Goal: Information Seeking & Learning: Learn about a topic

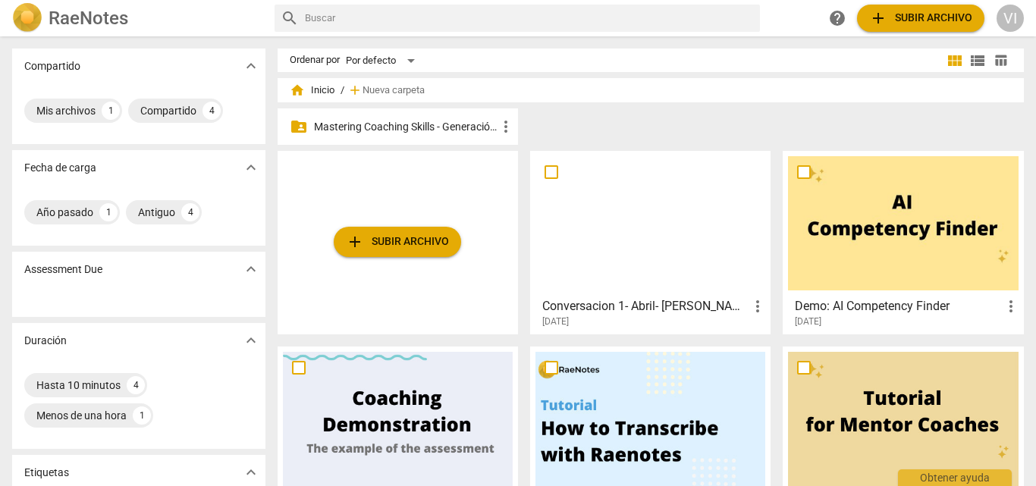
click at [448, 127] on p "Mastering Coaching Skills - Generación 31" at bounding box center [405, 127] width 183 height 16
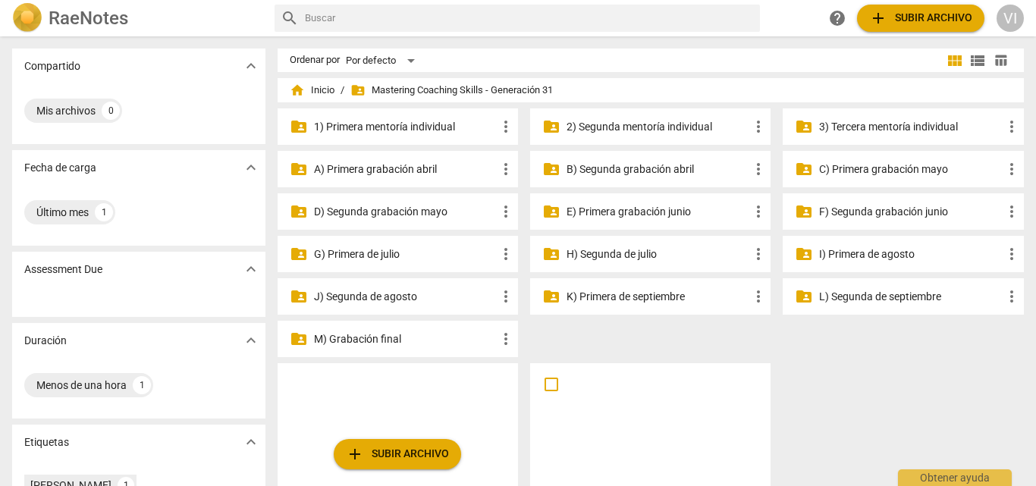
click at [898, 127] on p "3) Tercera mentoría individual" at bounding box center [910, 127] width 183 height 16
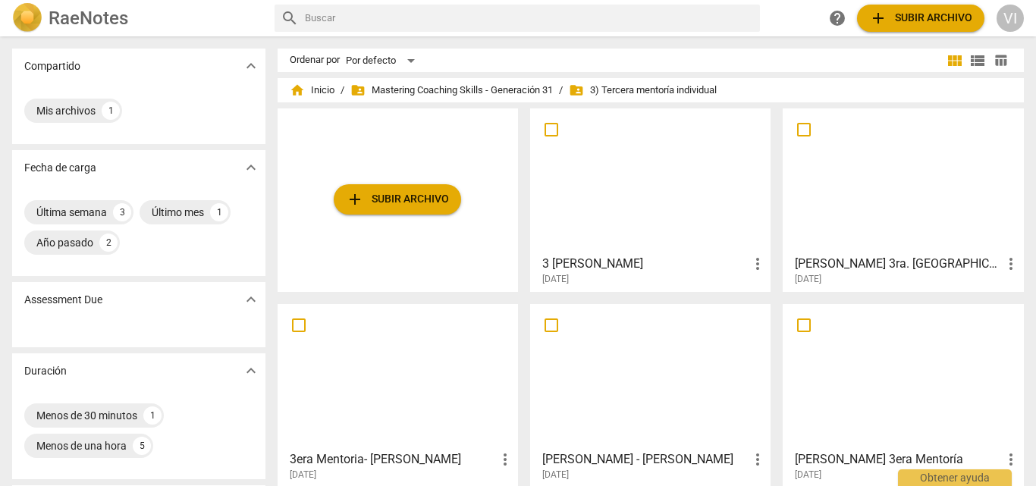
click at [855, 268] on h3 "[PERSON_NAME] 3ra. [GEOGRAPHIC_DATA]" at bounding box center [898, 264] width 206 height 18
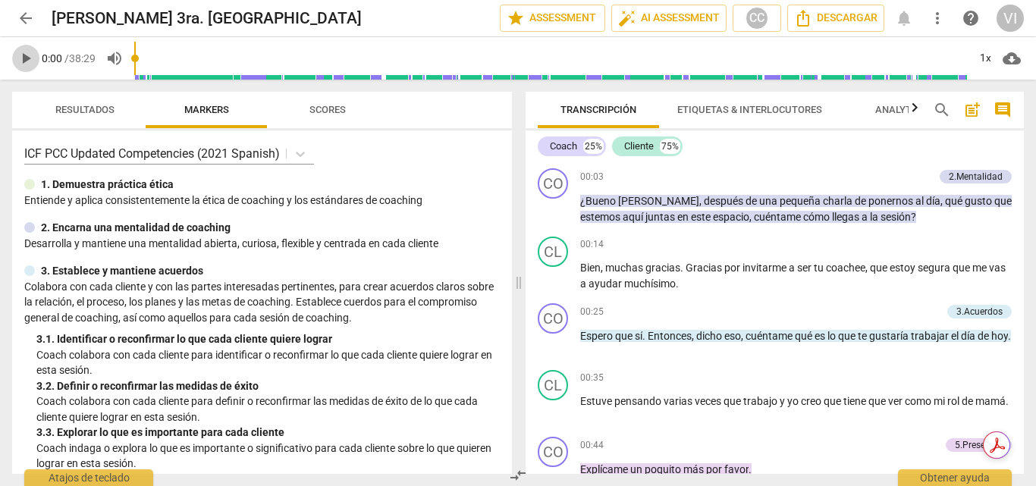
click at [27, 56] on span "play_arrow" at bounding box center [26, 58] width 18 height 18
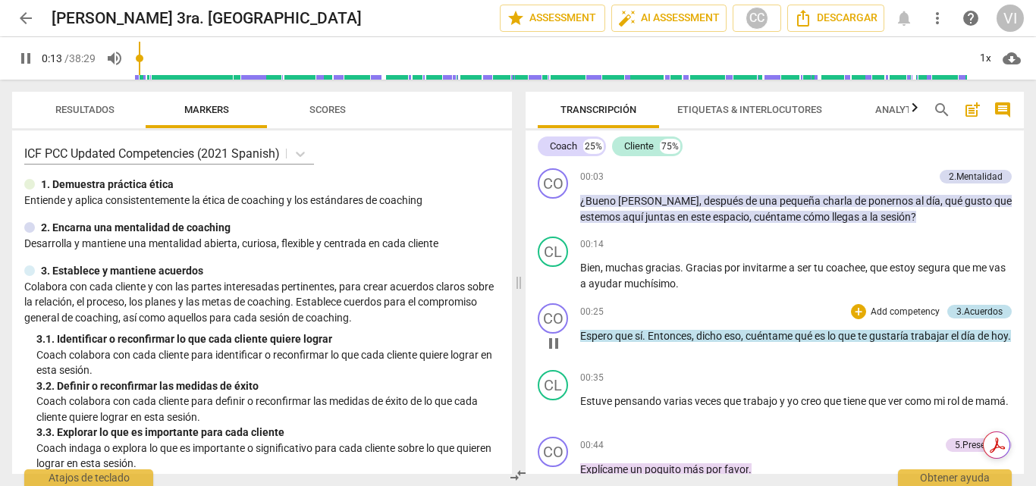
click at [974, 315] on div "3.Acuerdos" at bounding box center [979, 312] width 46 height 14
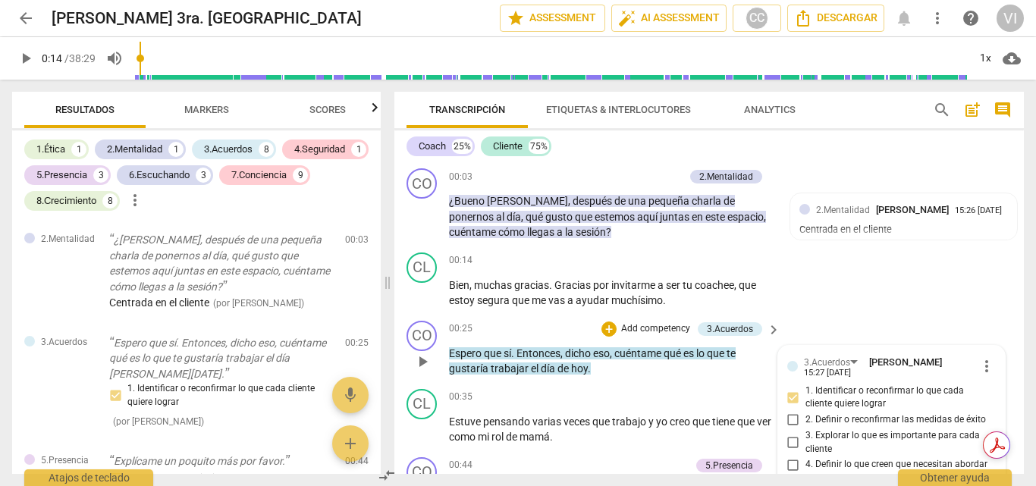
click at [642, 329] on p "Add competency" at bounding box center [656, 329] width 72 height 14
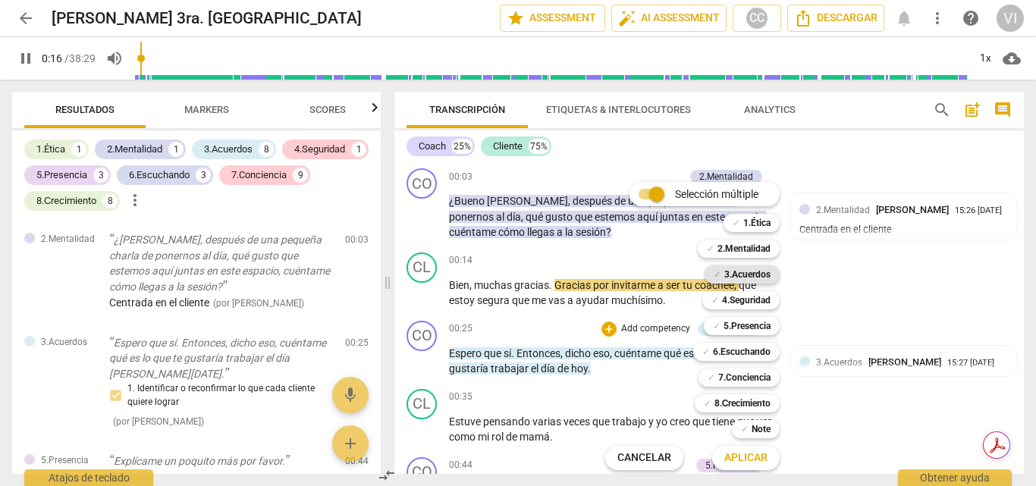
click at [761, 273] on b "3.Acuerdos" at bounding box center [747, 274] width 46 height 18
click at [757, 461] on span "Aplicar" at bounding box center [745, 457] width 43 height 15
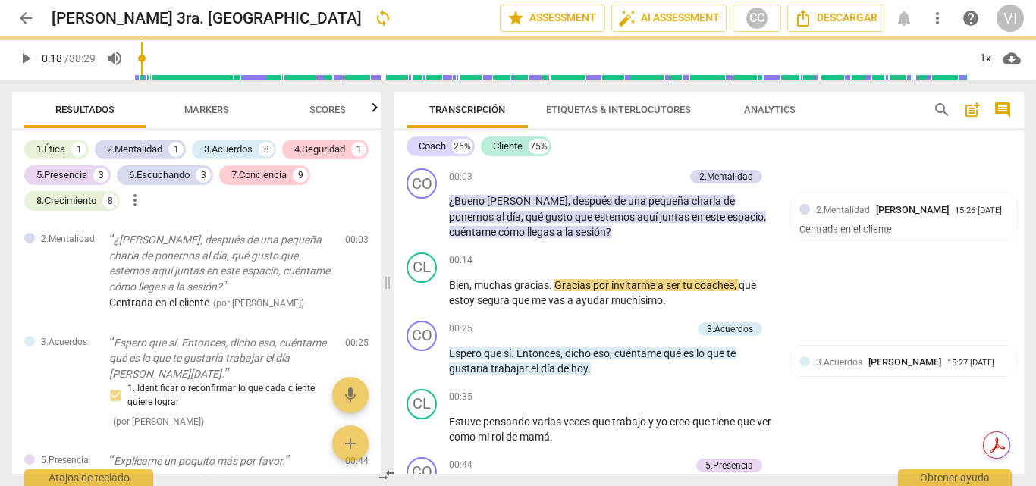
type input "18"
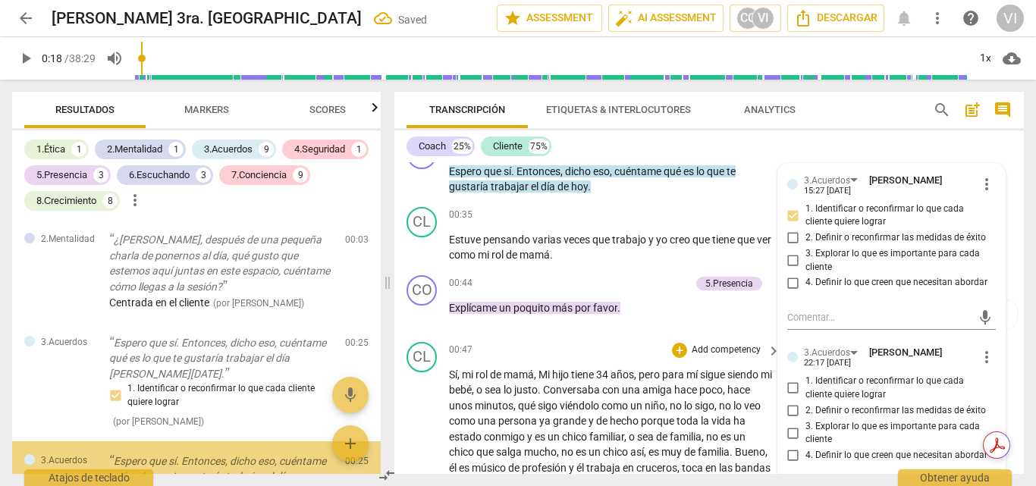
scroll to position [140, 0]
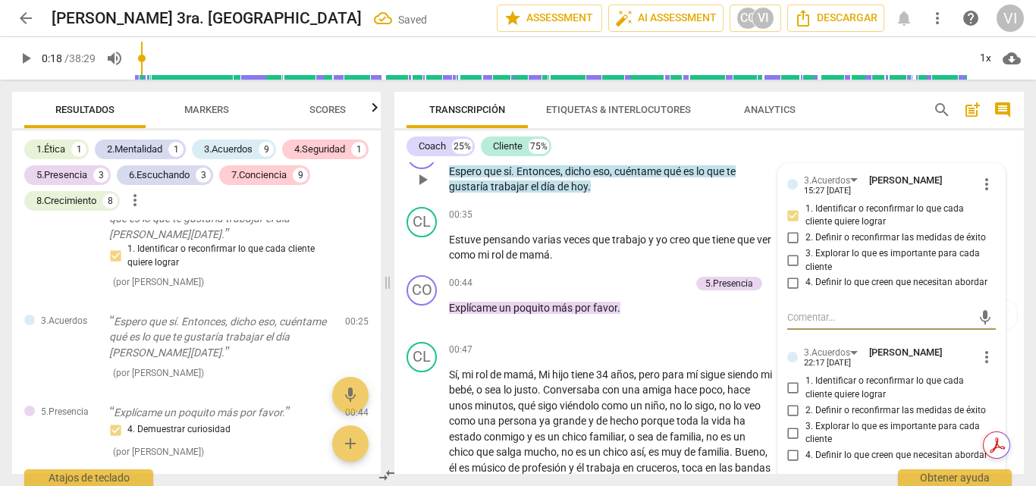
click at [791, 391] on input "1. Identificar o reconfirmar lo que cada cliente quiere lograr" at bounding box center [793, 388] width 24 height 18
checkbox input "true"
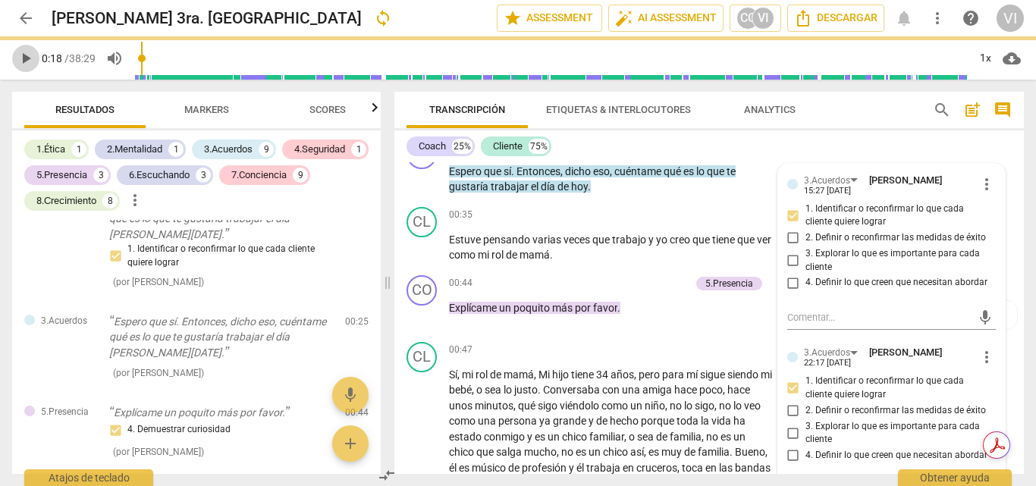
click at [27, 55] on span "play_arrow" at bounding box center [26, 58] width 18 height 18
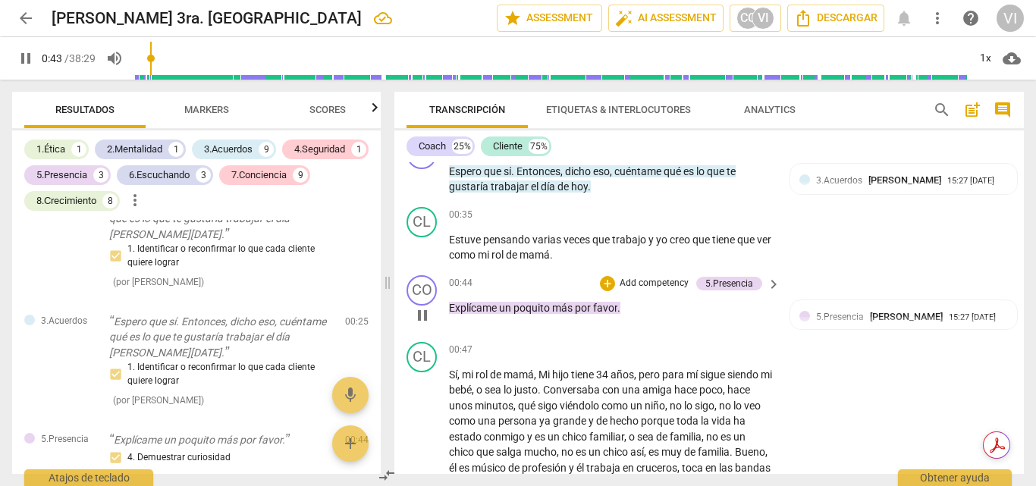
click at [661, 284] on p "Add competency" at bounding box center [654, 284] width 72 height 14
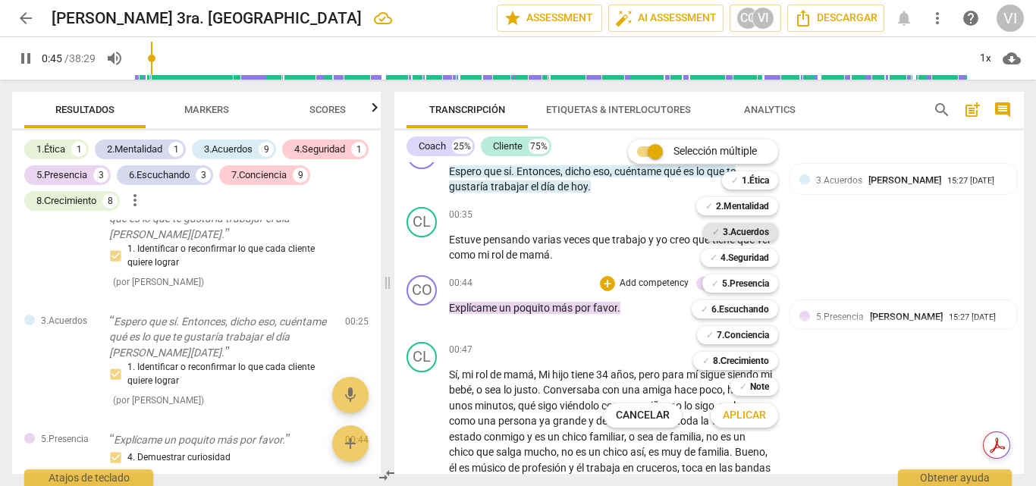
click at [741, 231] on b "3.Acuerdos" at bounding box center [746, 232] width 46 height 18
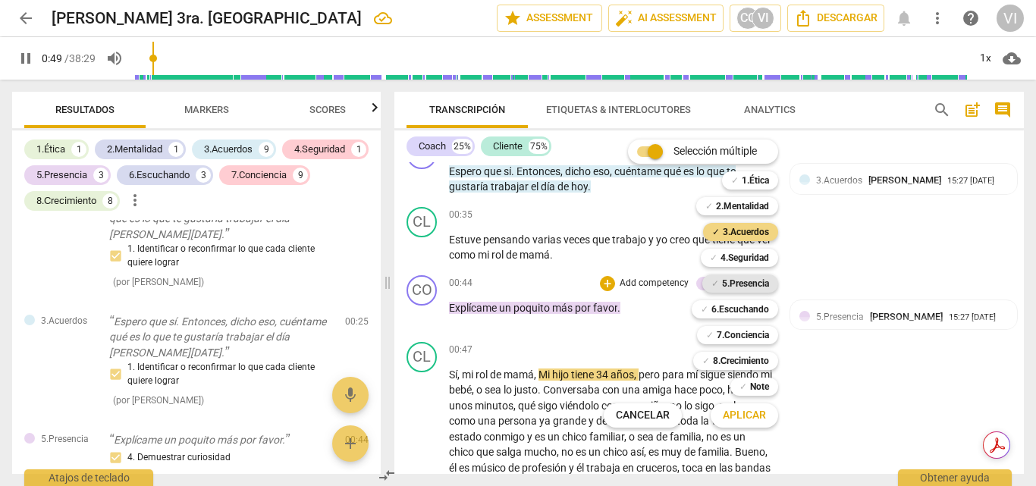
click at [750, 287] on b "5.Presencia" at bounding box center [745, 283] width 47 height 18
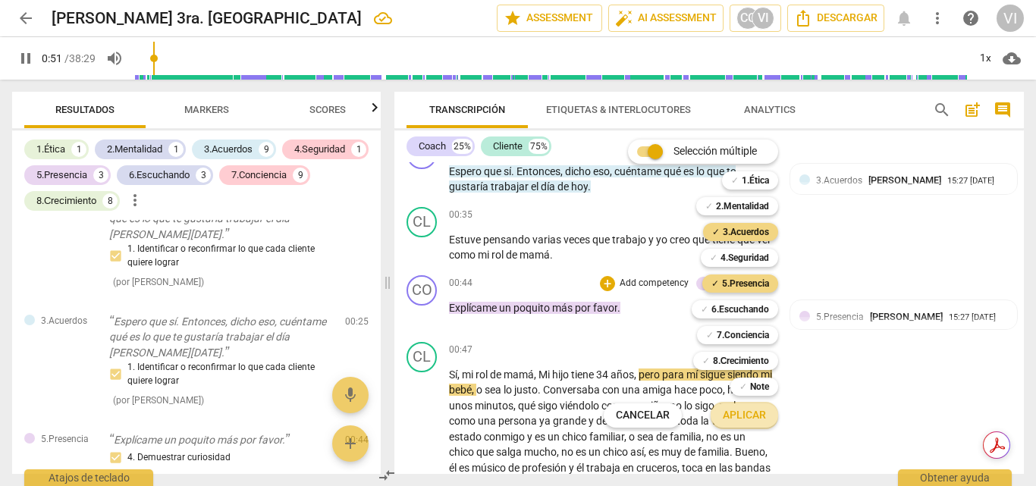
click at [751, 416] on span "Aplicar" at bounding box center [744, 415] width 43 height 15
type input "52"
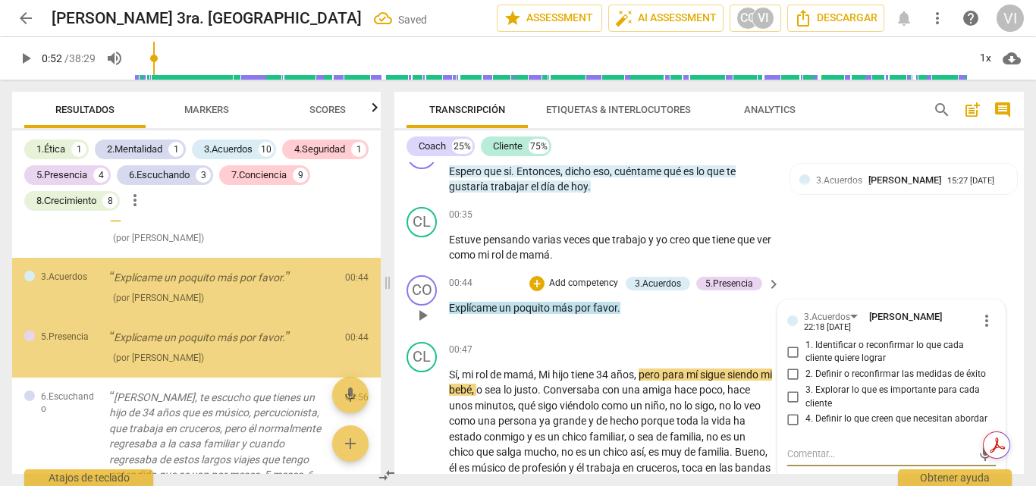
scroll to position [381, 0]
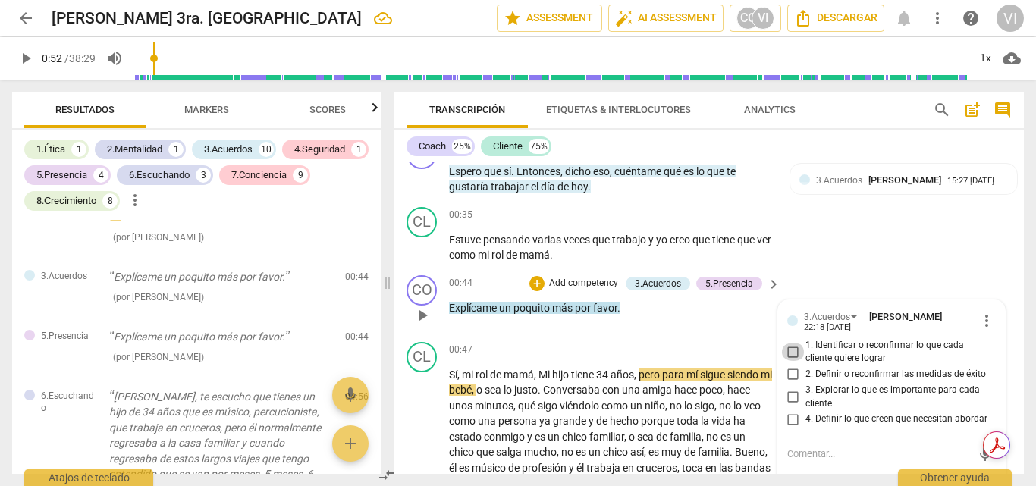
click at [789, 353] on input "1. Identificar o reconfirmar lo que cada cliente quiere lograr" at bounding box center [793, 352] width 24 height 18
checkbox input "true"
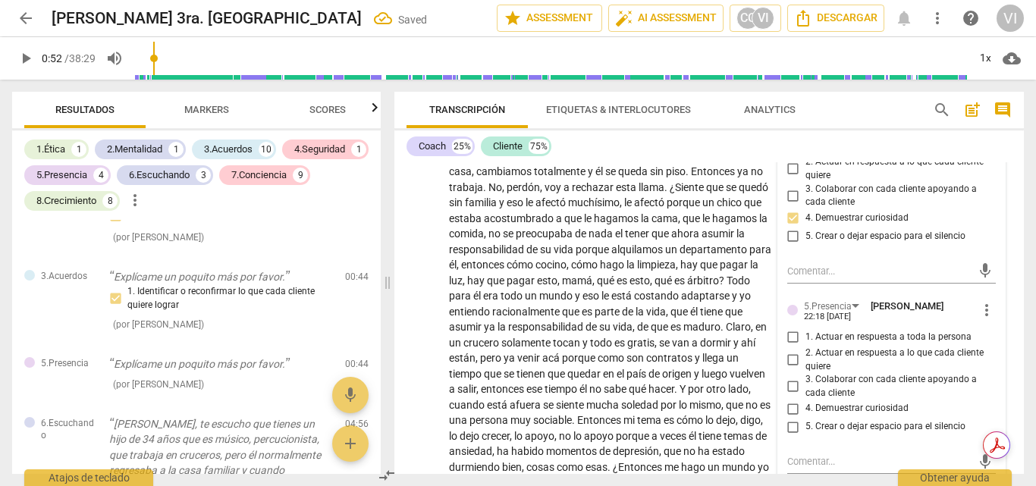
scroll to position [561, 0]
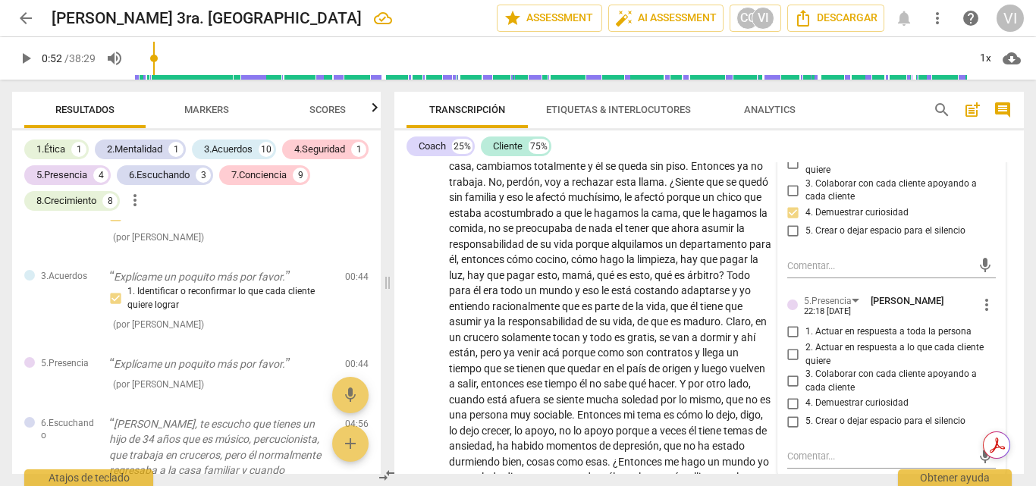
click at [789, 408] on input "4. Demuestrar curiosidad" at bounding box center [793, 403] width 24 height 18
checkbox input "true"
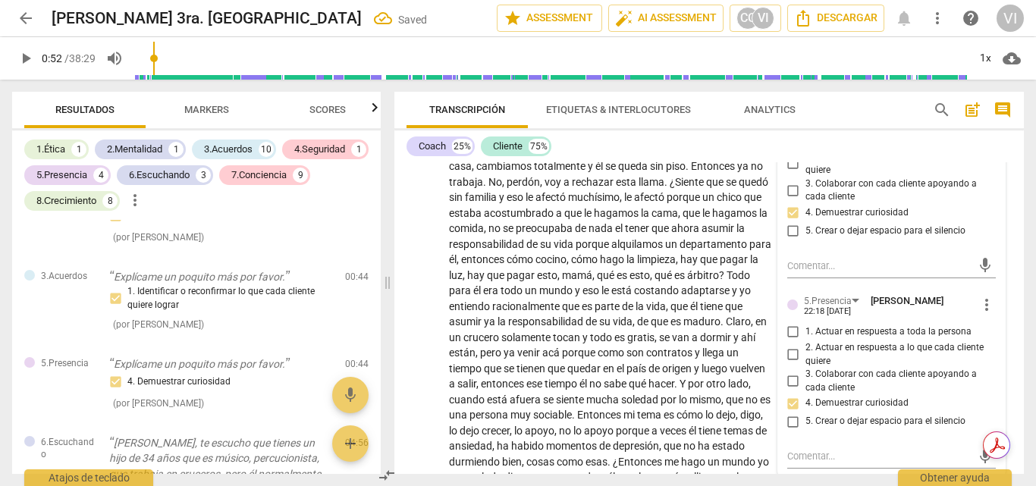
click at [789, 331] on input "1. Actuar en respuesta a toda la persona" at bounding box center [793, 332] width 24 height 18
checkbox input "true"
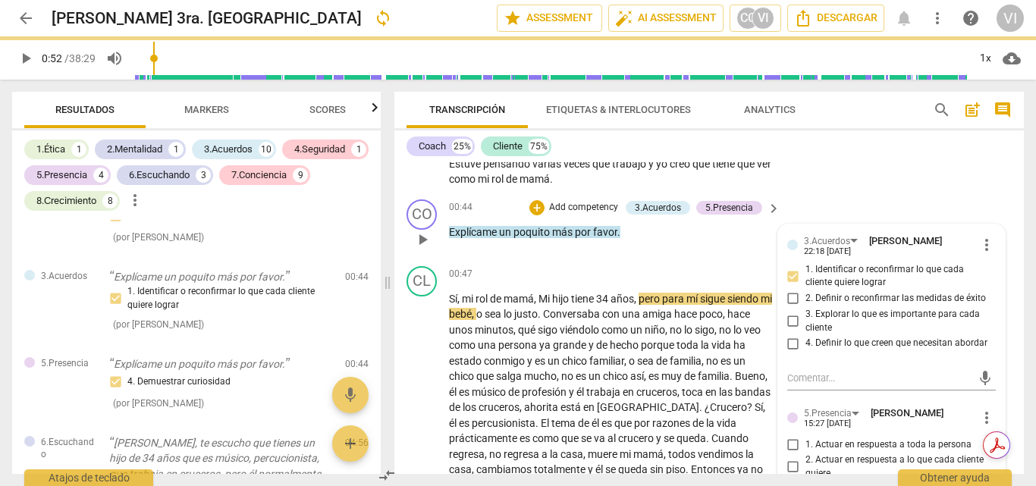
scroll to position [182, 0]
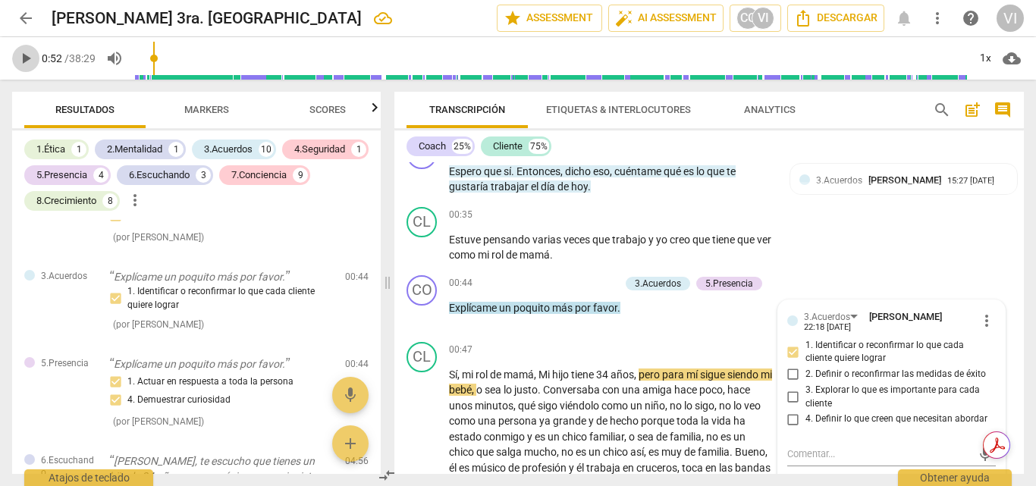
click at [25, 62] on span "play_arrow" at bounding box center [26, 58] width 18 height 18
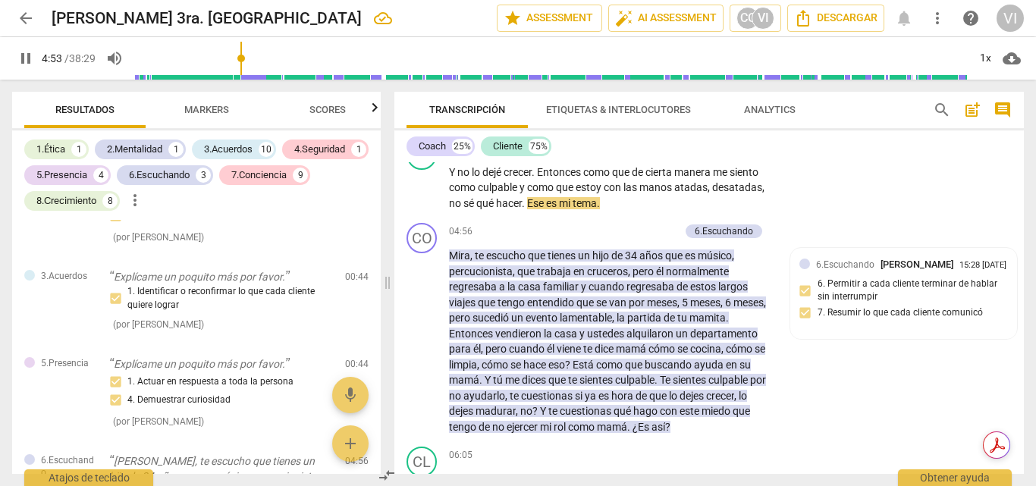
scroll to position [1092, 0]
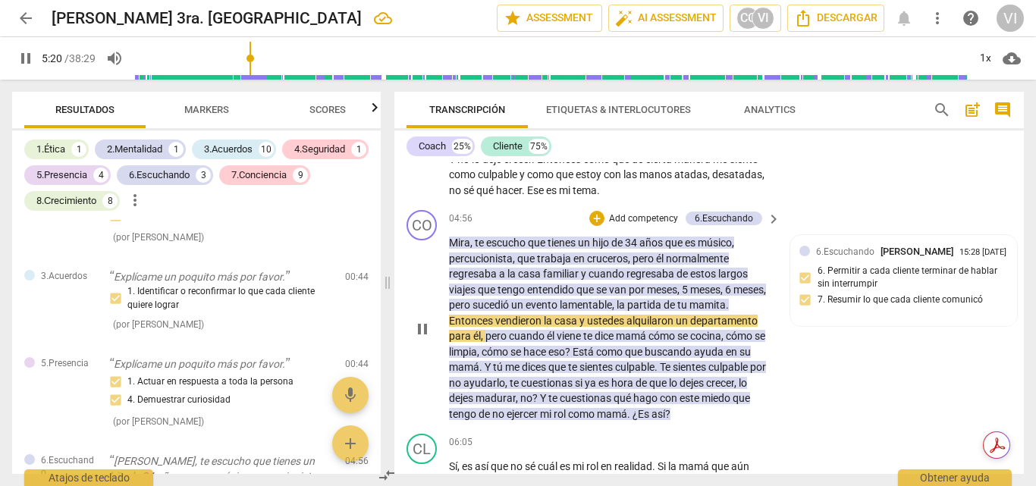
click at [641, 226] on p "Add competency" at bounding box center [643, 219] width 72 height 14
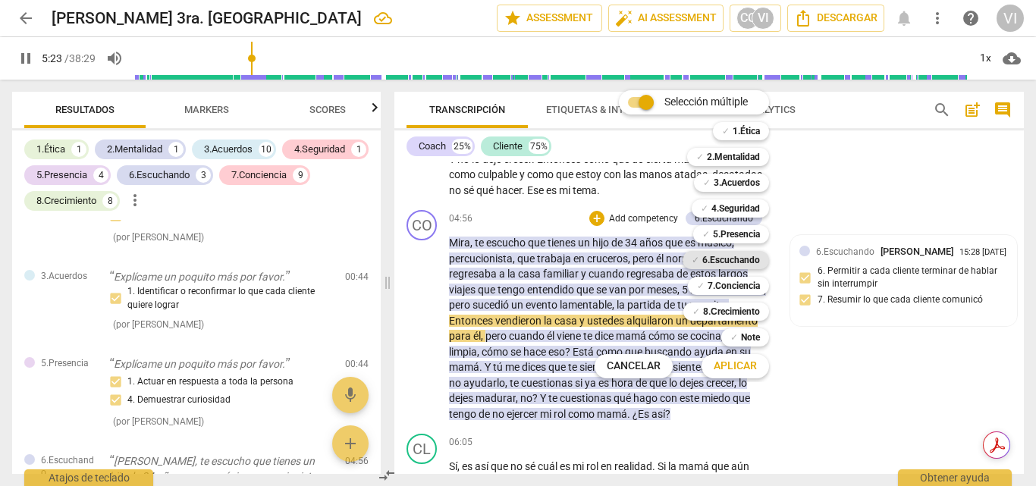
click at [736, 259] on b "6.Escuchando" at bounding box center [731, 260] width 58 height 18
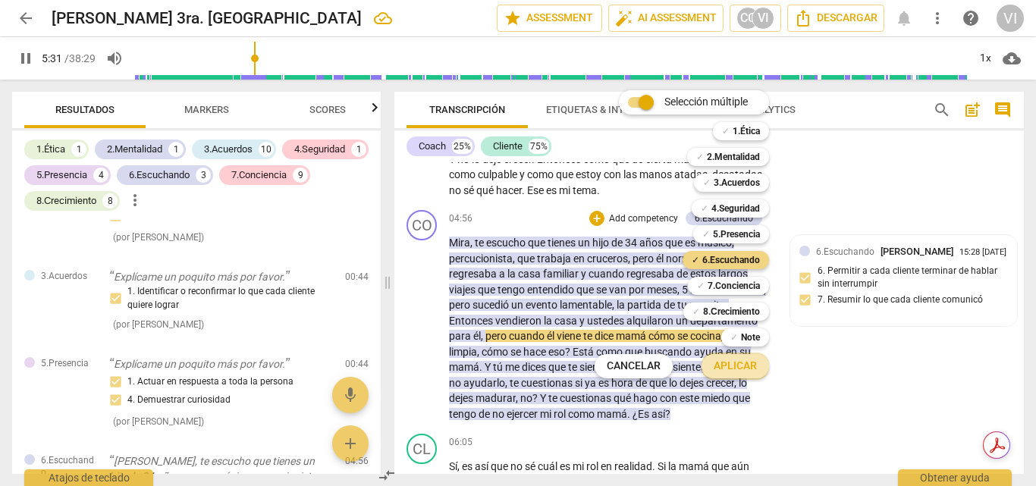
click at [741, 369] on span "Aplicar" at bounding box center [735, 366] width 43 height 15
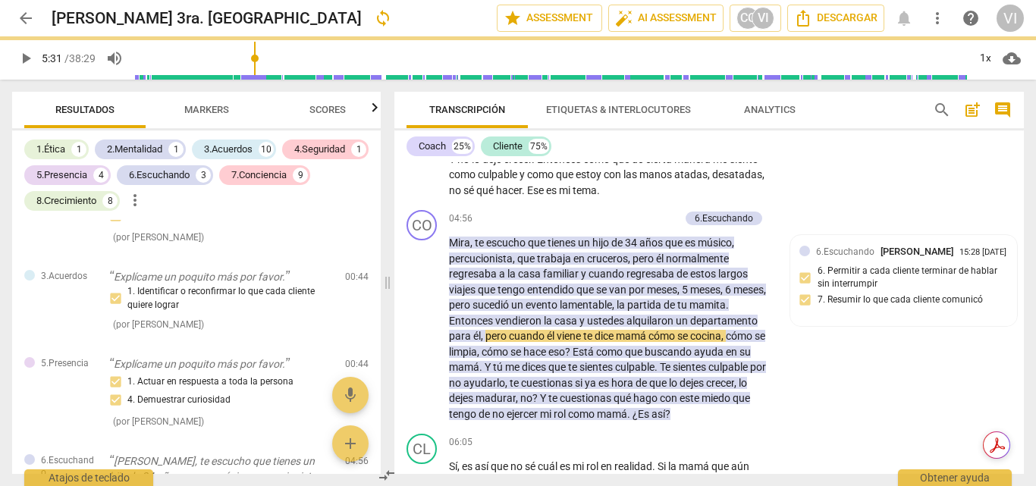
type input "331"
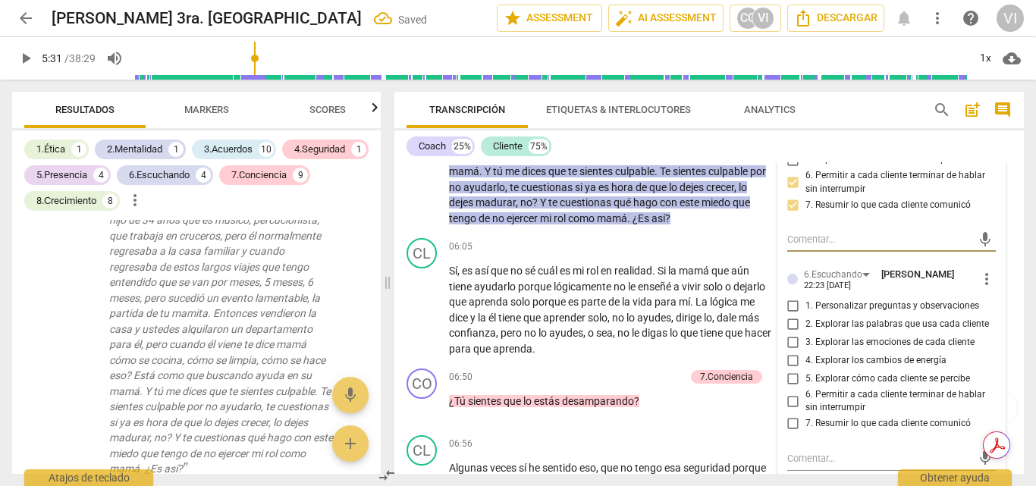
scroll to position [1319, 0]
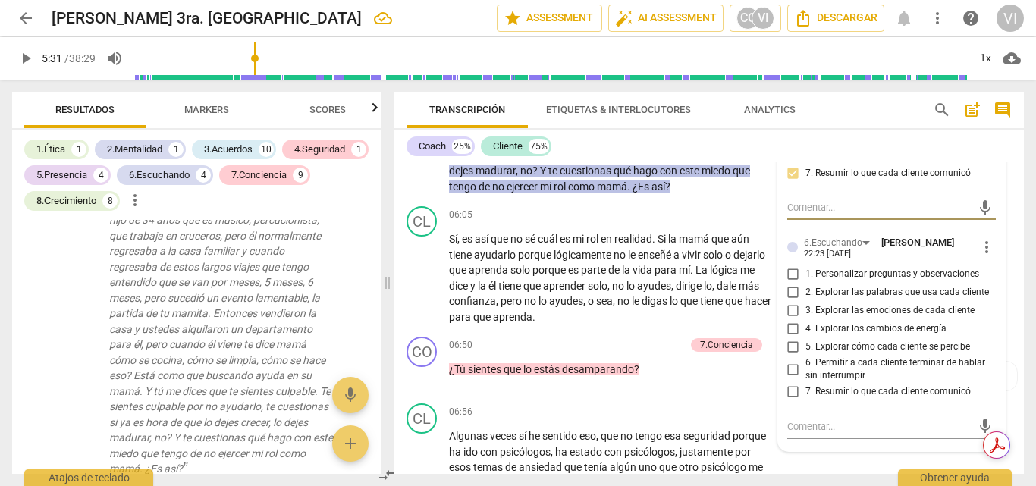
click at [788, 378] on input "6. Permitir a cada cliente terminar de hablar sin interrumpir" at bounding box center [793, 369] width 24 height 18
checkbox input "true"
click at [791, 401] on input "7. Resumir lo que cada cliente comunicó" at bounding box center [793, 392] width 24 height 18
checkbox input "true"
click at [29, 57] on span "play_arrow" at bounding box center [26, 58] width 18 height 18
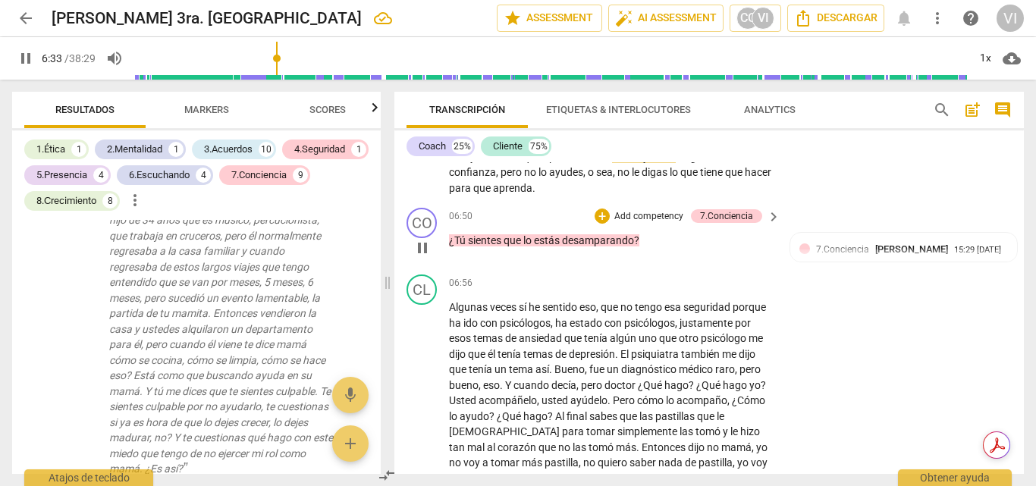
scroll to position [1471, 0]
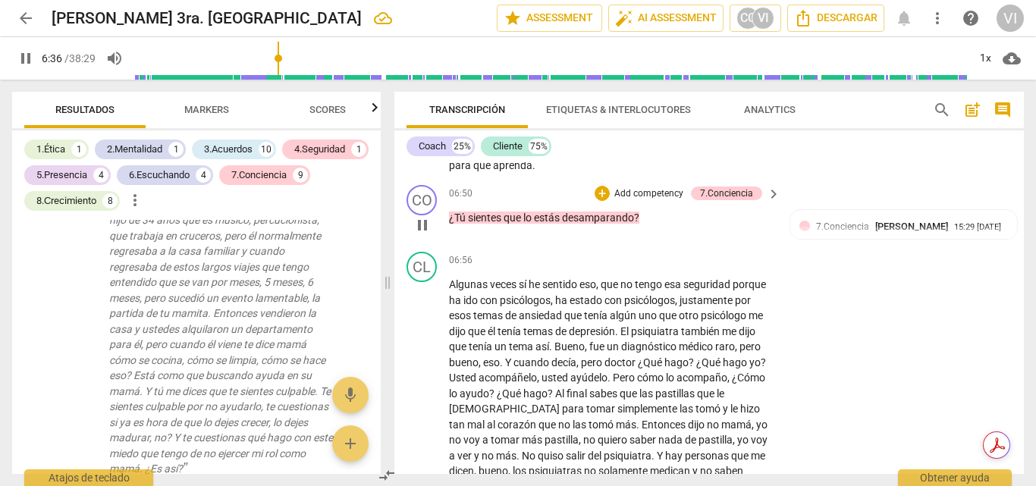
click at [652, 201] on p "Add competency" at bounding box center [649, 194] width 72 height 14
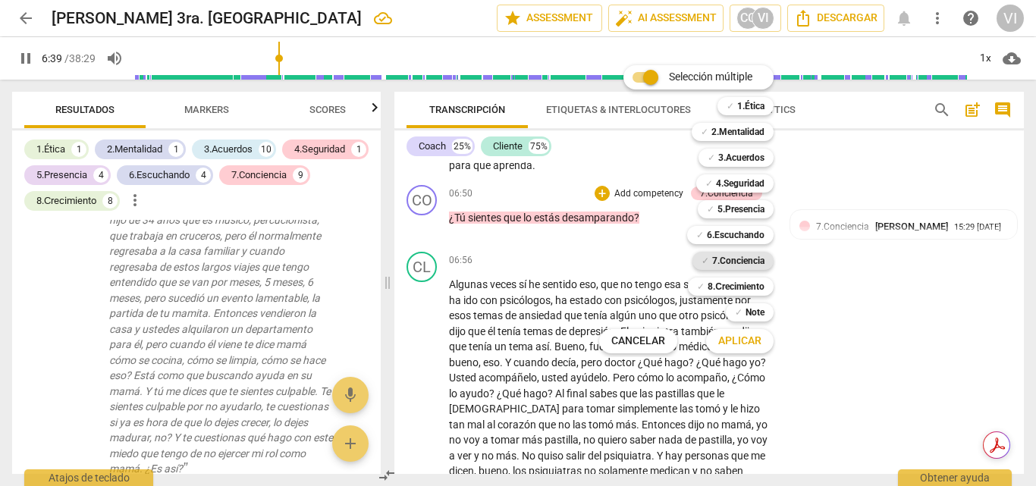
click at [725, 267] on b "7.Conciencia" at bounding box center [738, 261] width 52 height 18
click at [736, 345] on span "Aplicar" at bounding box center [739, 341] width 43 height 15
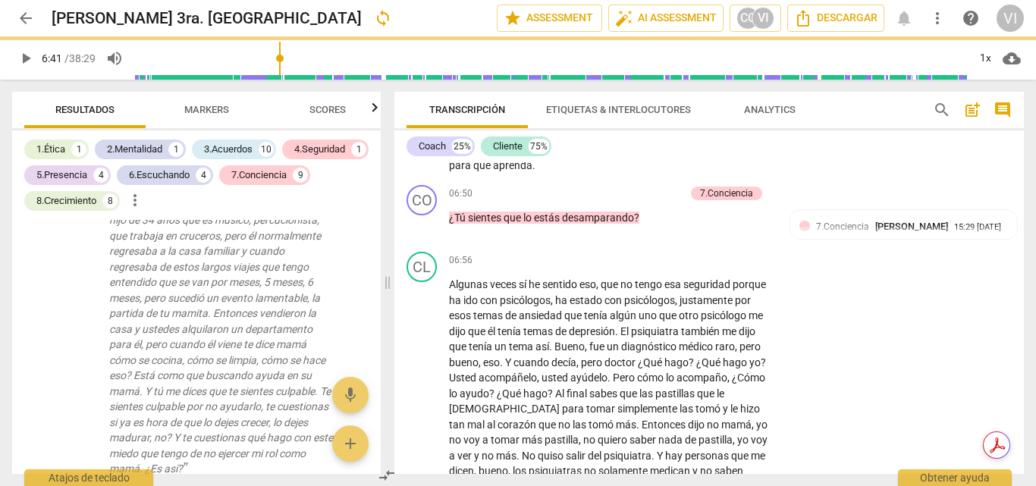
type input "402"
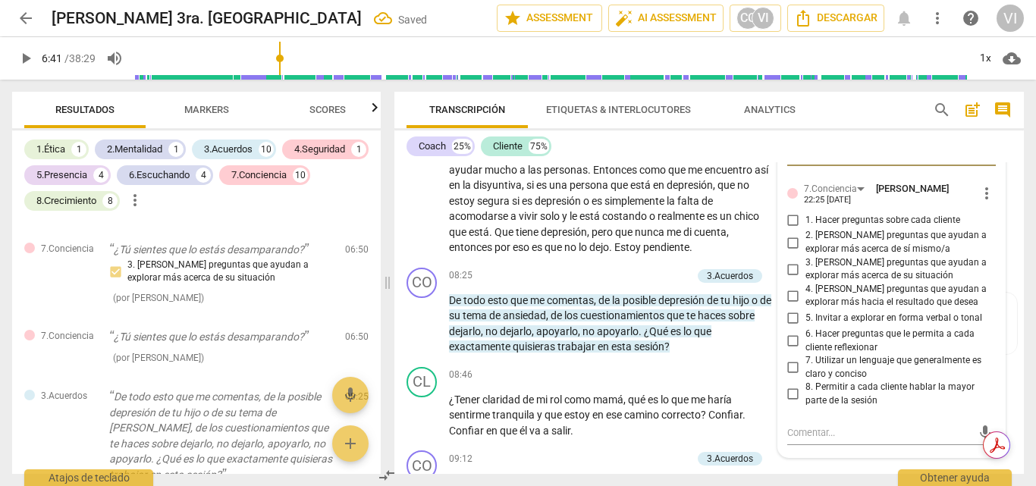
scroll to position [1791, 0]
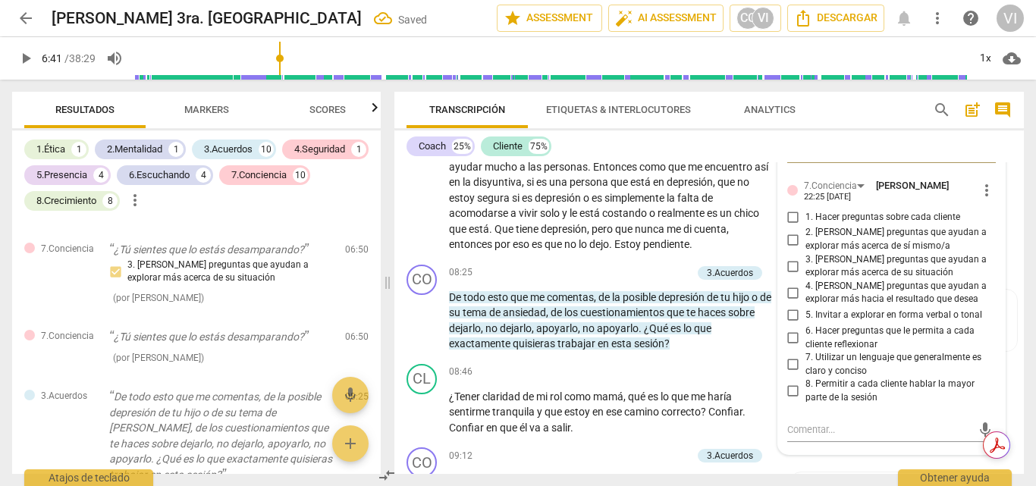
click at [792, 226] on input "1. Hacer preguntas sobre cada cliente" at bounding box center [793, 217] width 24 height 18
checkbox input "true"
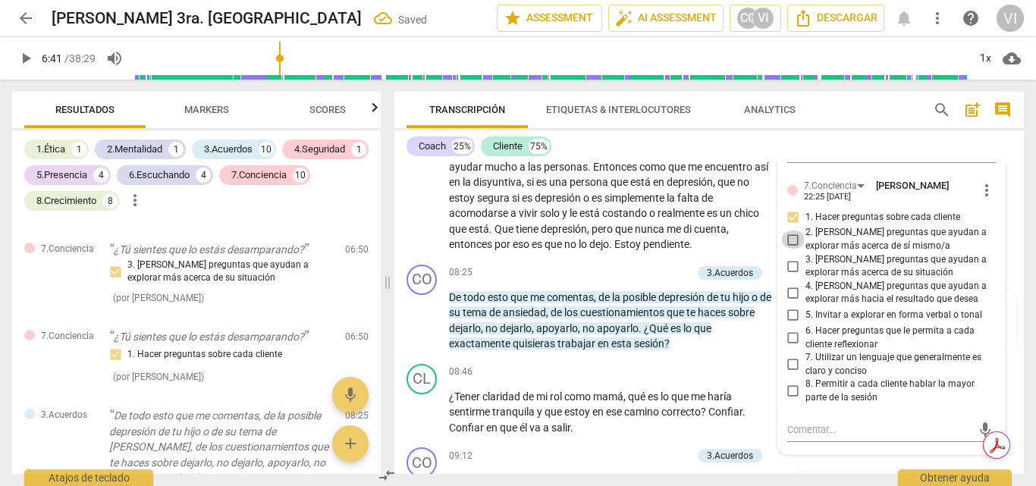
click at [790, 249] on input "2. [PERSON_NAME] preguntas que ayudan a explorar más acerca de sí mismo/a" at bounding box center [793, 240] width 24 height 18
checkbox input "true"
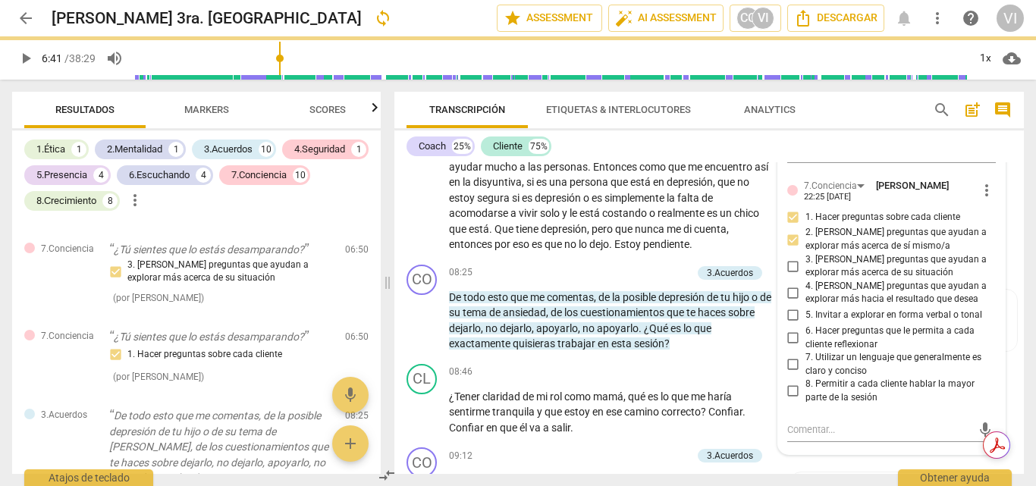
click at [789, 275] on input "3. [PERSON_NAME] preguntas que ayudan a explorar más acerca de su situación" at bounding box center [793, 266] width 24 height 18
checkbox input "true"
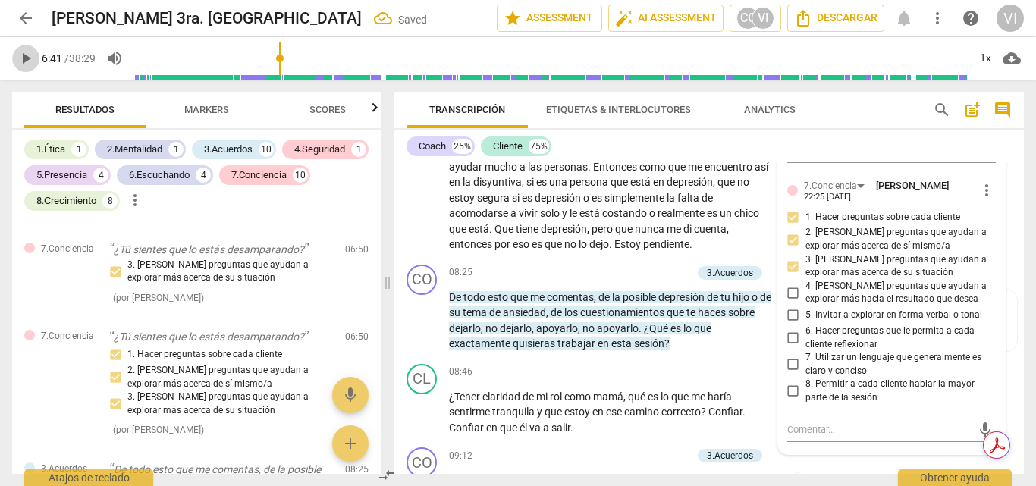
click at [20, 58] on span "play_arrow" at bounding box center [26, 58] width 18 height 18
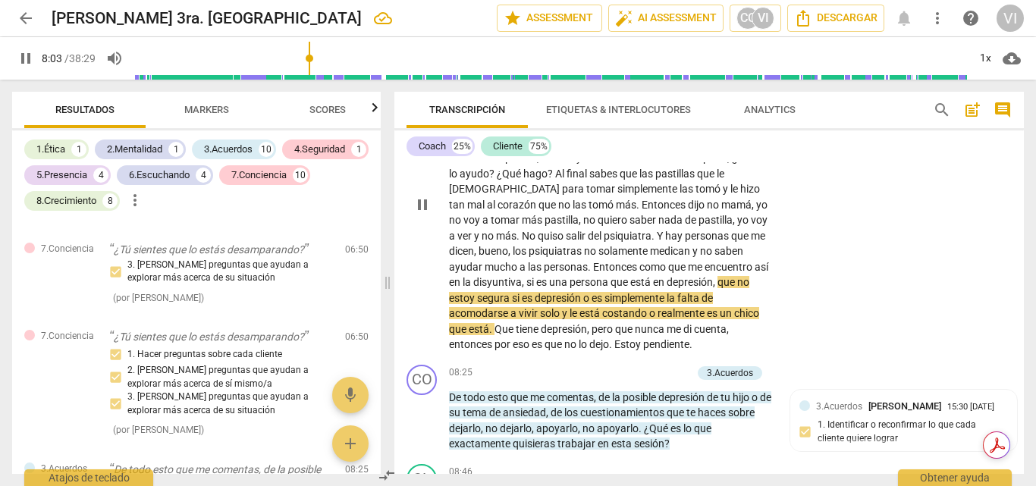
scroll to position [1771, 0]
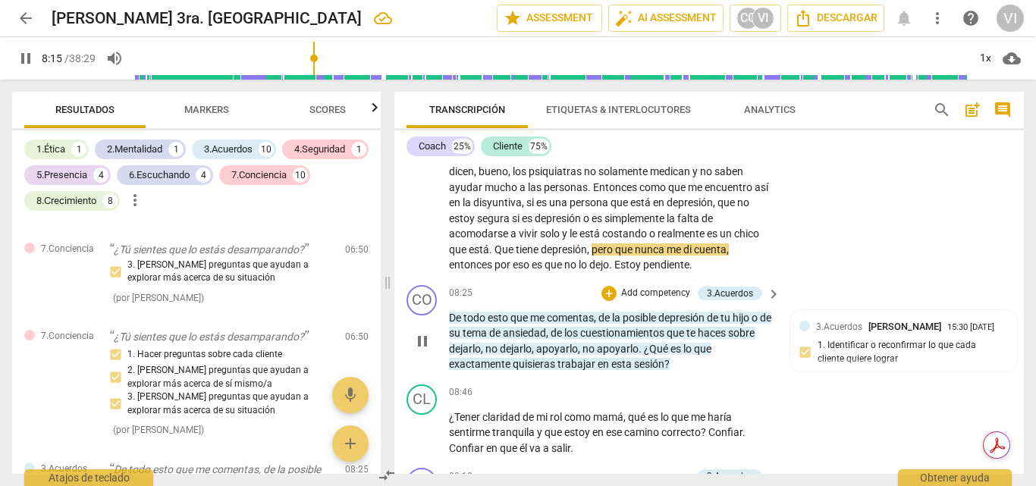
click at [670, 300] on p "Add competency" at bounding box center [656, 294] width 72 height 14
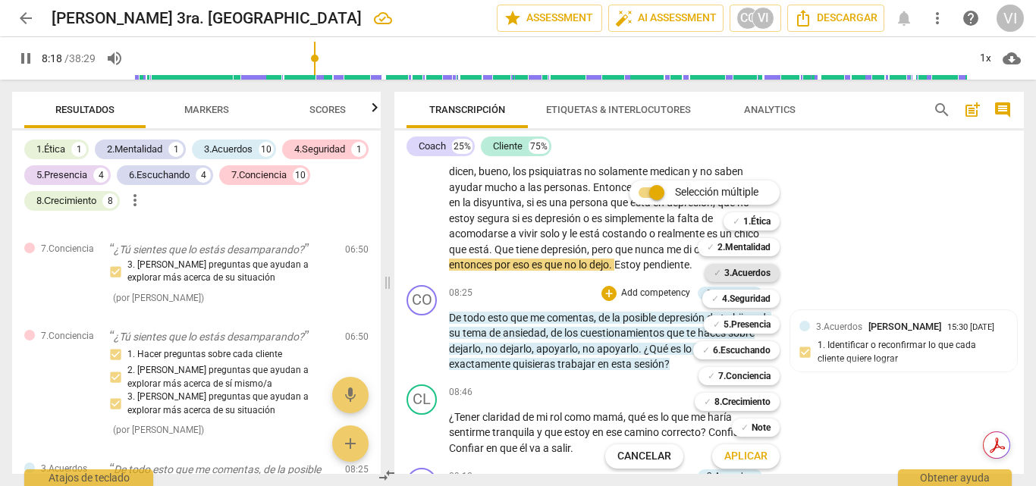
click at [743, 272] on b "3.Acuerdos" at bounding box center [747, 273] width 46 height 18
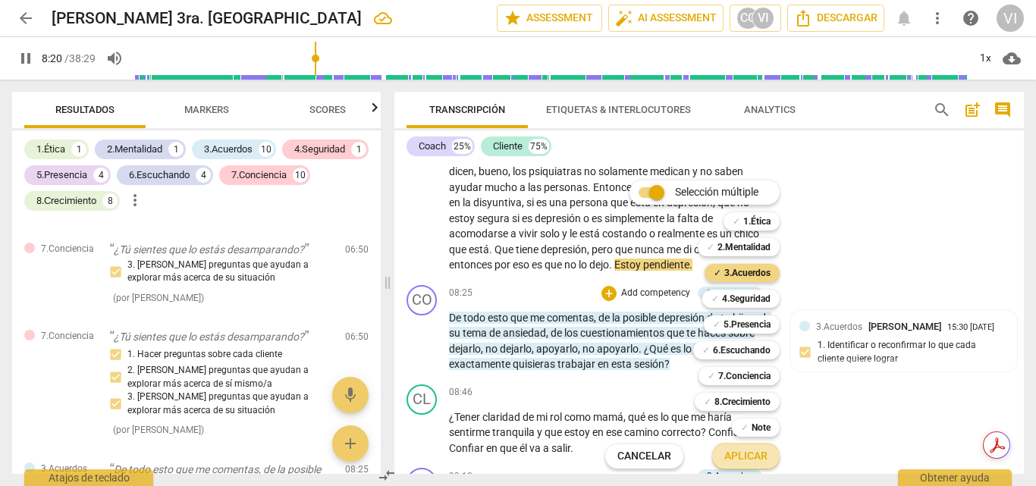
click at [747, 463] on span "Aplicar" at bounding box center [745, 456] width 43 height 15
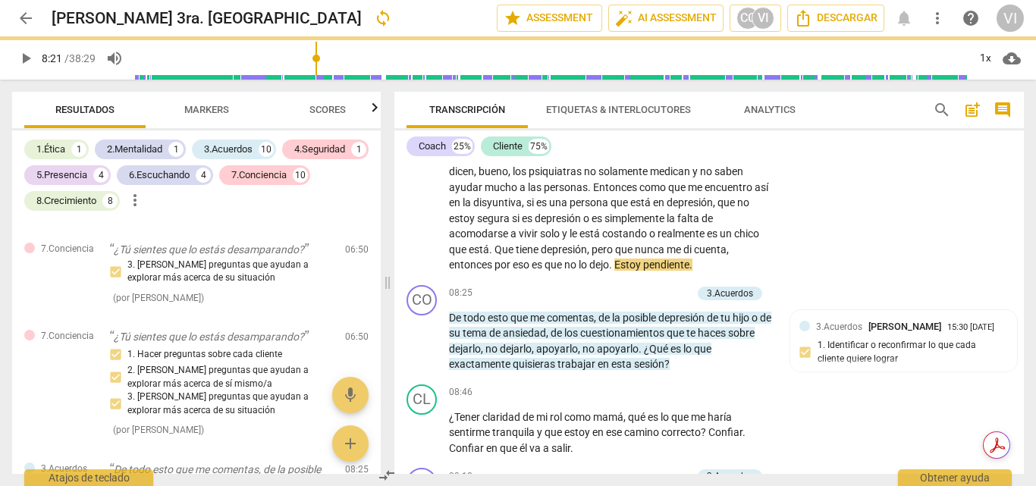
type input "501"
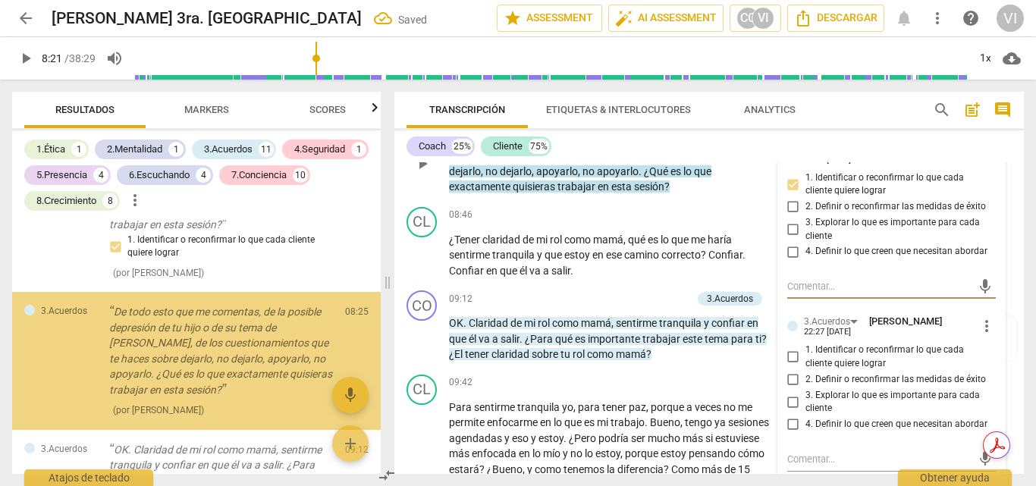
scroll to position [1669, 0]
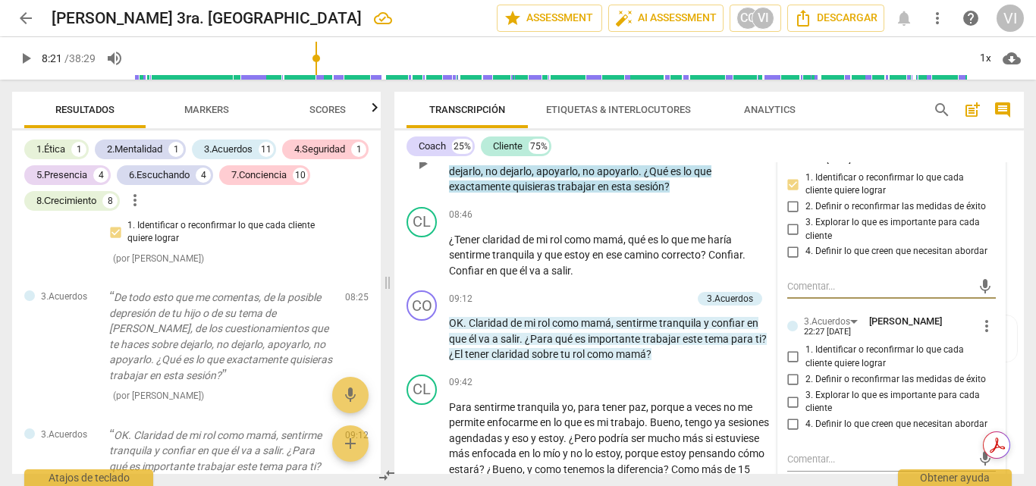
click at [783, 366] on input "1. Identificar o reconfirmar lo que cada cliente quiere lograr" at bounding box center [793, 357] width 24 height 18
checkbox input "true"
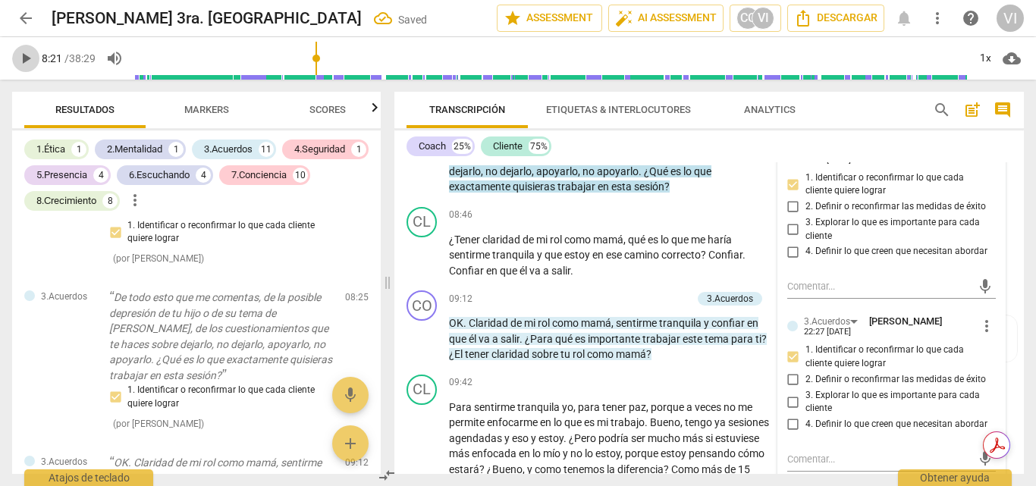
click at [26, 58] on span "play_arrow" at bounding box center [26, 58] width 18 height 18
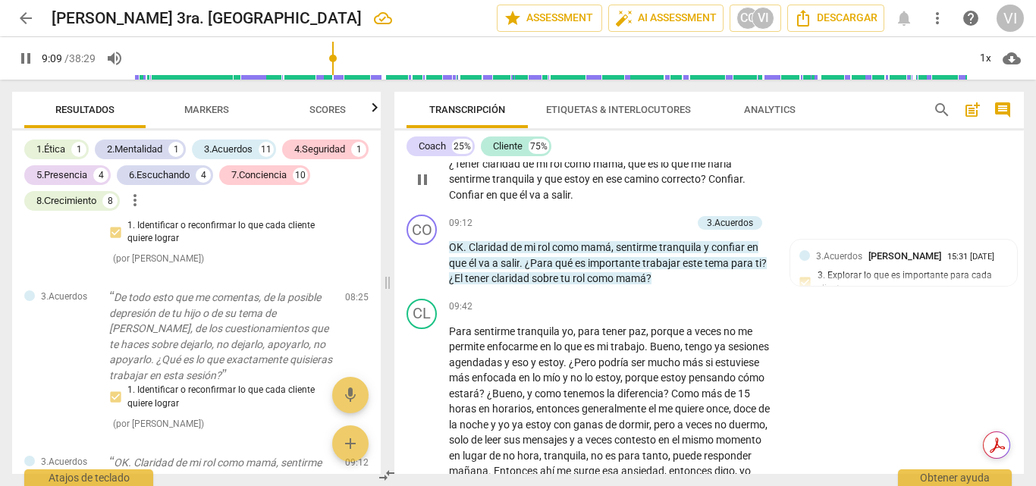
scroll to position [2100, 0]
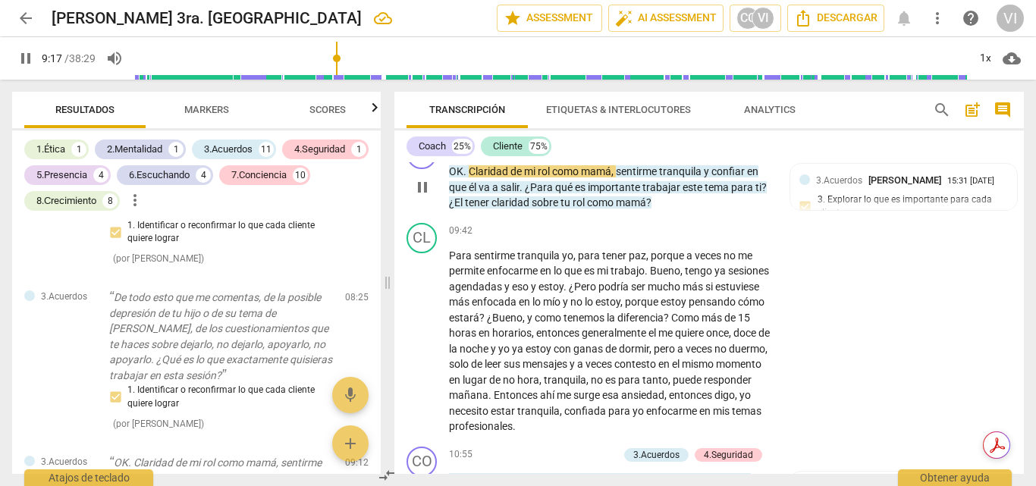
click at [661, 155] on p "Add competency" at bounding box center [656, 148] width 72 height 14
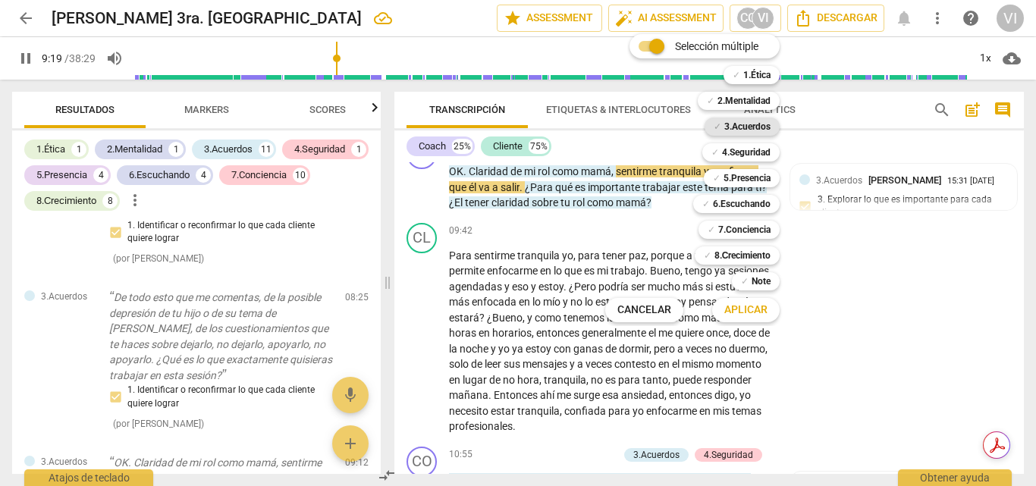
click at [751, 130] on b "3.Acuerdos" at bounding box center [747, 127] width 46 height 18
click at [751, 319] on button "Aplicar" at bounding box center [745, 309] width 67 height 27
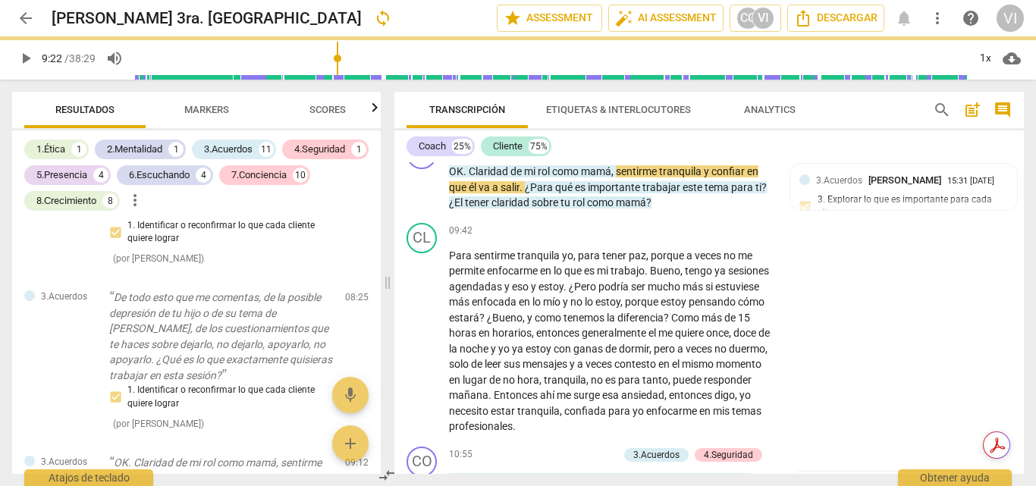
type input "562"
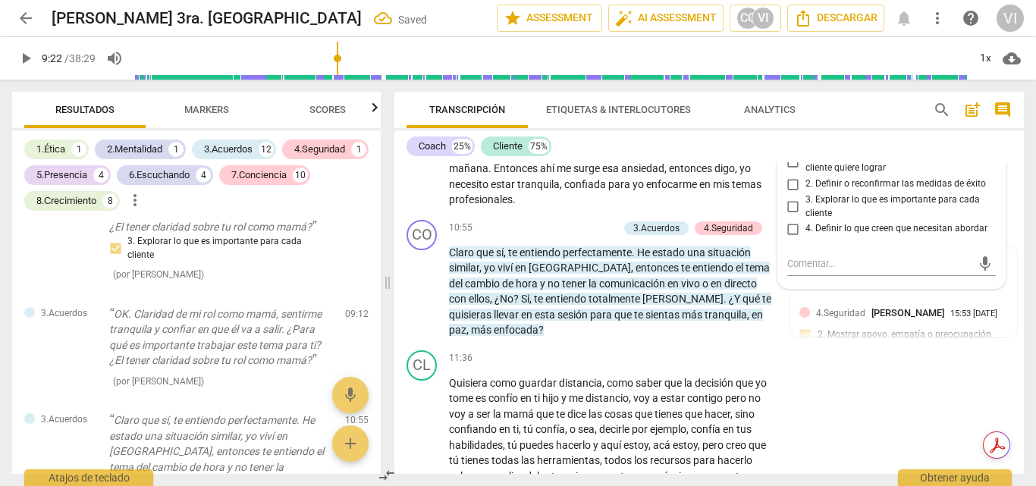
scroll to position [2327, 0]
click at [790, 219] on label "3. Explorar lo que es importante para cada cliente" at bounding box center [885, 206] width 209 height 27
click at [790, 215] on input "3. Explorar lo que es importante para cada cliente" at bounding box center [793, 206] width 24 height 18
checkbox input "true"
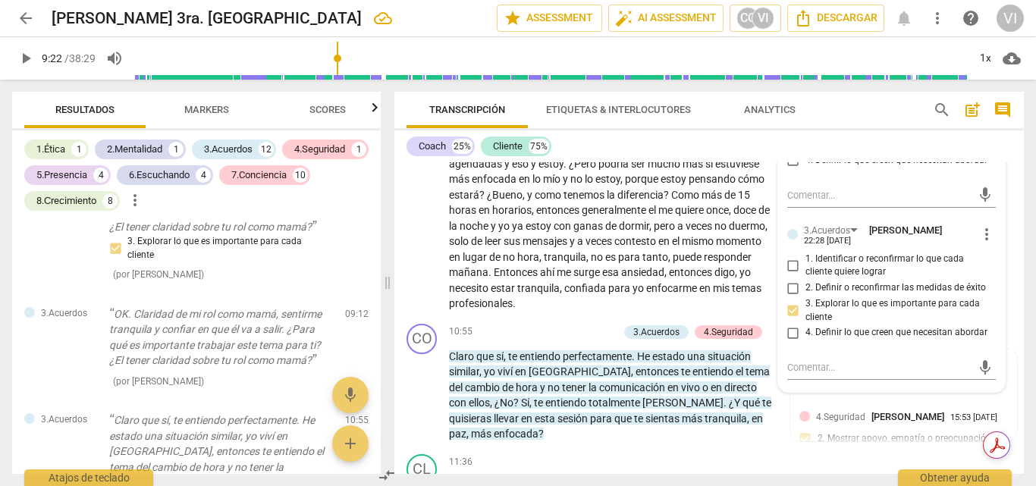
scroll to position [2175, 0]
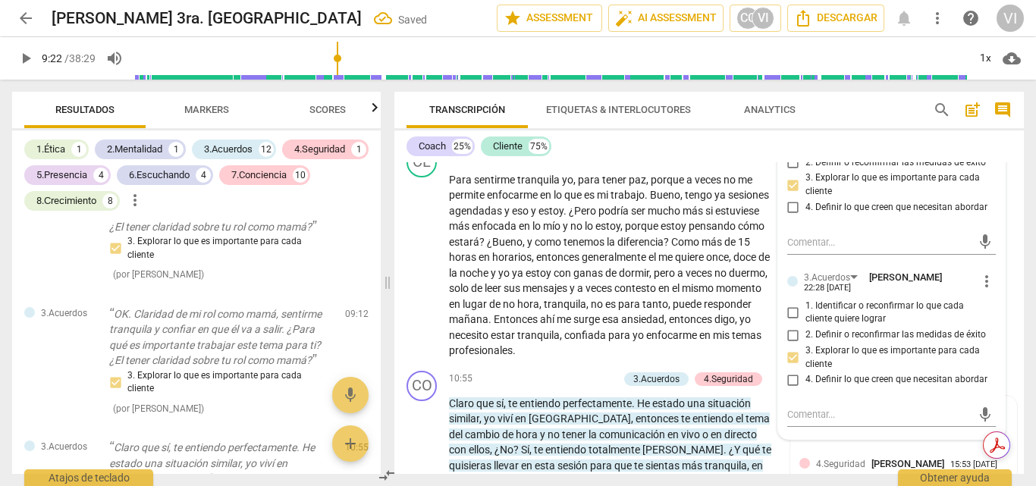
click at [24, 57] on span "play_arrow" at bounding box center [26, 58] width 18 height 18
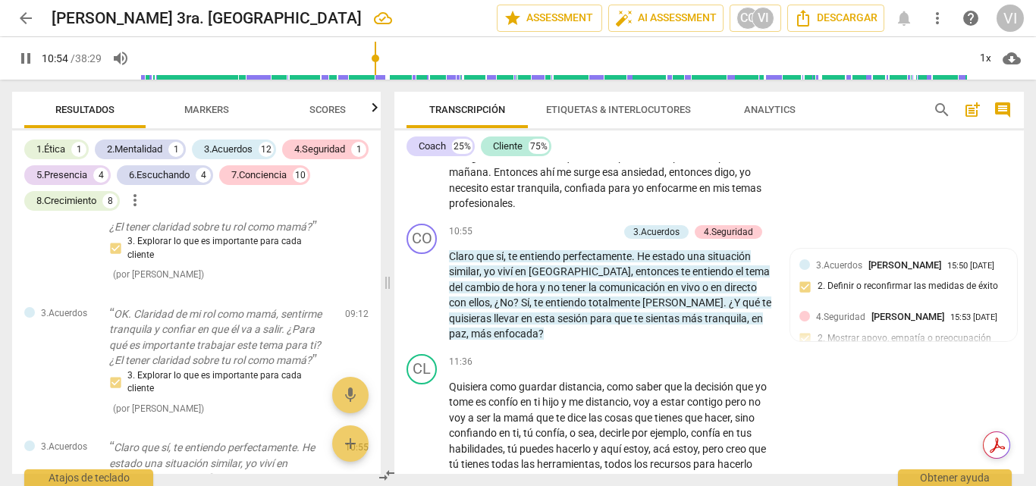
scroll to position [2327, 0]
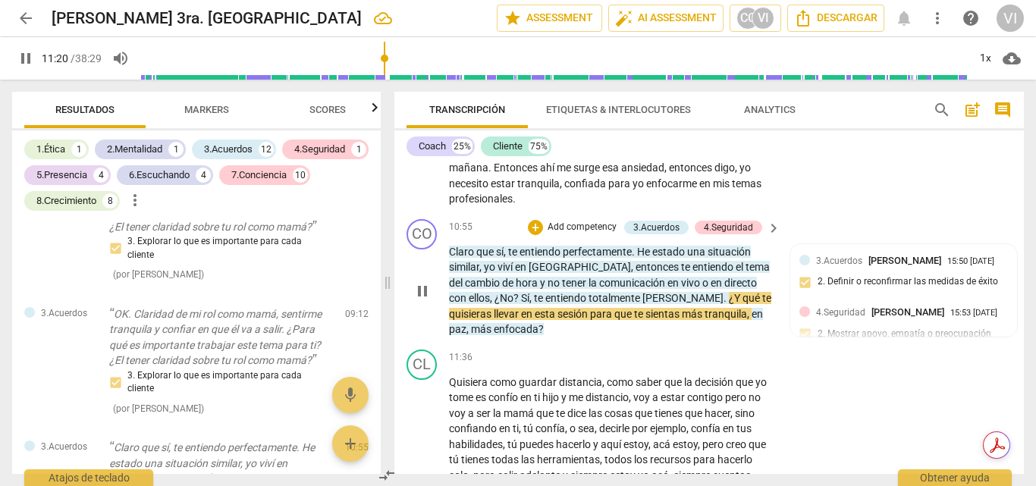
click at [601, 234] on p "Add competency" at bounding box center [582, 228] width 72 height 14
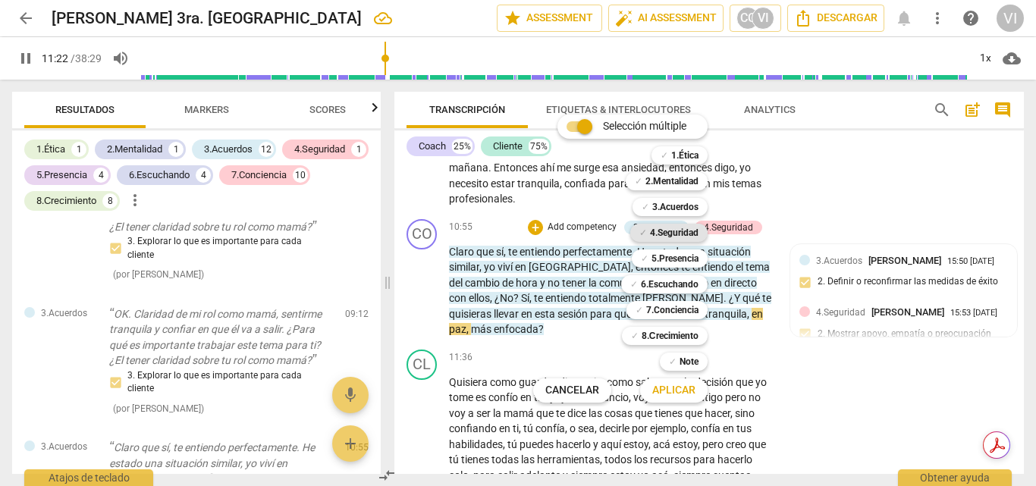
click at [686, 230] on b "4.Seguridad" at bounding box center [674, 233] width 49 height 18
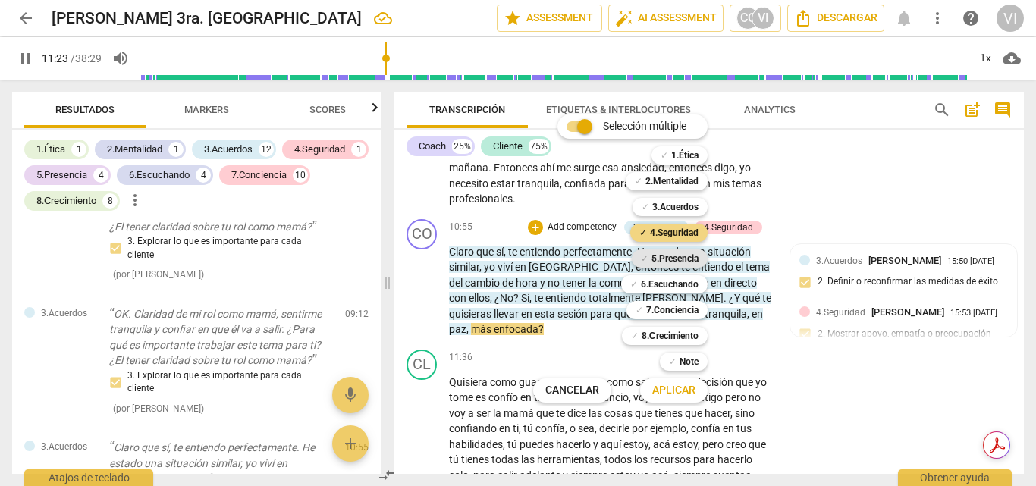
click at [679, 260] on b "5.Presencia" at bounding box center [674, 258] width 47 height 18
click at [666, 209] on b "3.Acuerdos" at bounding box center [675, 207] width 46 height 18
click at [679, 395] on span "Aplicar" at bounding box center [673, 390] width 43 height 15
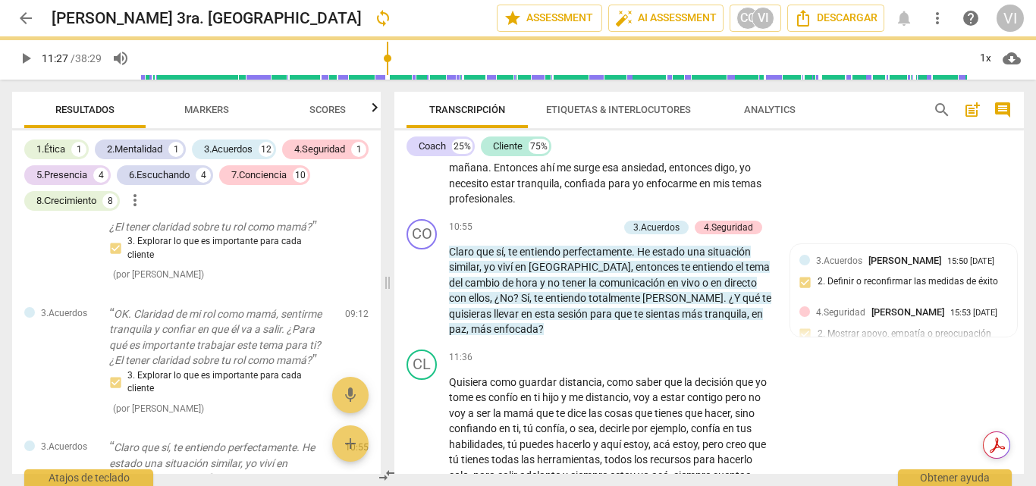
type input "688"
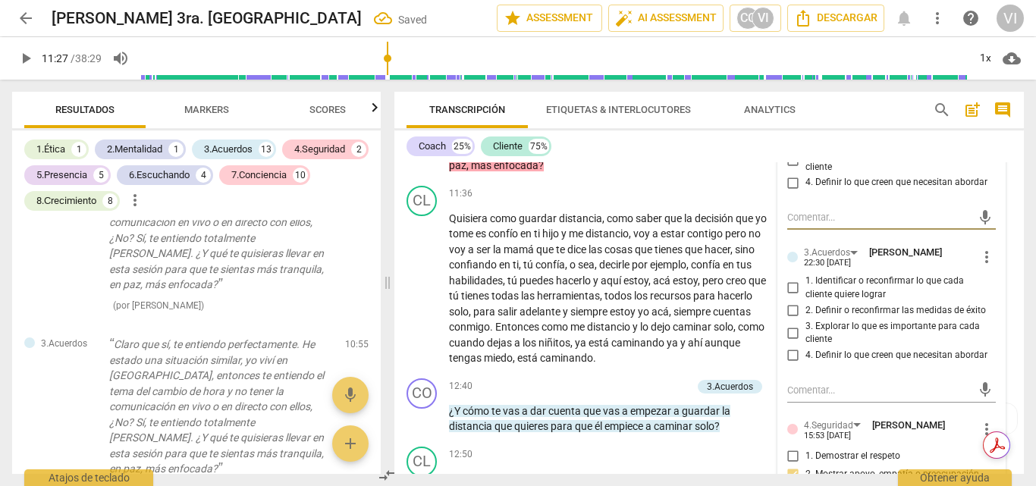
scroll to position [2555, 0]
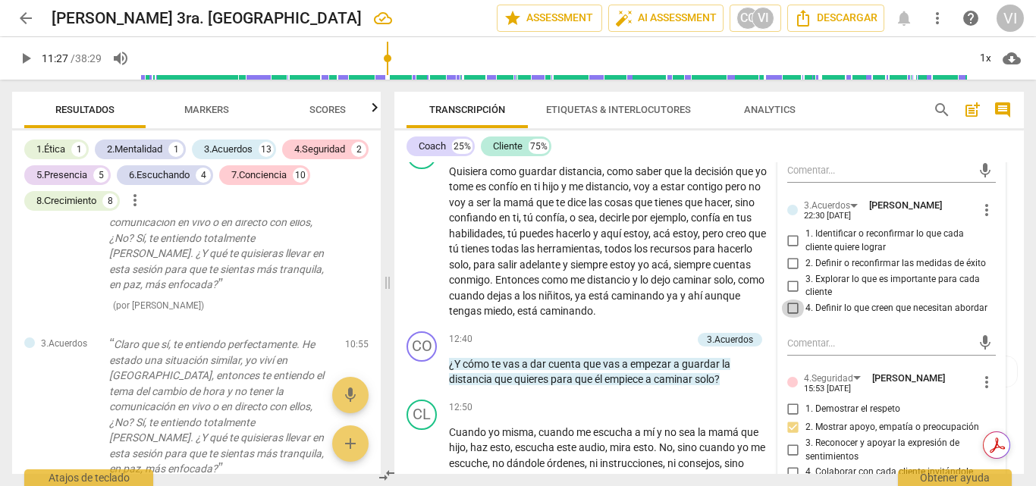
click at [789, 318] on input "4. Definir lo que creen que necesitan abordar" at bounding box center [793, 309] width 24 height 18
checkbox input "true"
click at [791, 273] on input "2. Definir o reconfirmar las medidas de éxito" at bounding box center [793, 264] width 24 height 18
checkbox input "true"
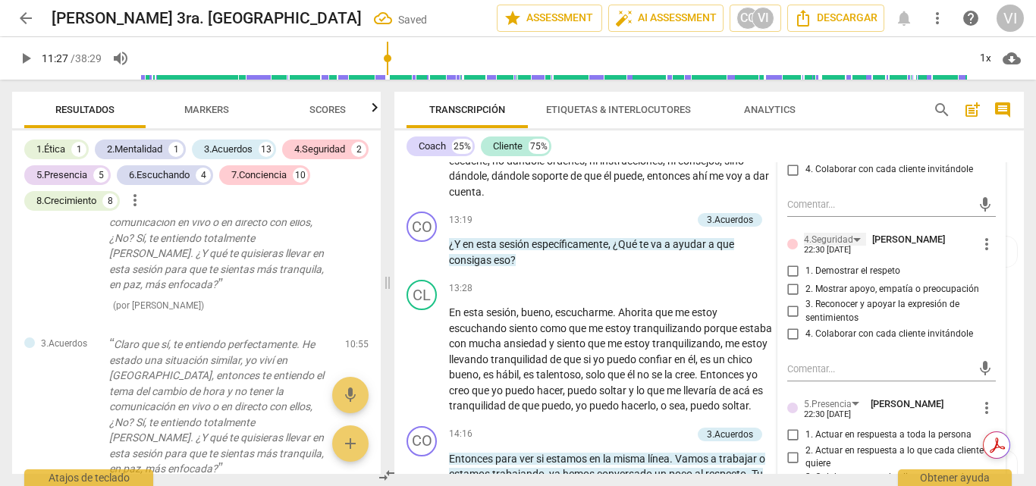
scroll to position [2858, 0]
click at [789, 297] on input "2. Mostrar apoyo, empatía o preocupación" at bounding box center [793, 288] width 24 height 18
checkbox input "true"
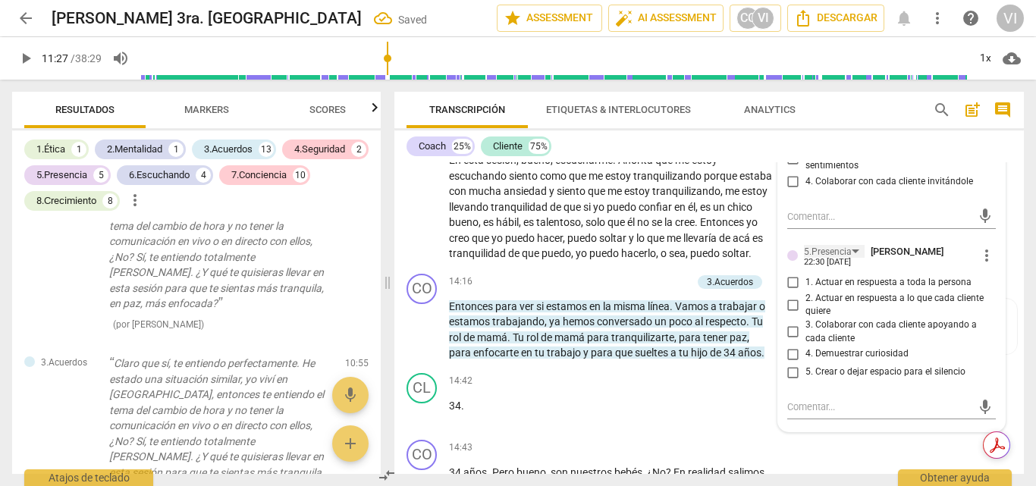
scroll to position [2849, 0]
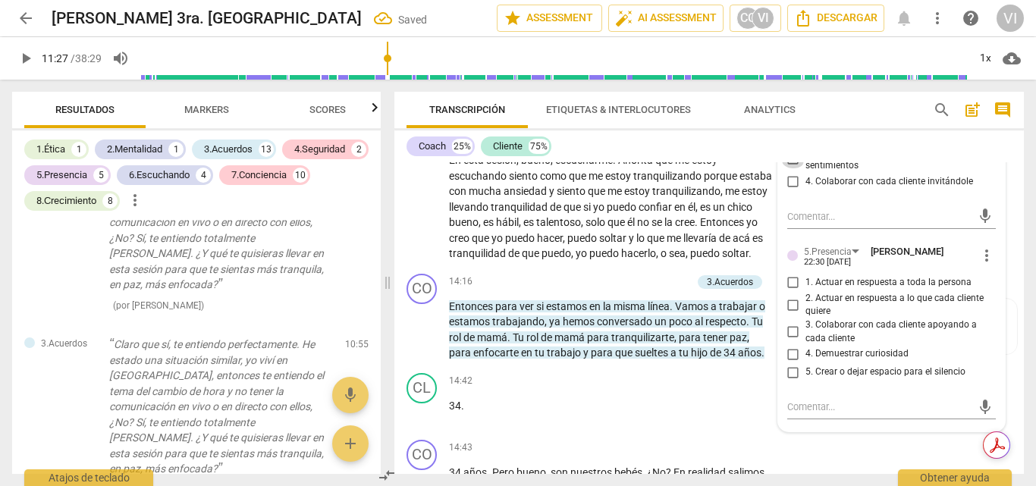
click at [794, 168] on input "3. Reconocer y apoyar la expresión de sentimientos" at bounding box center [793, 159] width 24 height 18
checkbox input "true"
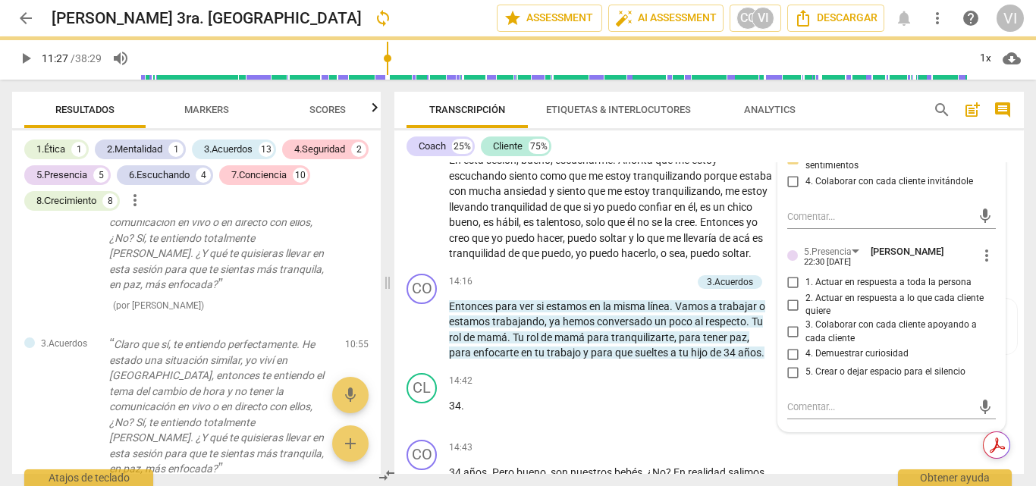
click at [790, 292] on input "1. Actuar en respuesta a toda la persona" at bounding box center [793, 283] width 24 height 18
checkbox input "true"
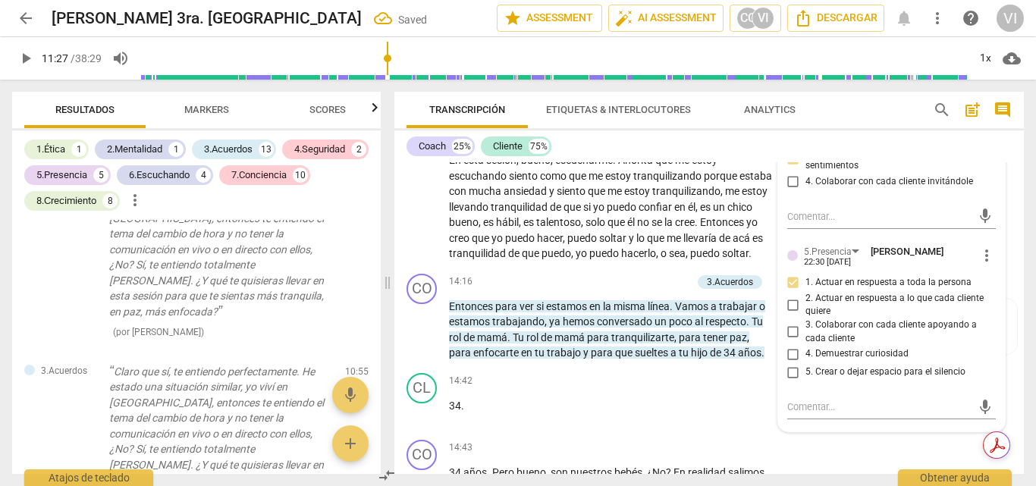
scroll to position [2875, 0]
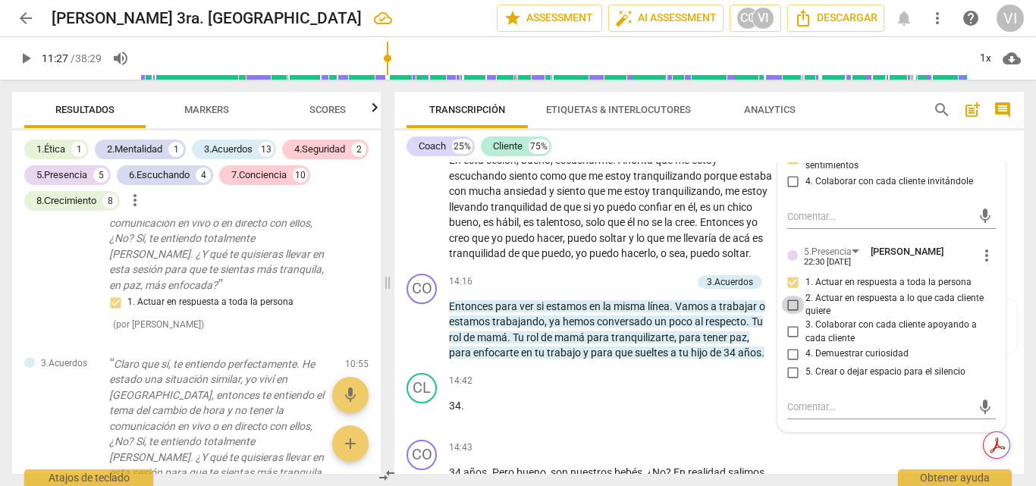
click at [791, 314] on input "2. Actuar en respuesta a lo que cada cliente quiere" at bounding box center [793, 305] width 24 height 18
checkbox input "true"
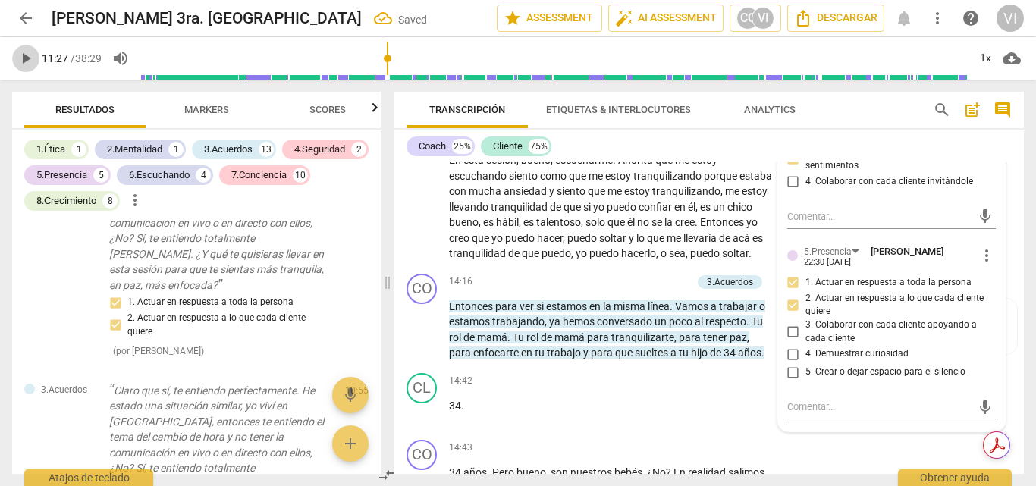
click at [28, 62] on span "play_arrow" at bounding box center [26, 58] width 18 height 18
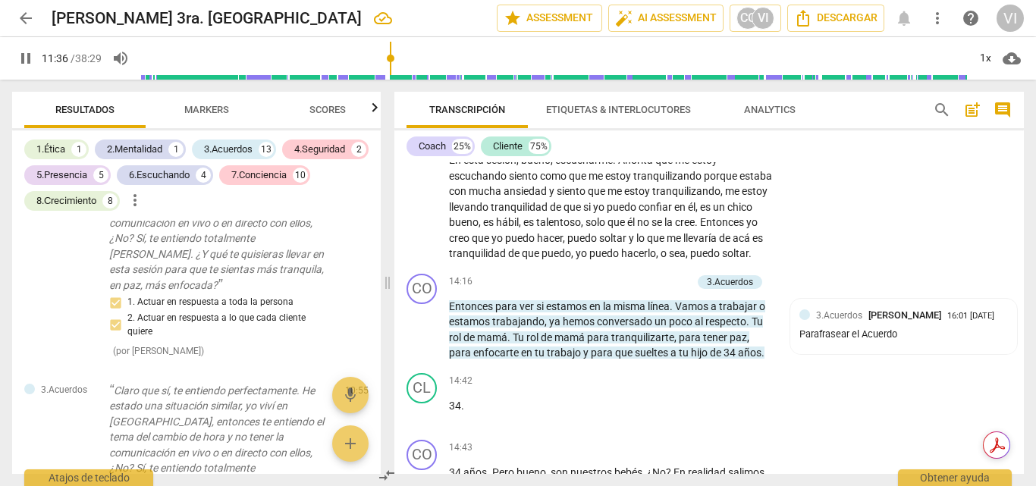
scroll to position [2588, 0]
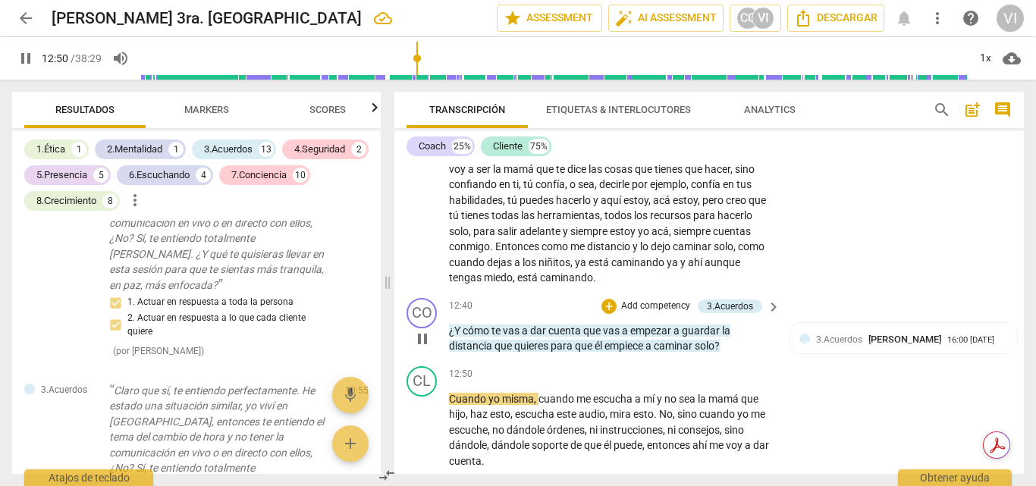
click at [657, 313] on p "Add competency" at bounding box center [656, 307] width 72 height 14
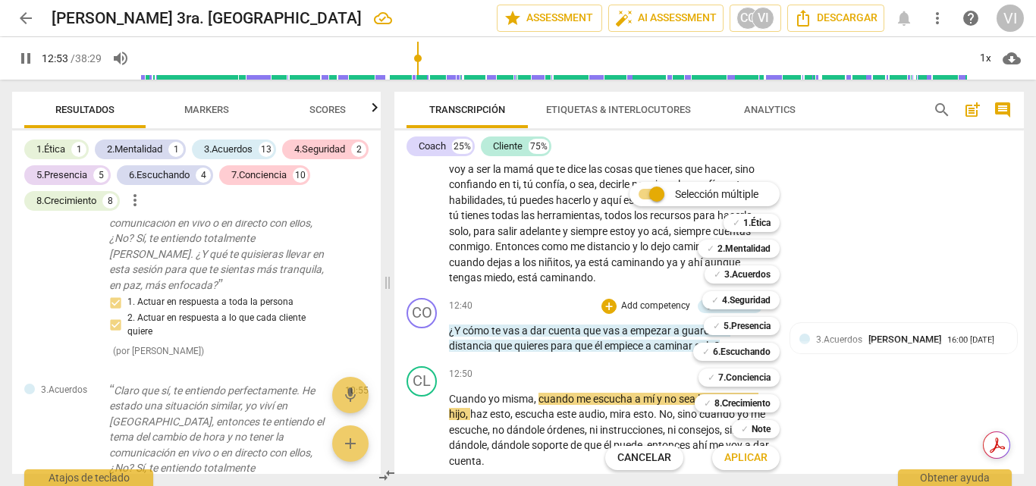
click at [838, 280] on div at bounding box center [518, 243] width 1036 height 486
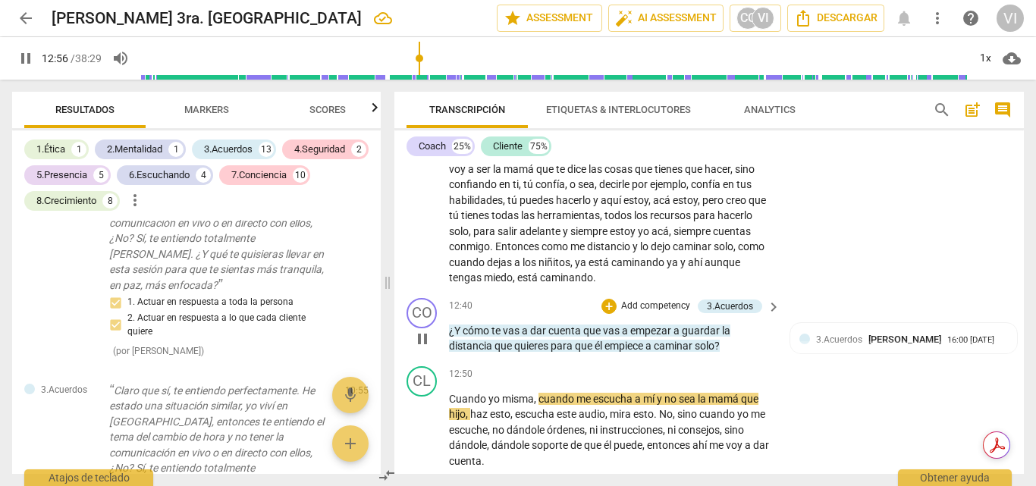
click at [547, 315] on div "12:40 + Add competency 3.Acuerdos keyboard_arrow_right" at bounding box center [615, 306] width 333 height 17
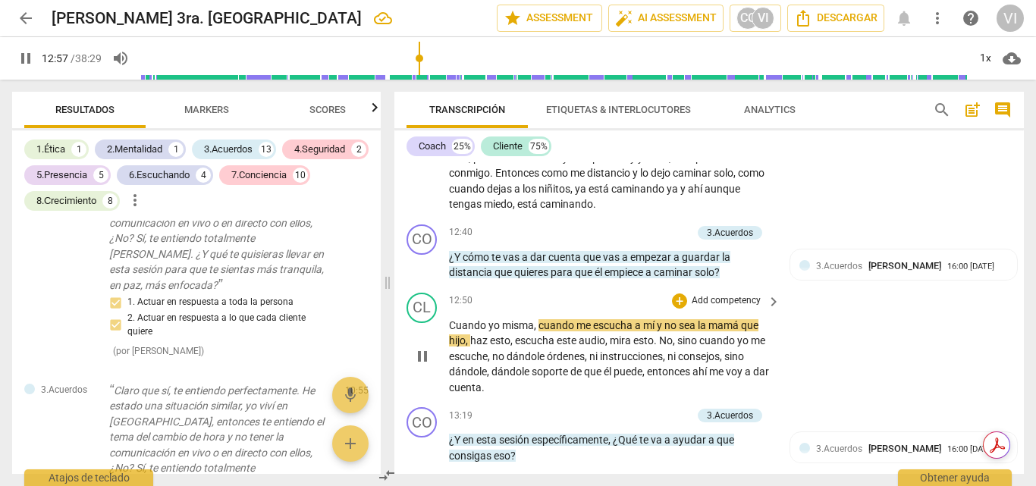
scroll to position [2740, 0]
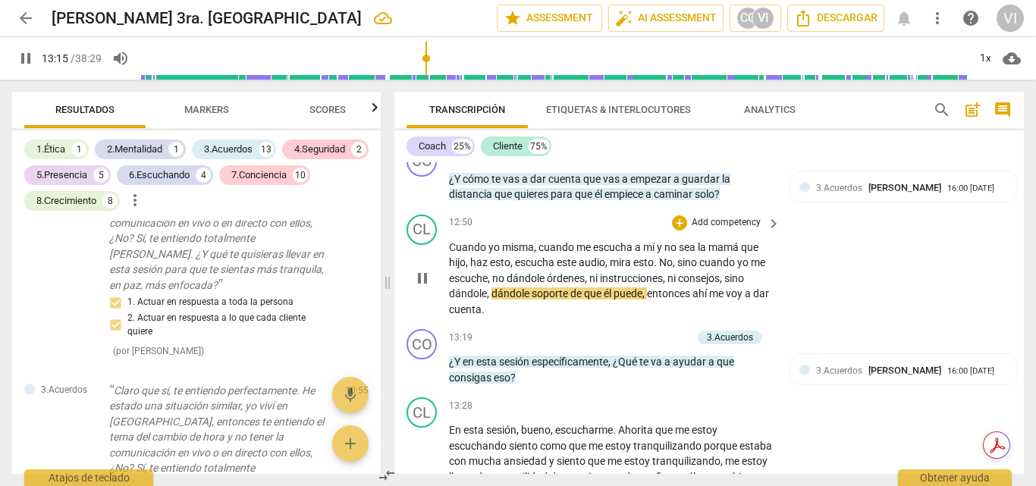
click at [878, 290] on div "CL play_arrow pause 12:50 + Add competency keyboard_arrow_right Cuando yo misma…" at bounding box center [708, 266] width 629 height 115
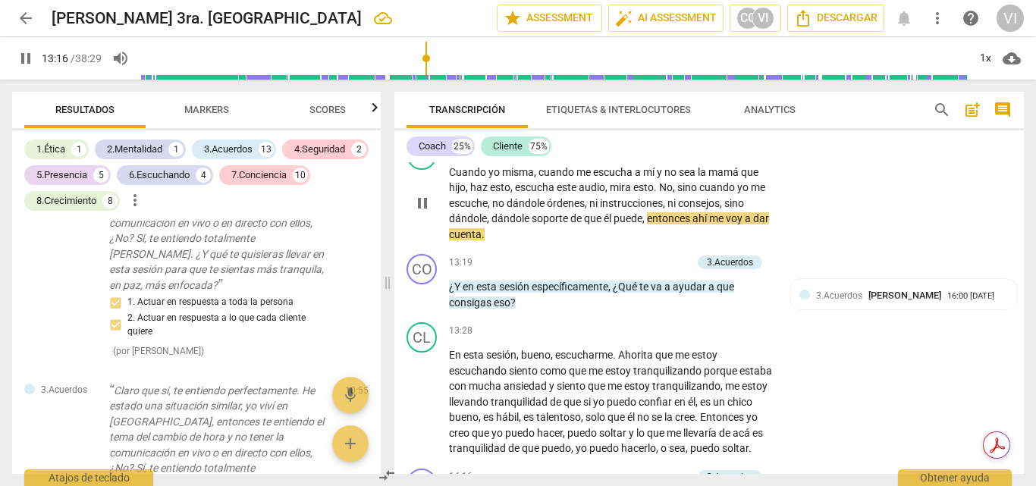
scroll to position [2815, 0]
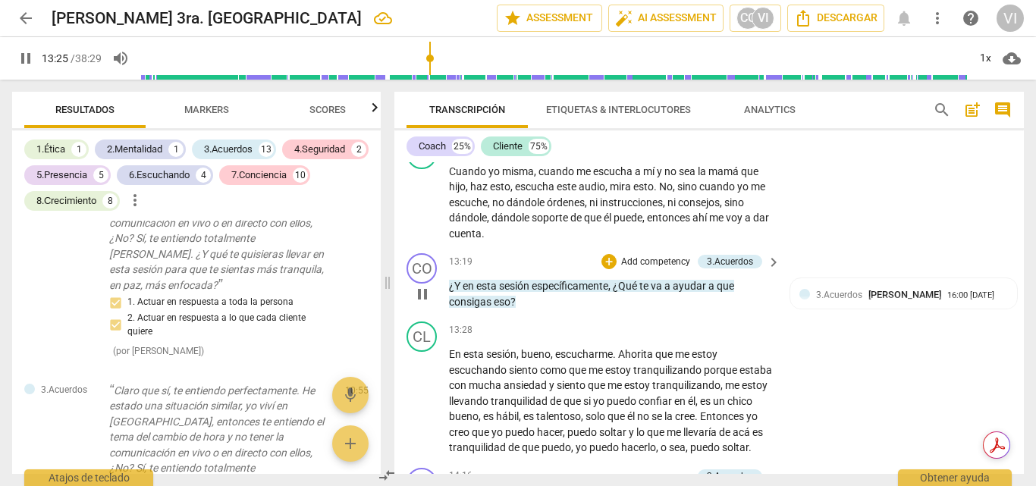
click at [651, 269] on p "Add competency" at bounding box center [656, 263] width 72 height 14
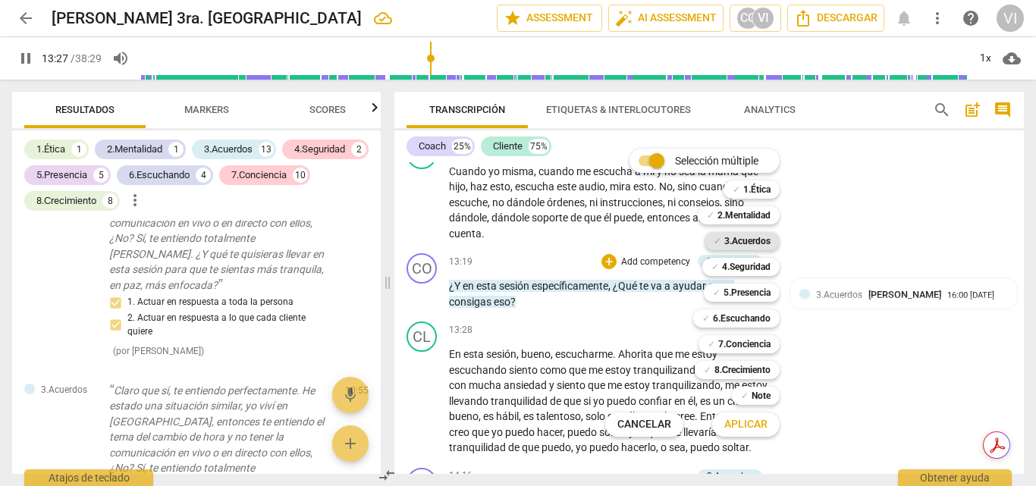
click at [751, 247] on b "3.Acuerdos" at bounding box center [747, 241] width 46 height 18
click at [733, 424] on span "Aplicar" at bounding box center [745, 424] width 43 height 15
type input "812"
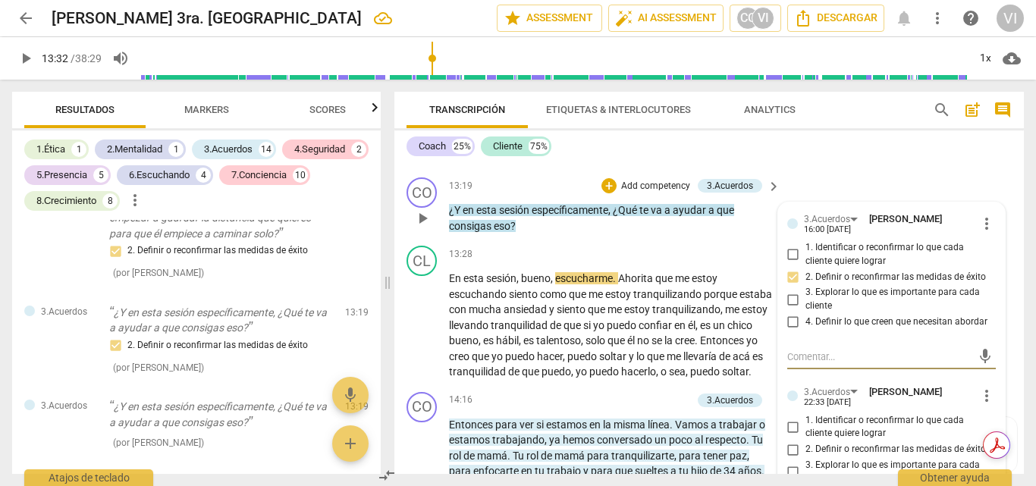
scroll to position [2967, 0]
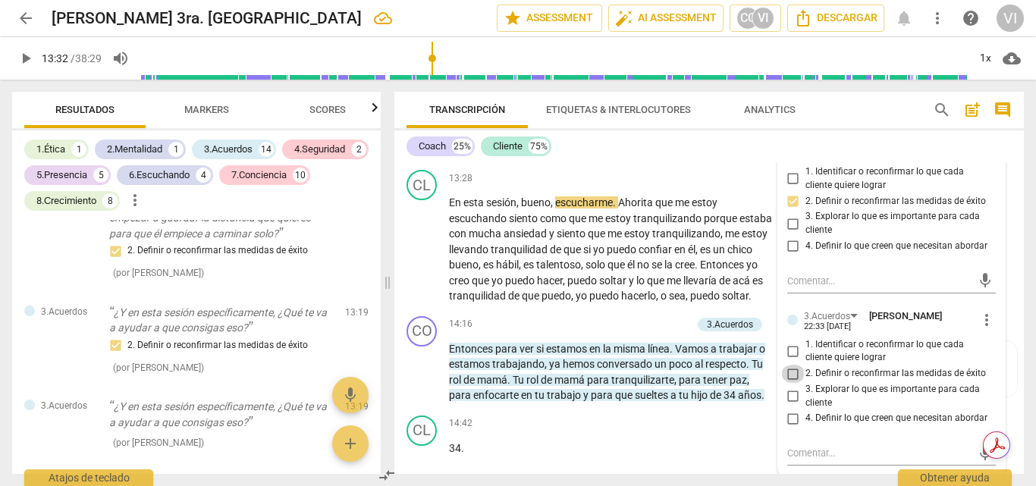
click at [787, 383] on input "2. Definir o reconfirmar las medidas de éxito" at bounding box center [793, 374] width 24 height 18
checkbox input "true"
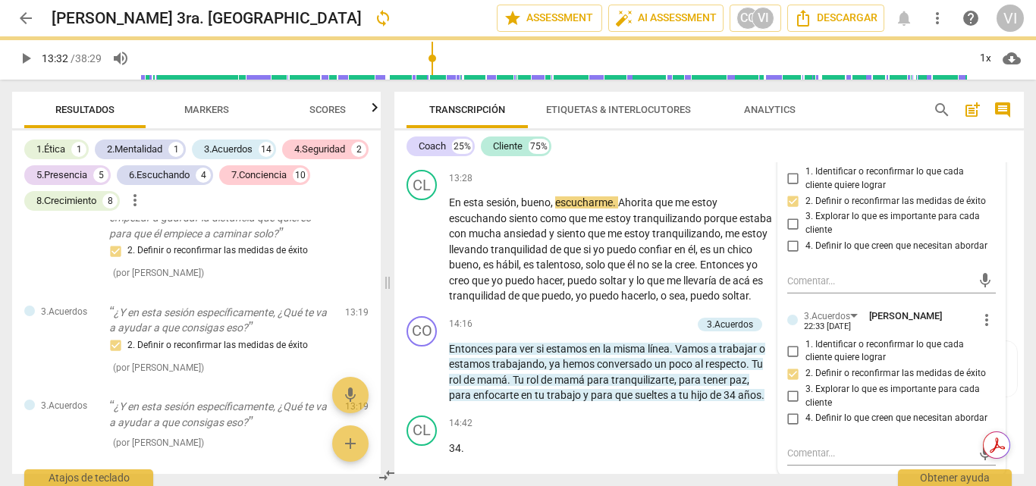
click at [22, 57] on span "play_arrow" at bounding box center [26, 58] width 18 height 18
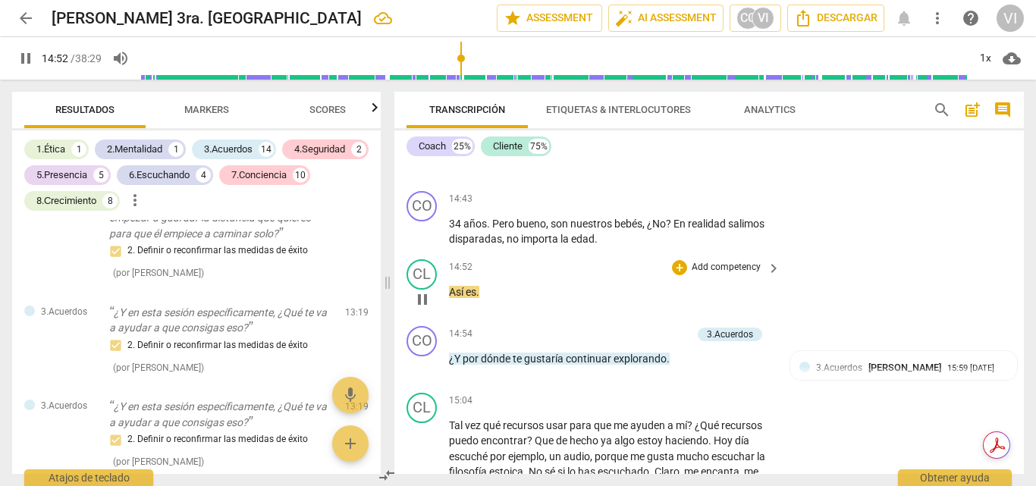
scroll to position [3346, 0]
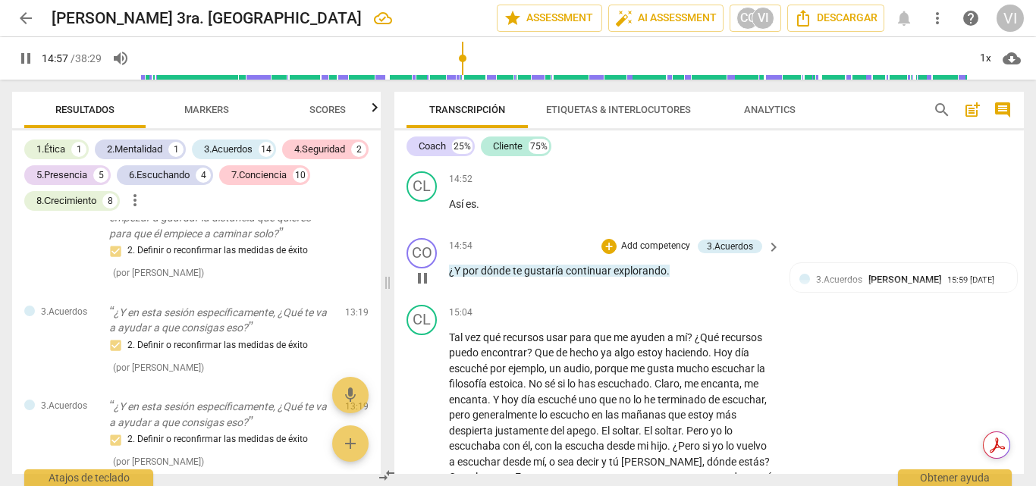
click at [648, 253] on p "Add competency" at bounding box center [656, 247] width 72 height 14
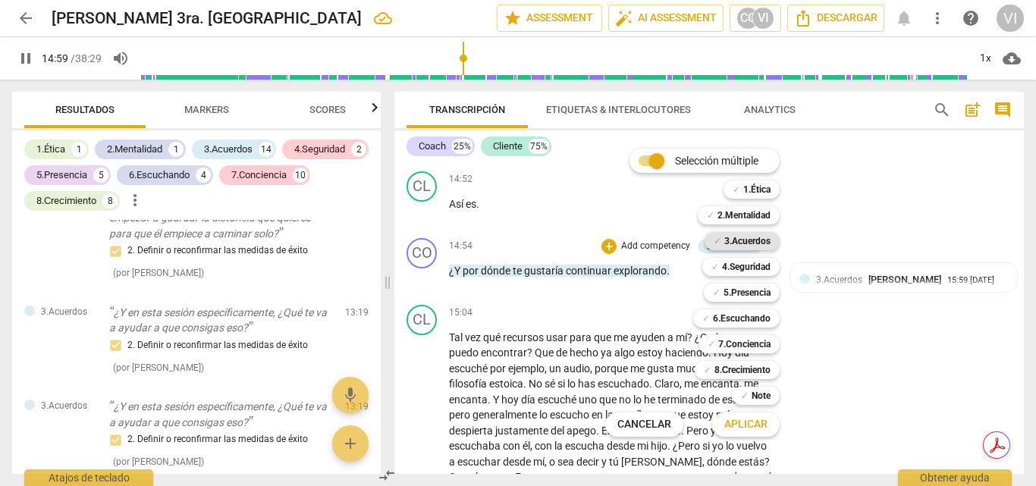
click at [737, 248] on b "3.Acuerdos" at bounding box center [747, 241] width 46 height 18
click at [761, 422] on span "Aplicar" at bounding box center [745, 424] width 43 height 15
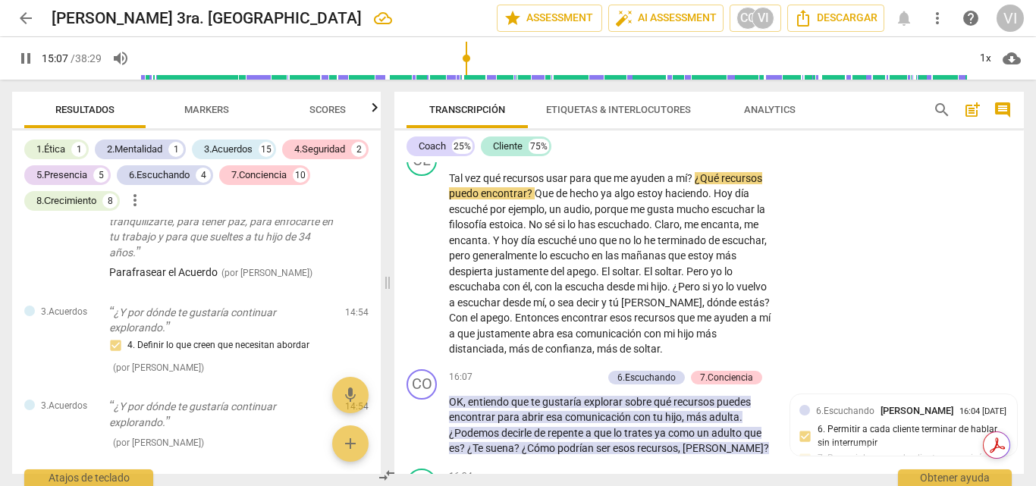
scroll to position [3462, 0]
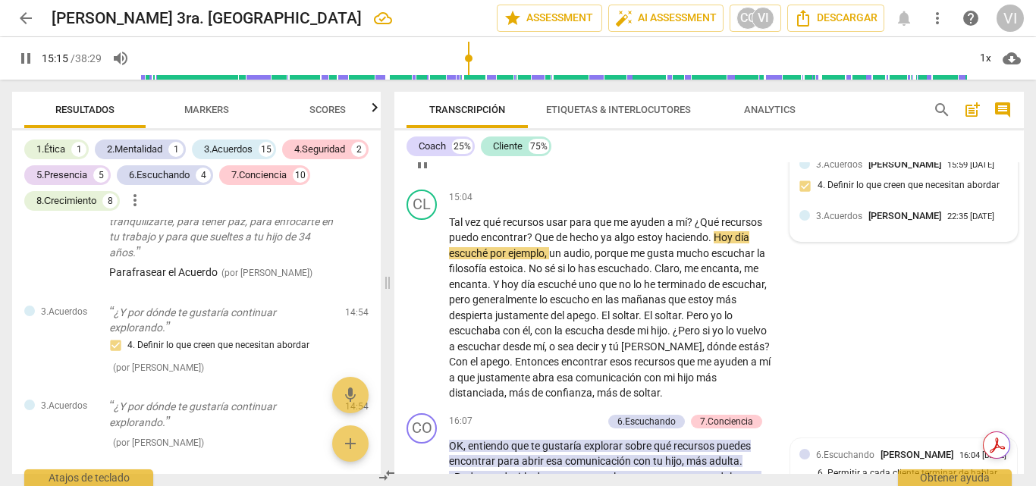
click at [804, 221] on div at bounding box center [804, 215] width 11 height 11
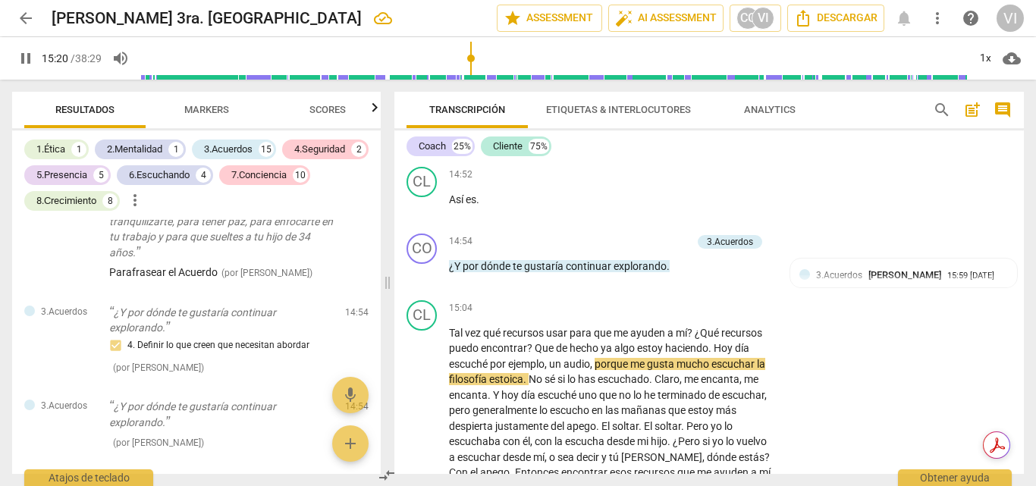
scroll to position [3352, 0]
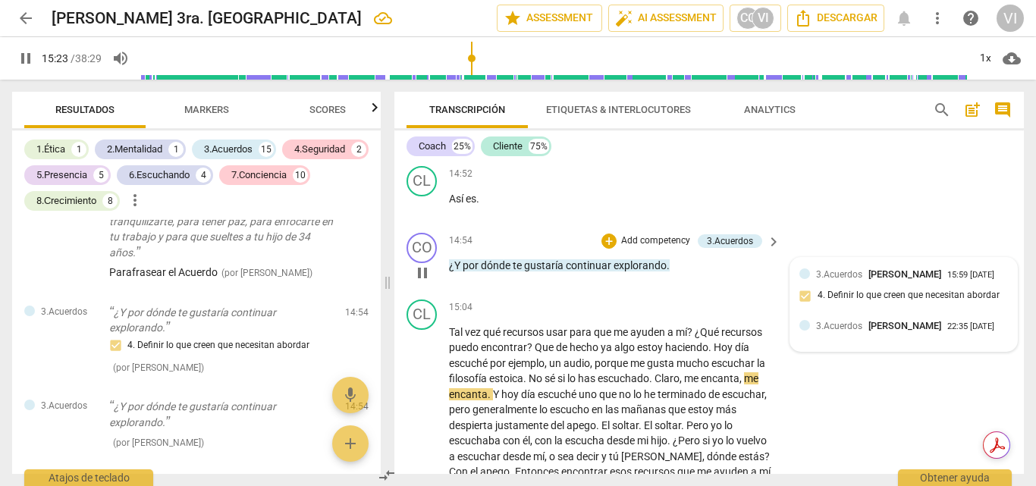
click at [804, 331] on div at bounding box center [804, 325] width 11 height 11
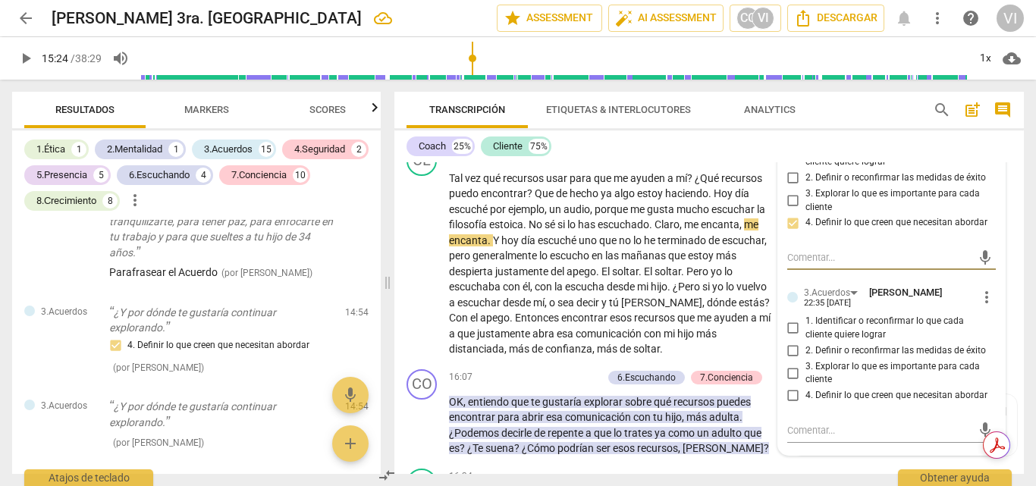
scroll to position [3528, 0]
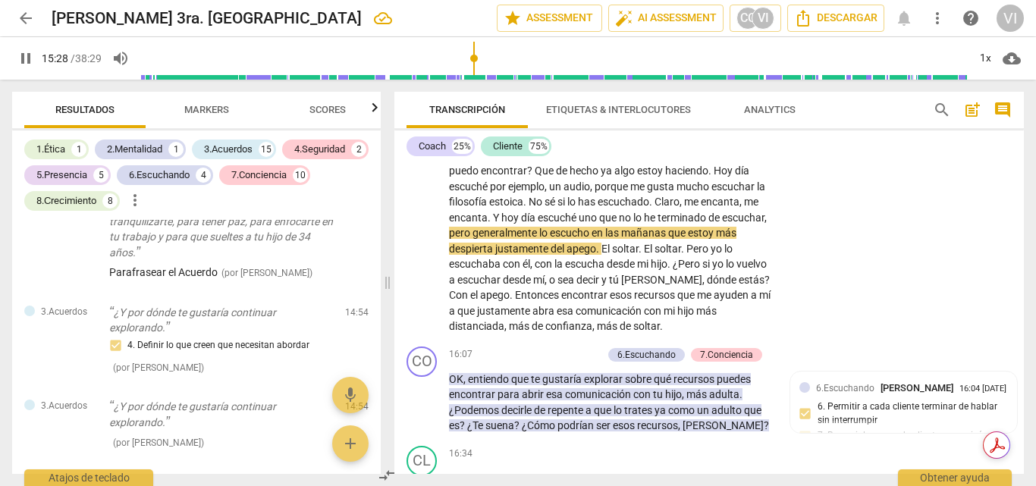
click at [31, 64] on span "pause" at bounding box center [26, 58] width 18 height 18
type input "929"
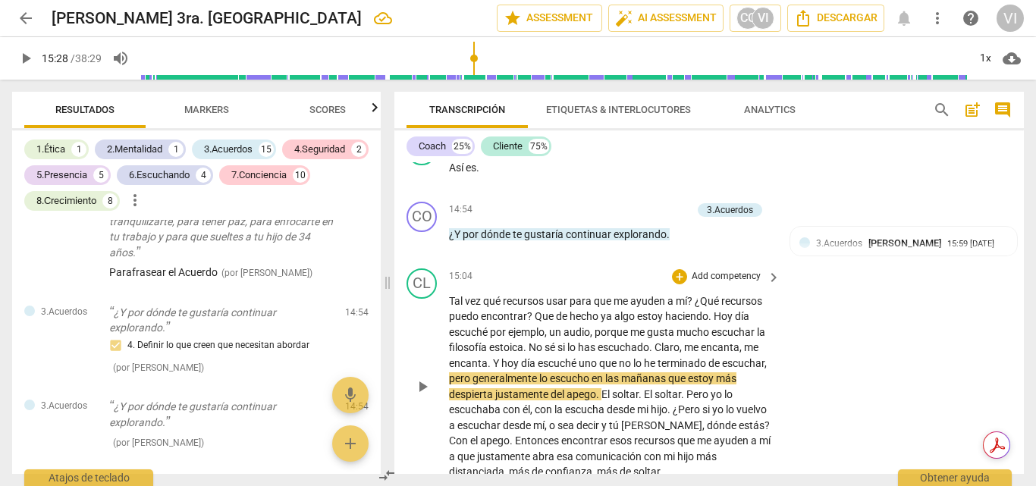
scroll to position [3377, 0]
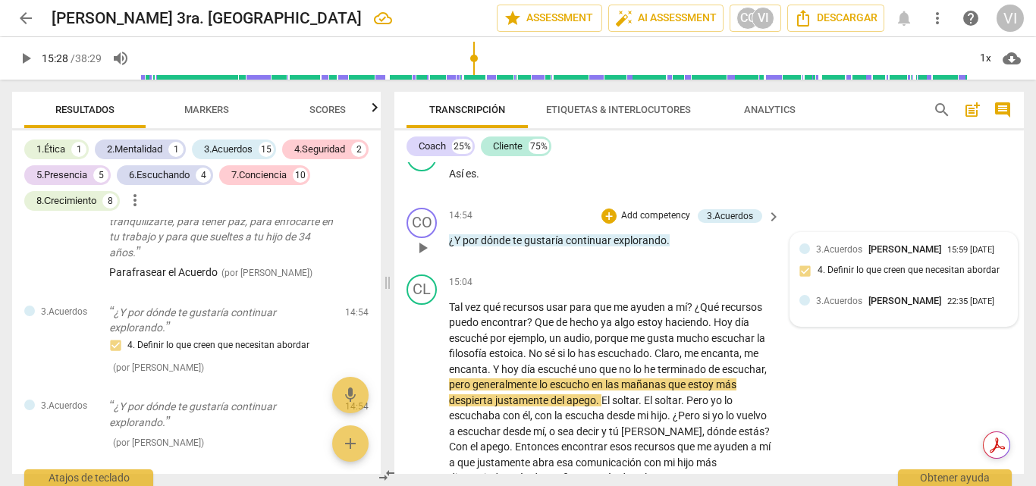
click at [801, 306] on div at bounding box center [804, 300] width 11 height 11
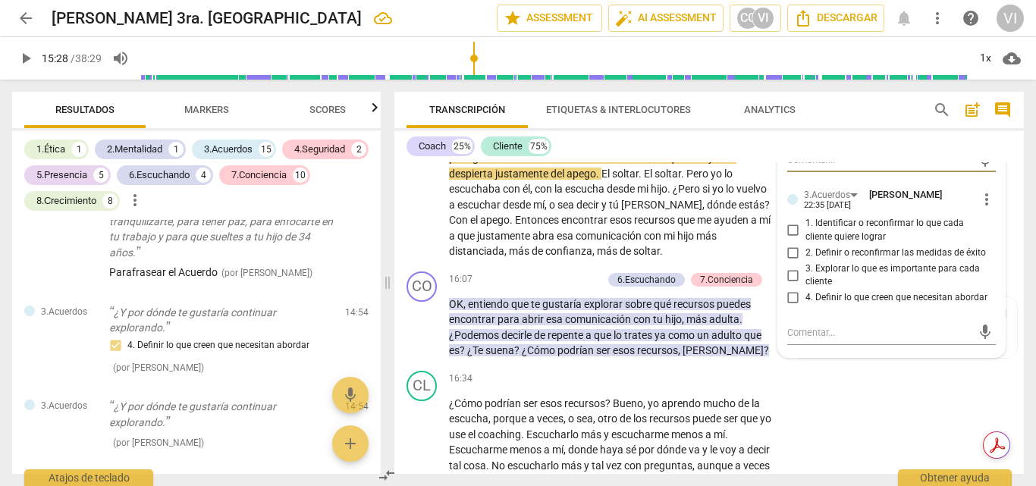
scroll to position [3604, 0]
click at [789, 306] on input "4. Definir lo que creen que necesitan abordar" at bounding box center [793, 297] width 24 height 18
checkbox input "true"
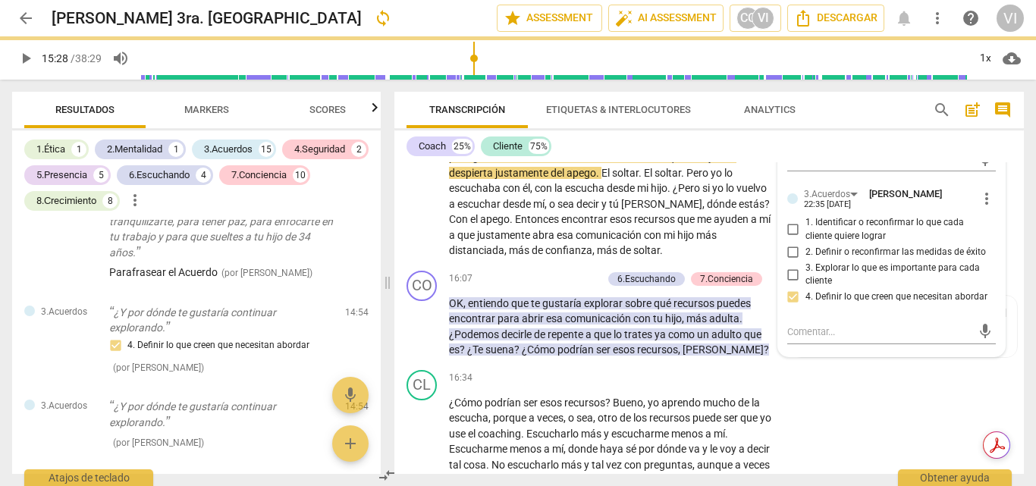
click at [24, 61] on span "play_arrow" at bounding box center [26, 58] width 18 height 18
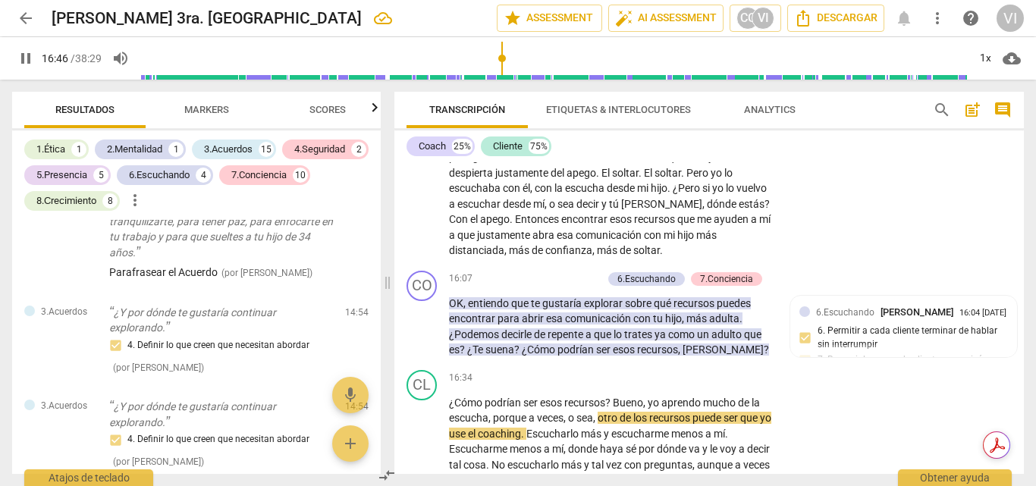
click at [33, 59] on span "pause" at bounding box center [26, 58] width 18 height 18
type input "1007"
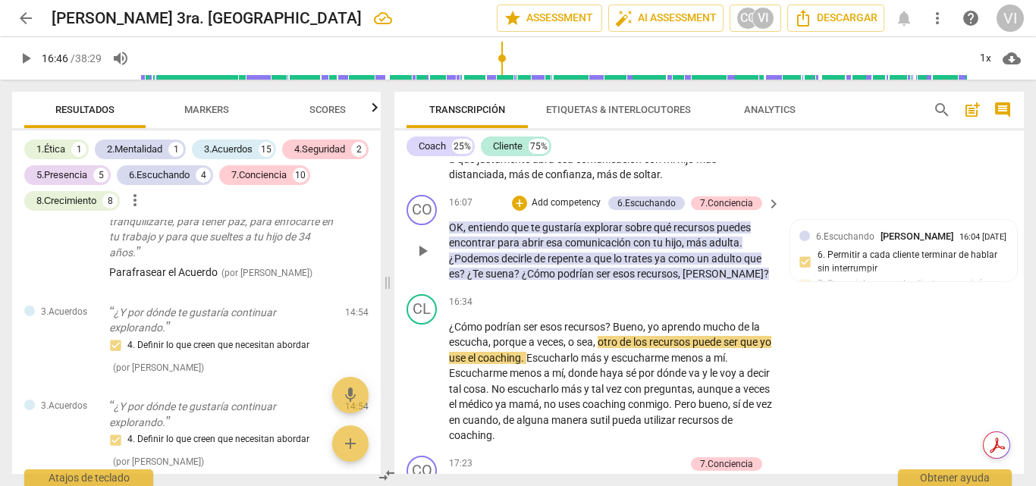
click at [572, 210] on p "Add competency" at bounding box center [566, 203] width 72 height 14
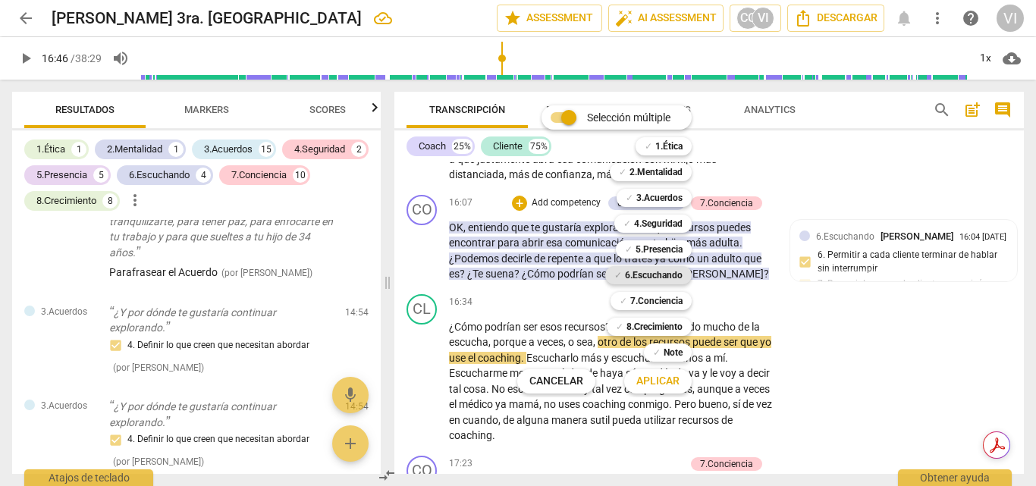
click at [652, 271] on b "6.Escuchando" at bounding box center [654, 275] width 58 height 18
click at [642, 303] on b "7.Conciencia" at bounding box center [656, 301] width 52 height 18
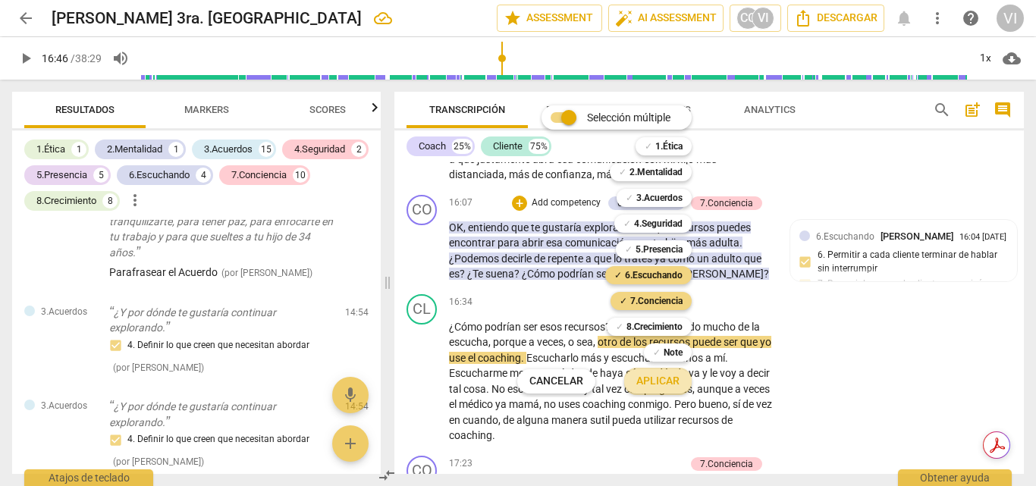
click at [663, 378] on span "Aplicar" at bounding box center [657, 381] width 43 height 15
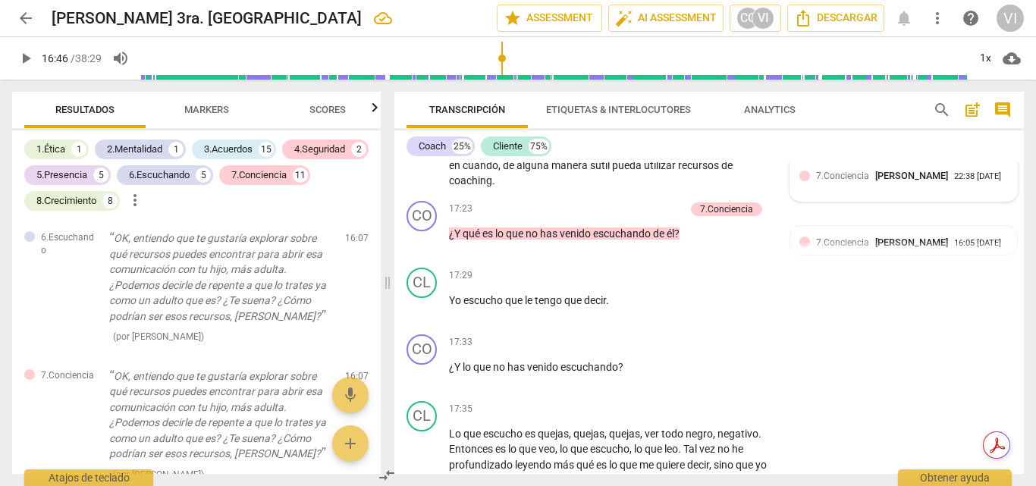
scroll to position [3938, 0]
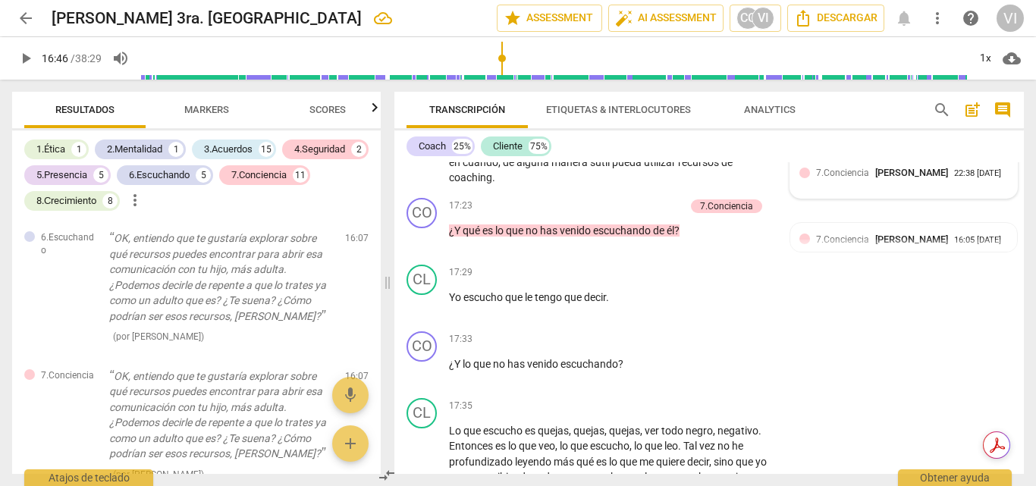
click at [849, 180] on div "7.Conciencia [PERSON_NAME]" at bounding box center [885, 172] width 138 height 14
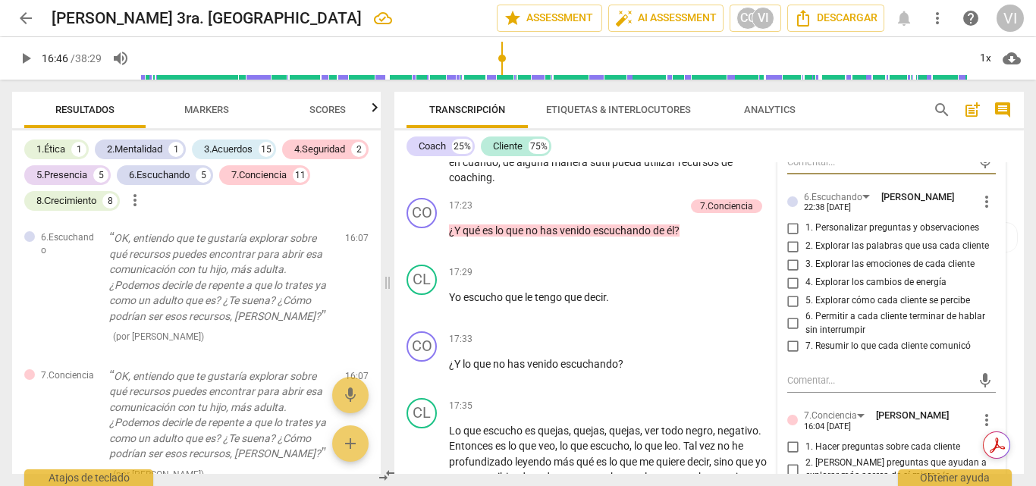
click at [788, 237] on input "1. Personalizar preguntas y observaciones" at bounding box center [793, 228] width 24 height 18
checkbox input "true"
click at [789, 256] on input "2. Explorar las palabras que usa cada cliente" at bounding box center [793, 246] width 24 height 18
checkbox input "true"
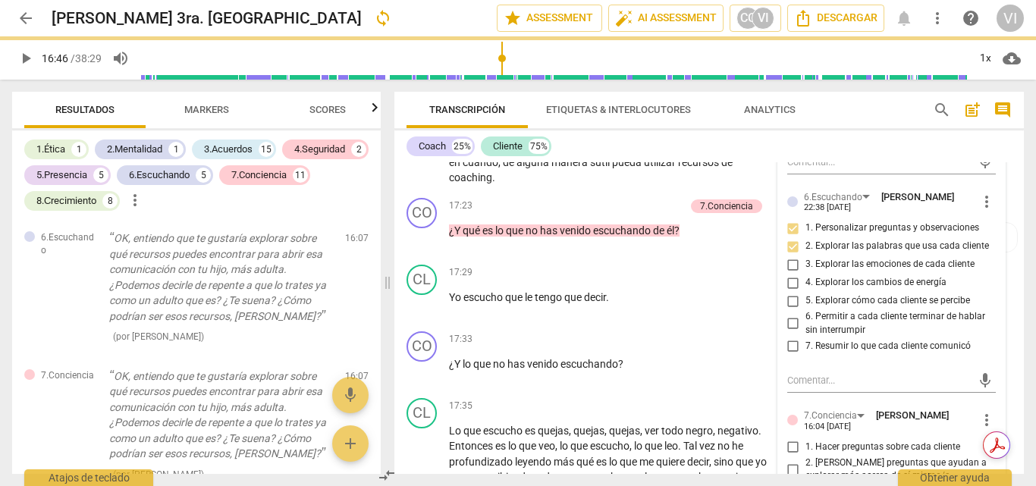
click at [792, 355] on input "7. Resumir lo que cada cliente comunicó" at bounding box center [793, 346] width 24 height 18
checkbox input "true"
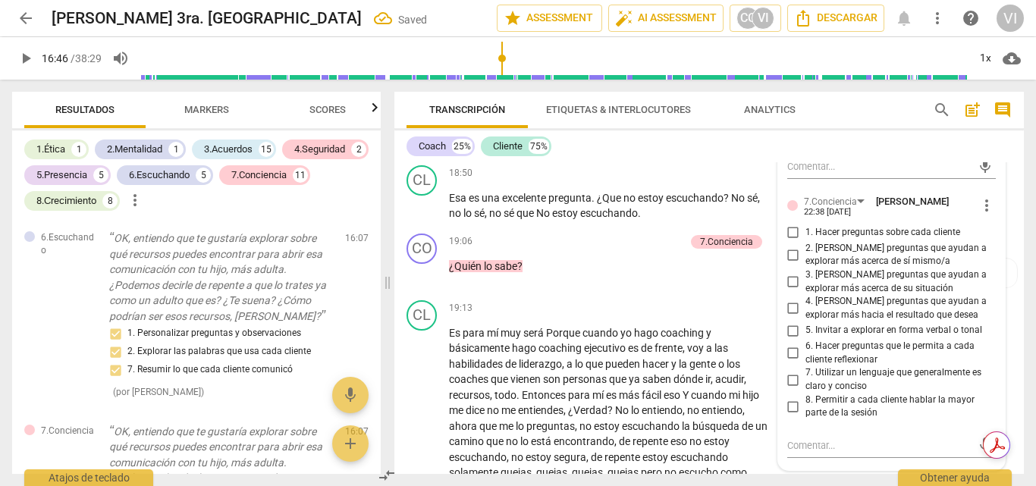
scroll to position [4469, 0]
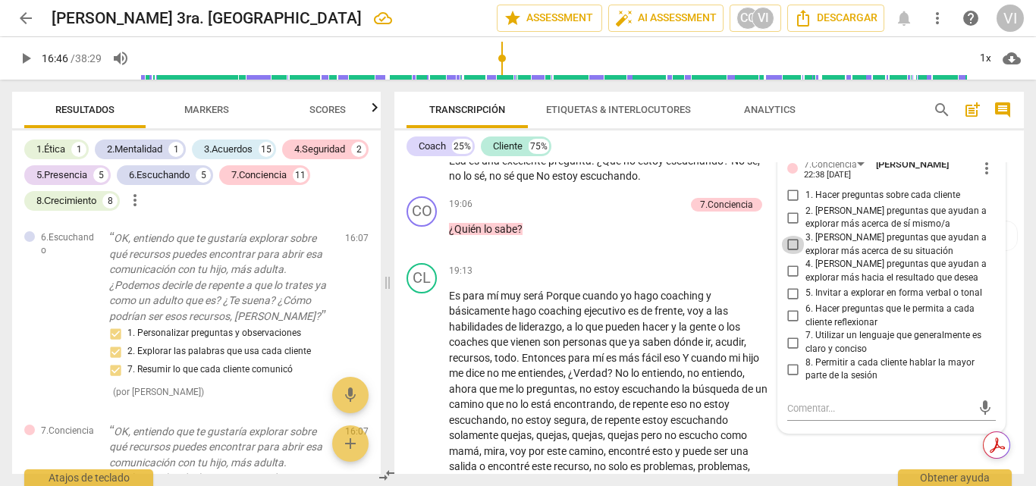
click at [791, 254] on input "3. [PERSON_NAME] preguntas que ayudan a explorar más acerca de su situación" at bounding box center [793, 245] width 24 height 18
checkbox input "true"
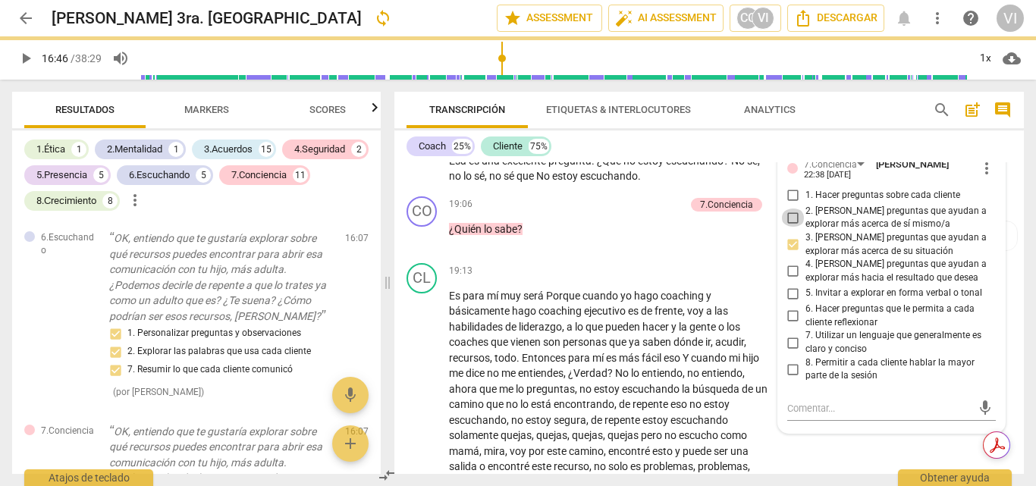
click at [788, 227] on input "2. [PERSON_NAME] preguntas que ayudan a explorar más acerca de sí mismo/a" at bounding box center [793, 218] width 24 height 18
checkbox input "true"
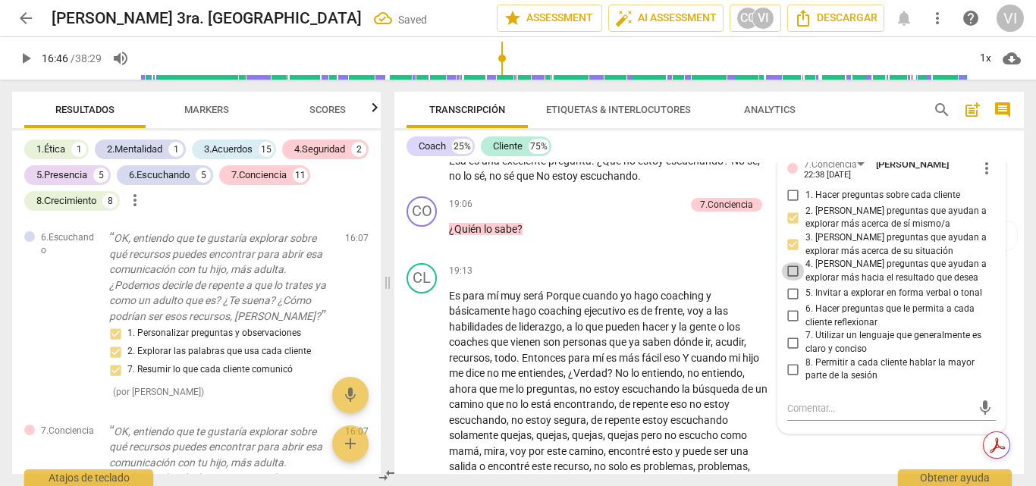
click at [787, 281] on input "4. [PERSON_NAME] preguntas que ayudan a explorar más hacia el resultado que des…" at bounding box center [793, 271] width 24 height 18
checkbox input "true"
click at [792, 303] on input "5. Invitar a explorar en forma verbal o tonal" at bounding box center [793, 293] width 24 height 18
checkbox input "true"
click at [788, 325] on input "6. Hacer preguntas que le permita a cada cliente reflexionar" at bounding box center [793, 316] width 24 height 18
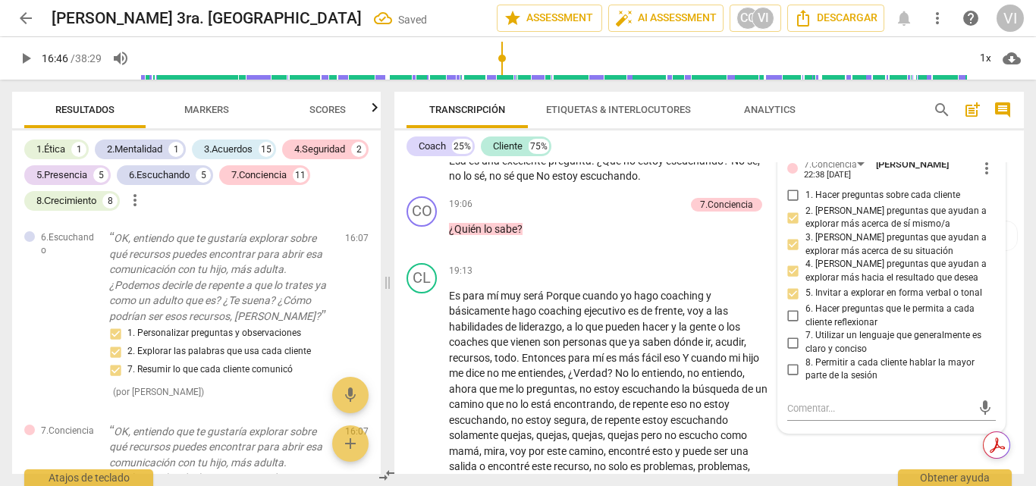
checkbox input "true"
click at [788, 378] on input "8. Permitir a cada cliente hablar la mayor parte de la sesión" at bounding box center [793, 369] width 24 height 18
checkbox input "true"
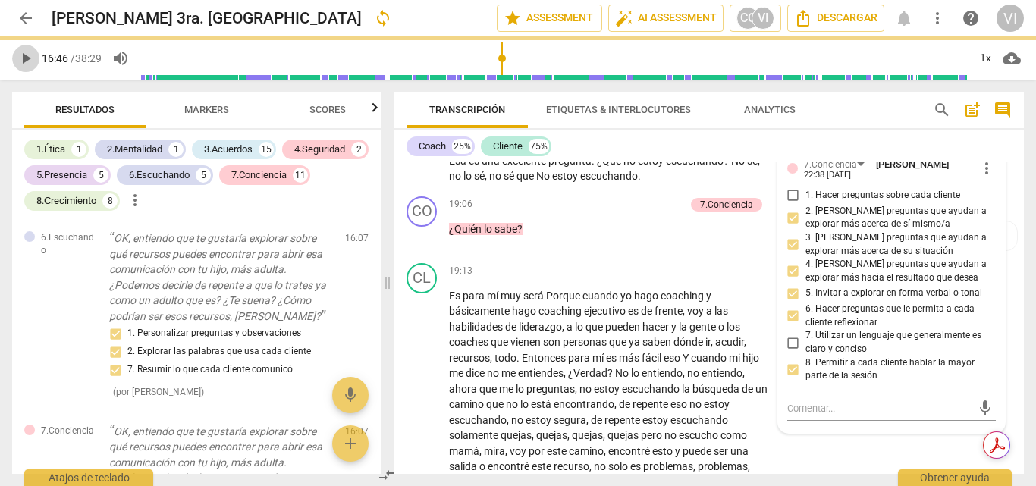
click at [26, 58] on span "play_arrow" at bounding box center [26, 58] width 18 height 18
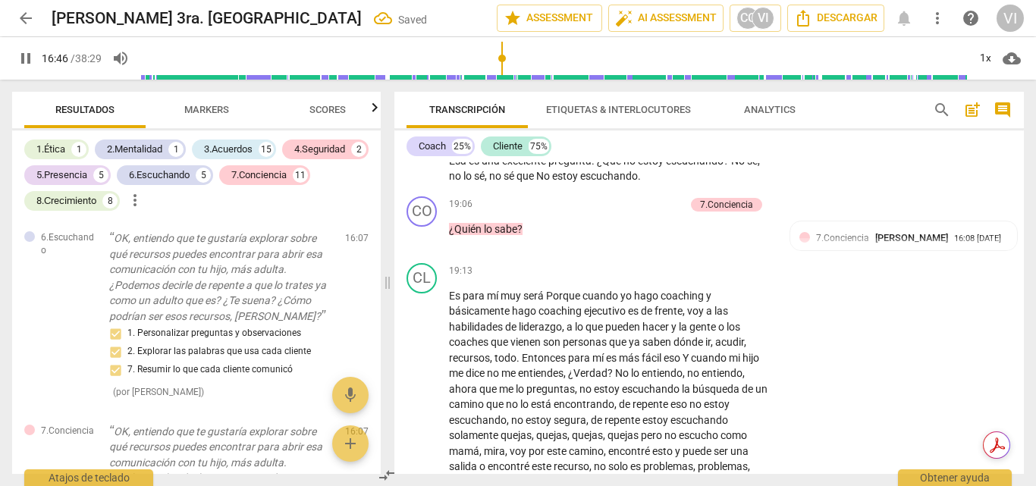
scroll to position [3900, 0]
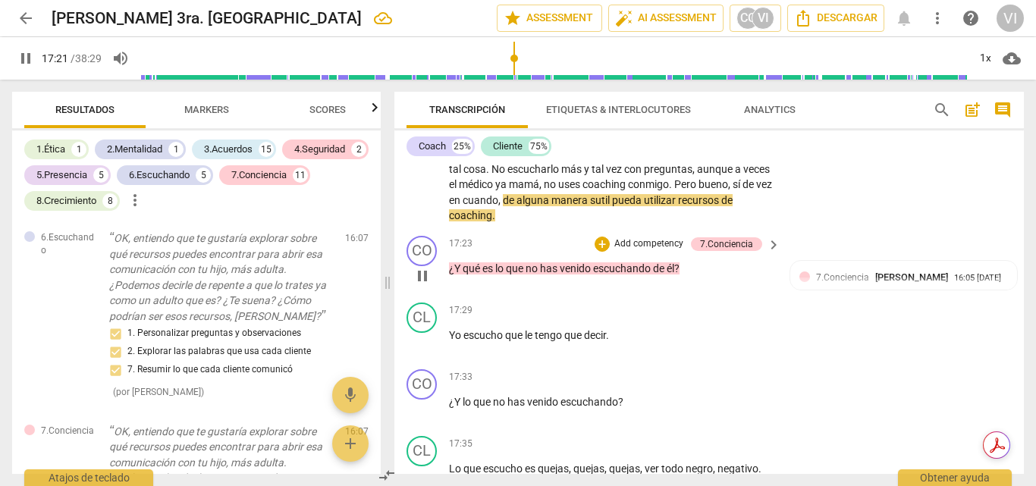
click at [662, 251] on p "Add competency" at bounding box center [649, 244] width 72 height 14
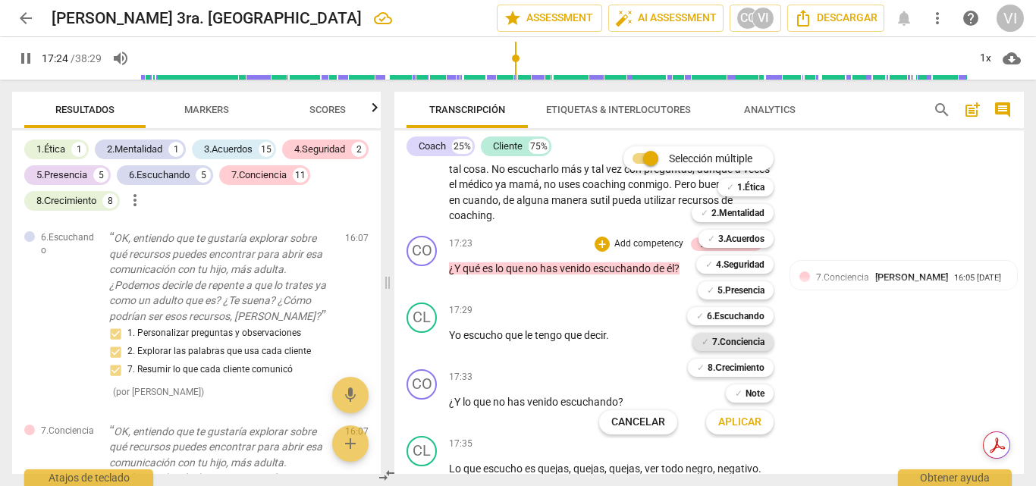
click at [728, 340] on b "7.Conciencia" at bounding box center [738, 342] width 52 height 18
click at [733, 427] on span "Aplicar" at bounding box center [739, 422] width 43 height 15
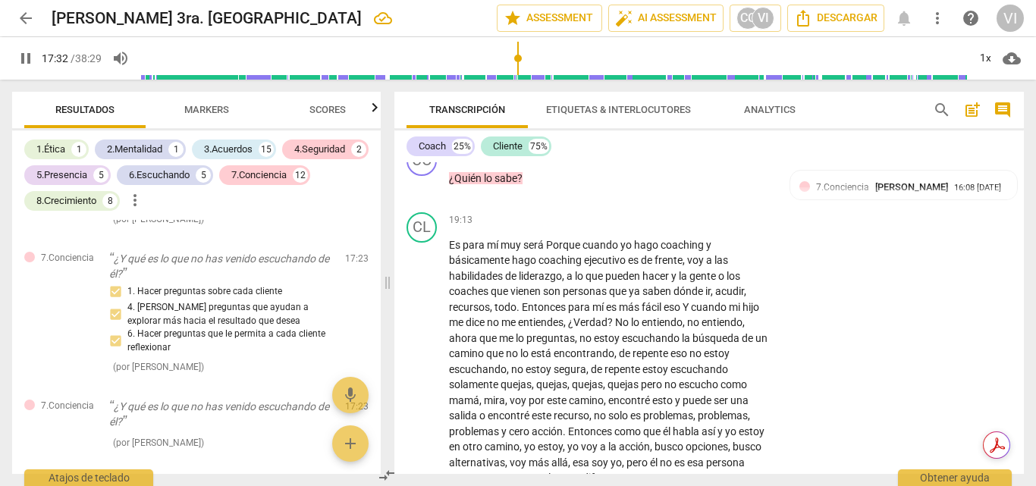
scroll to position [4564, 0]
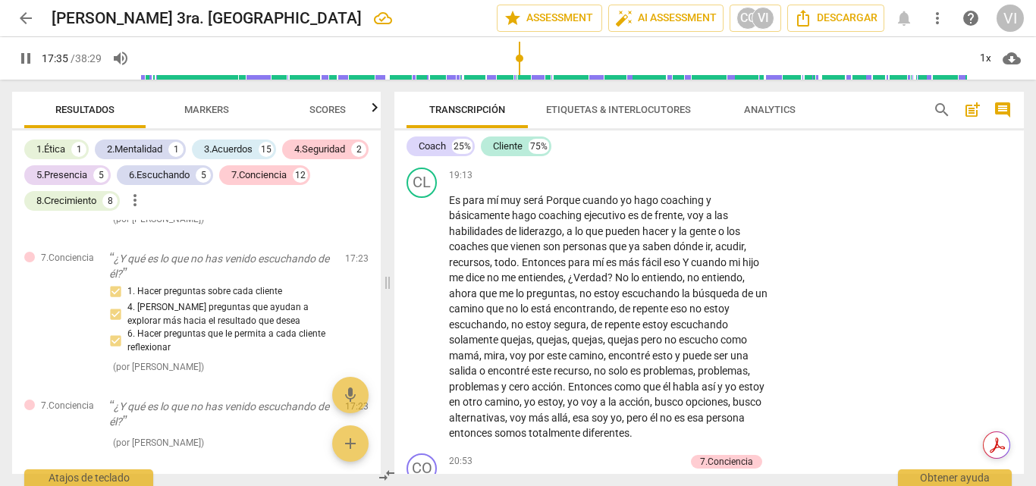
drag, startPoint x: 1024, startPoint y: 322, endPoint x: 1024, endPoint y: 300, distance: 22.0
click at [1024, 300] on div "Transcripción Etiquetas & Interlocutores Analytics search post_add comment Coac…" at bounding box center [712, 283] width 648 height 406
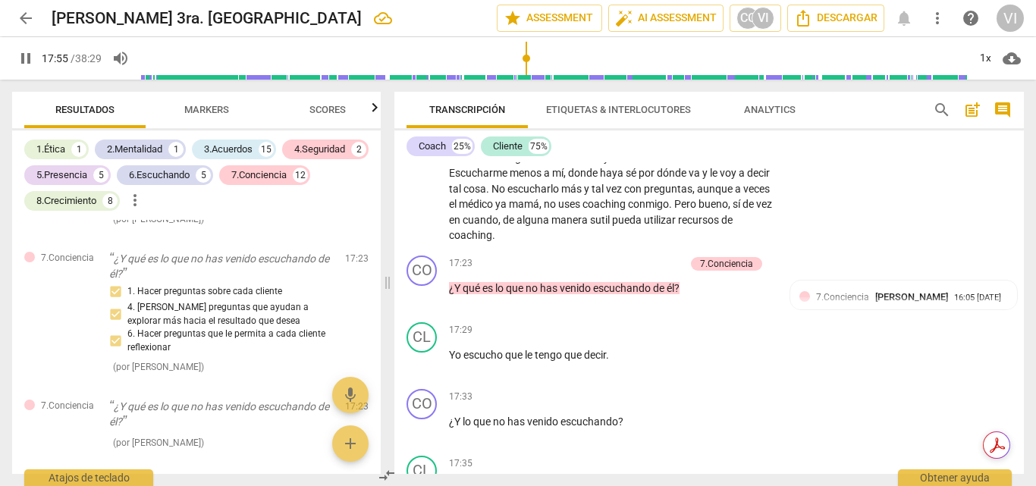
scroll to position [3903, 0]
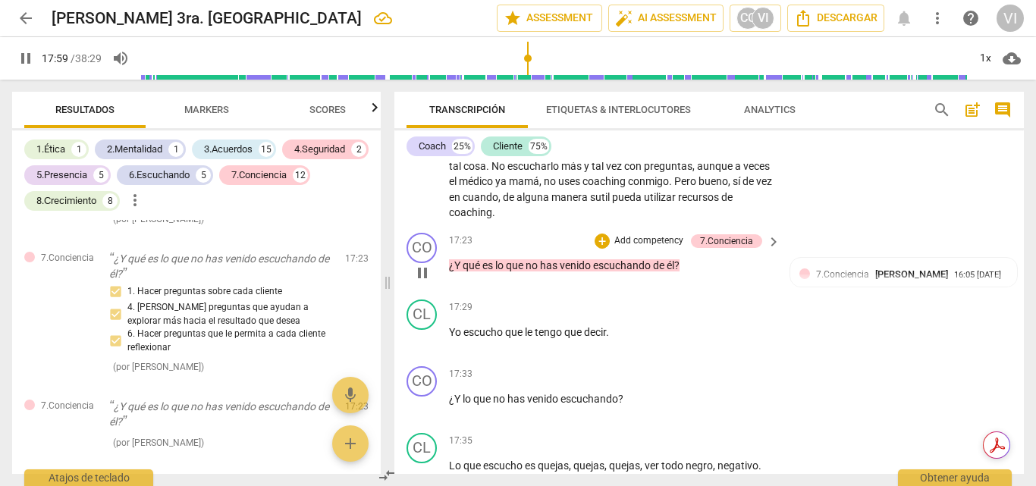
click at [657, 248] on p "Add competency" at bounding box center [649, 241] width 72 height 14
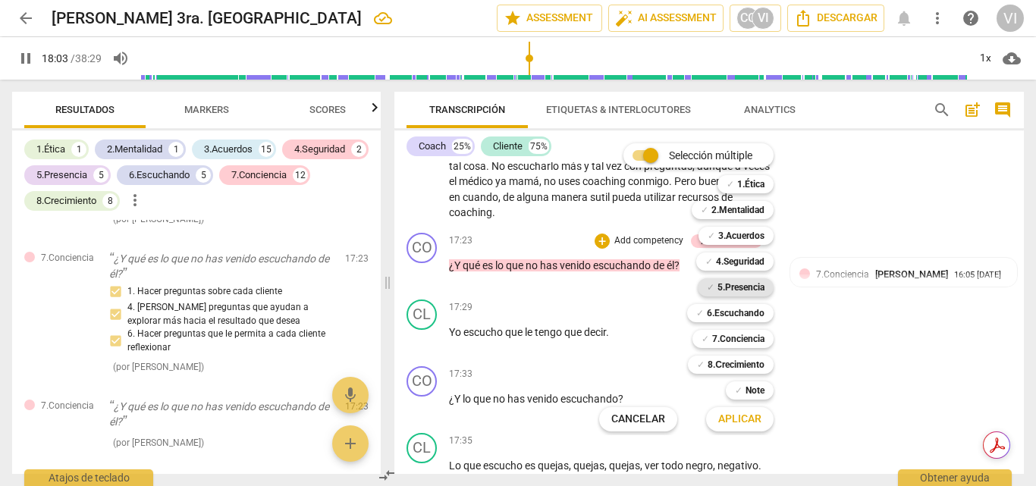
click at [754, 286] on b "5.Presencia" at bounding box center [740, 287] width 47 height 18
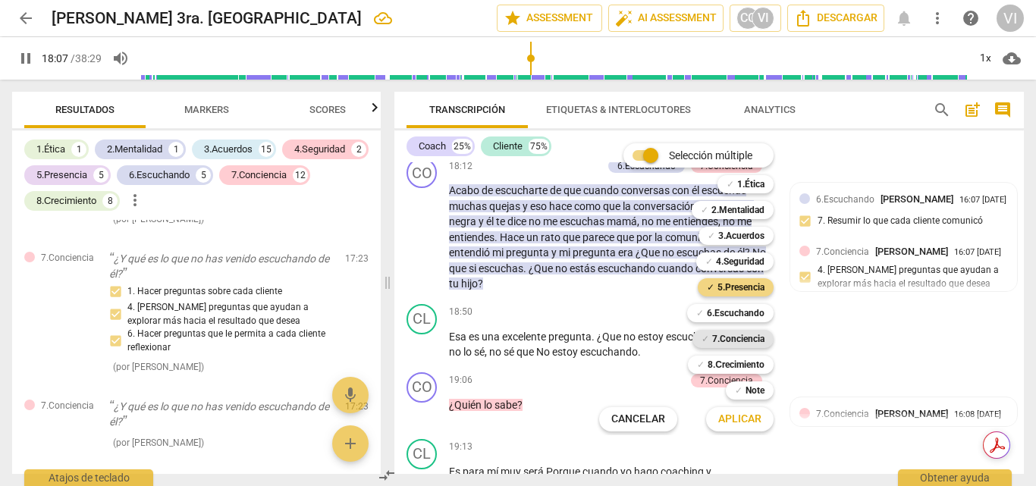
click at [748, 339] on b "7.Conciencia" at bounding box center [738, 339] width 52 height 18
click at [745, 363] on b "8.Сrecimiento" at bounding box center [735, 365] width 57 height 18
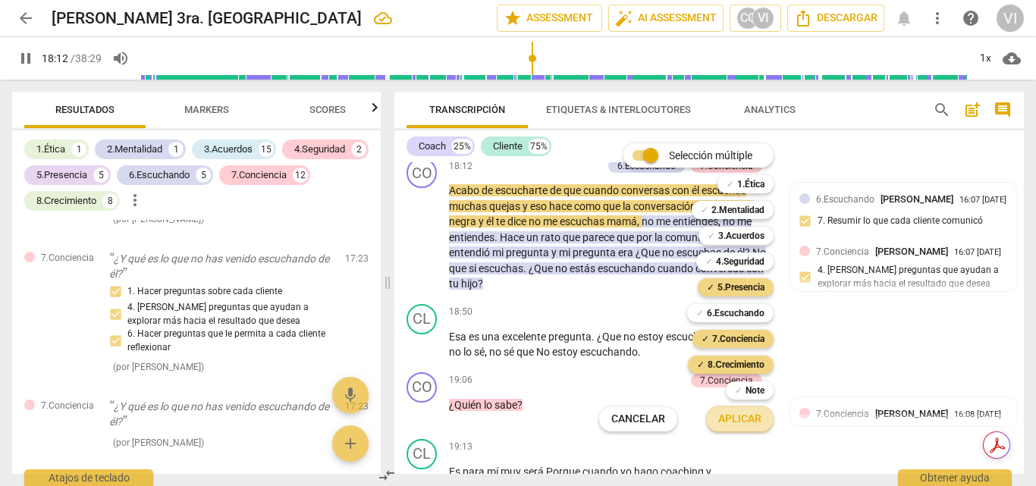
click at [734, 419] on span "Aplicar" at bounding box center [739, 419] width 43 height 15
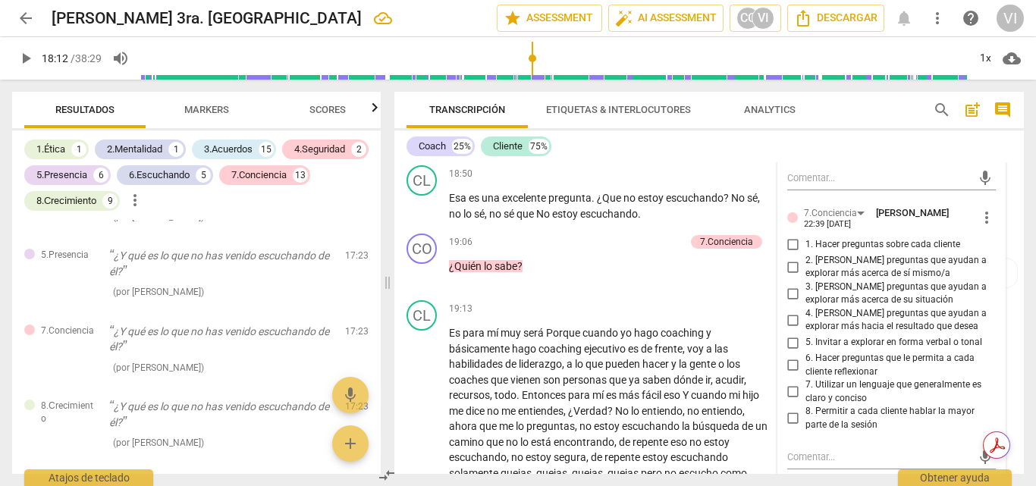
scroll to position [4455, 0]
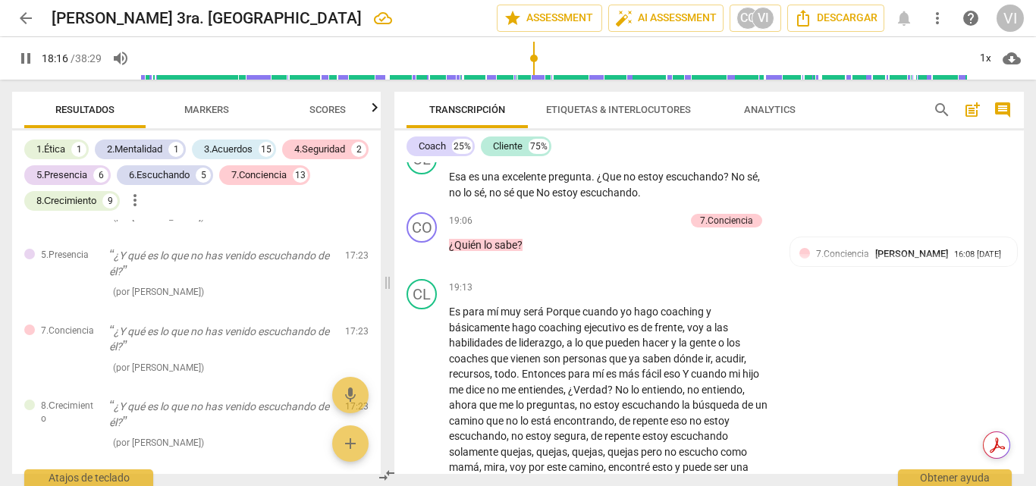
click at [33, 63] on span "pause" at bounding box center [26, 58] width 18 height 18
type input "1097"
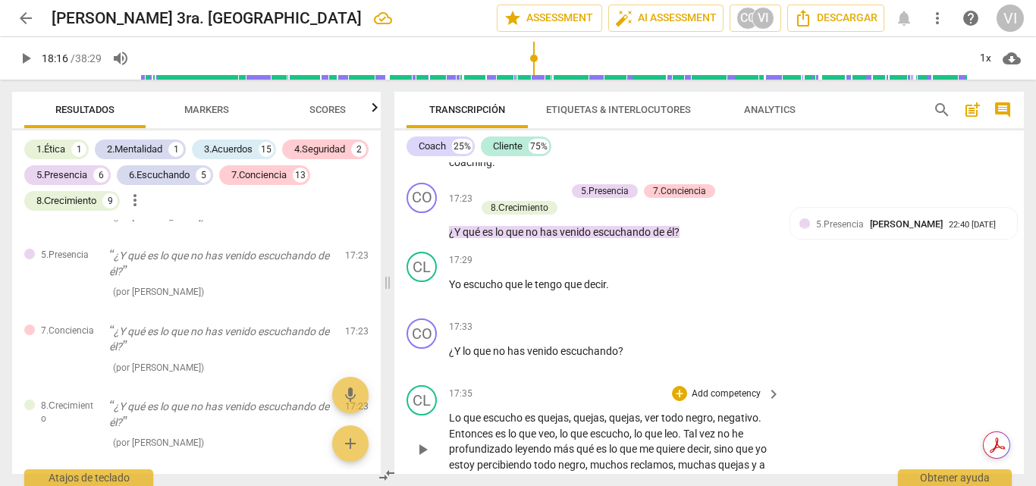
scroll to position [3924, 0]
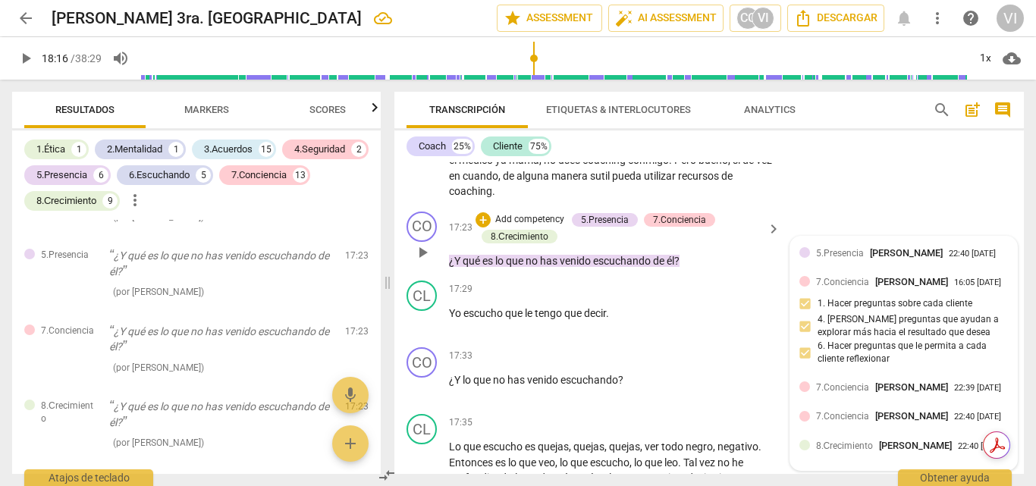
click at [802, 258] on div at bounding box center [804, 252] width 11 height 11
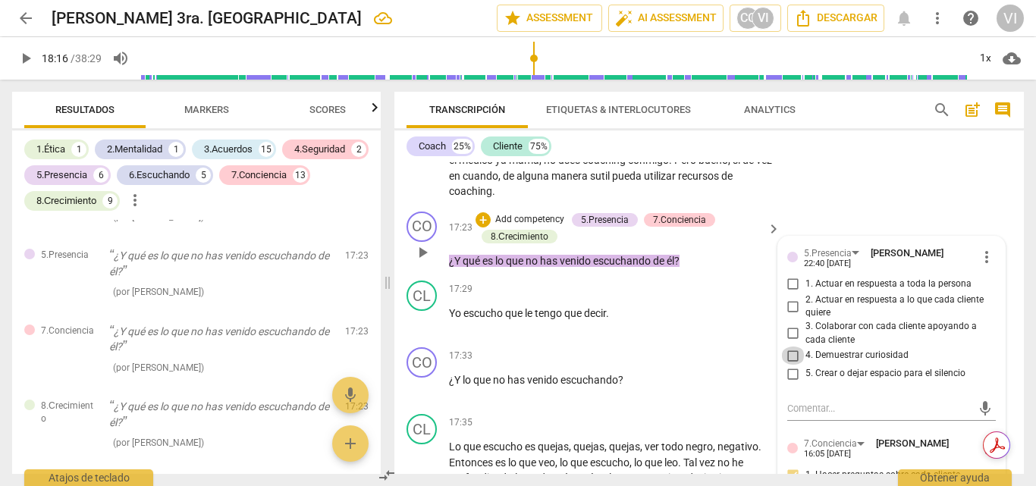
click at [794, 365] on input "4. Demuestrar curiosidad" at bounding box center [793, 356] width 24 height 18
checkbox input "true"
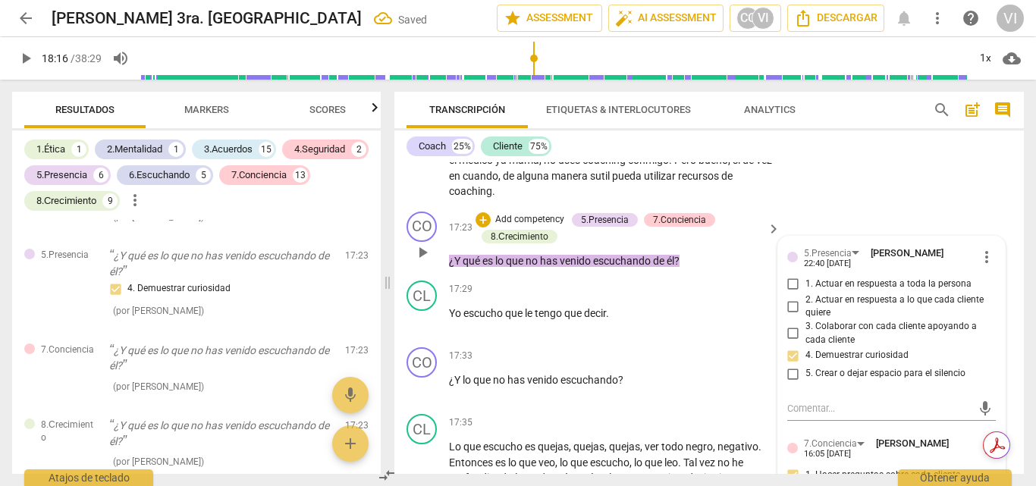
scroll to position [4949, 0]
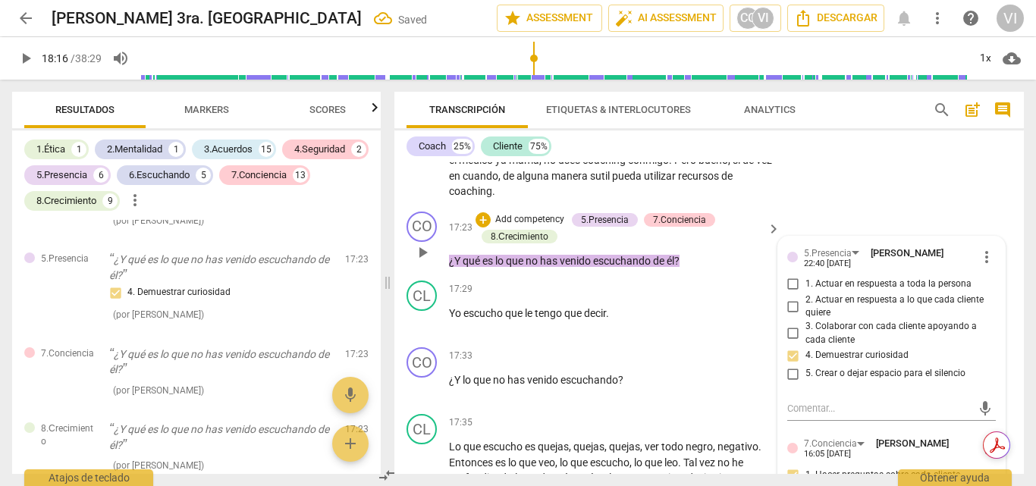
click at [795, 315] on input "2. Actuar en respuesta a lo que cada cliente quiere" at bounding box center [793, 306] width 24 height 18
checkbox input "true"
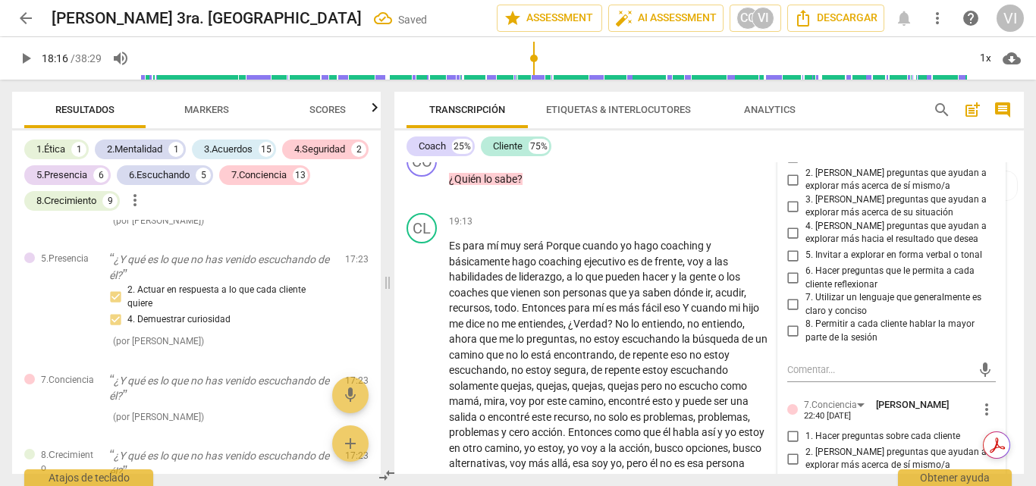
scroll to position [4531, 0]
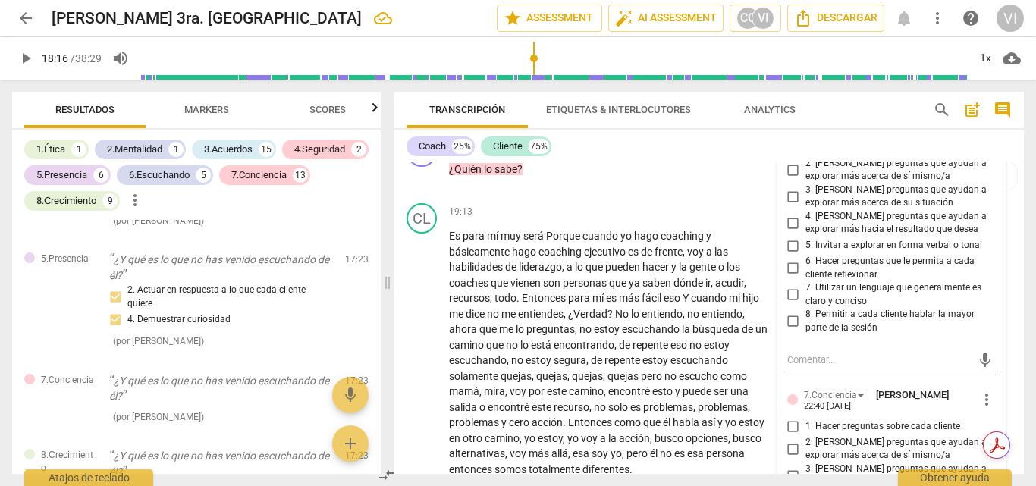
click at [792, 179] on input "2. [PERSON_NAME] preguntas que ayudan a explorar más acerca de sí mismo/a" at bounding box center [793, 170] width 24 height 18
checkbox input "true"
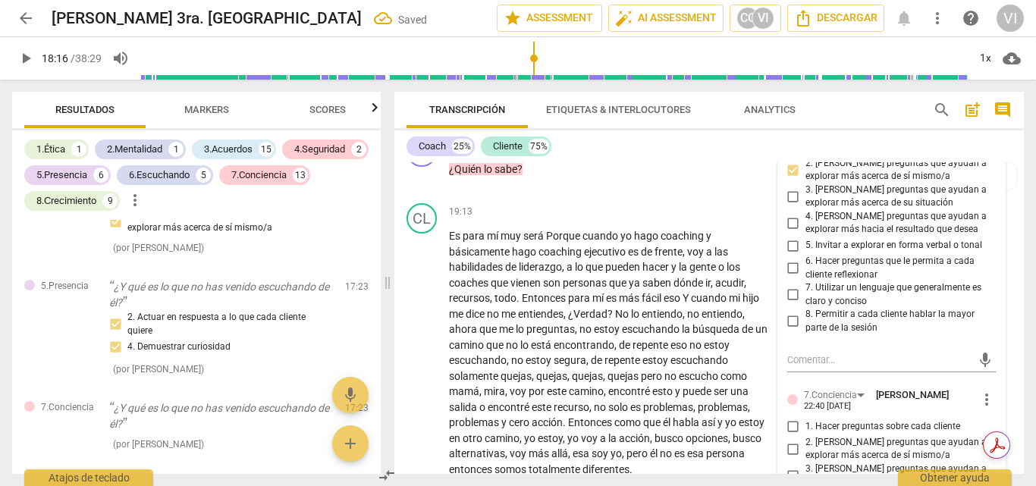
scroll to position [4977, 0]
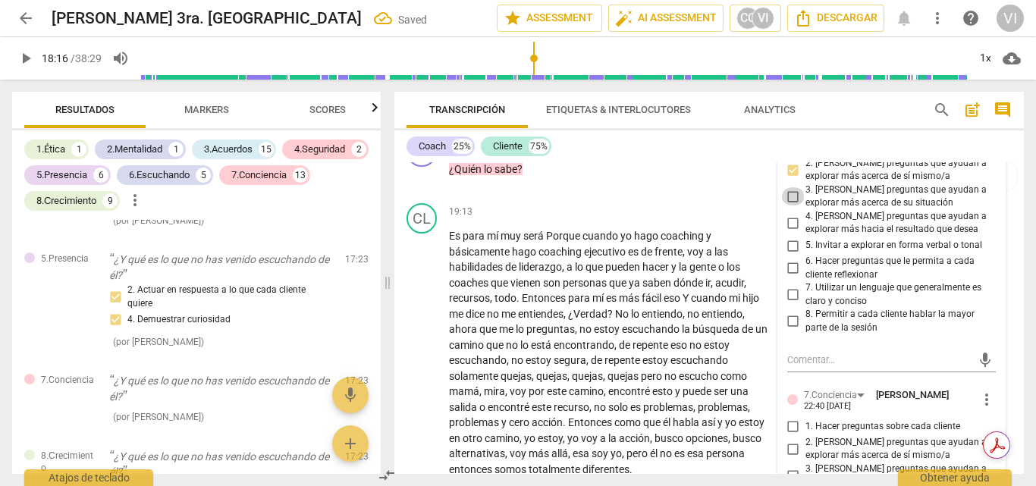
click at [786, 205] on input "3. [PERSON_NAME] preguntas que ayudan a explorar más acerca de su situación" at bounding box center [793, 196] width 24 height 18
checkbox input "true"
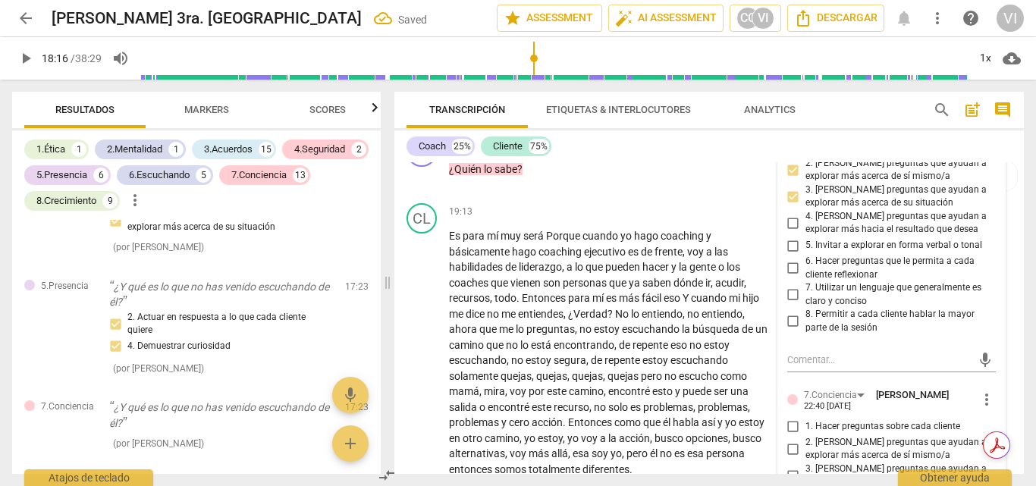
scroll to position [5003, 0]
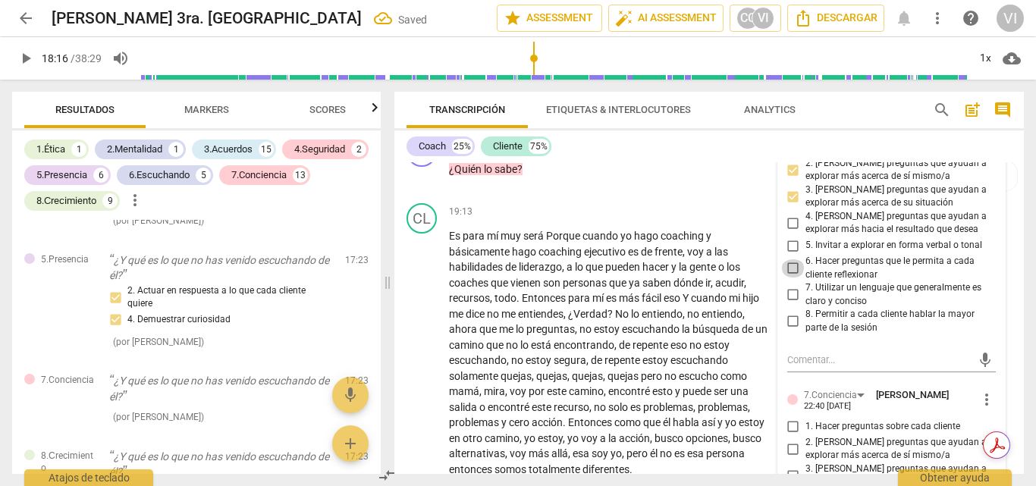
click at [795, 278] on input "6. Hacer preguntas que le permita a cada cliente reflexionar" at bounding box center [793, 268] width 24 height 18
checkbox input "true"
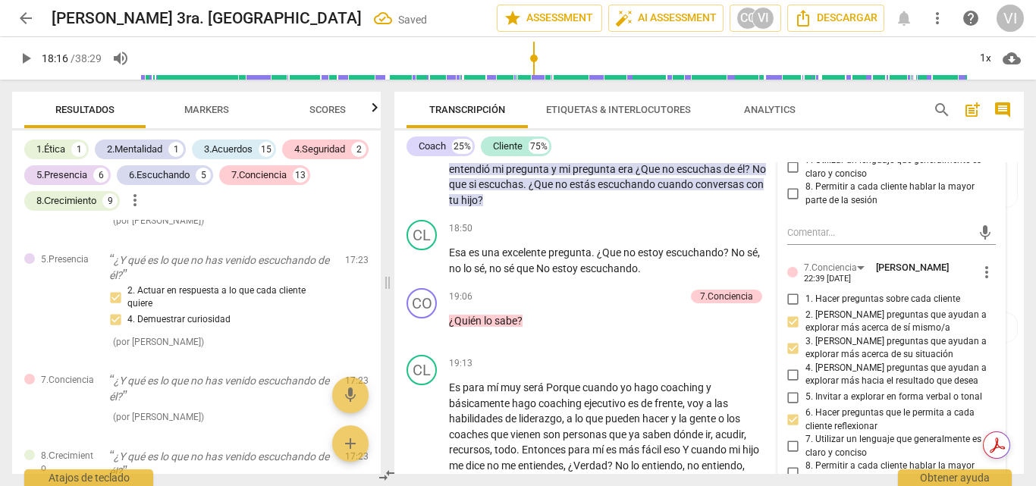
scroll to position [4303, 0]
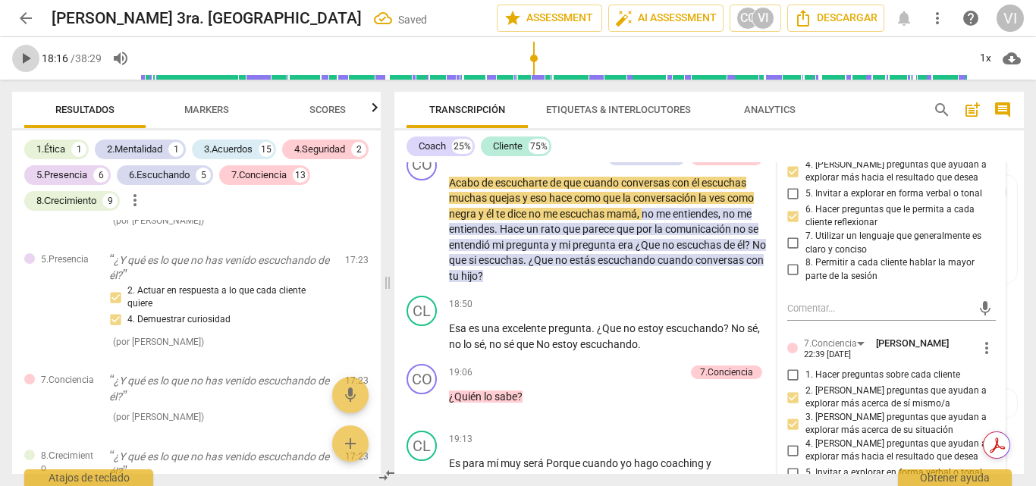
click at [23, 63] on span "play_arrow" at bounding box center [26, 58] width 18 height 18
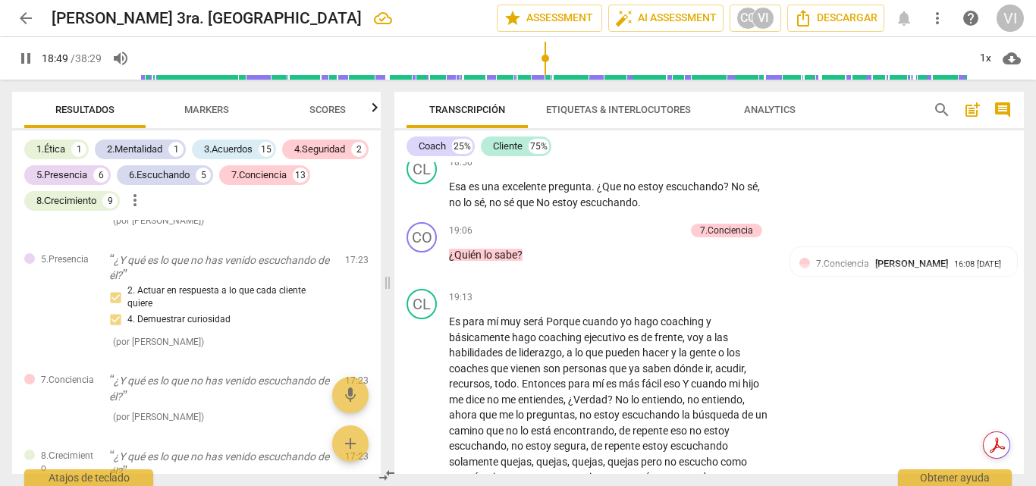
scroll to position [4455, 0]
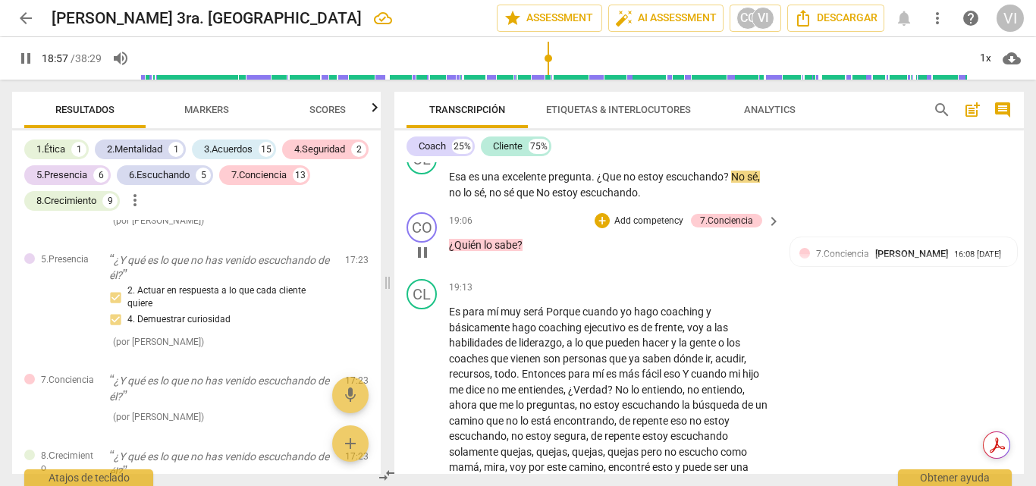
click at [632, 228] on p "Add competency" at bounding box center [649, 222] width 72 height 14
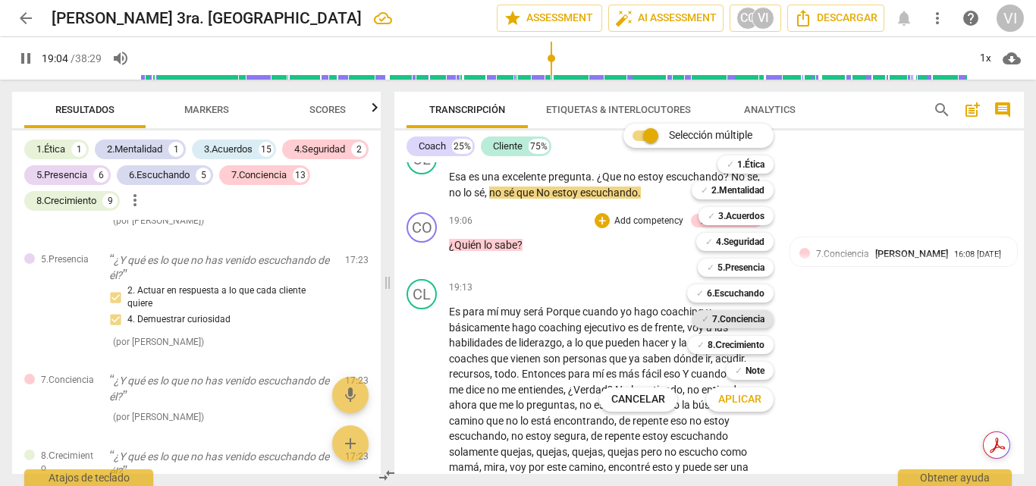
click at [731, 316] on b "7.Conciencia" at bounding box center [738, 319] width 52 height 18
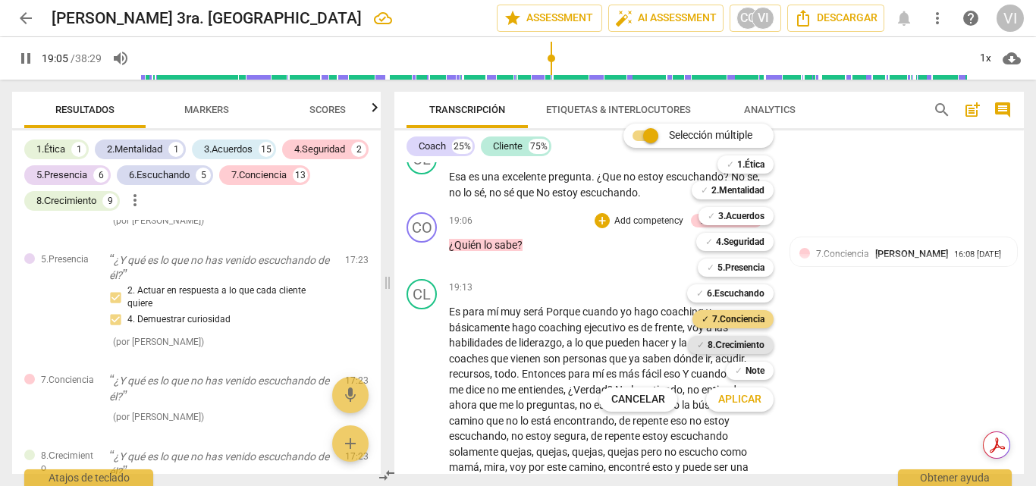
click at [723, 345] on b "8.Сrecimiento" at bounding box center [735, 345] width 57 height 18
click at [733, 403] on span "Aplicar" at bounding box center [739, 399] width 43 height 15
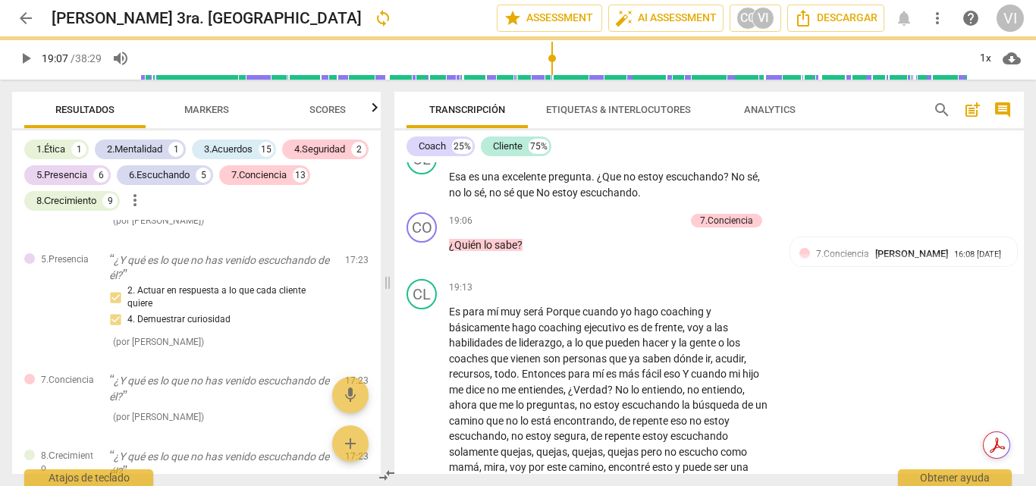
type input "1147"
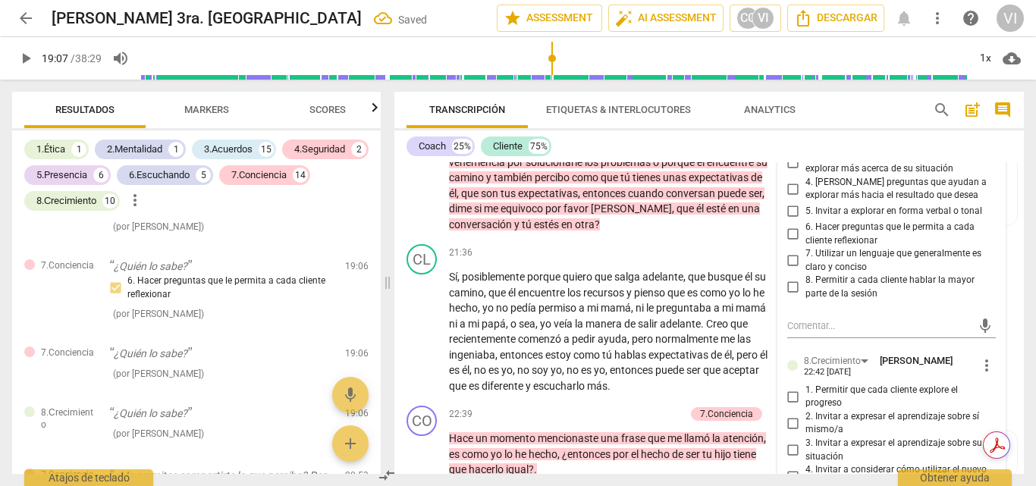
scroll to position [4909, 0]
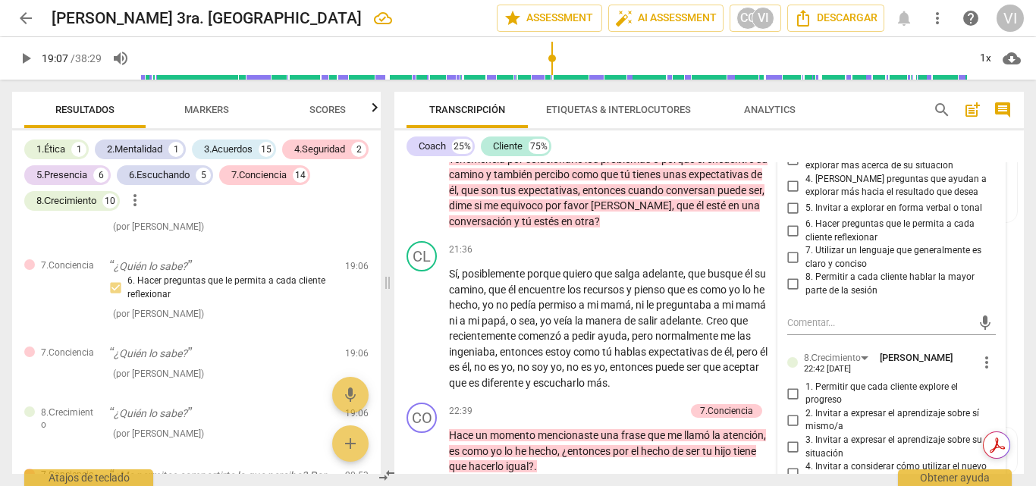
click at [794, 195] on input "4. [PERSON_NAME] preguntas que ayudan a explorar más hacia el resultado que des…" at bounding box center [793, 186] width 24 height 18
checkbox input "true"
click at [796, 168] on input "3. [PERSON_NAME] preguntas que ayudan a explorar más acerca de su situación" at bounding box center [793, 159] width 24 height 18
checkbox input "true"
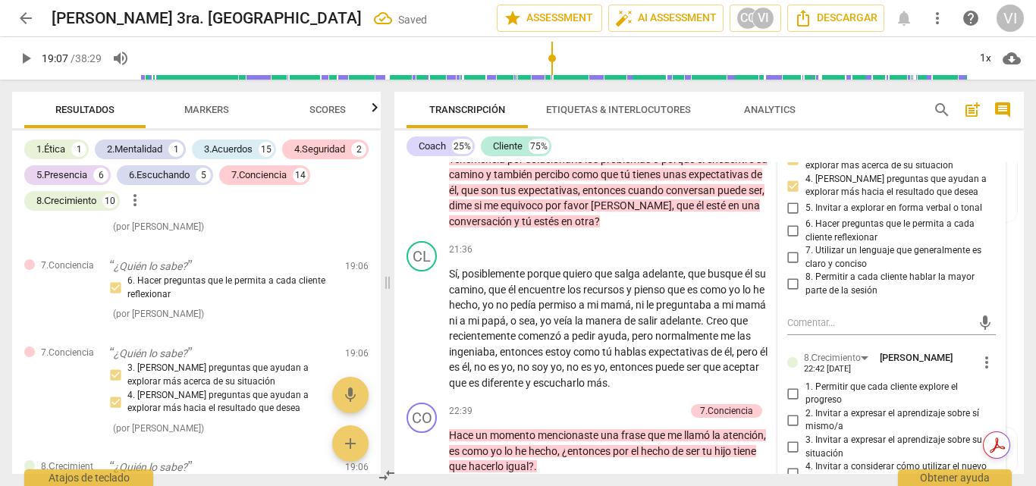
click at [792, 240] on input "6. Hacer preguntas que le permita a cada cliente reflexionar" at bounding box center [793, 231] width 24 height 18
checkbox input "true"
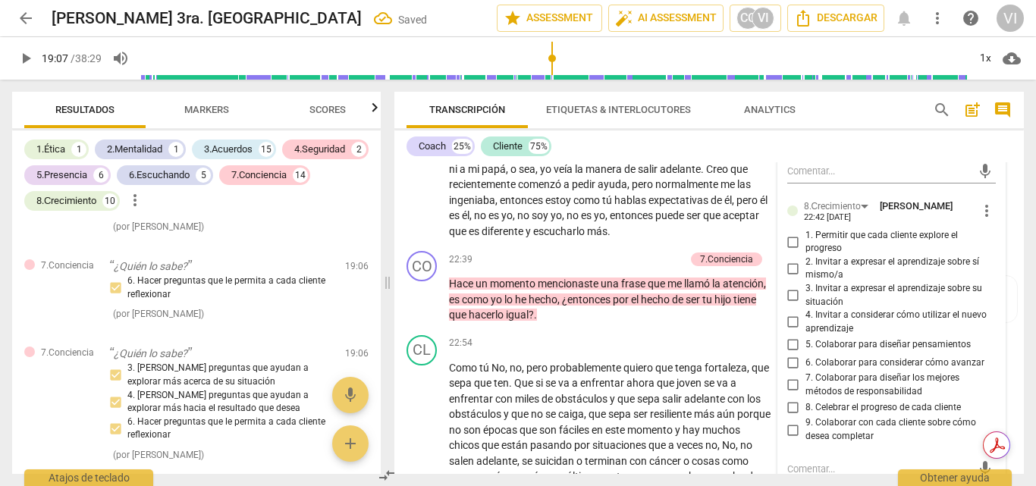
scroll to position [5137, 0]
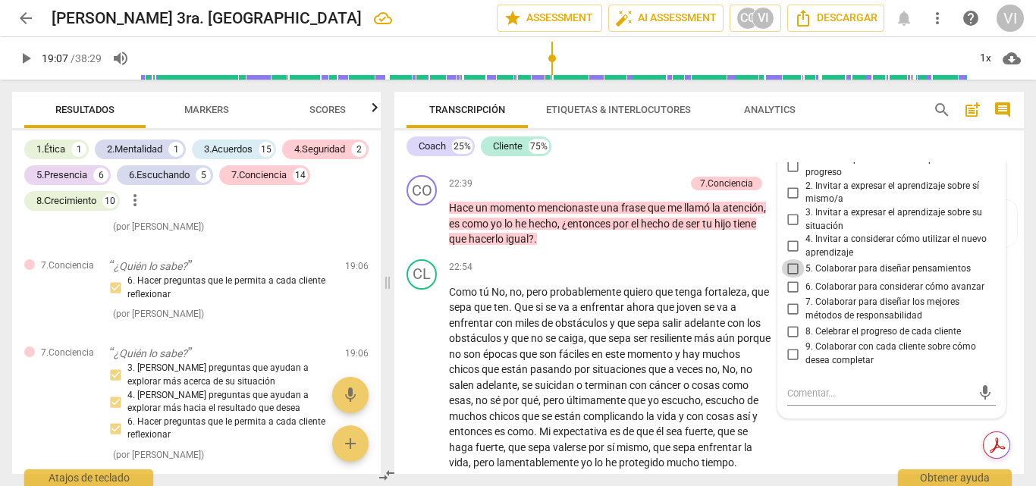
click at [786, 278] on input "5. Colaborar para diseñar pensamientos" at bounding box center [793, 268] width 24 height 18
checkbox input "true"
click at [30, 58] on span "play_arrow" at bounding box center [26, 58] width 18 height 18
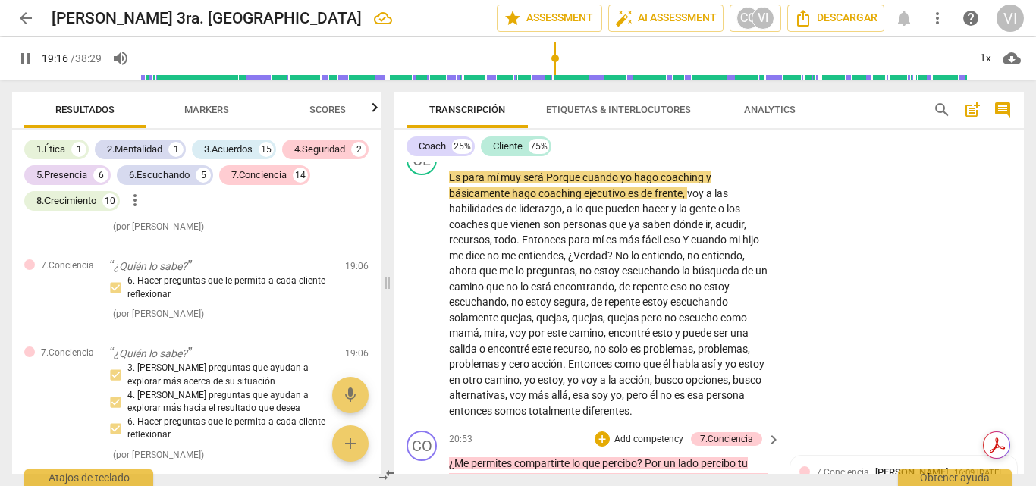
scroll to position [4530, 0]
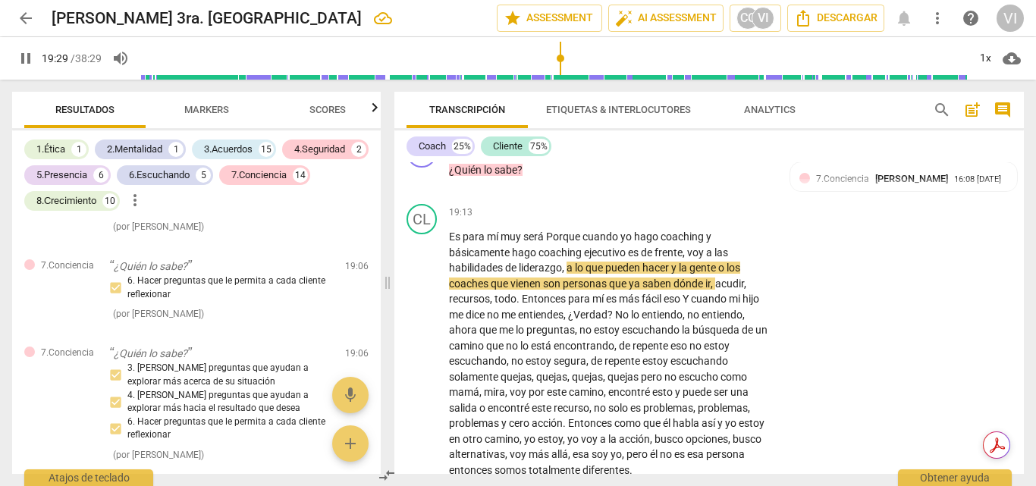
click at [27, 58] on span "pause" at bounding box center [26, 58] width 18 height 18
drag, startPoint x: 466, startPoint y: 221, endPoint x: 908, endPoint y: 309, distance: 450.9
click at [908, 309] on div "CL play_arrow pause 19:13 + Add competency keyboard_arrow_right Es para mí muy …" at bounding box center [708, 341] width 629 height 286
click at [22, 64] on span "play_arrow" at bounding box center [26, 58] width 18 height 18
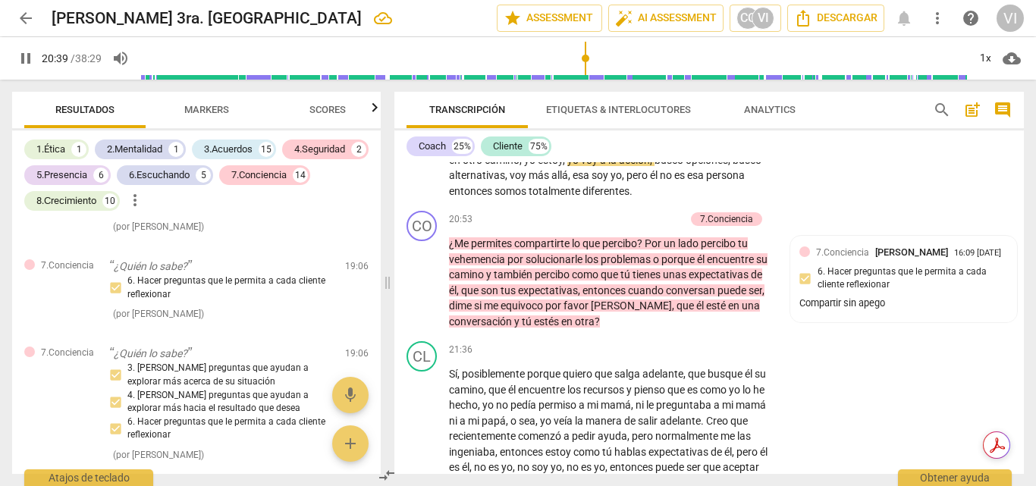
scroll to position [4833, 0]
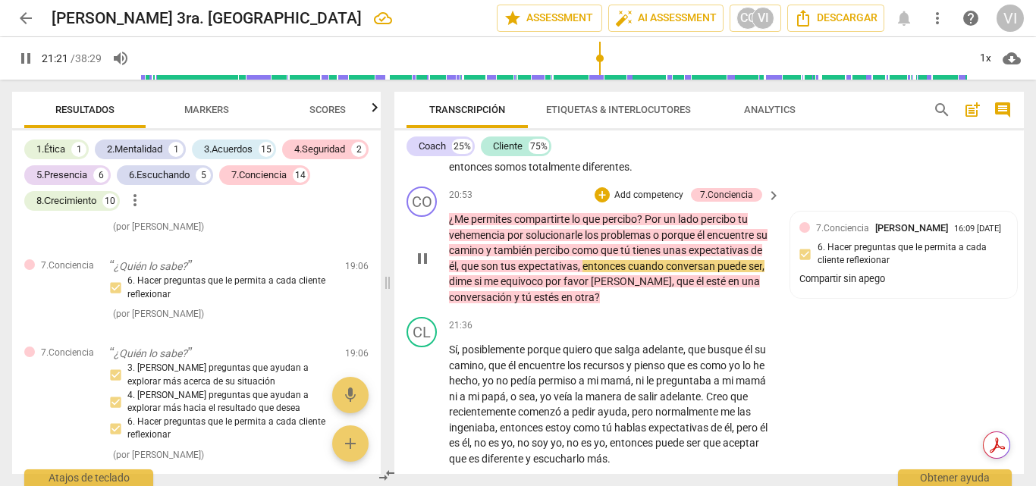
click at [660, 202] on p "Add competency" at bounding box center [649, 196] width 72 height 14
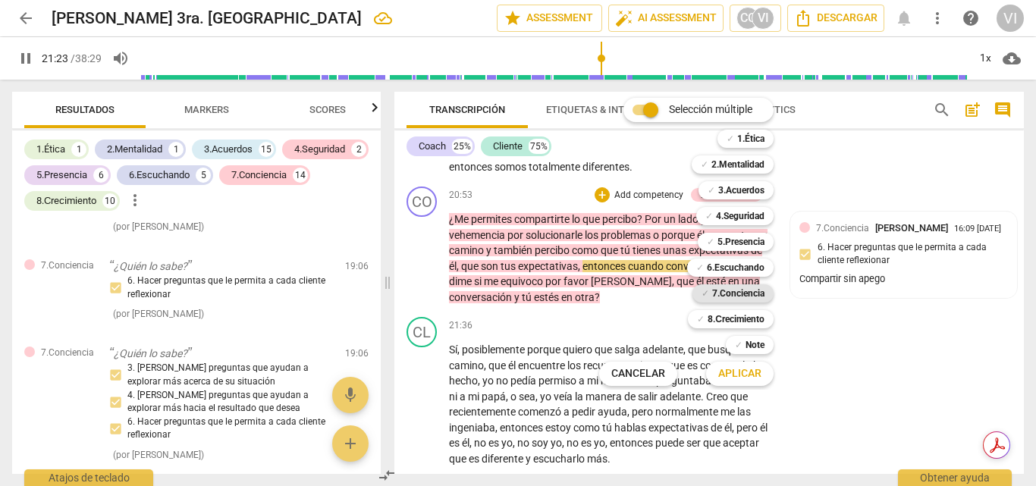
click at [724, 295] on b "7.Conciencia" at bounding box center [738, 293] width 52 height 18
click at [741, 375] on span "Aplicar" at bounding box center [739, 373] width 43 height 15
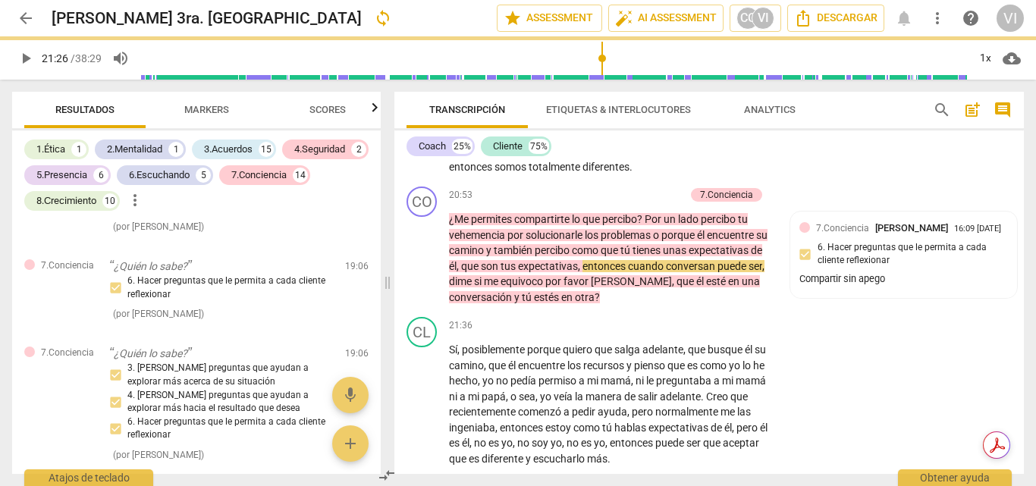
type input "1286"
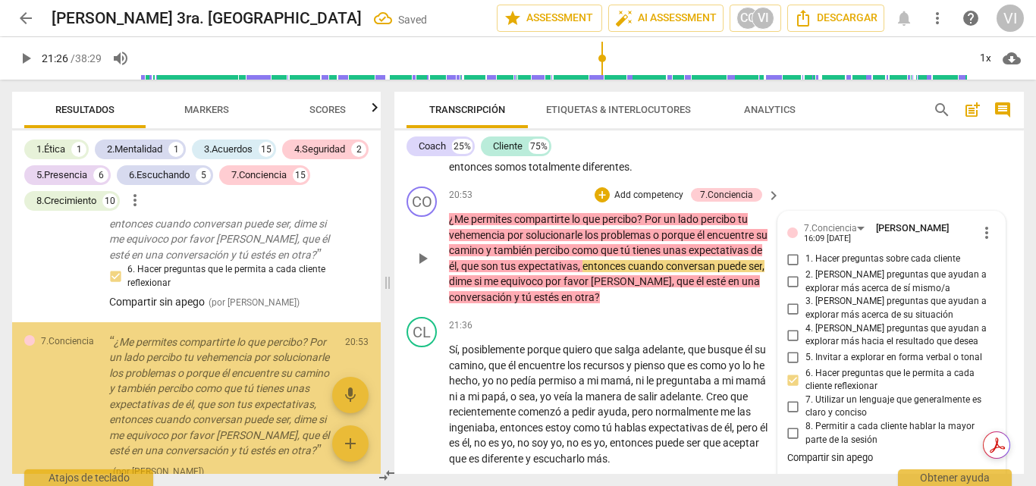
scroll to position [6200, 0]
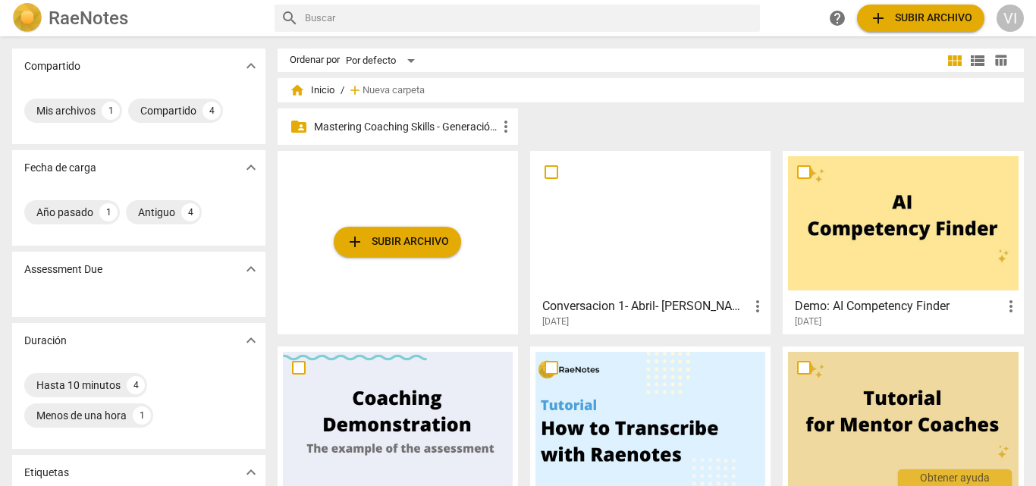
click at [413, 127] on p "Mastering Coaching Skills - Generación 31" at bounding box center [405, 127] width 183 height 16
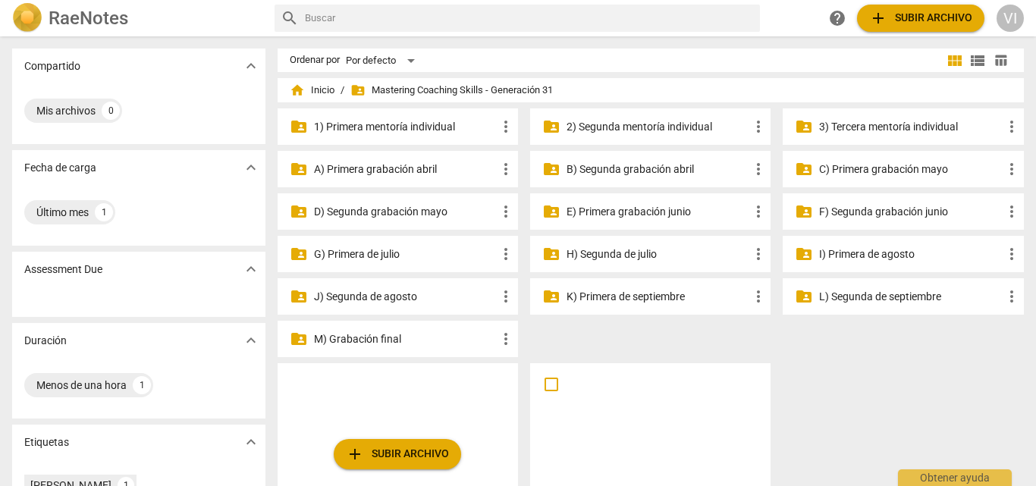
click at [855, 129] on p "3) Tercera mentoría individual" at bounding box center [910, 127] width 183 height 16
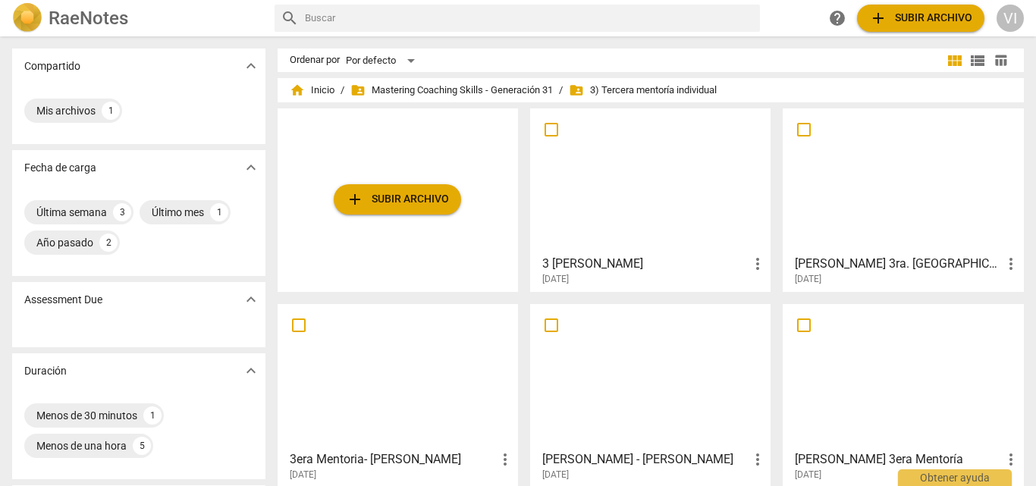
click at [845, 214] on div at bounding box center [903, 181] width 230 height 134
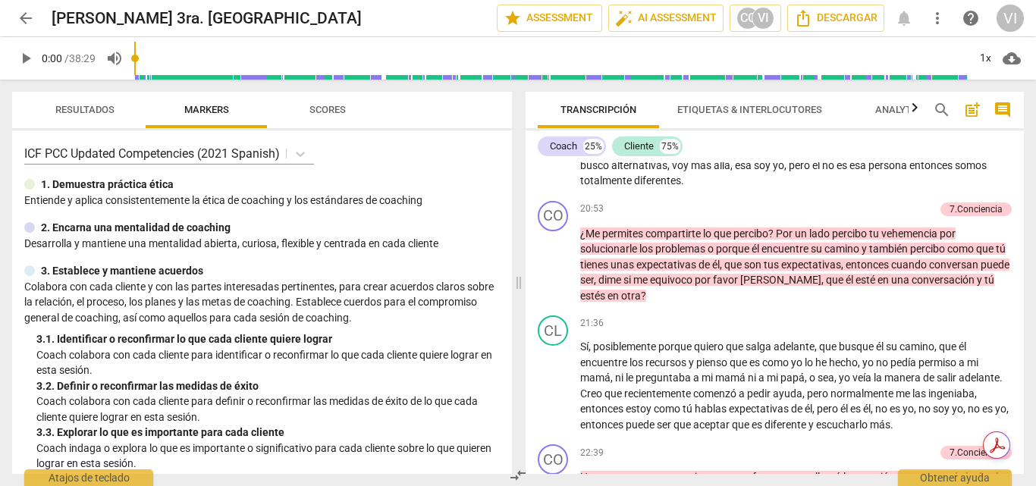
scroll to position [4246, 0]
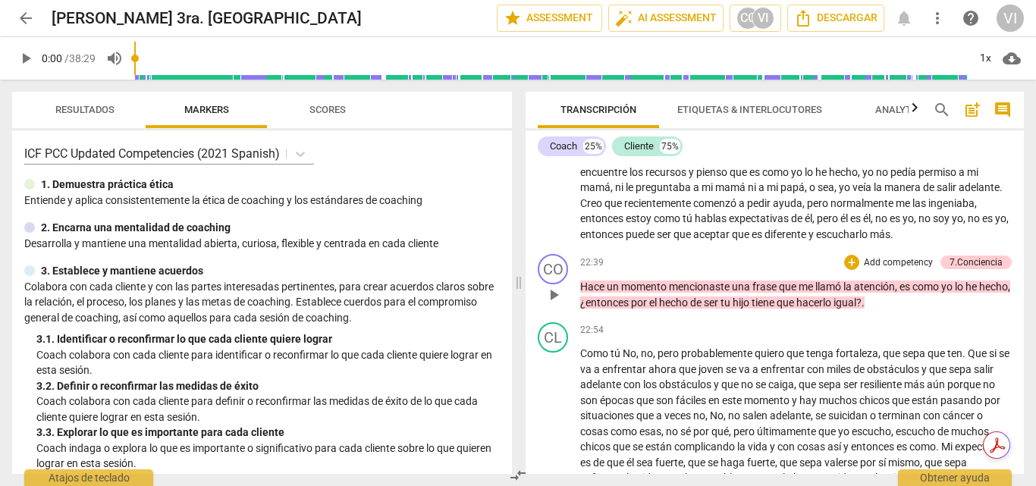
click at [871, 270] on p "Add competency" at bounding box center [898, 263] width 72 height 14
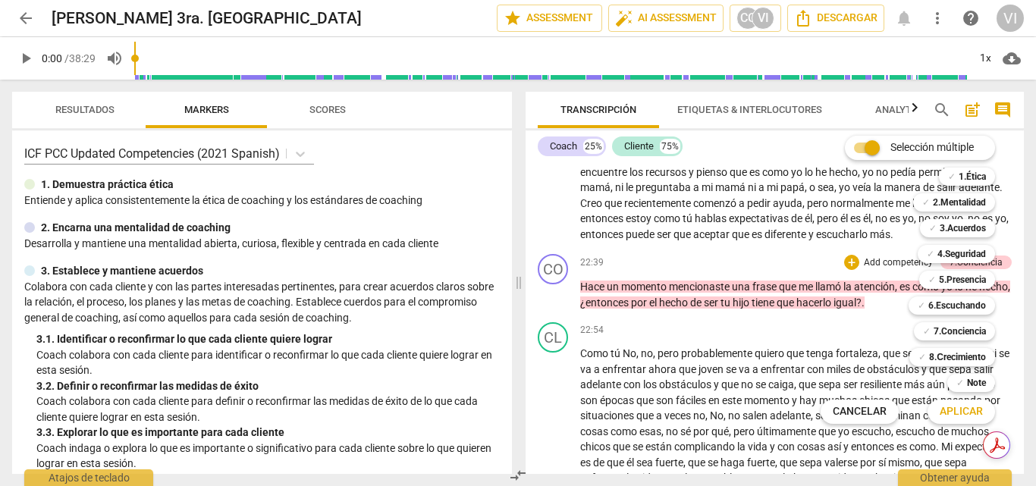
click at [804, 267] on div at bounding box center [518, 243] width 1036 height 486
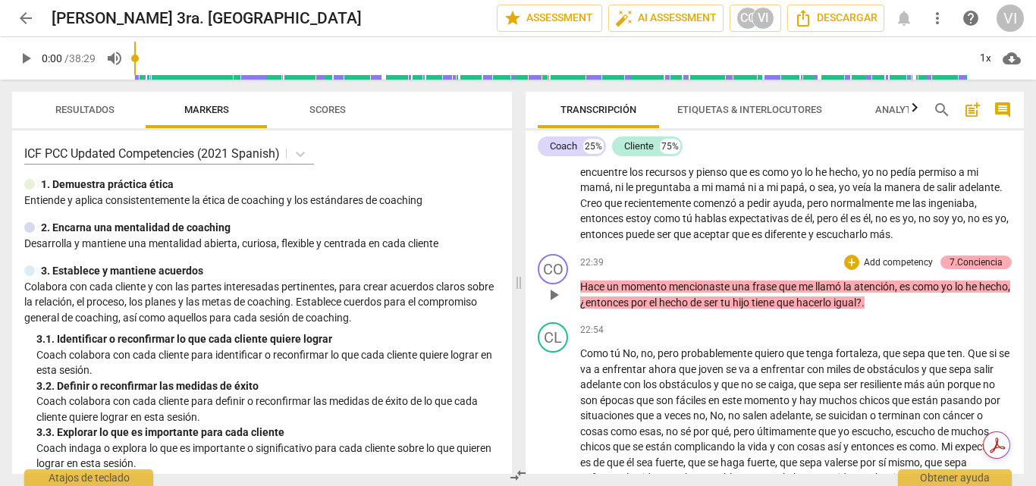
click at [986, 269] on div "7.Conciencia" at bounding box center [975, 263] width 53 height 14
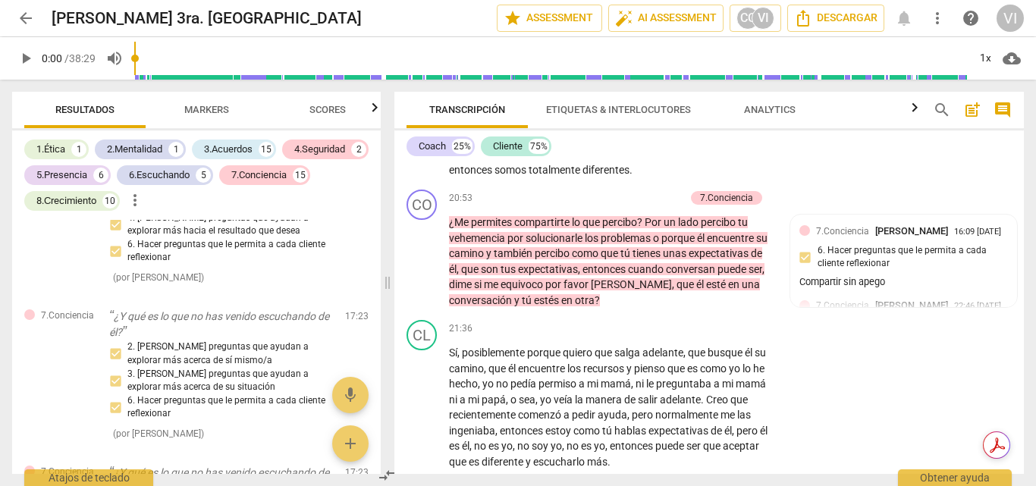
scroll to position [4808, 0]
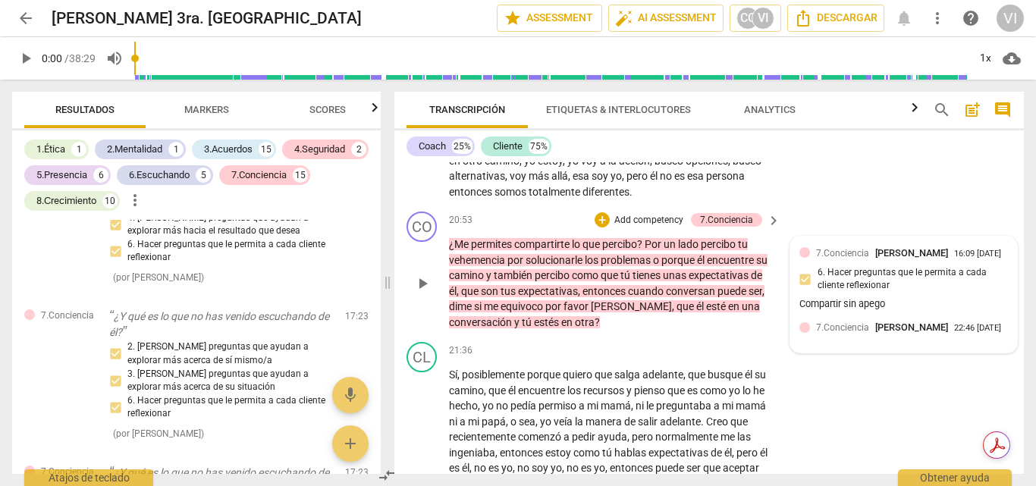
click at [805, 333] on div at bounding box center [804, 327] width 11 height 11
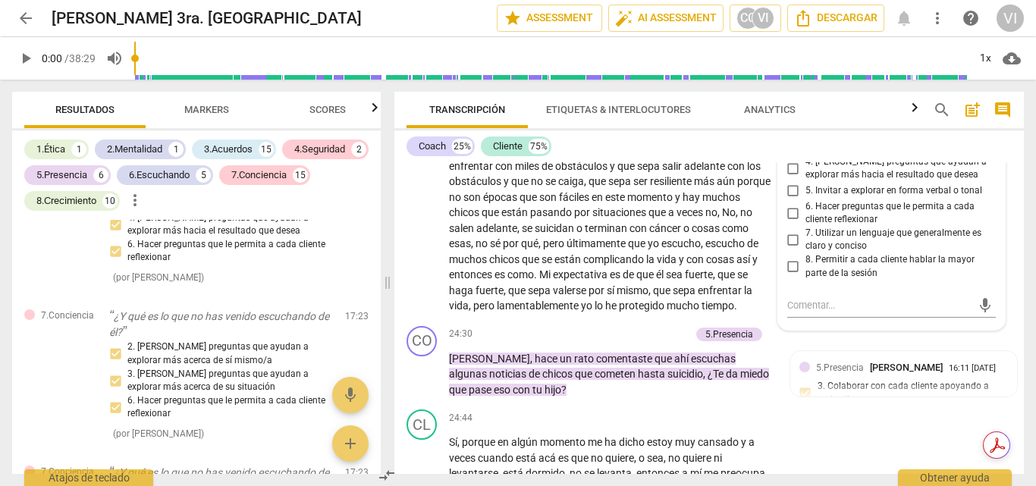
scroll to position [5205, 0]
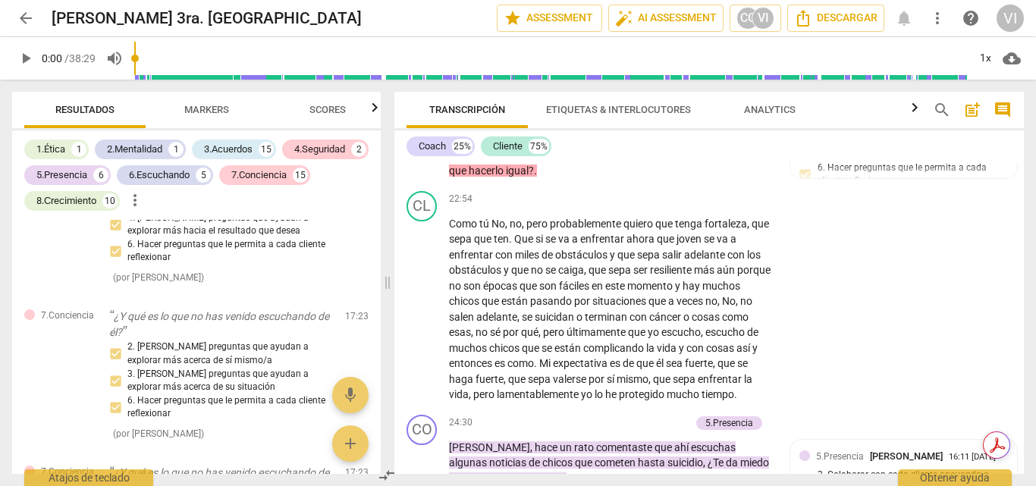
click at [745, 122] on div "7.Conciencia" at bounding box center [726, 115] width 53 height 14
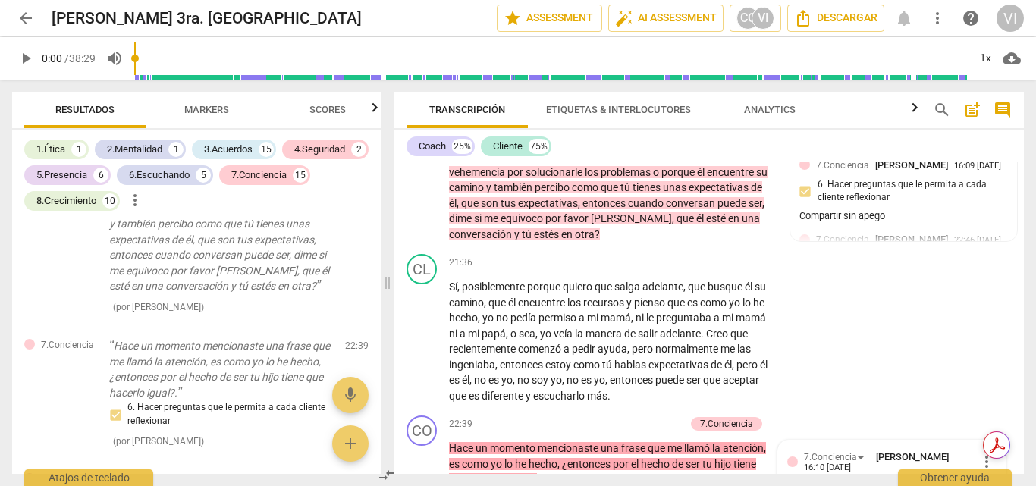
scroll to position [4852, 0]
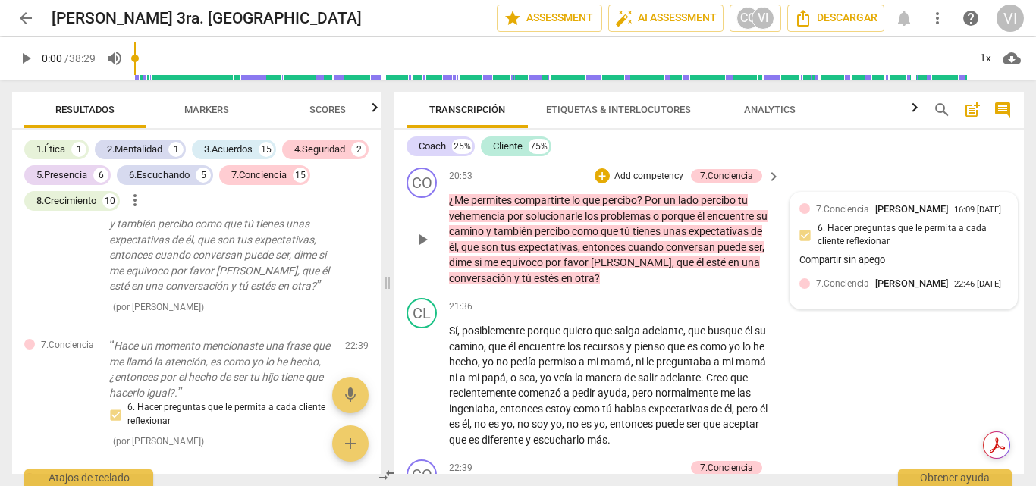
click at [805, 289] on div at bounding box center [804, 283] width 11 height 11
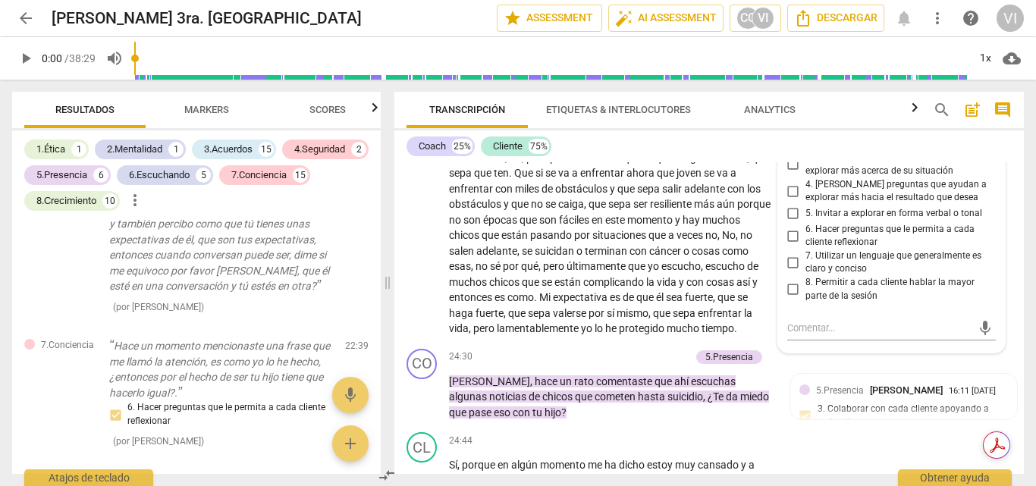
scroll to position [5205, 0]
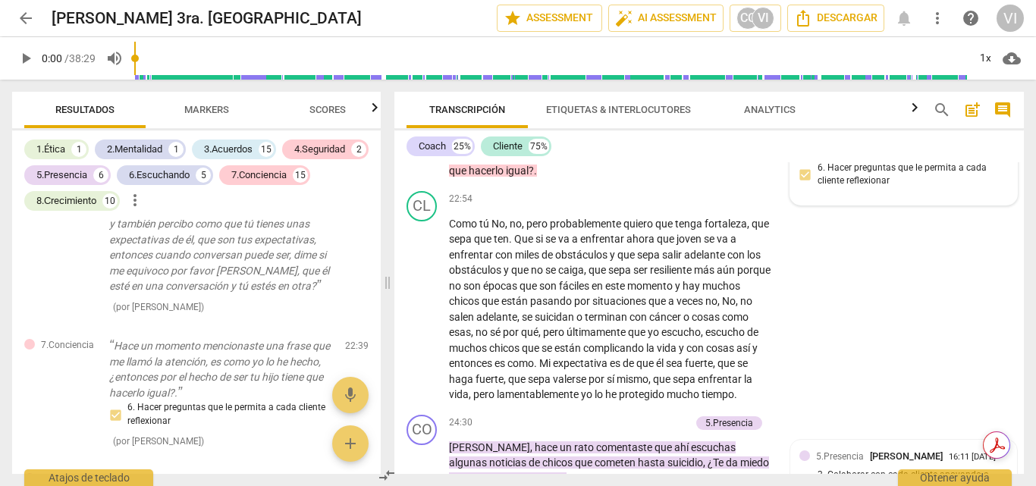
click at [864, 196] on div "7.Conciencia Cynthia Castaneda 16:10 09-04-2025 6. Hacer preguntas que le permi…" at bounding box center [903, 168] width 209 height 55
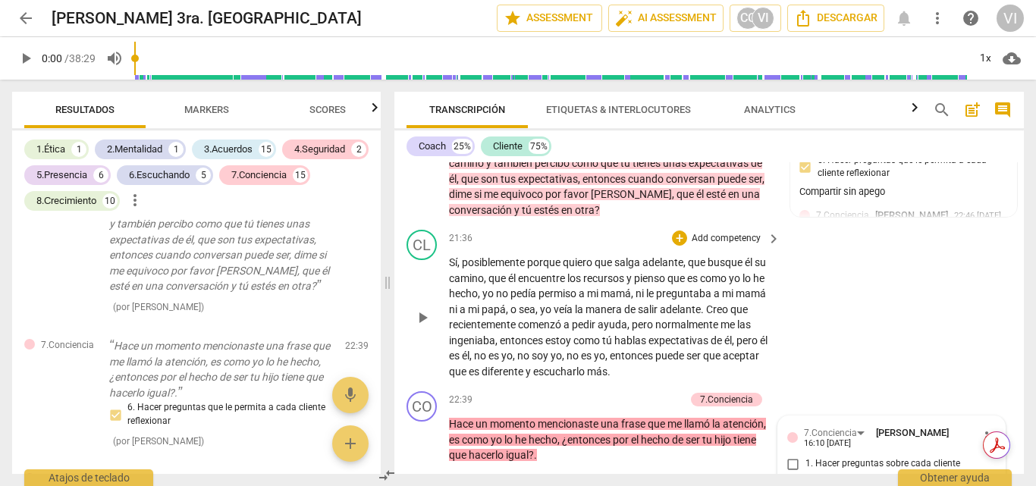
scroll to position [4901, 0]
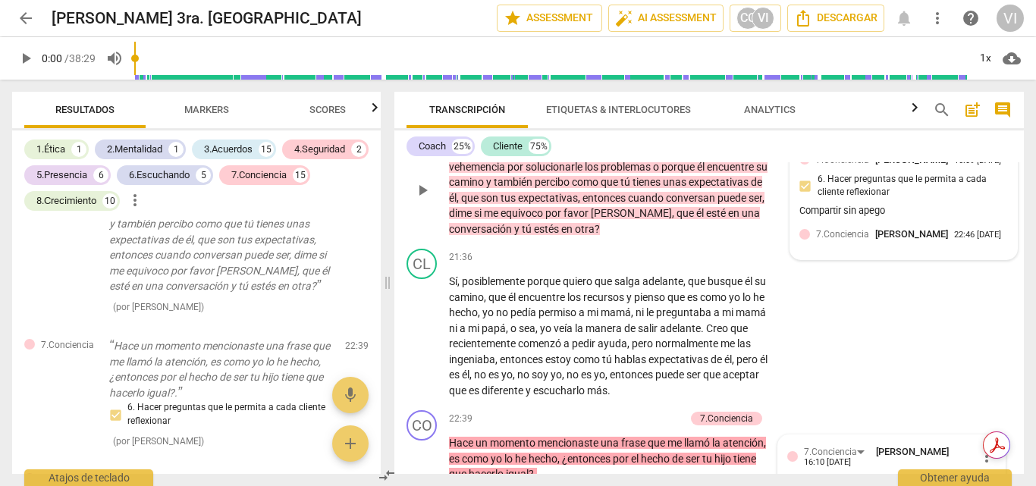
click at [807, 241] on div "7.Conciencia Viviana Irene Gurruchaga 22:46 09-04-2025" at bounding box center [903, 234] width 209 height 14
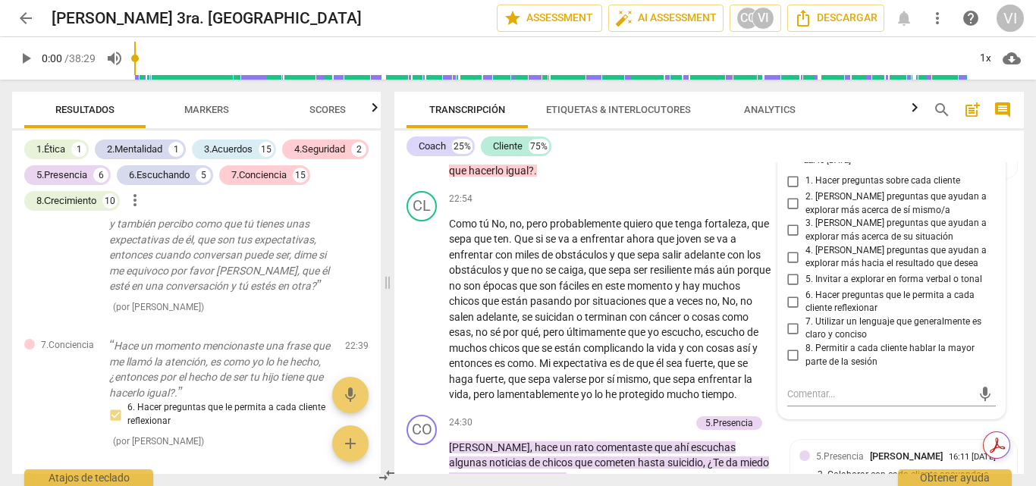
scroll to position [5206, 0]
click at [790, 212] on input "2. [PERSON_NAME] preguntas que ayudan a explorar más acerca de sí mismo/a" at bounding box center [793, 203] width 24 height 18
checkbox input "true"
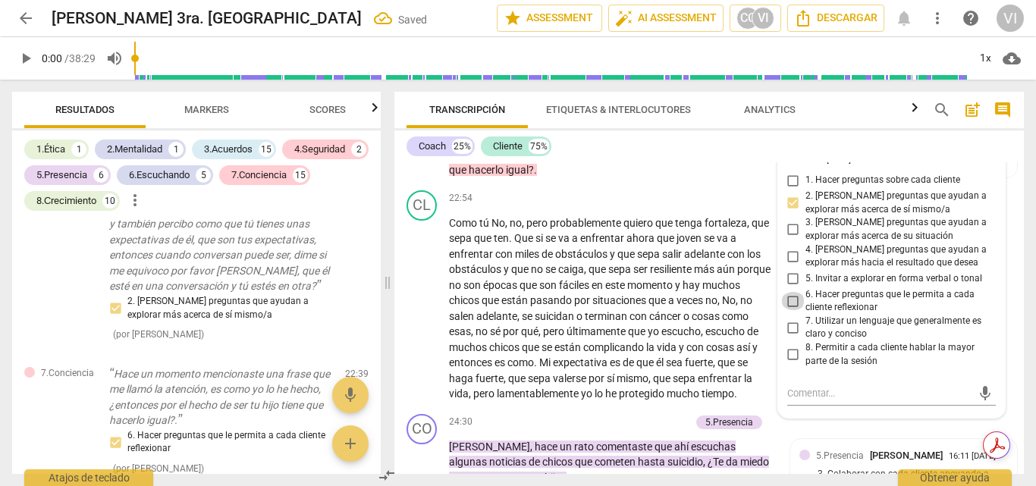
click at [791, 310] on input "6. Hacer preguntas que le permita a cada cliente reflexionar" at bounding box center [793, 301] width 24 height 18
checkbox input "true"
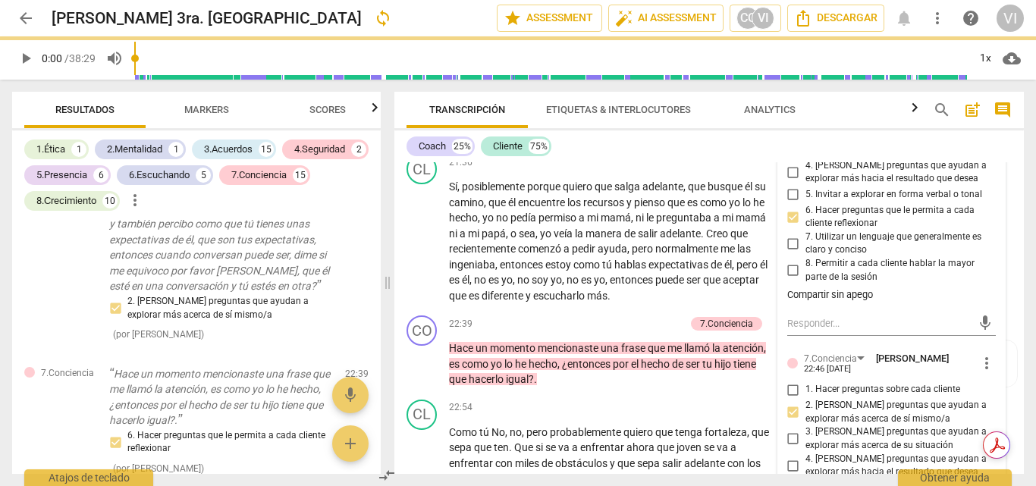
scroll to position [4978, 0]
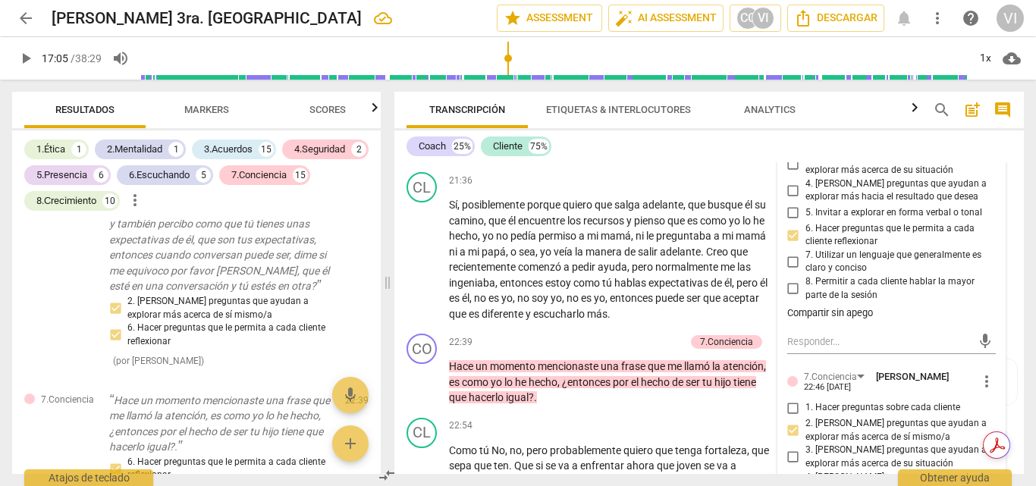
click at [506, 74] on input "range" at bounding box center [553, 58] width 827 height 49
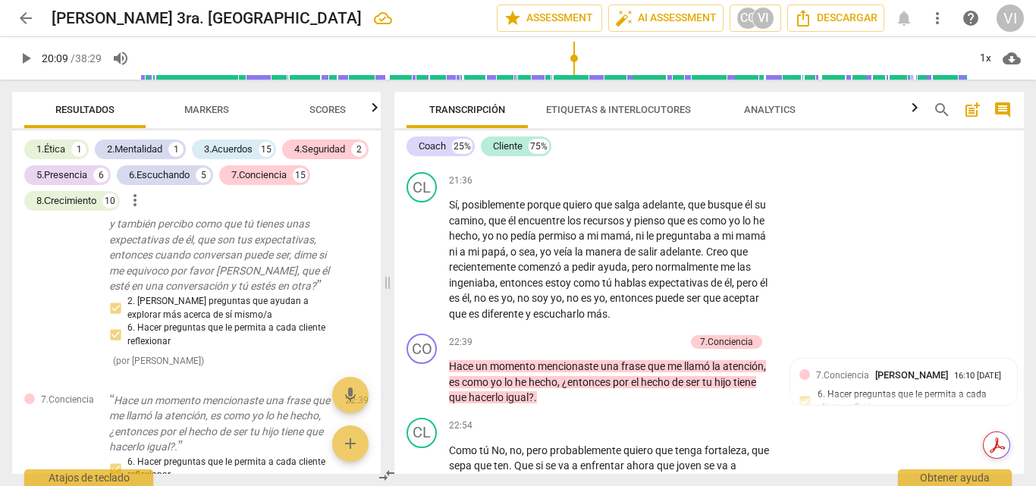
click at [575, 72] on input "range" at bounding box center [553, 58] width 827 height 49
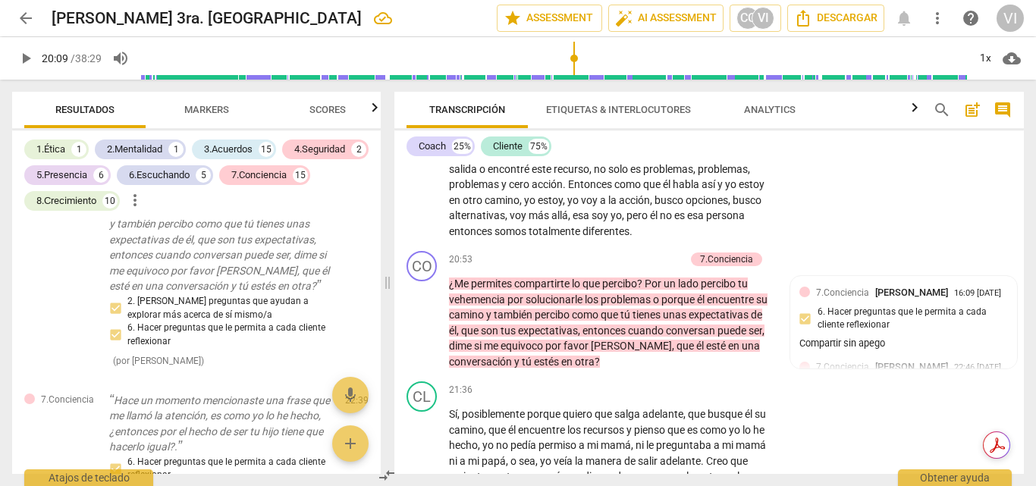
click at [589, 74] on input "range" at bounding box center [553, 58] width 827 height 49
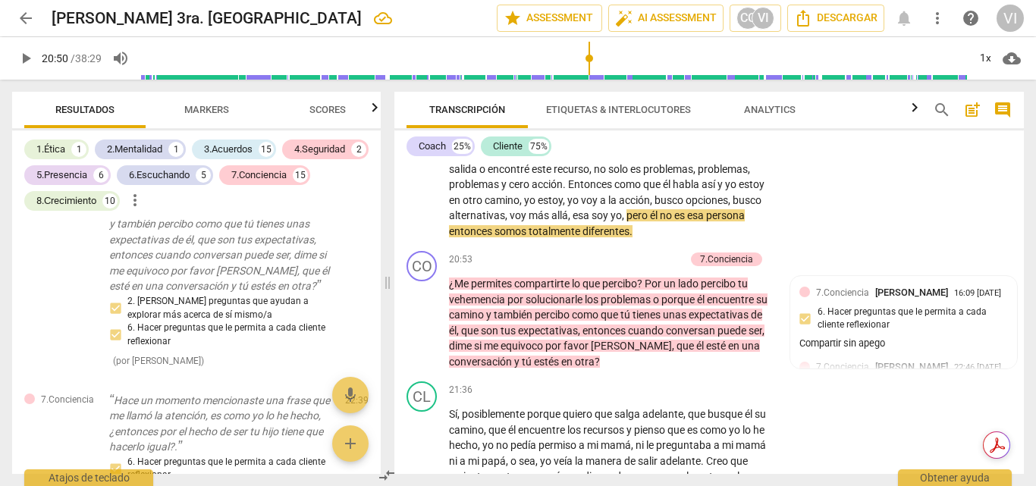
click at [30, 58] on span "play_arrow" at bounding box center [26, 58] width 18 height 18
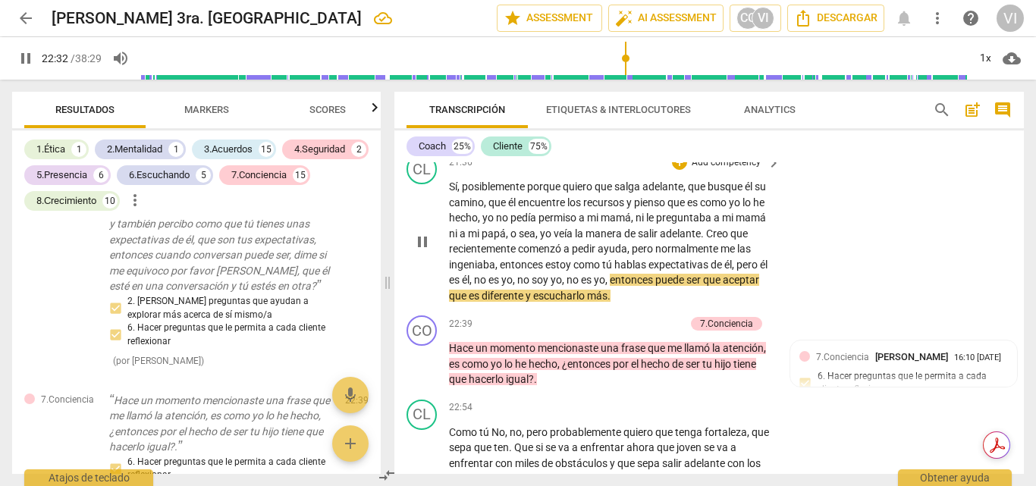
scroll to position [5072, 0]
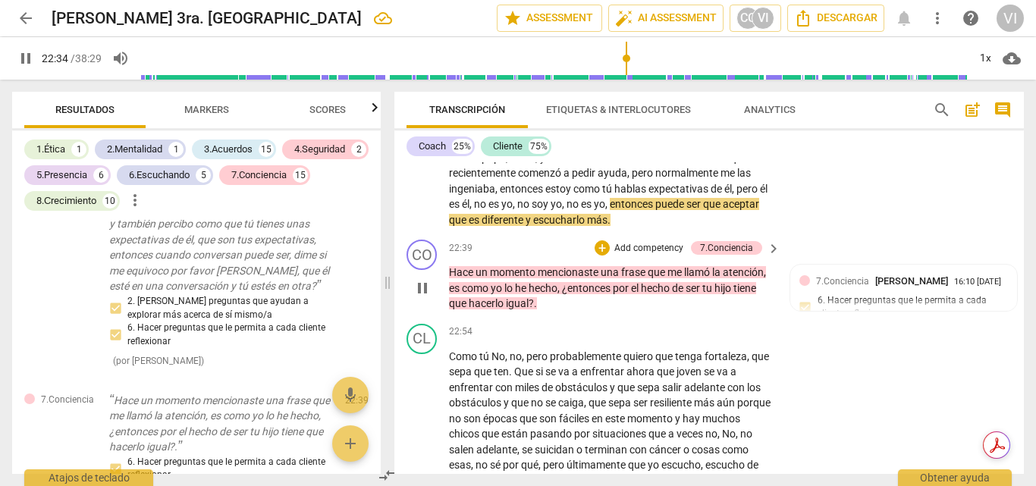
click at [670, 256] on p "Add competency" at bounding box center [649, 249] width 72 height 14
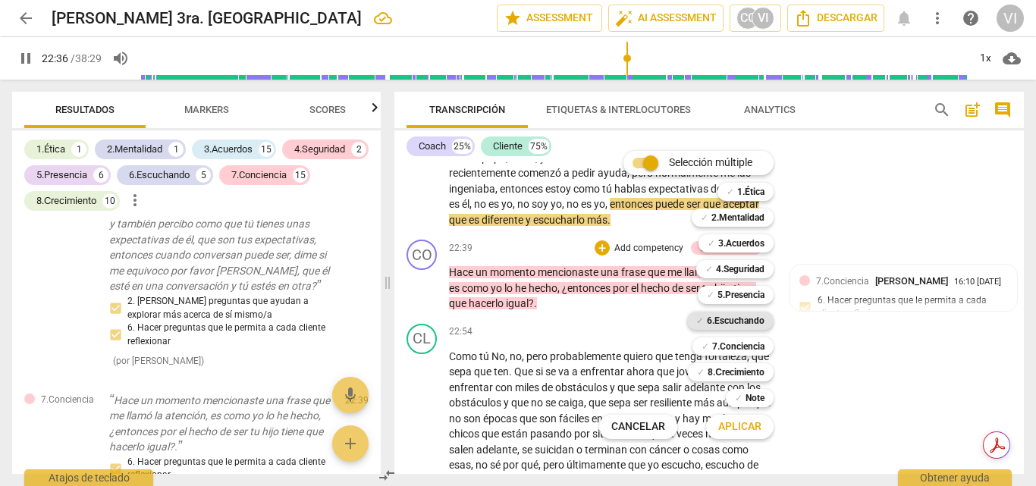
click at [721, 322] on b "6.Escuchando" at bounding box center [736, 321] width 58 height 18
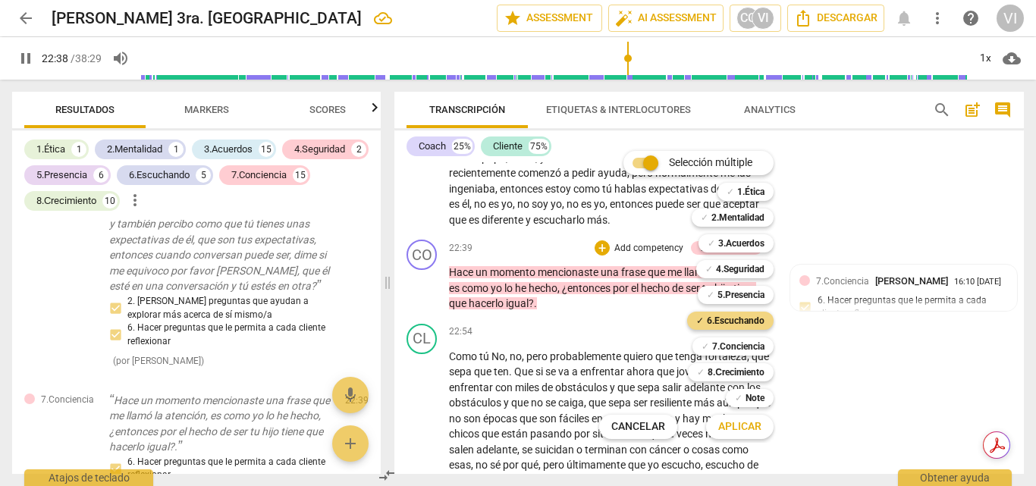
click at [737, 426] on span "Aplicar" at bounding box center [739, 426] width 43 height 15
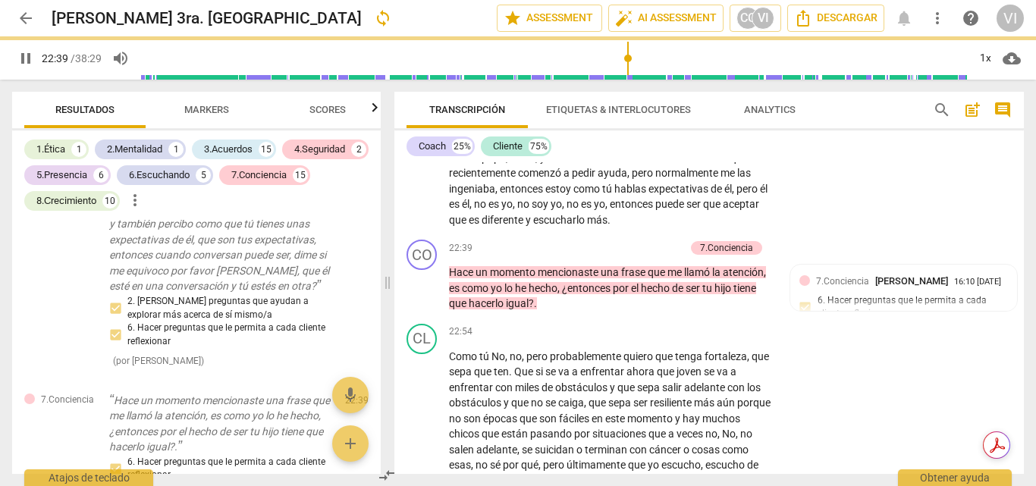
type input "1359"
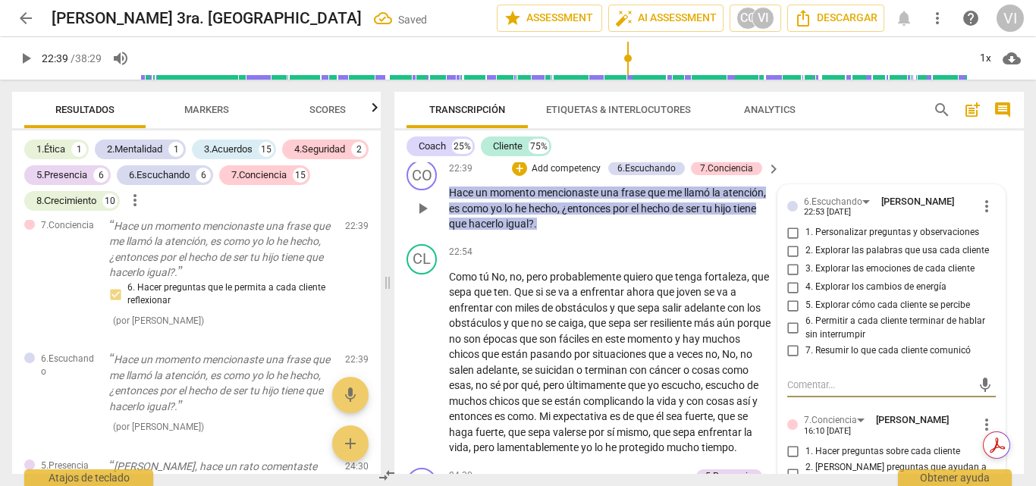
scroll to position [5190, 0]
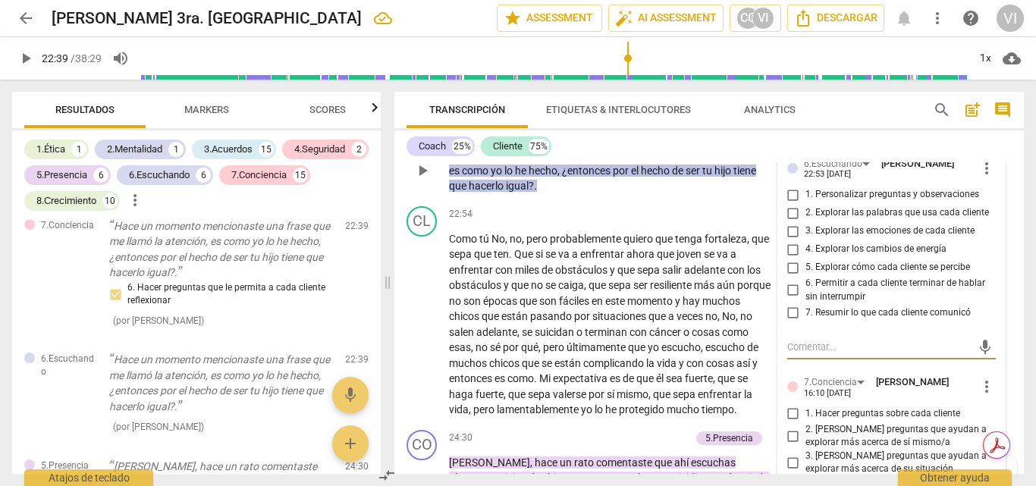
click at [788, 204] on input "1. Personalizar preguntas y observaciones" at bounding box center [793, 195] width 24 height 18
checkbox input "true"
click at [788, 222] on input "2. Explorar las palabras que usa cada cliente" at bounding box center [793, 213] width 24 height 18
checkbox input "true"
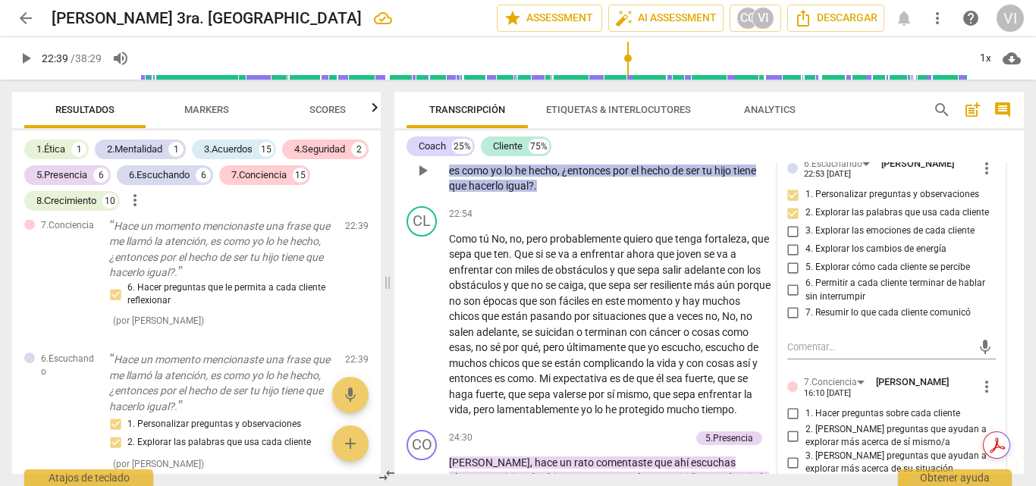
click at [579, 138] on p "Add competency" at bounding box center [566, 131] width 72 height 14
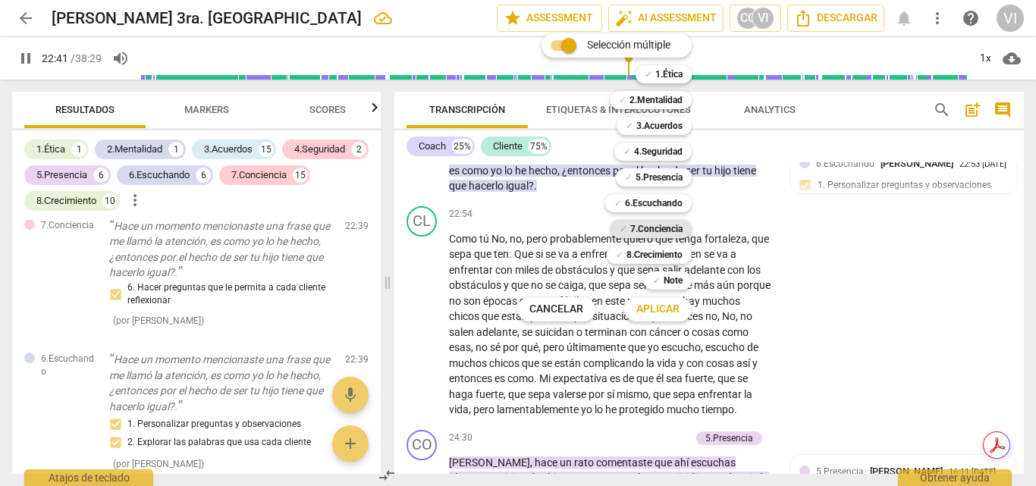
click at [641, 228] on b "7.Conciencia" at bounding box center [656, 229] width 52 height 18
click at [658, 312] on span "Aplicar" at bounding box center [657, 309] width 43 height 15
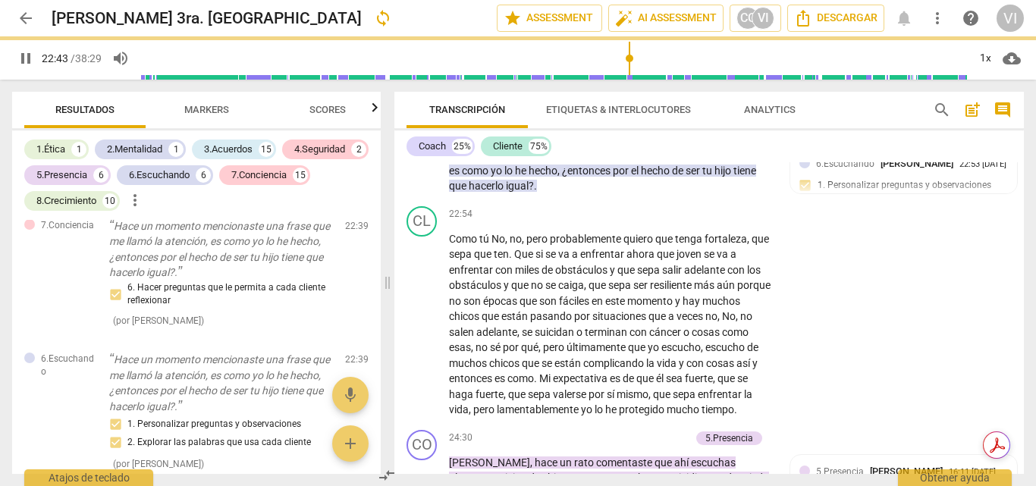
type input "1363"
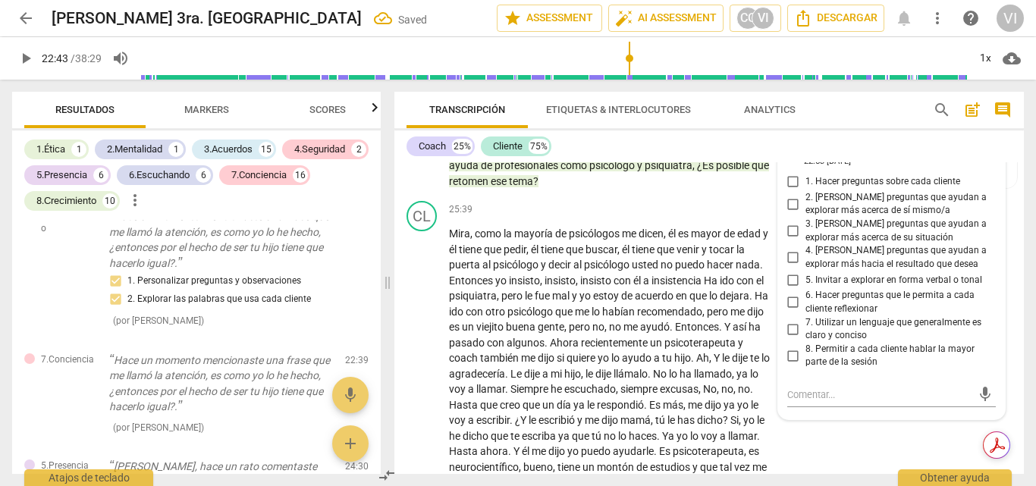
scroll to position [5720, 0]
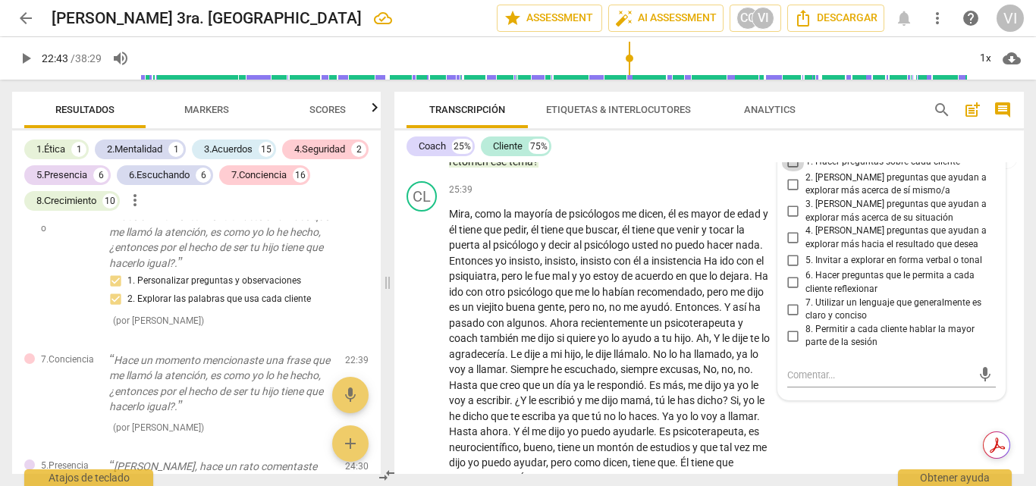
click at [793, 171] on input "1. Hacer preguntas sobre cada cliente" at bounding box center [793, 162] width 24 height 18
checkbox input "true"
click at [789, 193] on input "2. [PERSON_NAME] preguntas que ayudan a explorar más acerca de sí mismo/a" at bounding box center [793, 184] width 24 height 18
checkbox input "true"
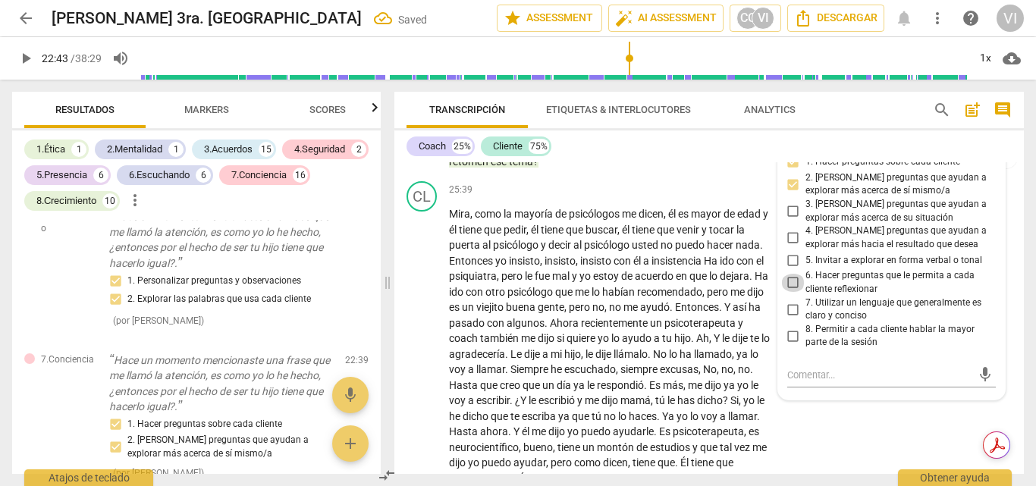
click at [790, 292] on input "6. Hacer preguntas que le permita a cada cliente reflexionar" at bounding box center [793, 283] width 24 height 18
checkbox input "true"
click at [25, 60] on span "play_arrow" at bounding box center [26, 58] width 18 height 18
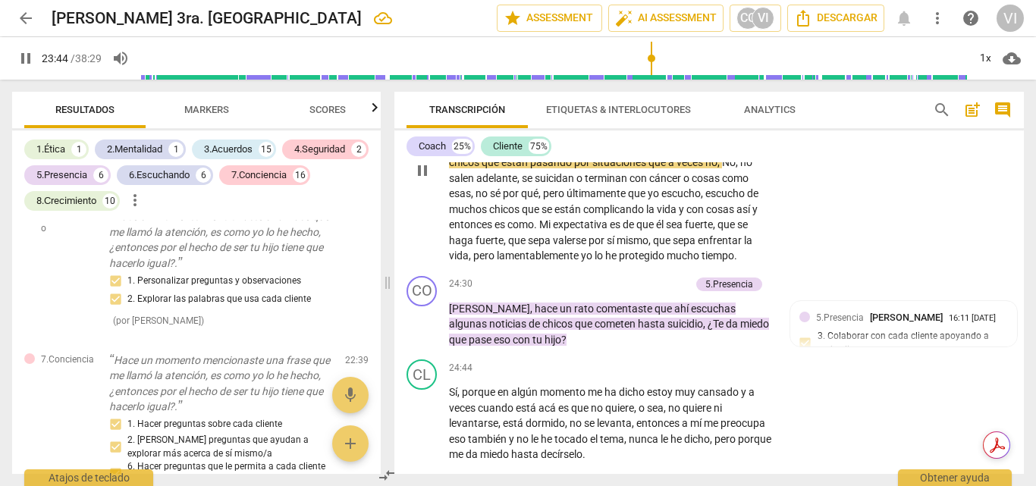
scroll to position [5374, 0]
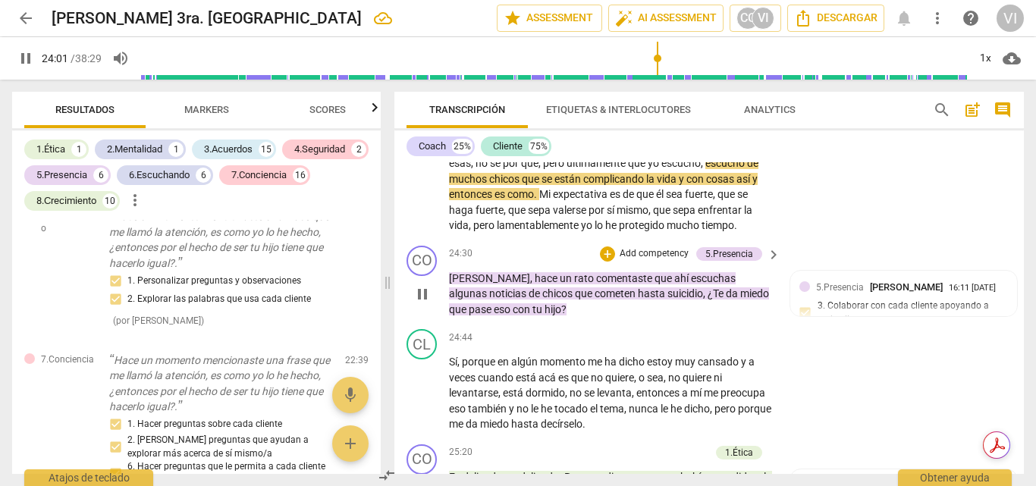
click at [667, 261] on p "Add competency" at bounding box center [654, 254] width 72 height 14
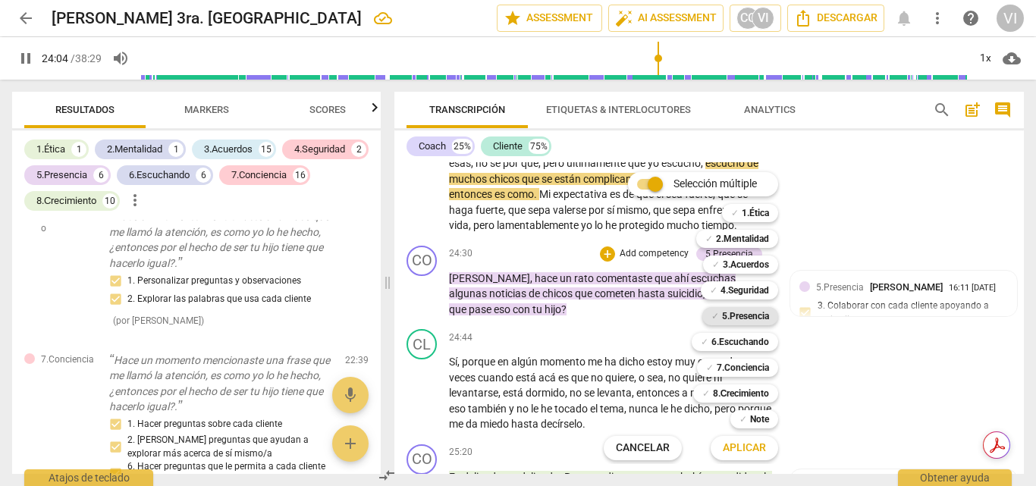
click at [747, 318] on b "5.Presencia" at bounding box center [745, 316] width 47 height 18
click at [742, 450] on span "Aplicar" at bounding box center [744, 448] width 43 height 15
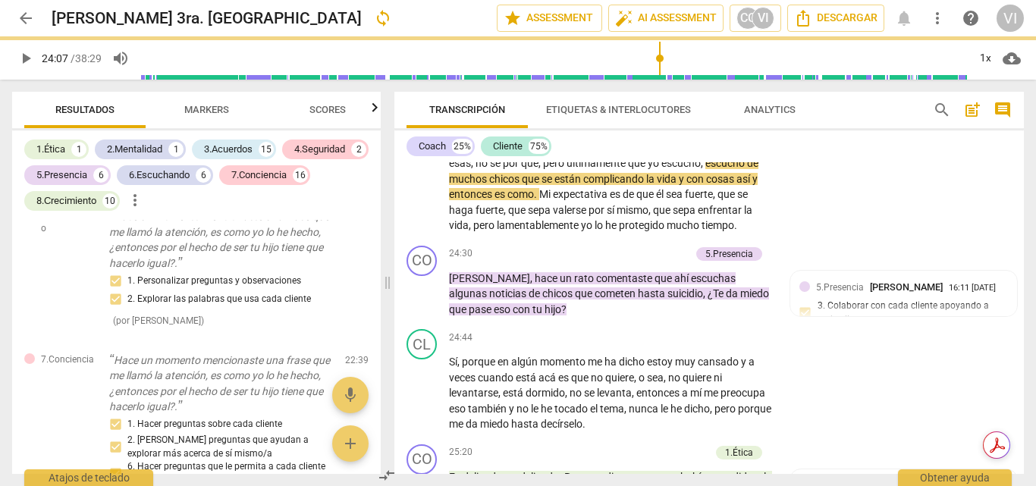
type input "1447"
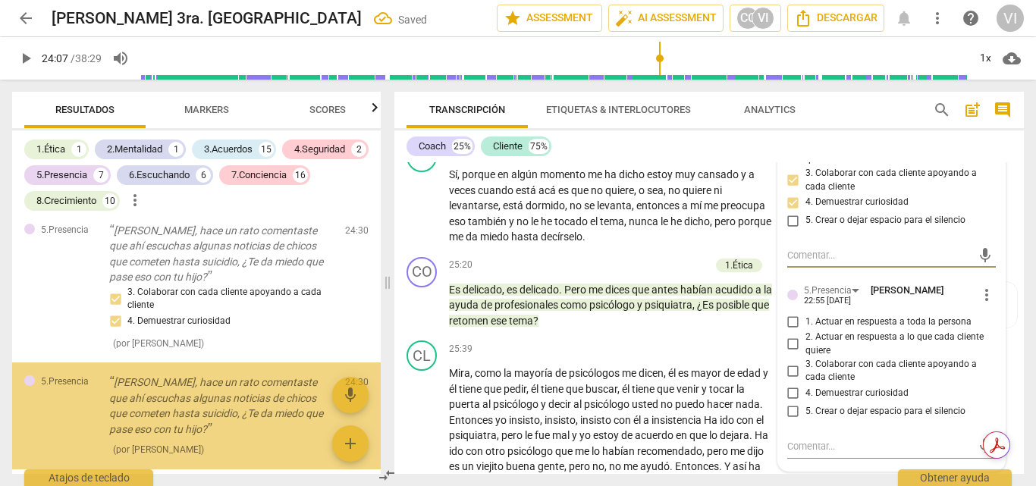
scroll to position [7009, 0]
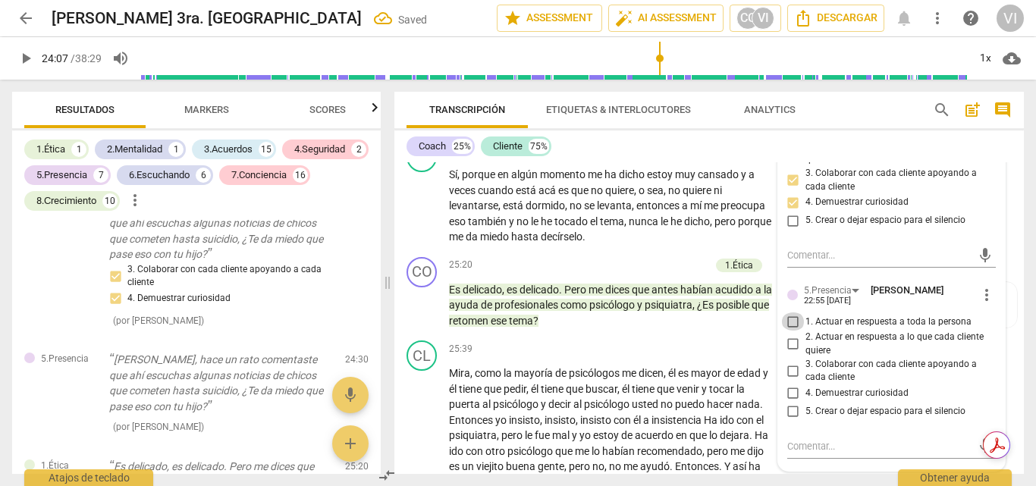
click at [791, 331] on input "1. Actuar en respuesta a toda la persona" at bounding box center [793, 321] width 24 height 18
checkbox input "true"
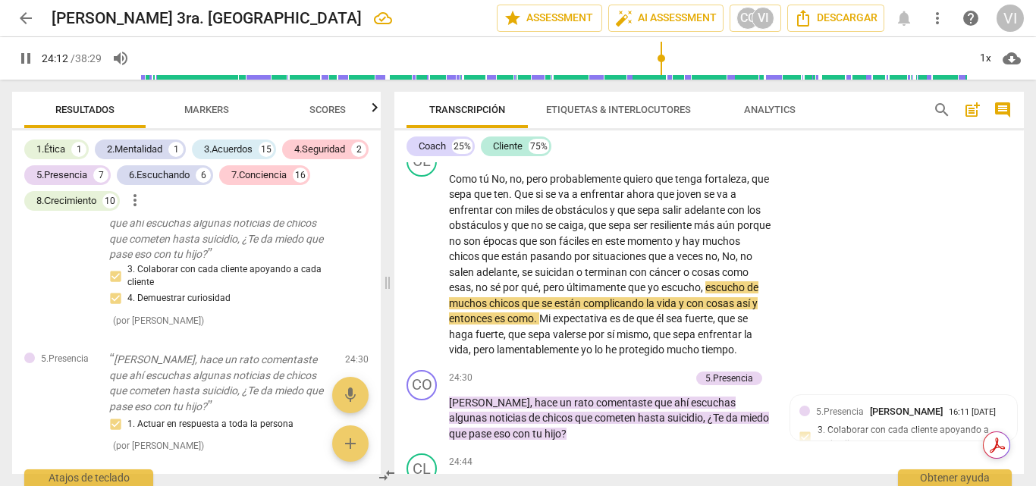
scroll to position [5139, 0]
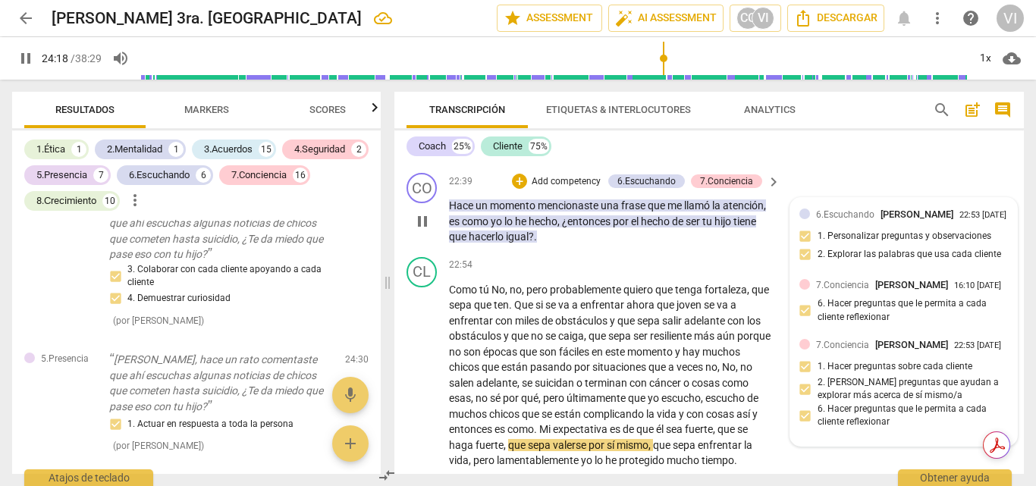
click at [800, 219] on div at bounding box center [804, 214] width 11 height 11
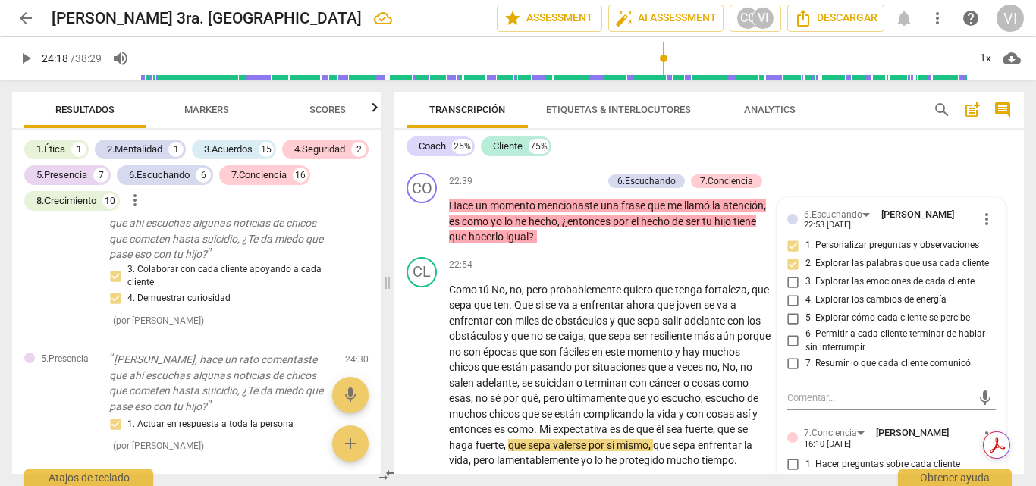
click at [908, 167] on div "CL play_arrow pause 21:36 + Add competency keyboard_arrow_right Sí , posiblemen…" at bounding box center [708, 86] width 629 height 162
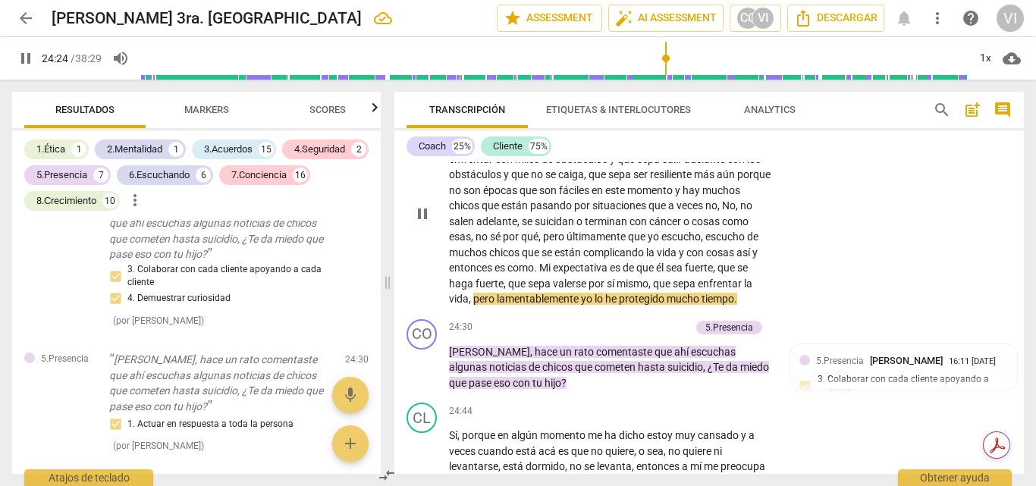
scroll to position [5416, 0]
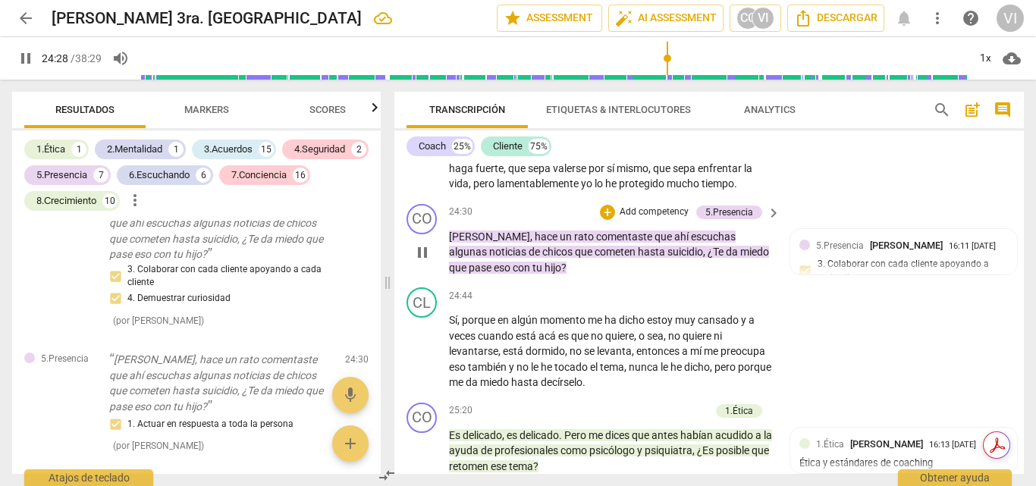
click at [665, 219] on p "Add competency" at bounding box center [654, 212] width 72 height 14
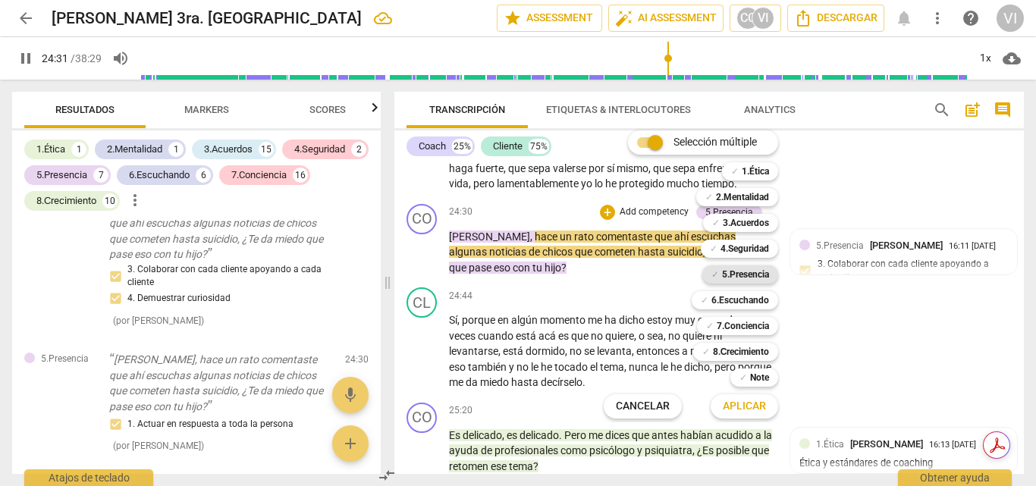
click at [758, 278] on b "5.Presencia" at bounding box center [745, 274] width 47 height 18
click at [745, 406] on span "Aplicar" at bounding box center [744, 406] width 43 height 15
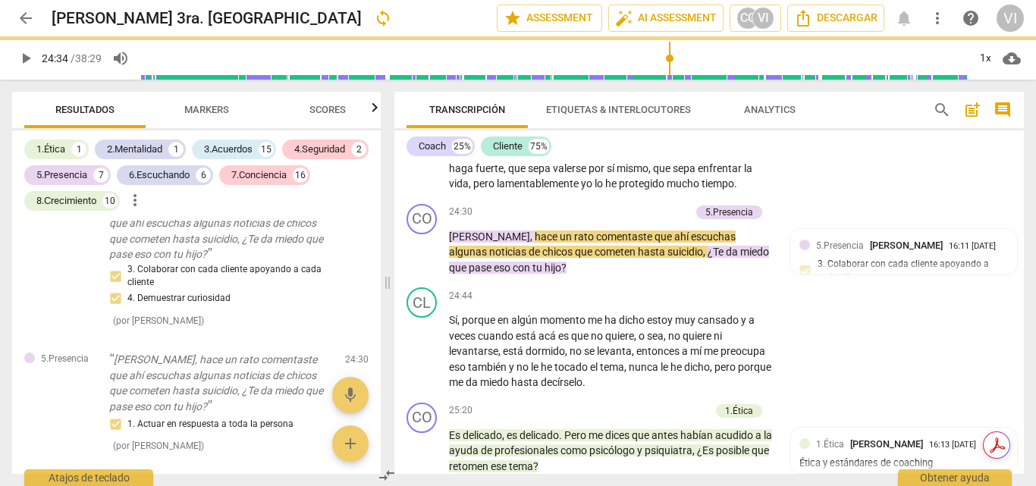
type input "1475"
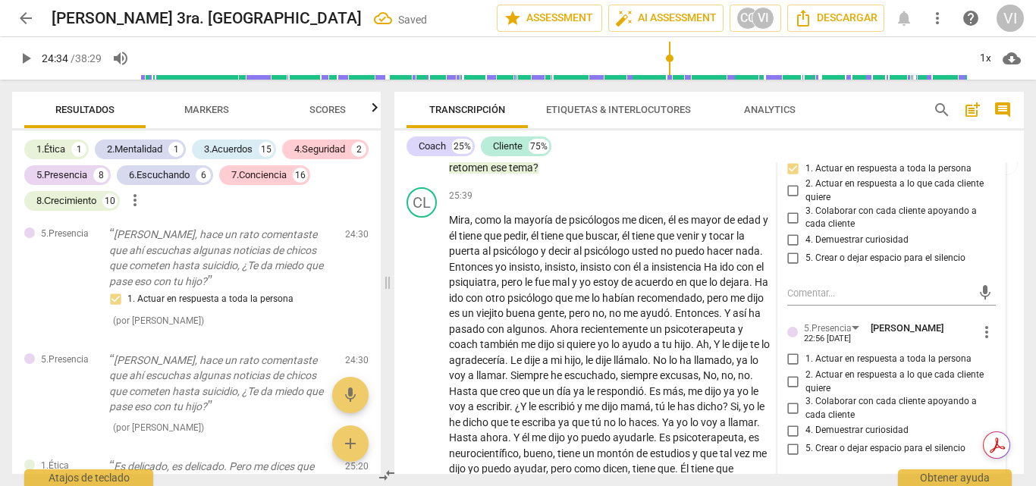
scroll to position [5719, 0]
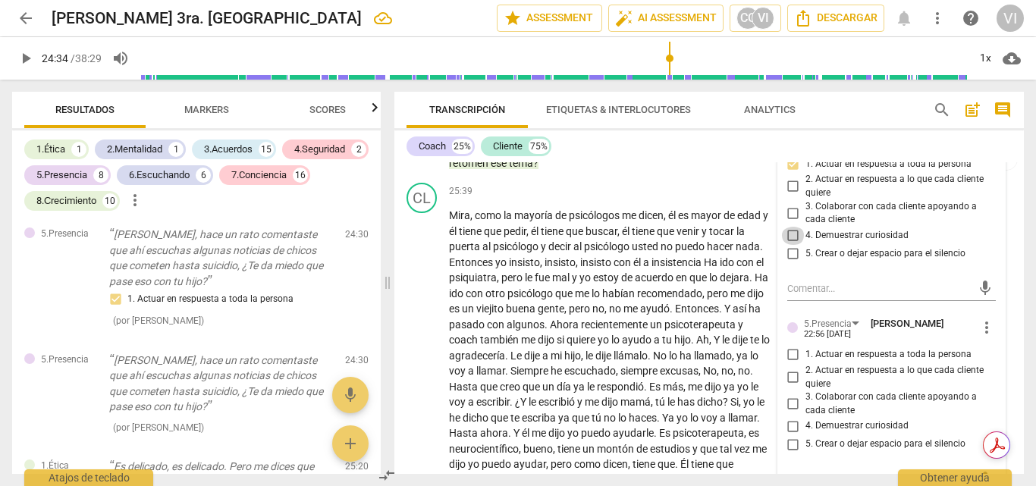
click at [789, 245] on input "4. Demuestrar curiosidad" at bounding box center [793, 236] width 24 height 18
checkbox input "true"
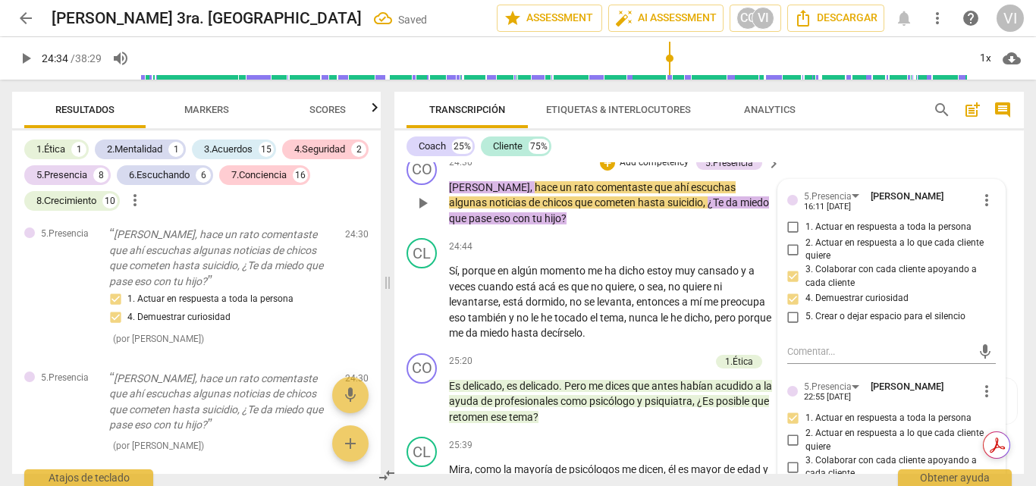
scroll to position [5491, 0]
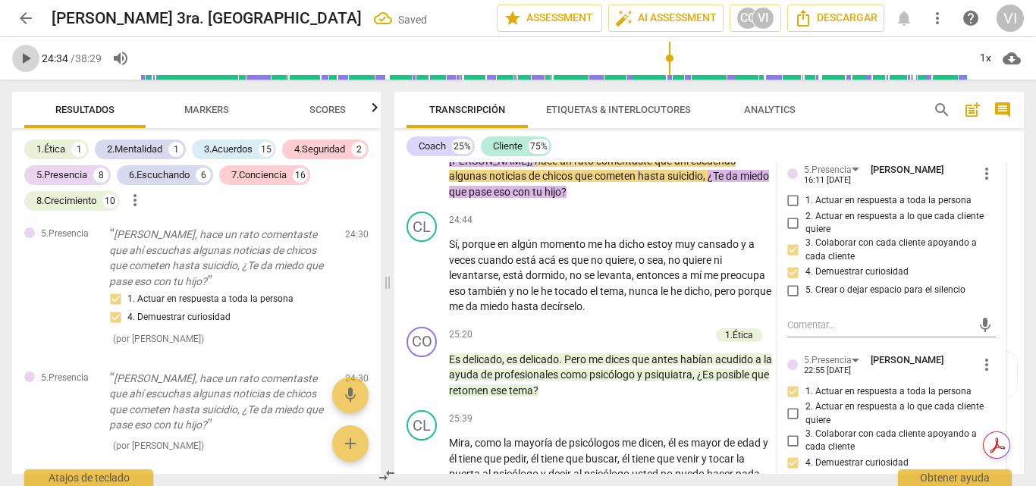
click at [21, 58] on span "play_arrow" at bounding box center [26, 58] width 18 height 18
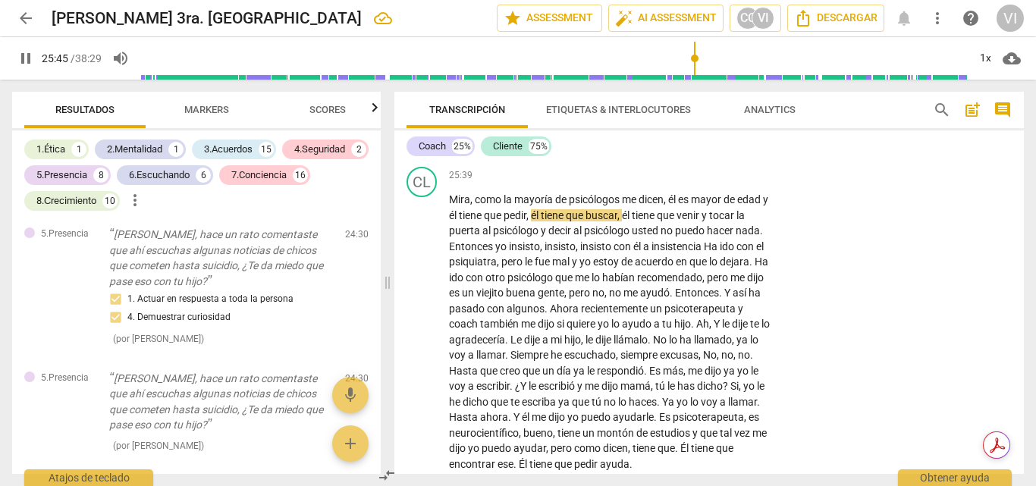
scroll to position [5668, 0]
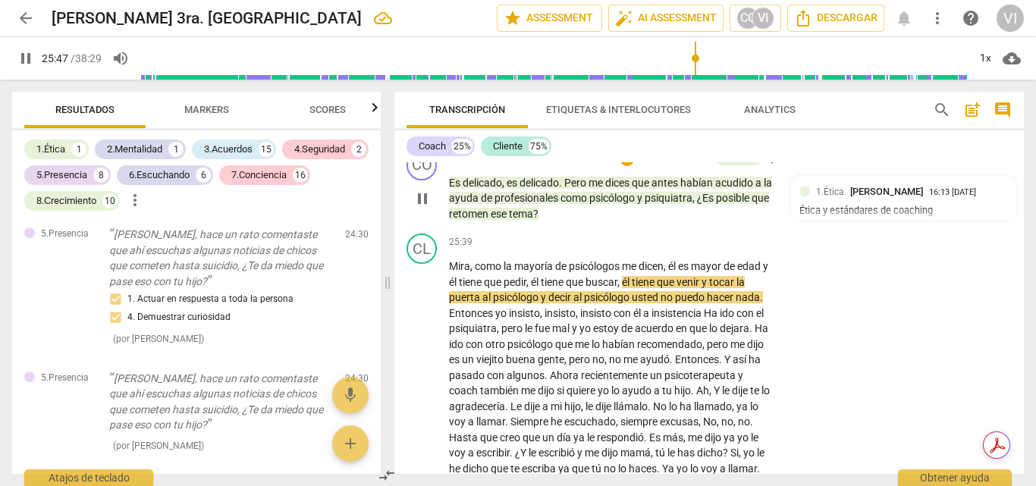
click at [674, 165] on p "Add competency" at bounding box center [674, 159] width 72 height 14
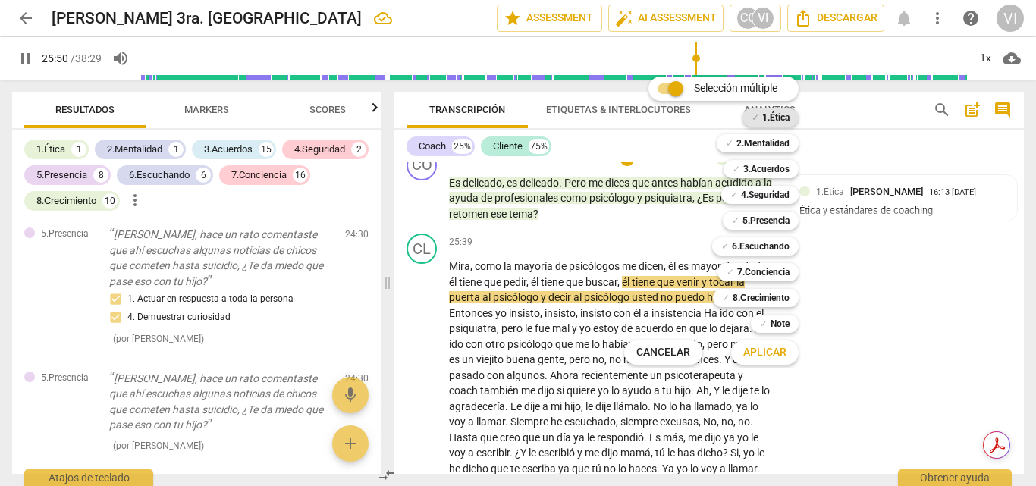
click at [779, 115] on b "1.Ética" at bounding box center [775, 117] width 27 height 18
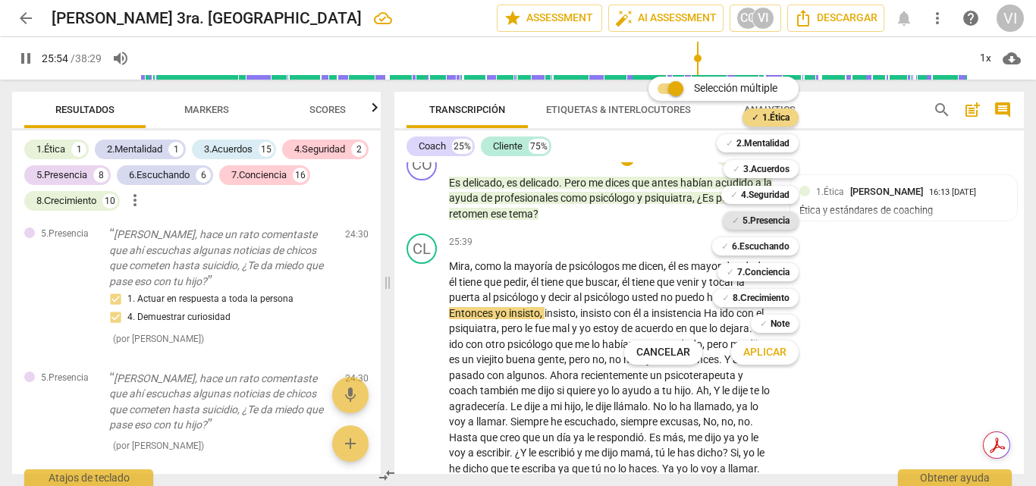
click at [772, 221] on b "5.Presencia" at bounding box center [765, 221] width 47 height 18
click at [770, 352] on span "Aplicar" at bounding box center [764, 352] width 43 height 15
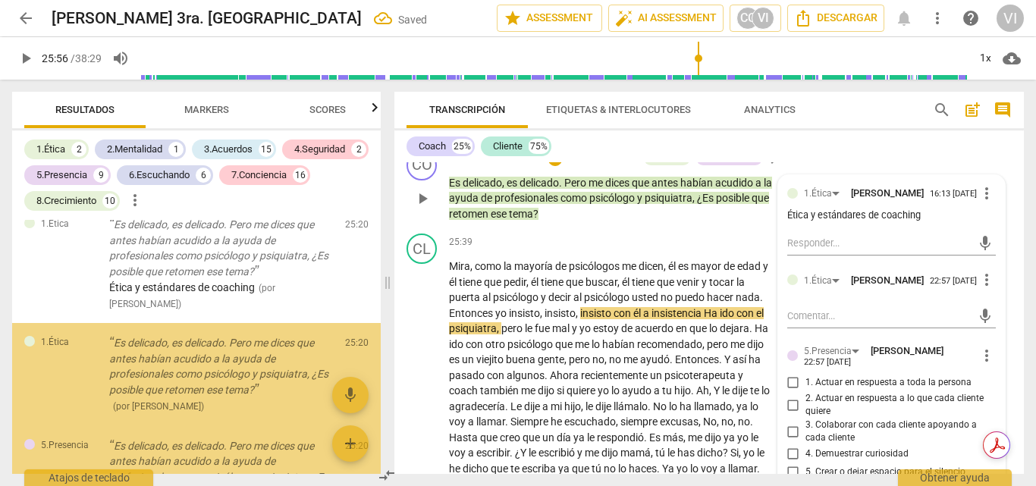
scroll to position [7480, 0]
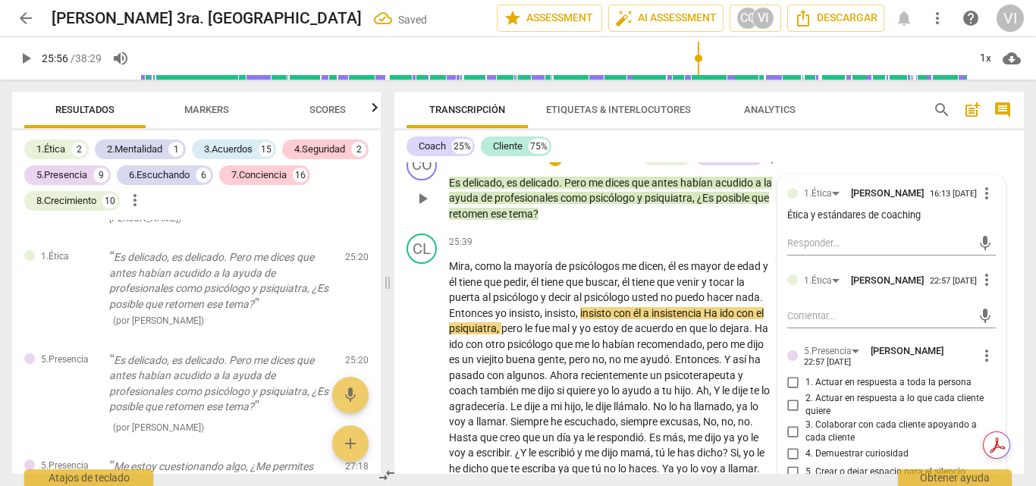
click at [789, 285] on div at bounding box center [792, 279] width 11 height 11
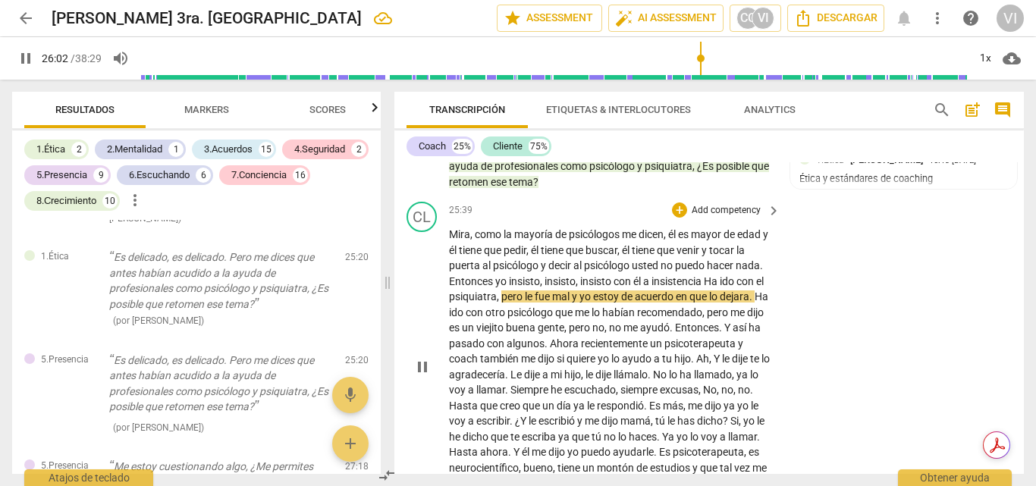
scroll to position [5699, 0]
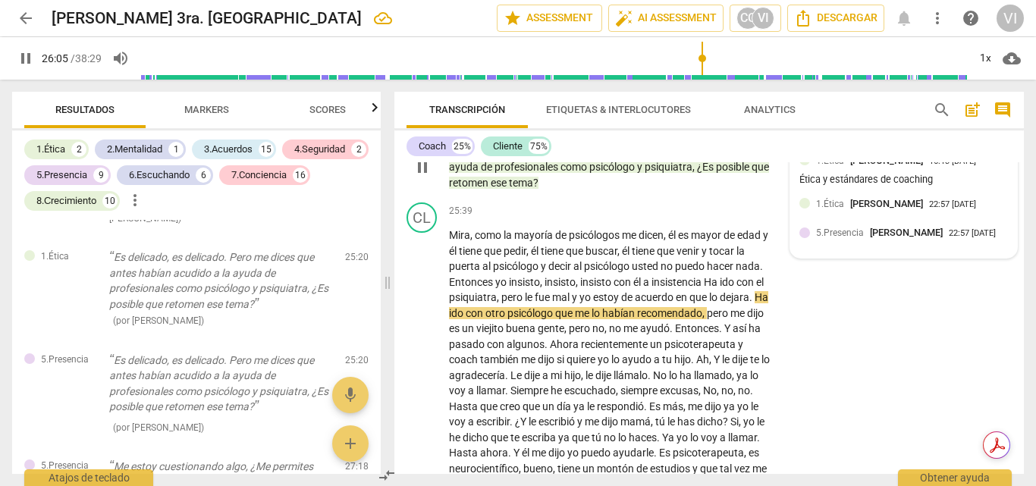
click at [805, 238] on div at bounding box center [804, 232] width 11 height 11
type input "1566"
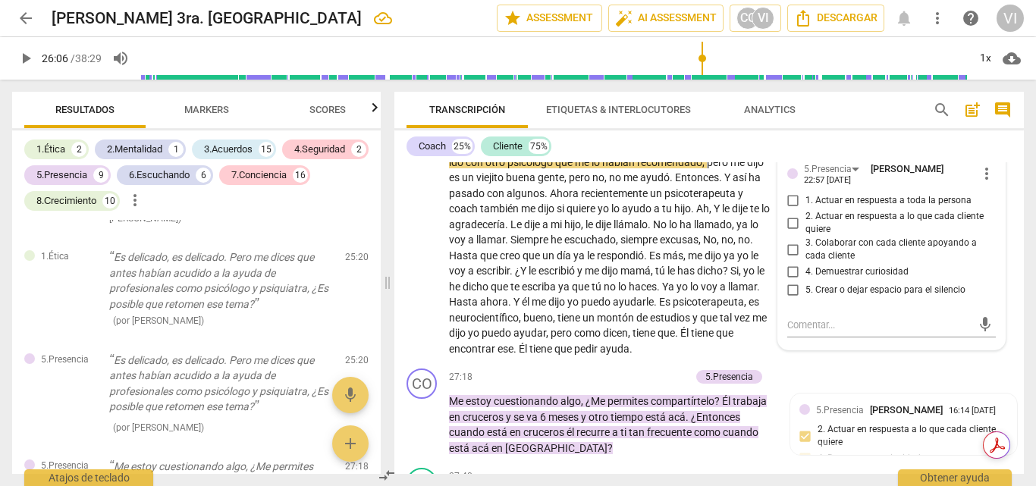
scroll to position [5851, 0]
click at [791, 258] on input "3. Colaborar con cada cliente apoyando a cada cliente" at bounding box center [793, 249] width 24 height 18
checkbox input "true"
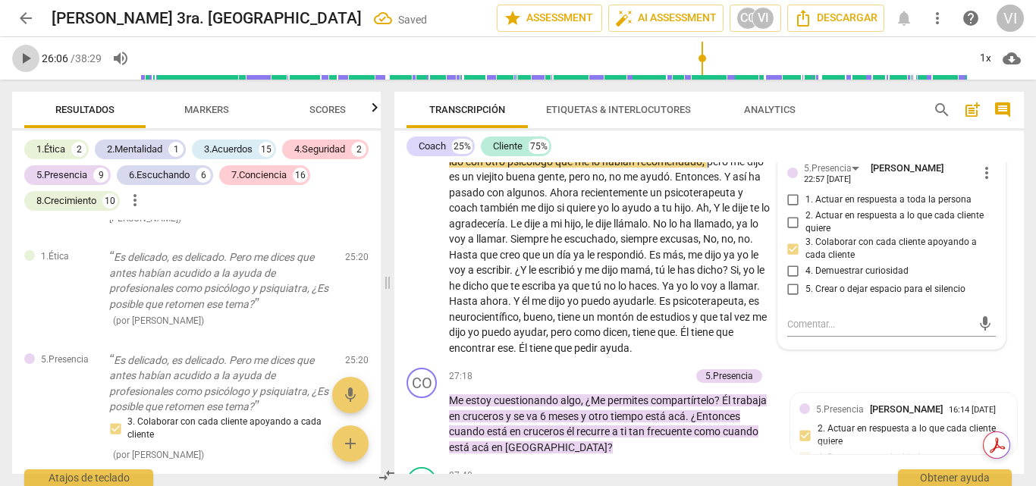
click at [28, 58] on span "play_arrow" at bounding box center [26, 58] width 18 height 18
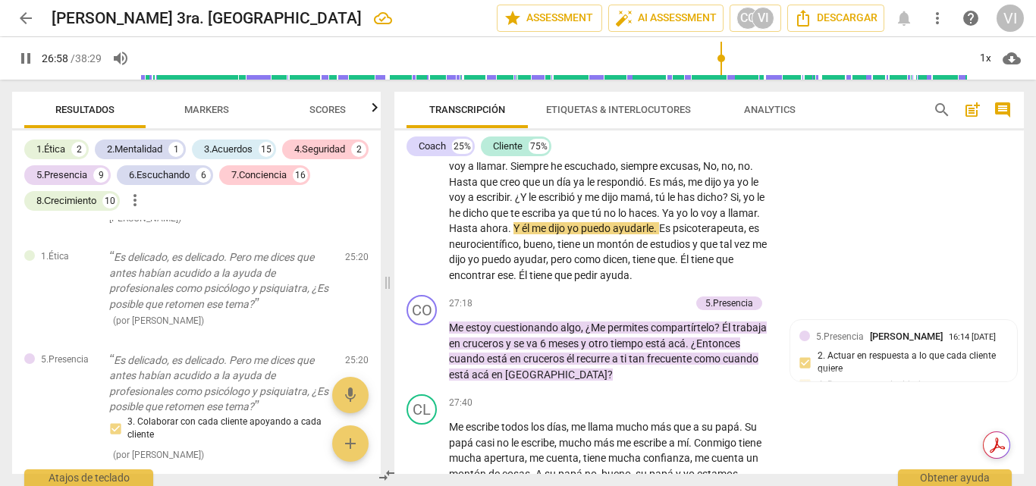
scroll to position [5927, 0]
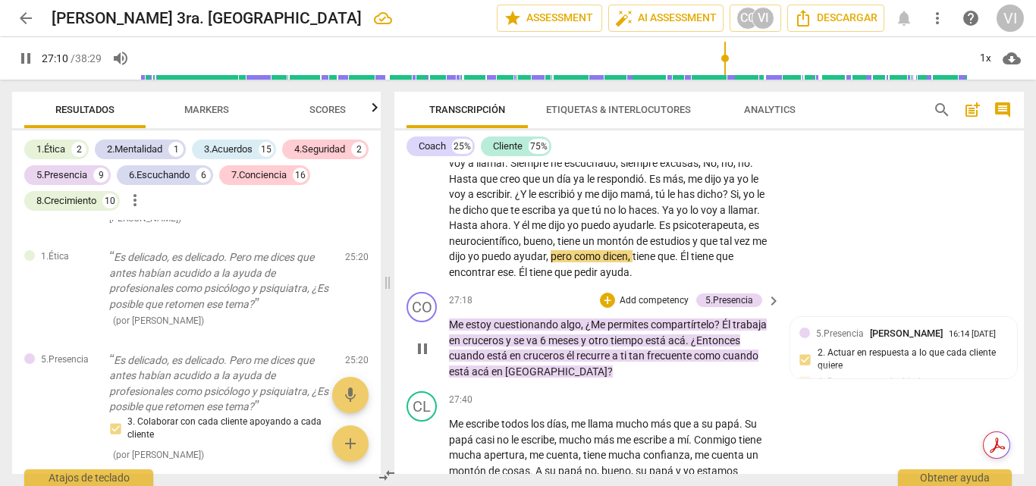
click at [664, 308] on p "Add competency" at bounding box center [654, 301] width 72 height 14
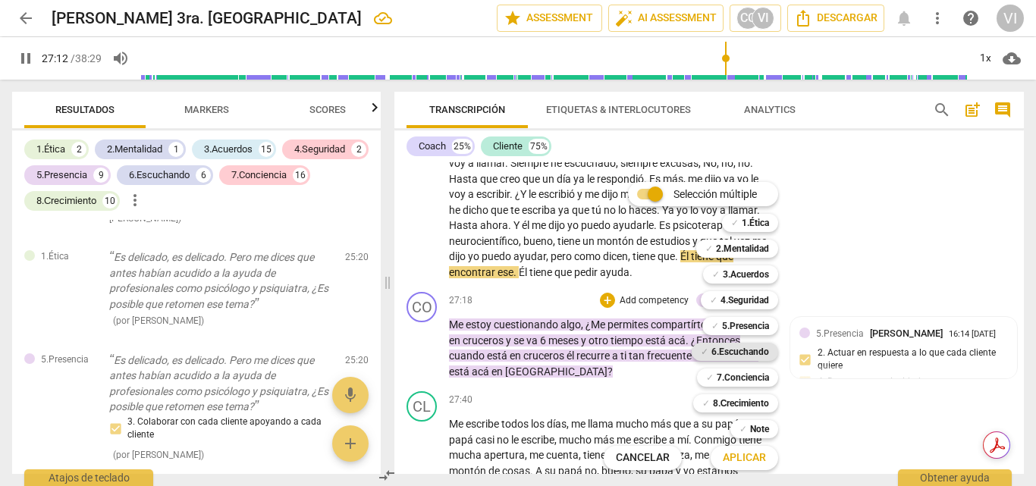
click at [736, 352] on b "6.Escuchando" at bounding box center [740, 352] width 58 height 18
click at [749, 330] on b "5.Presencia" at bounding box center [745, 326] width 47 height 18
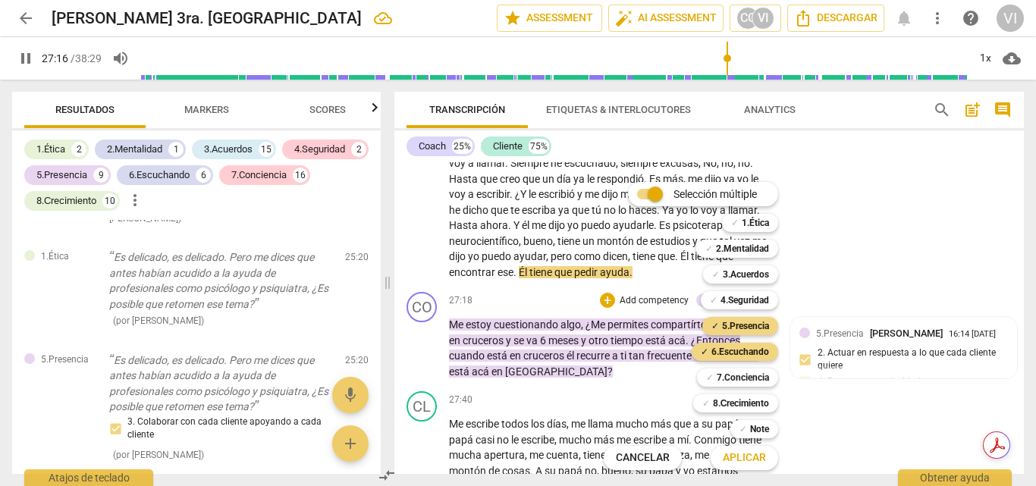
click at [742, 462] on span "Aplicar" at bounding box center [744, 457] width 43 height 15
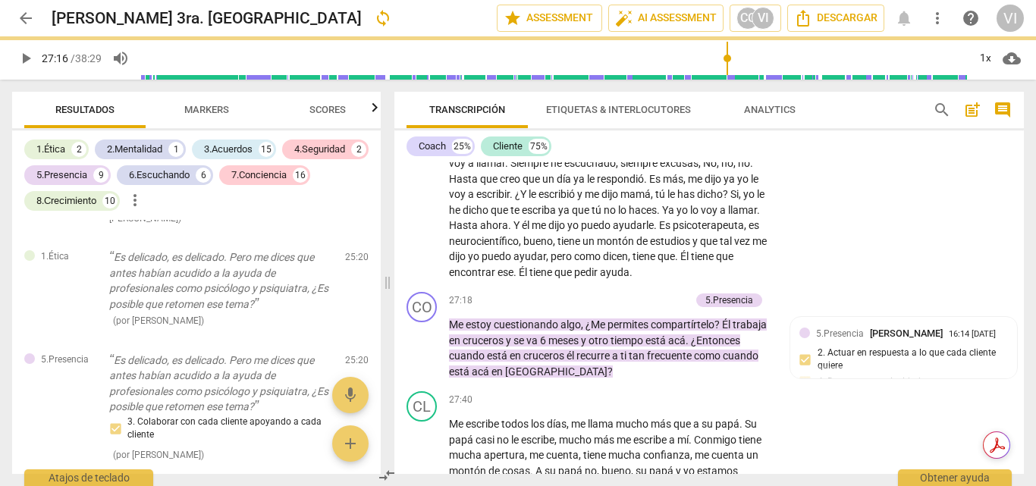
type input "1637"
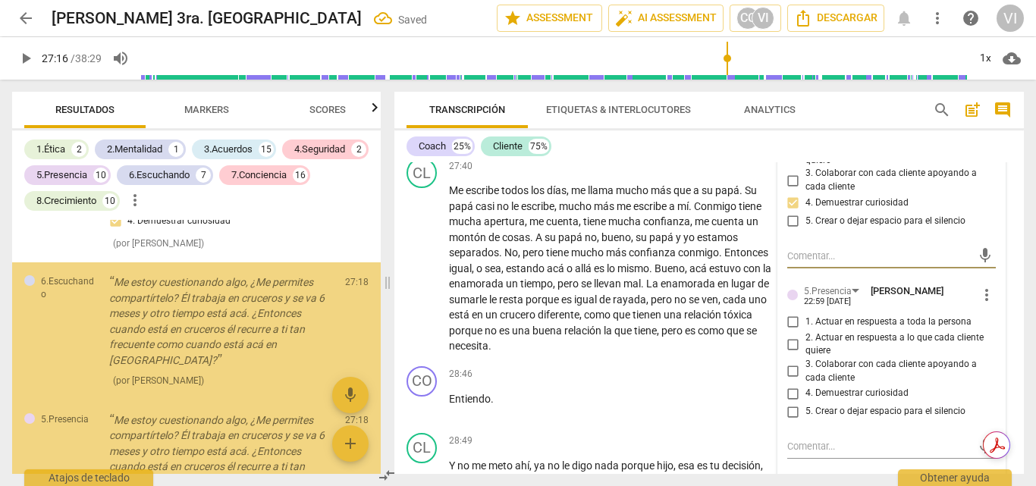
scroll to position [7911, 0]
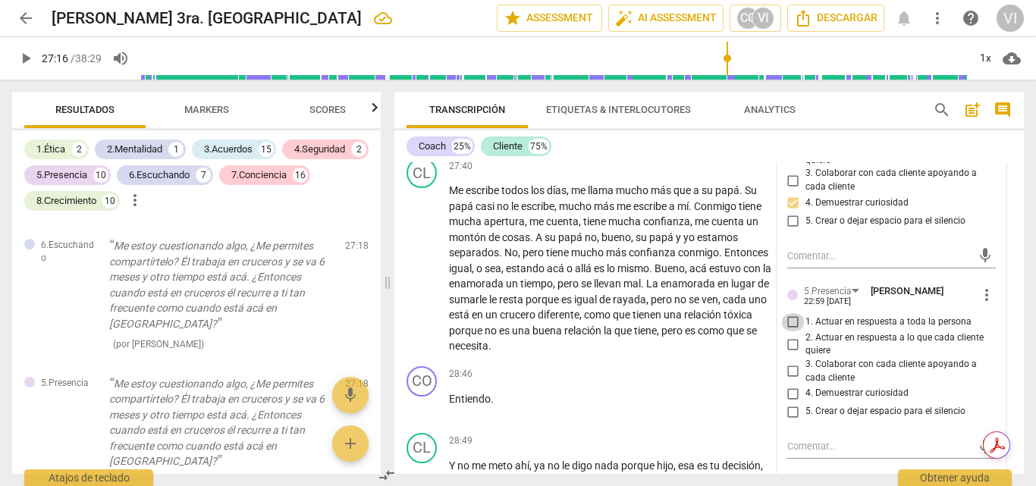
click at [791, 331] on input "1. Actuar en respuesta a toda la persona" at bounding box center [793, 322] width 24 height 18
checkbox input "true"
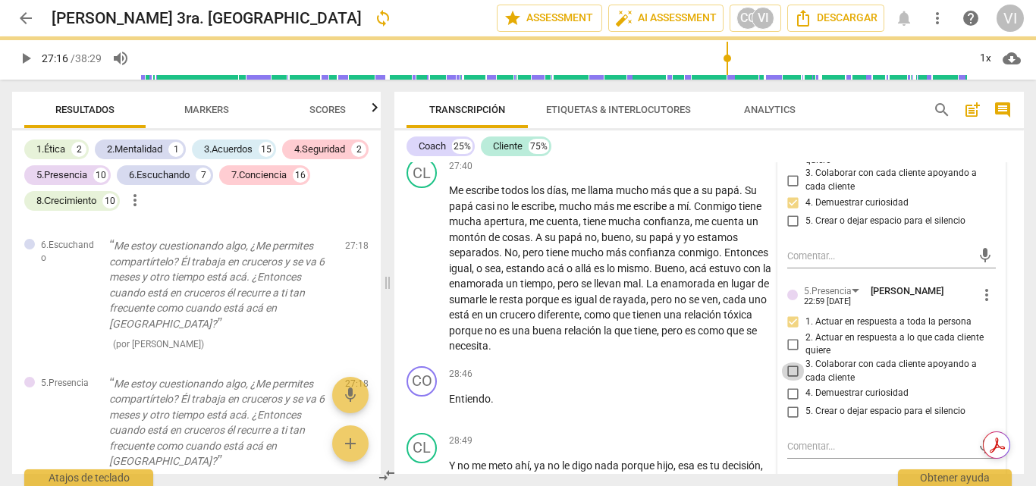
click at [790, 381] on input "3. Colaborar con cada cliente apoyando a cada cliente" at bounding box center [793, 371] width 24 height 18
checkbox input "true"
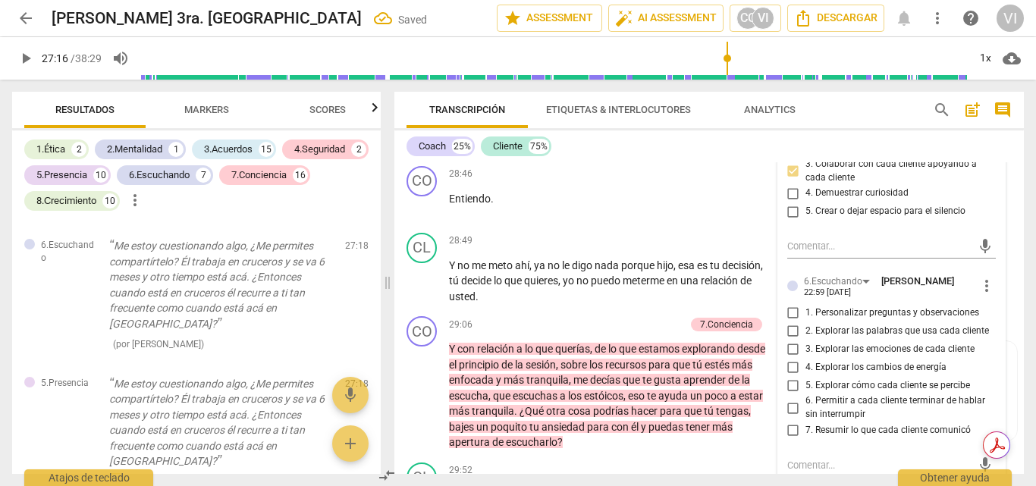
scroll to position [6388, 0]
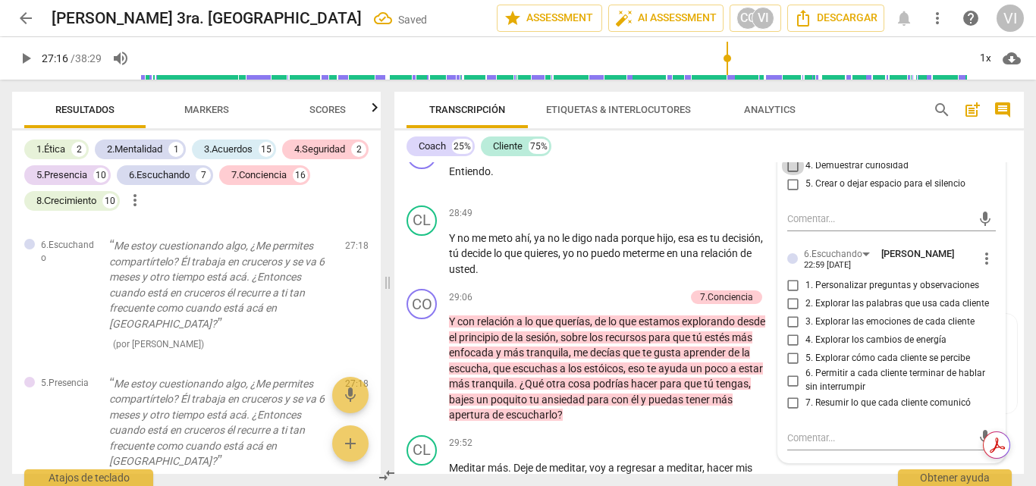
click at [791, 175] on input "4. Demuestrar curiosidad" at bounding box center [793, 166] width 24 height 18
checkbox input "true"
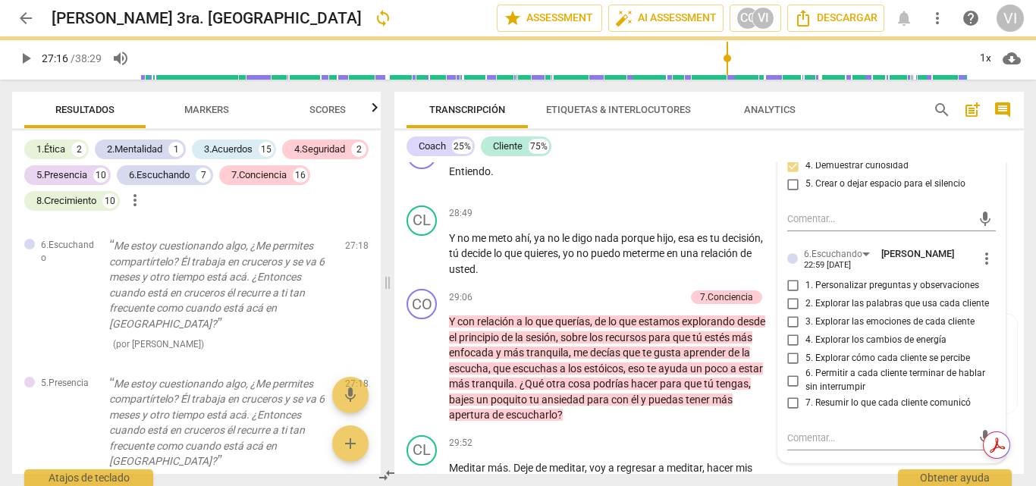
click at [790, 294] on input "1. Personalizar preguntas y observaciones" at bounding box center [793, 285] width 24 height 18
checkbox input "true"
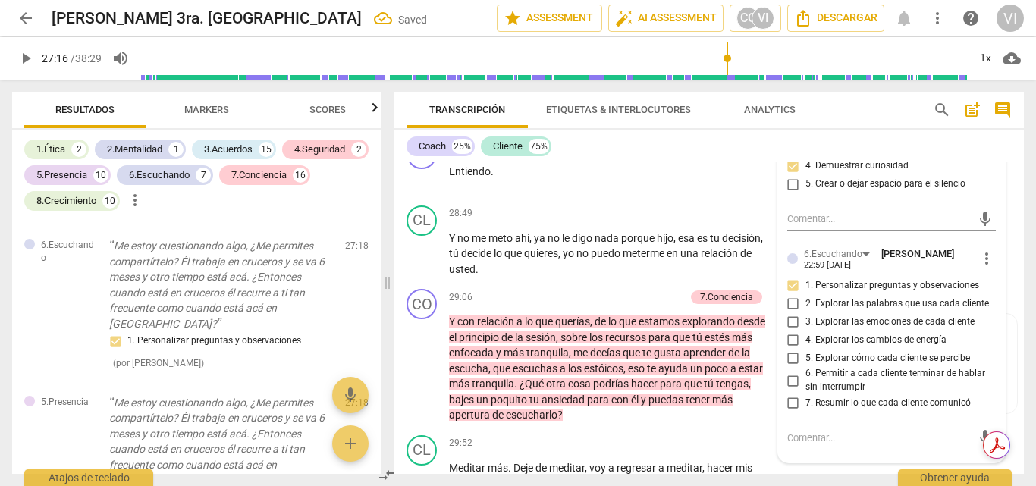
click at [24, 56] on span "play_arrow" at bounding box center [26, 58] width 18 height 18
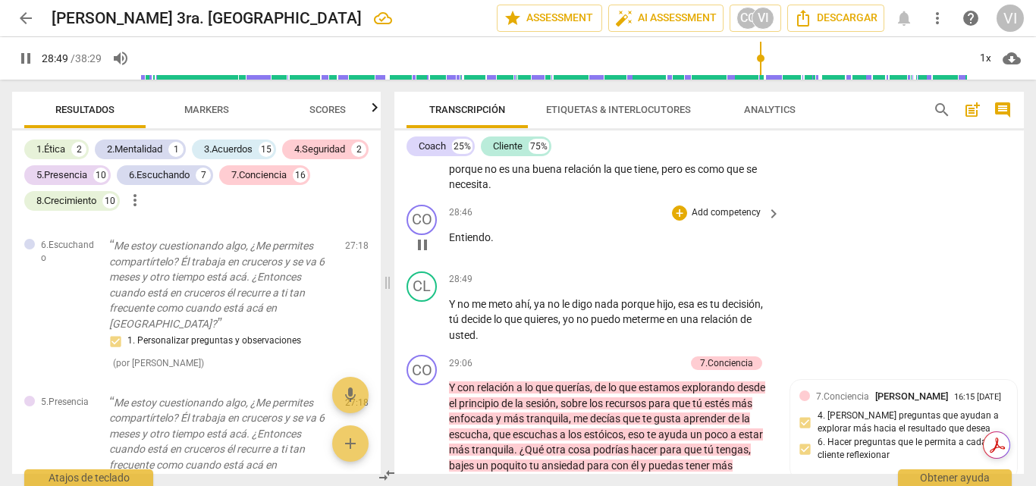
scroll to position [6398, 0]
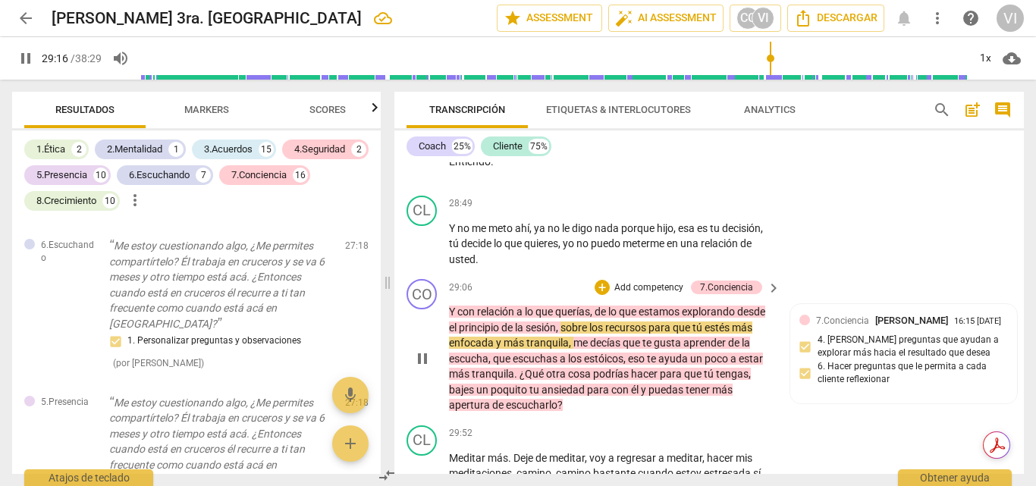
click at [647, 295] on p "Add competency" at bounding box center [649, 288] width 72 height 14
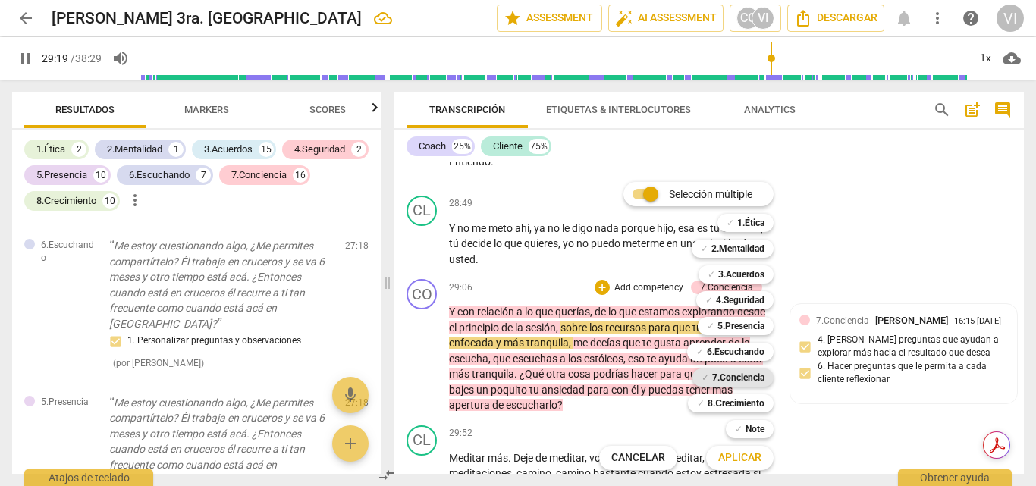
click at [745, 376] on b "7.Conciencia" at bounding box center [738, 378] width 52 height 18
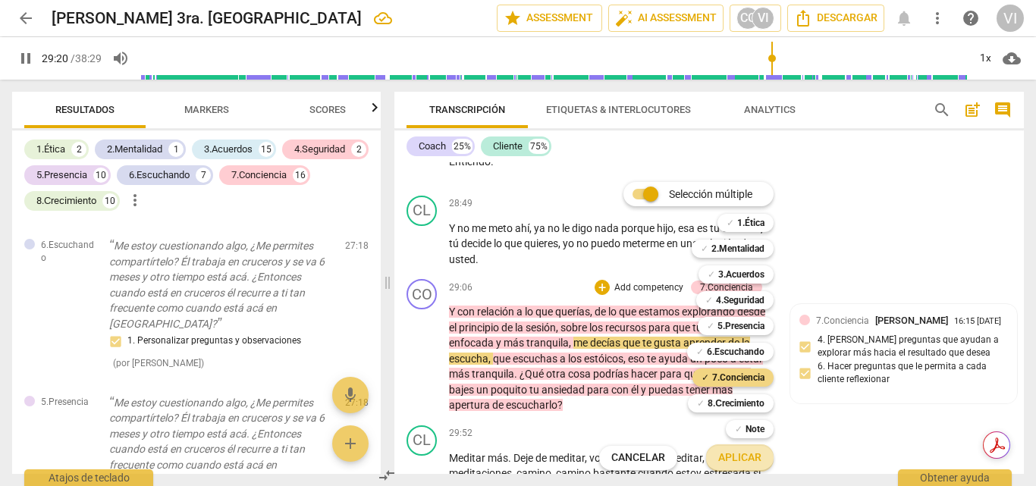
click at [736, 463] on span "Aplicar" at bounding box center [739, 457] width 43 height 15
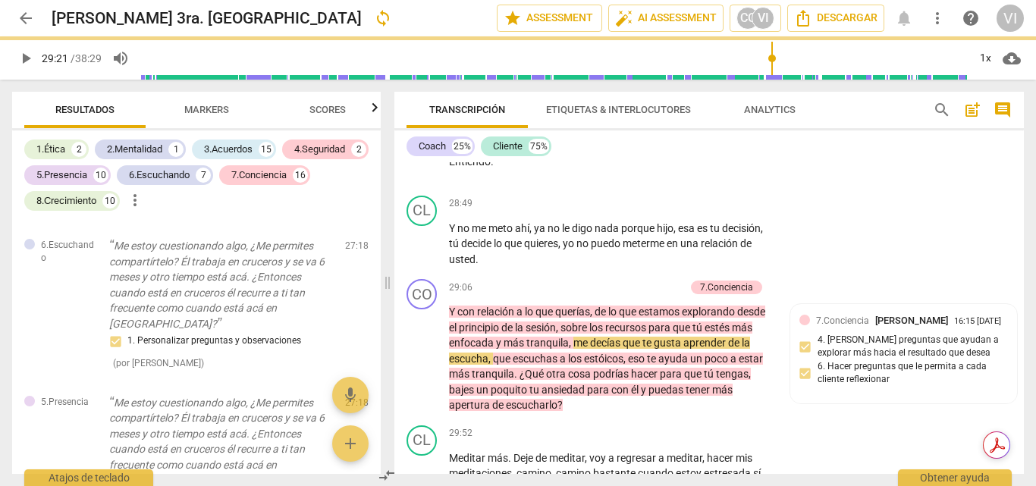
type input "1761"
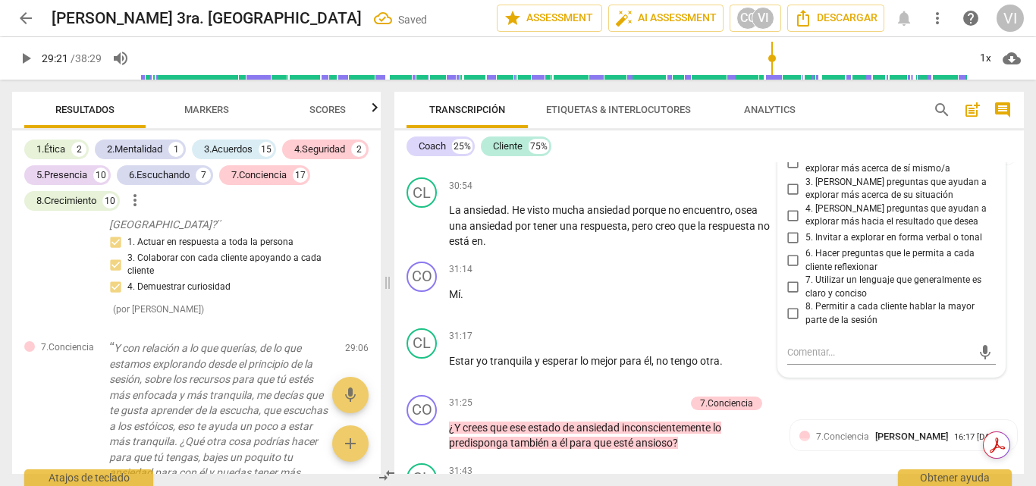
scroll to position [8409, 0]
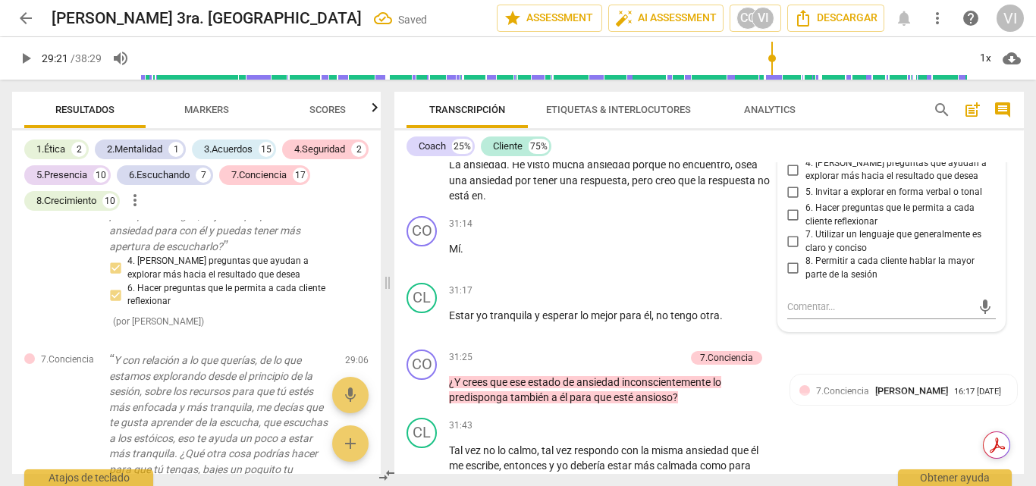
click at [795, 202] on input "5. Invitar a explorar en forma verbal o tonal" at bounding box center [793, 193] width 24 height 18
checkbox input "true"
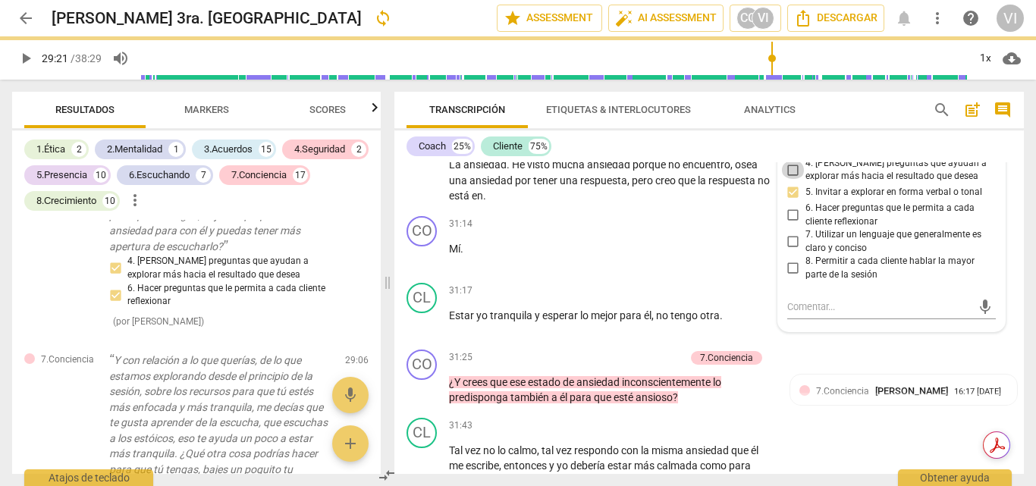
click at [792, 179] on input "4. [PERSON_NAME] preguntas que ayudan a explorar más hacia el resultado que des…" at bounding box center [793, 170] width 24 height 18
checkbox input "true"
click at [792, 224] on input "6. Hacer preguntas que le permita a cada cliente reflexionar" at bounding box center [793, 215] width 24 height 18
checkbox input "true"
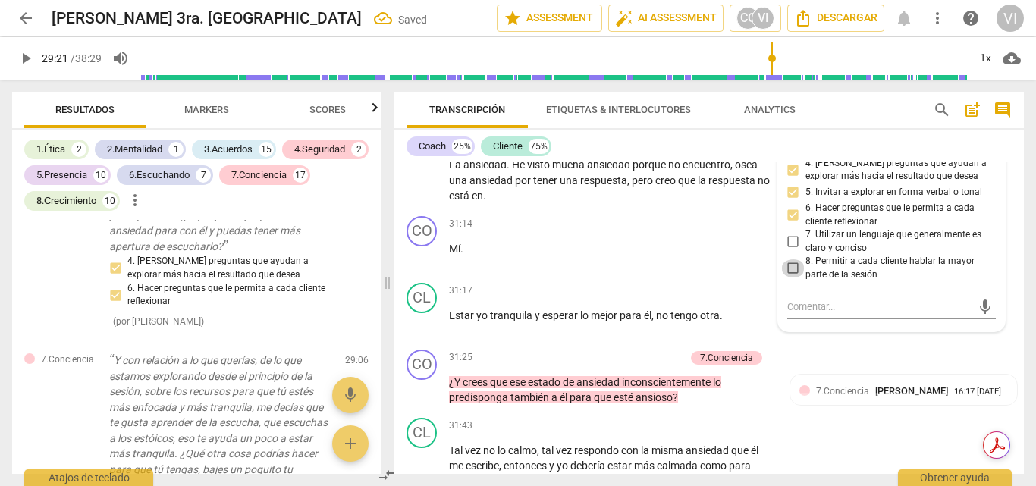
click at [797, 278] on input "8. Permitir a cada cliente hablar la mayor parte de la sesión" at bounding box center [793, 268] width 24 height 18
checkbox input "true"
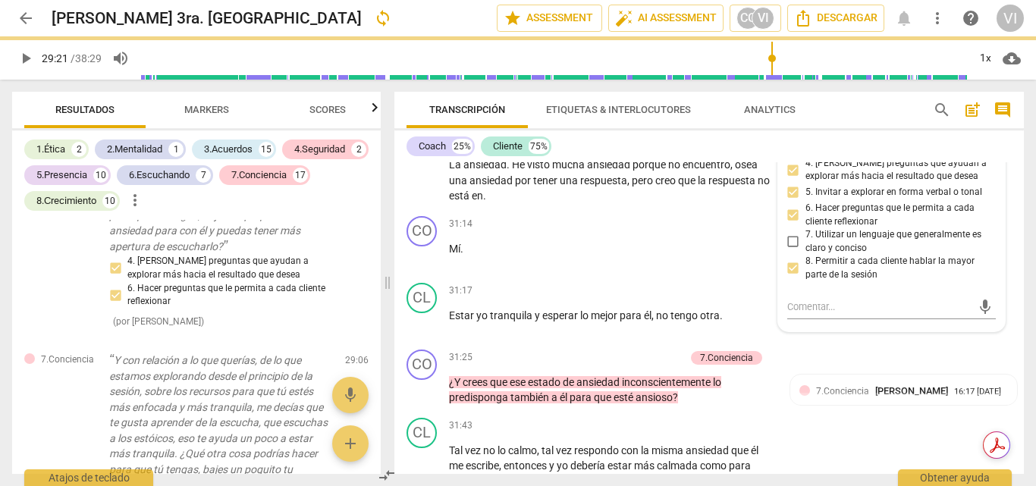
click at [23, 58] on span "play_arrow" at bounding box center [26, 58] width 18 height 18
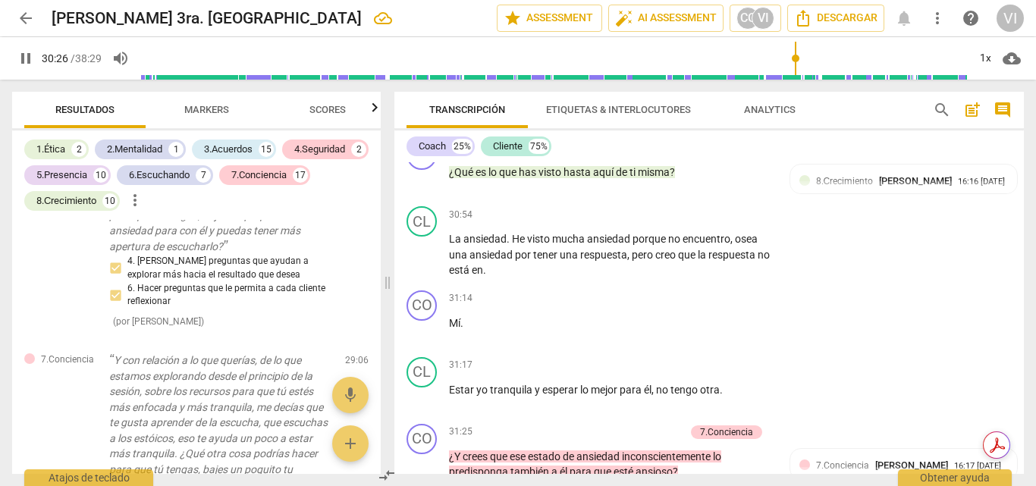
scroll to position [6861, 0]
click at [648, 155] on p "Add competency" at bounding box center [644, 148] width 72 height 14
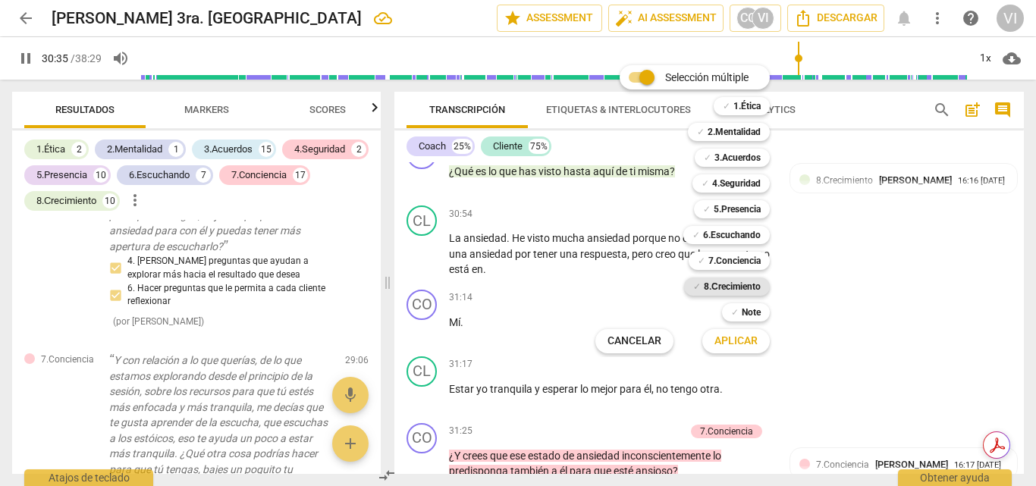
click at [752, 289] on b "8.Сrecimiento" at bounding box center [732, 287] width 57 height 18
click at [745, 345] on span "Aplicar" at bounding box center [735, 341] width 43 height 15
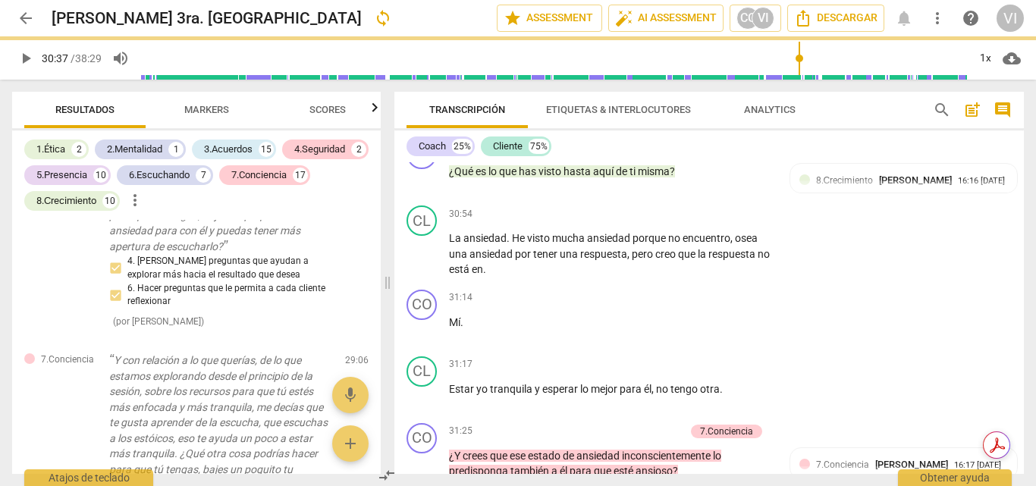
type input "1837"
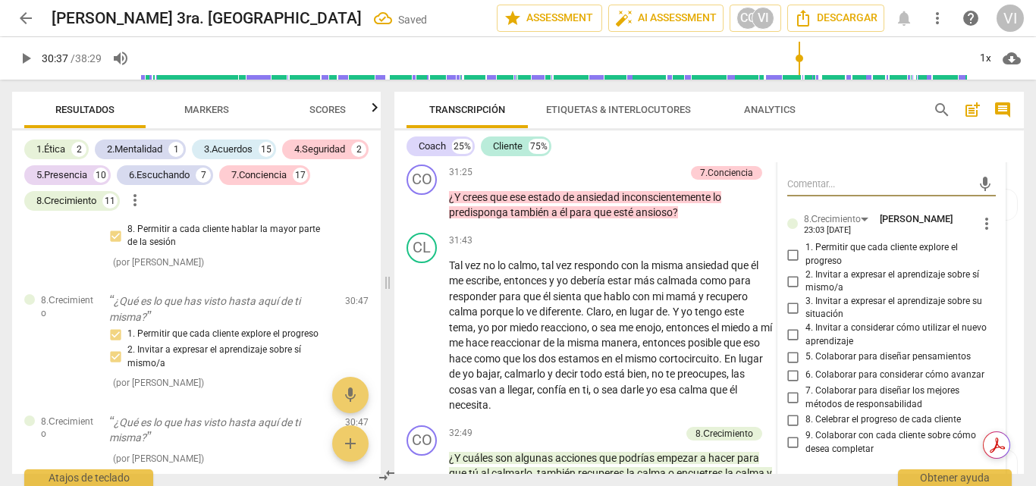
scroll to position [7200, 0]
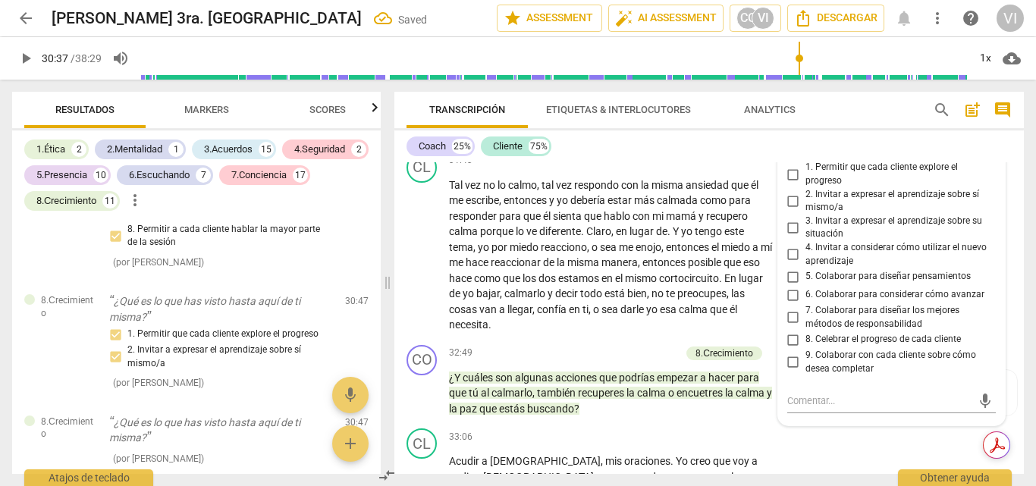
click at [788, 210] on input "2. Invitar a expresar el aprendizaje sobre sí mismo/a" at bounding box center [793, 201] width 24 height 18
checkbox input "true"
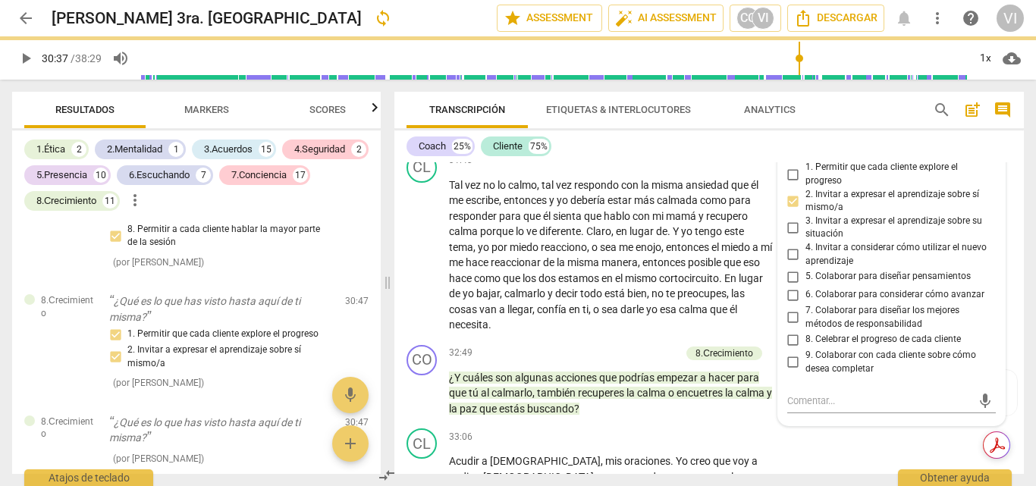
click at [791, 237] on input "3. Invitar a expresar el aprendizaje sobre su situación" at bounding box center [793, 227] width 24 height 18
checkbox input "true"
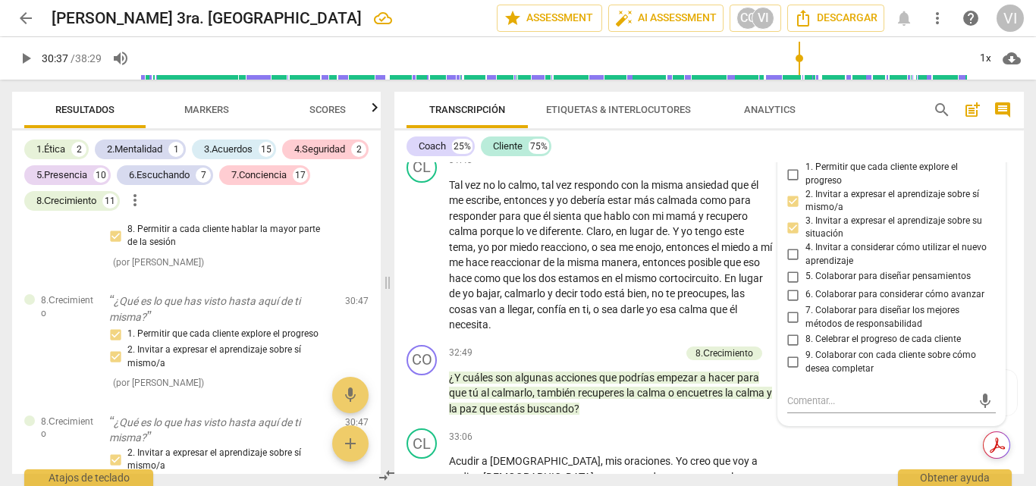
click at [23, 59] on span "play_arrow" at bounding box center [26, 58] width 18 height 18
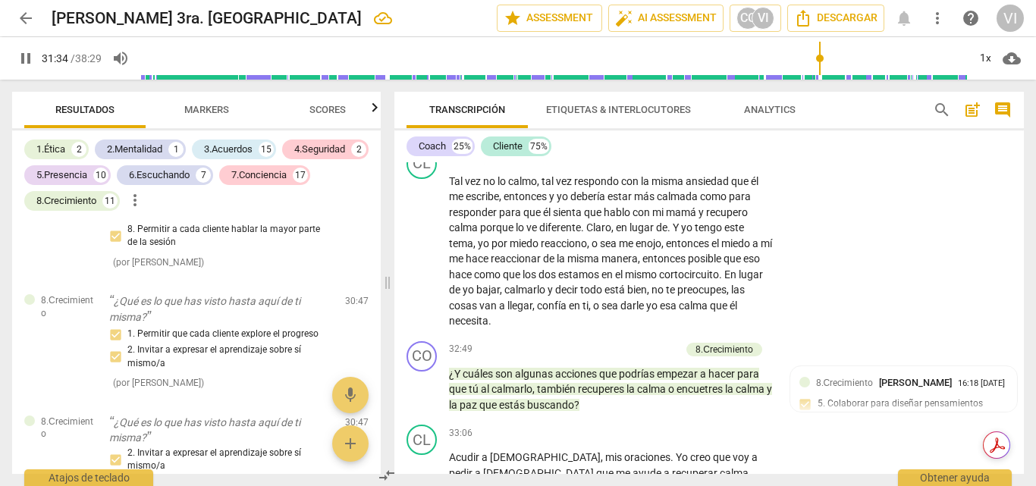
scroll to position [7276, 0]
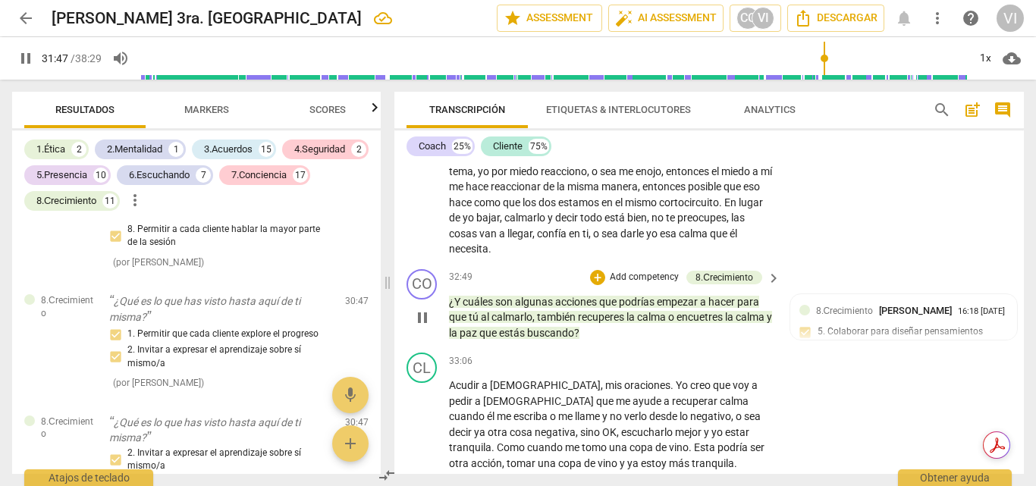
click at [658, 284] on p "Add competency" at bounding box center [644, 278] width 72 height 14
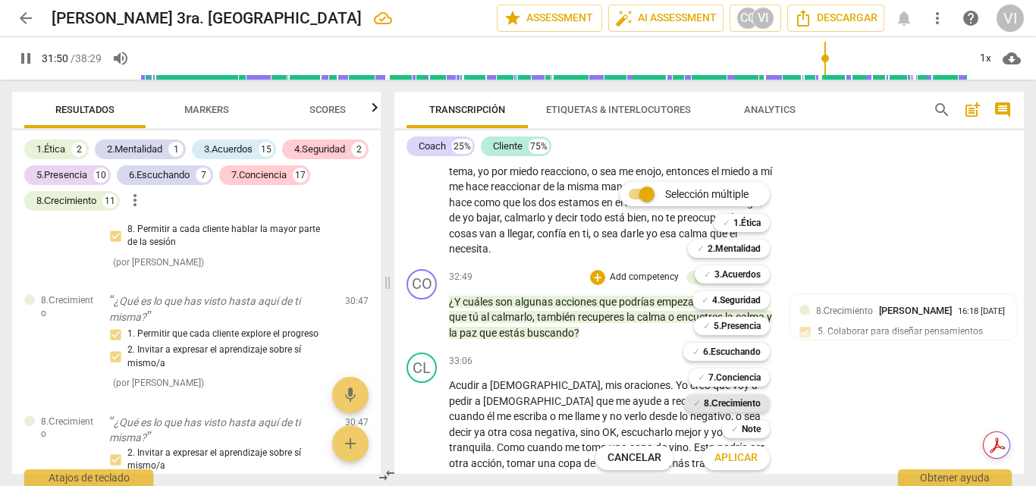
click at [736, 404] on b "8.Сrecimiento" at bounding box center [732, 403] width 57 height 18
click at [734, 454] on span "Aplicar" at bounding box center [735, 457] width 43 height 15
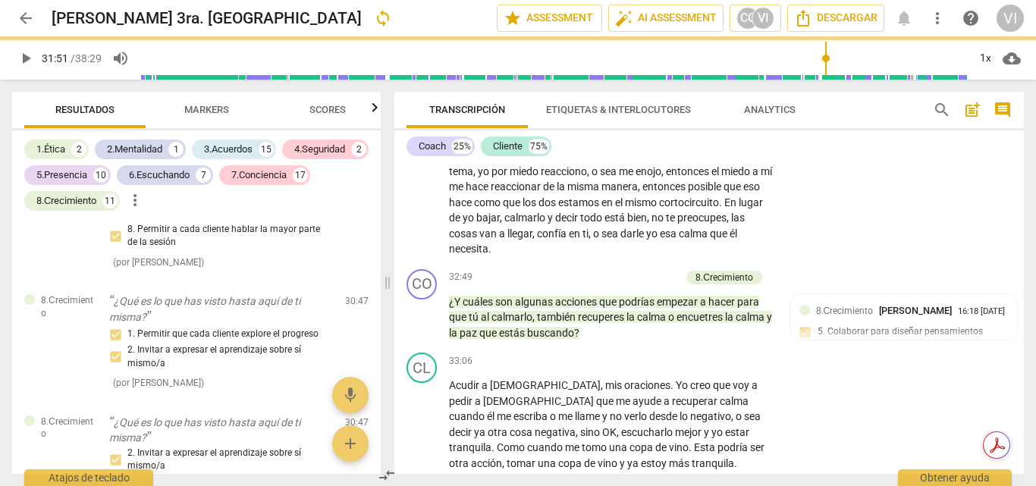
type input "1912"
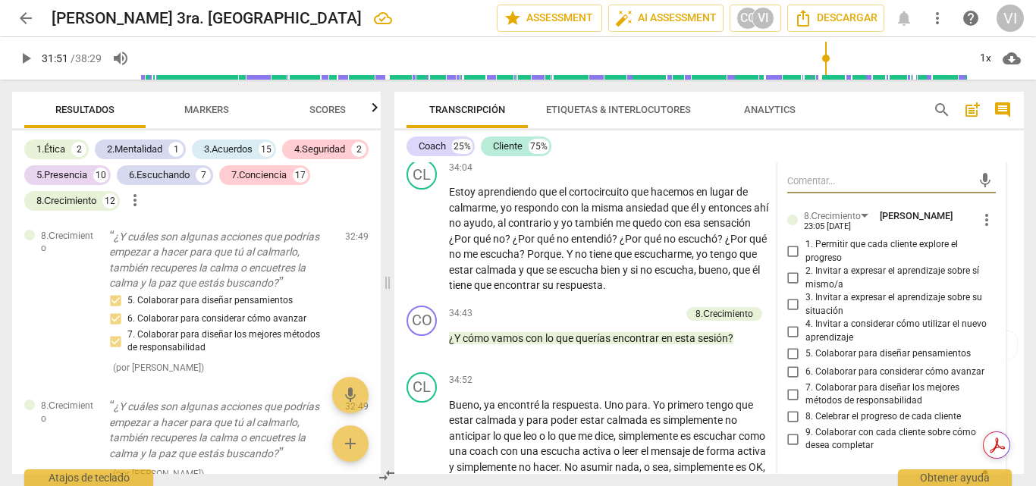
scroll to position [7668, 0]
click at [793, 340] on input "4. Invitar a considerar cómo utilizar el nuevo aprendizaje" at bounding box center [793, 331] width 24 height 18
checkbox input "true"
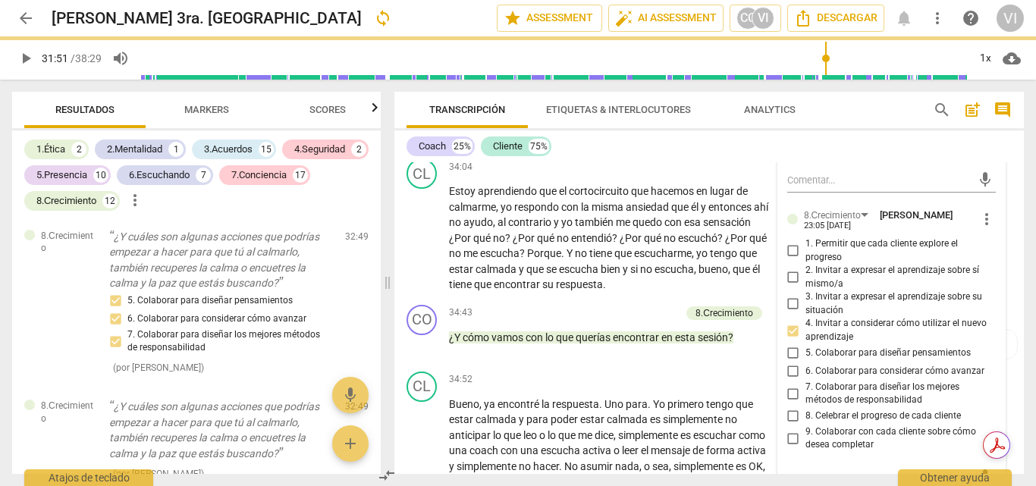
click at [786, 381] on input "6. Colaborar para considerar cómo avanzar" at bounding box center [793, 371] width 24 height 18
checkbox input "true"
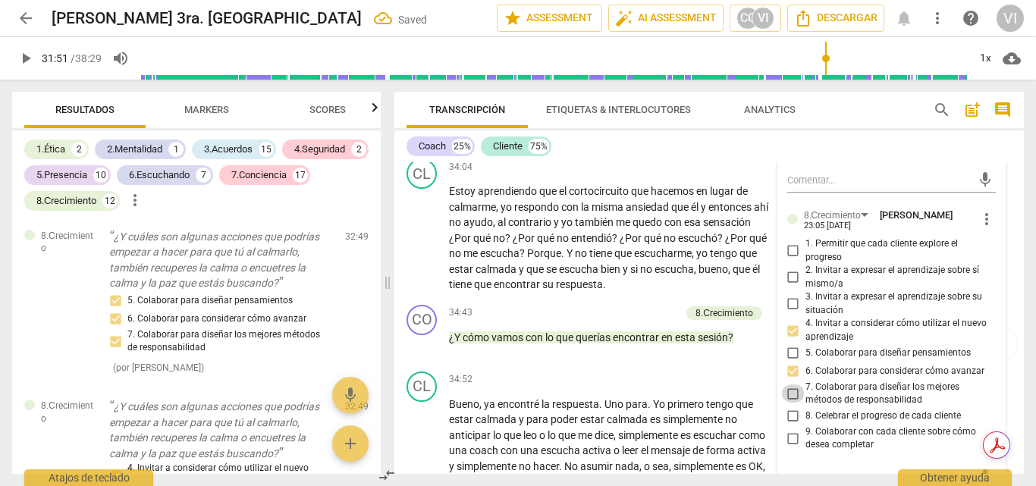
click at [792, 403] on input "7. Colaborar para diseñar los mejores métodos de responsabilidad" at bounding box center [793, 393] width 24 height 18
checkbox input "true"
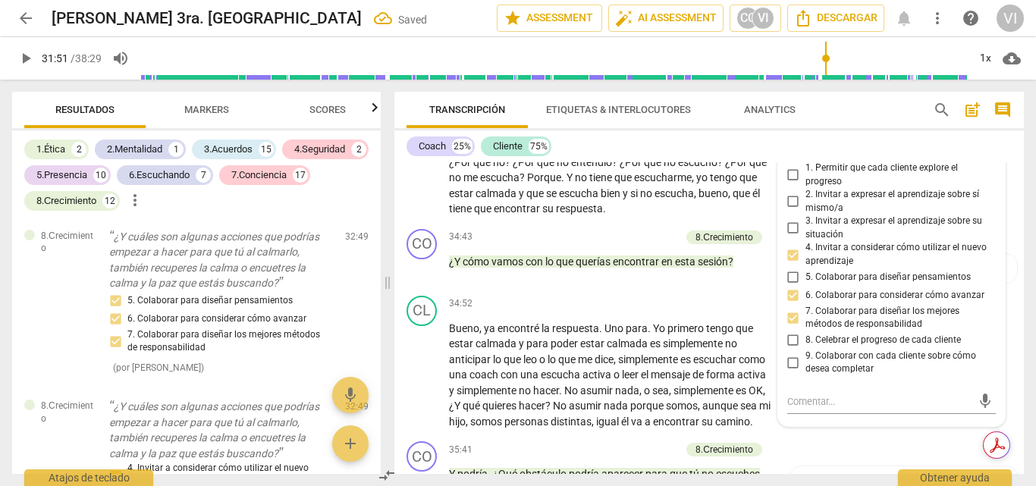
click at [26, 58] on span "play_arrow" at bounding box center [26, 58] width 18 height 18
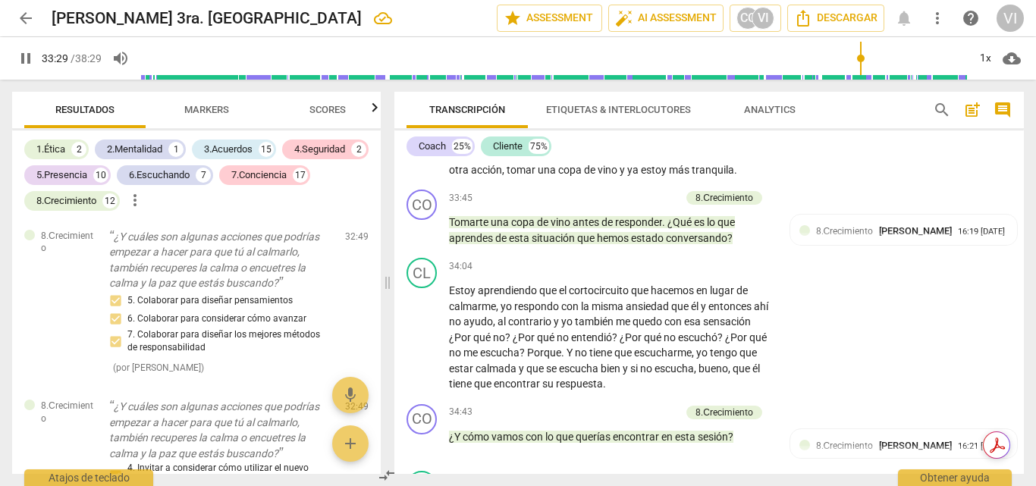
scroll to position [7596, 0]
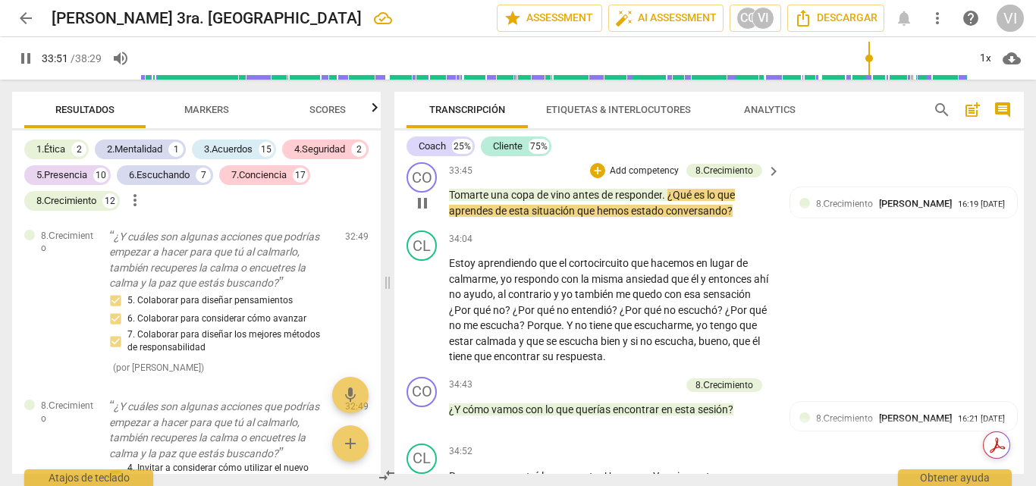
click at [653, 178] on p "Add competency" at bounding box center [644, 172] width 72 height 14
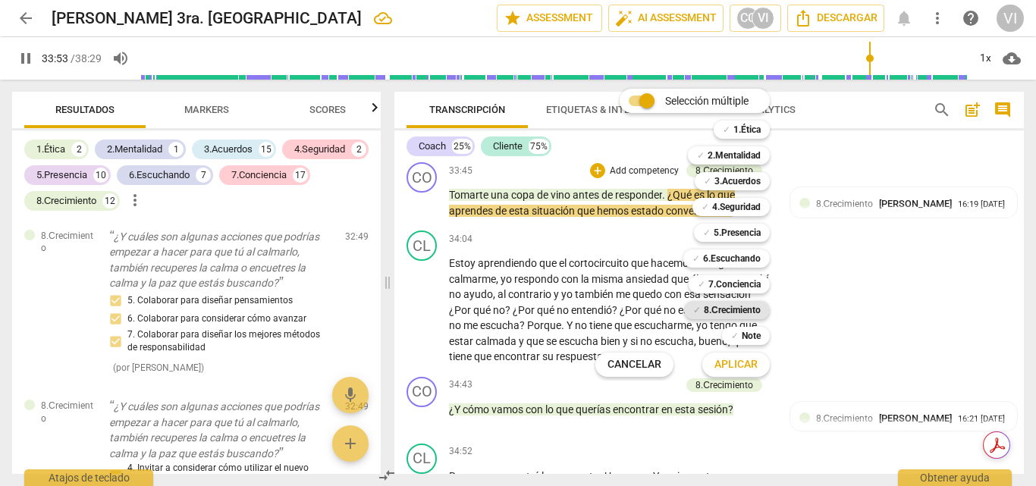
click at [735, 308] on b "8.Сrecimiento" at bounding box center [732, 310] width 57 height 18
click at [736, 369] on span "Aplicar" at bounding box center [735, 364] width 43 height 15
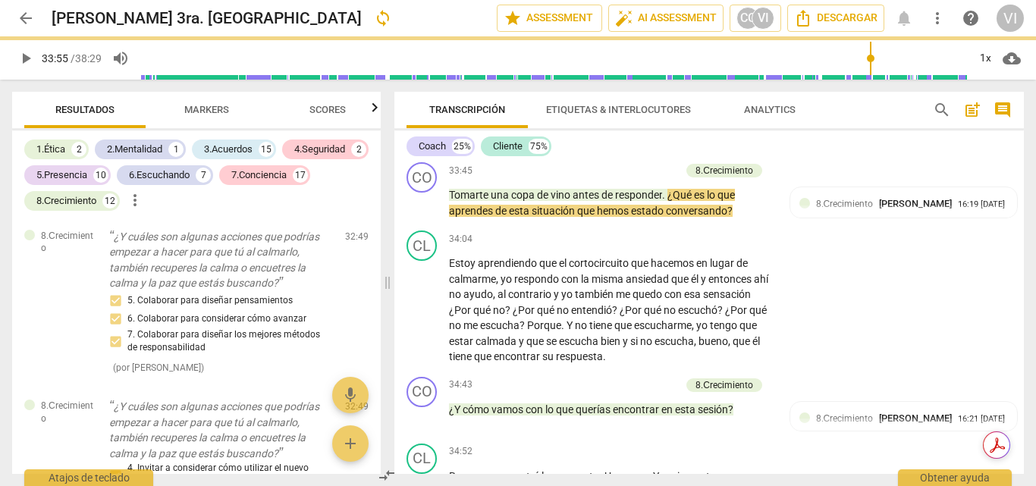
type input "2036"
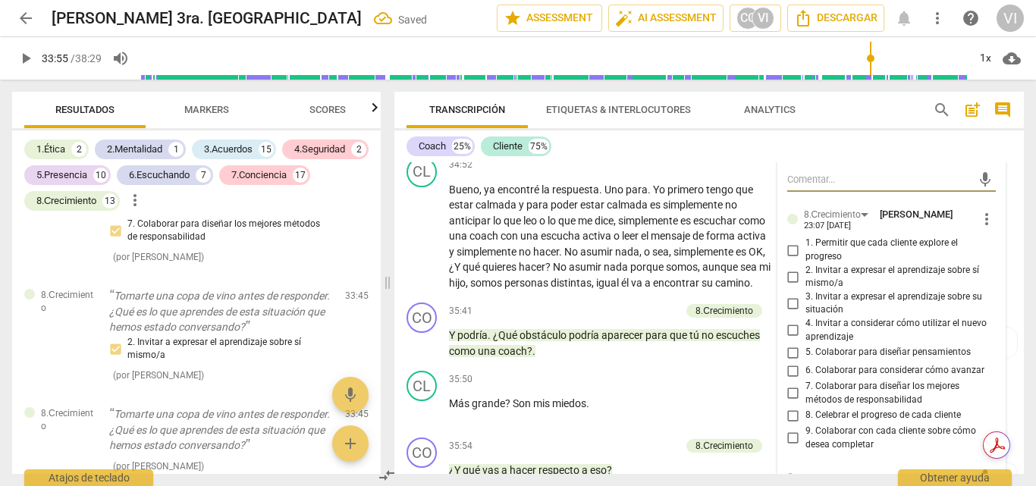
scroll to position [7959, 0]
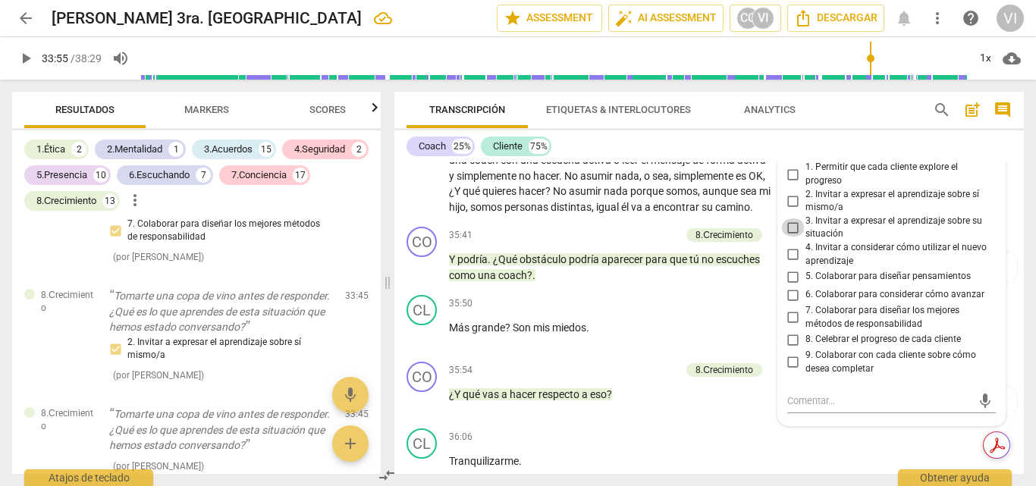
click at [790, 237] on input "3. Invitar a expresar el aprendizaje sobre su situación" at bounding box center [793, 227] width 24 height 18
checkbox input "true"
click at [791, 349] on input "8. Celebrar el progreso de cada cliente" at bounding box center [793, 340] width 24 height 18
checkbox input "true"
click at [27, 61] on span "play_arrow" at bounding box center [26, 58] width 18 height 18
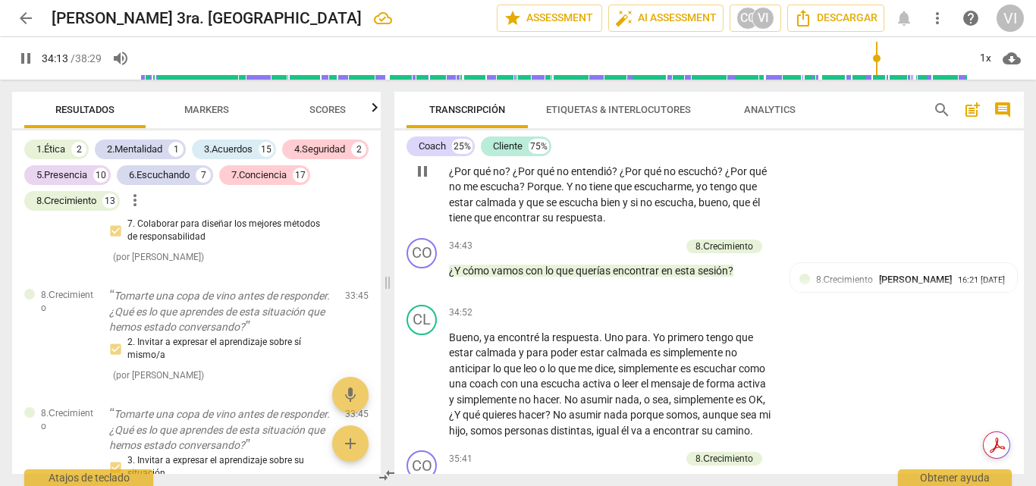
scroll to position [7760, 0]
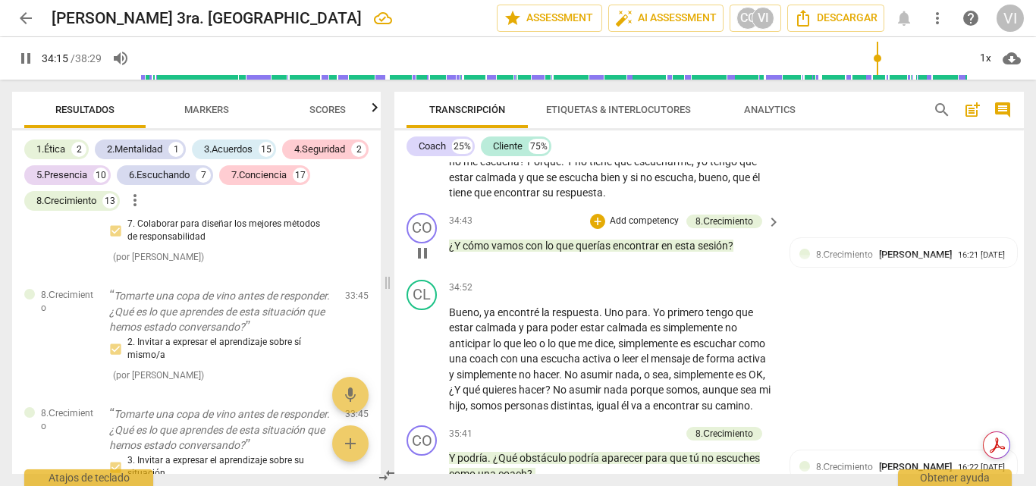
click at [663, 228] on p "Add competency" at bounding box center [644, 222] width 72 height 14
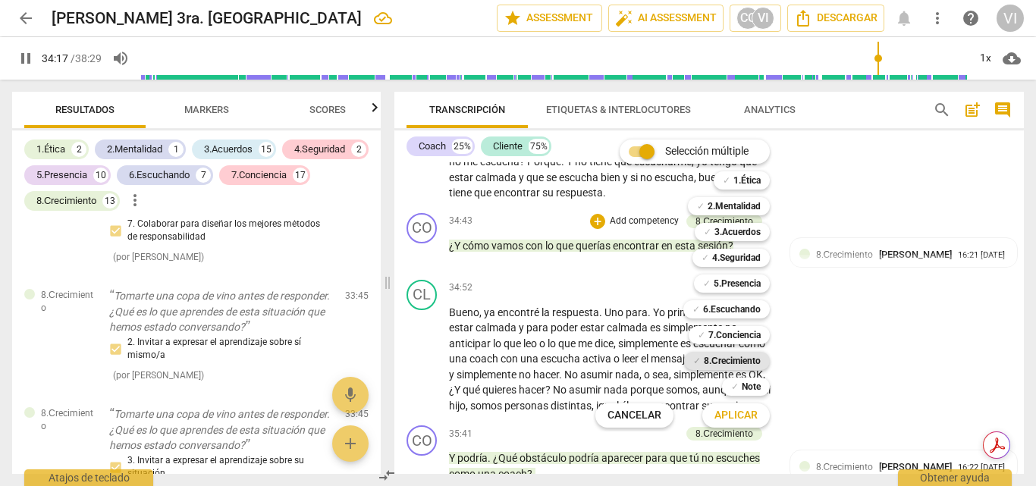
click at [734, 359] on b "8.Сrecimiento" at bounding box center [732, 361] width 57 height 18
drag, startPoint x: 738, startPoint y: 417, endPoint x: 742, endPoint y: 410, distance: 7.8
click at [738, 416] on span "Aplicar" at bounding box center [735, 415] width 43 height 15
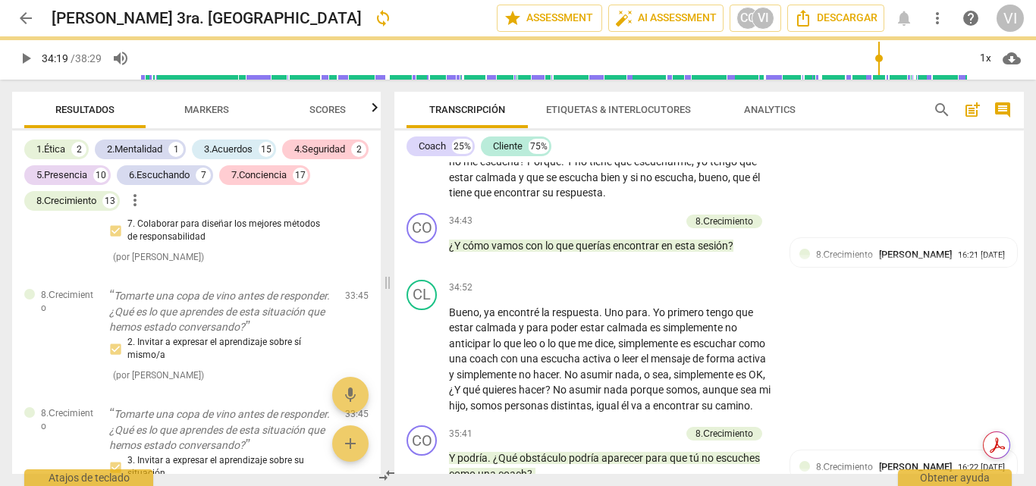
type input "2059"
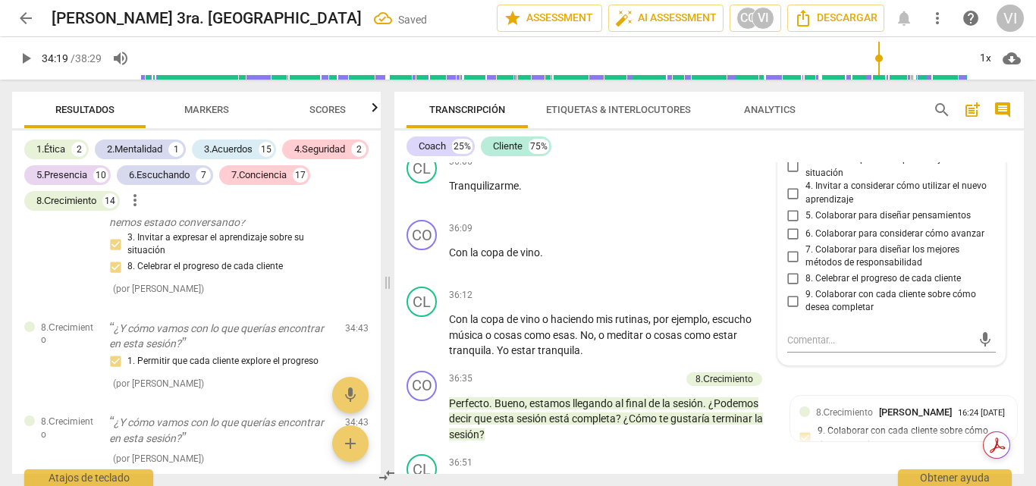
scroll to position [8249, 0]
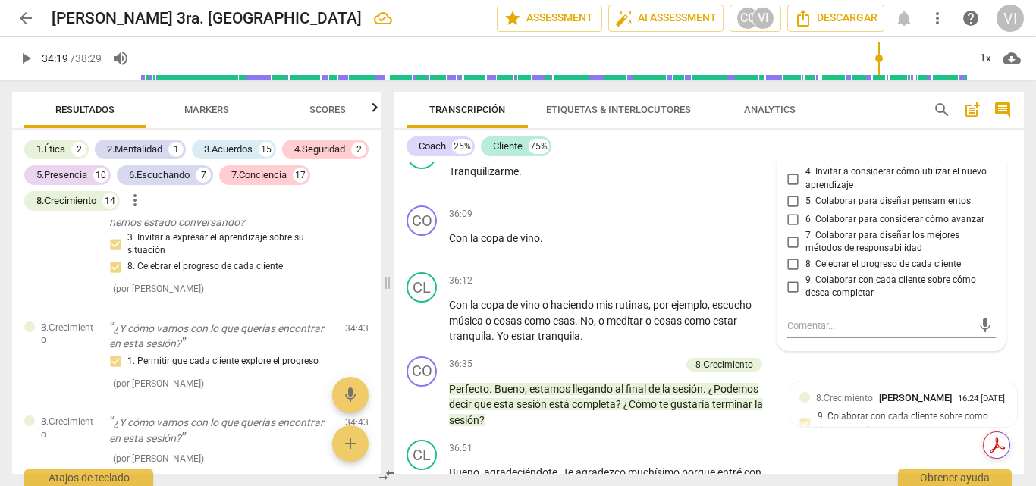
click at [791, 274] on input "8. Celebrar el progreso de cada cliente" at bounding box center [793, 265] width 24 height 18
checkbox input "true"
click at [632, 155] on div "36:06 + Add competency keyboard_arrow_right" at bounding box center [615, 147] width 333 height 17
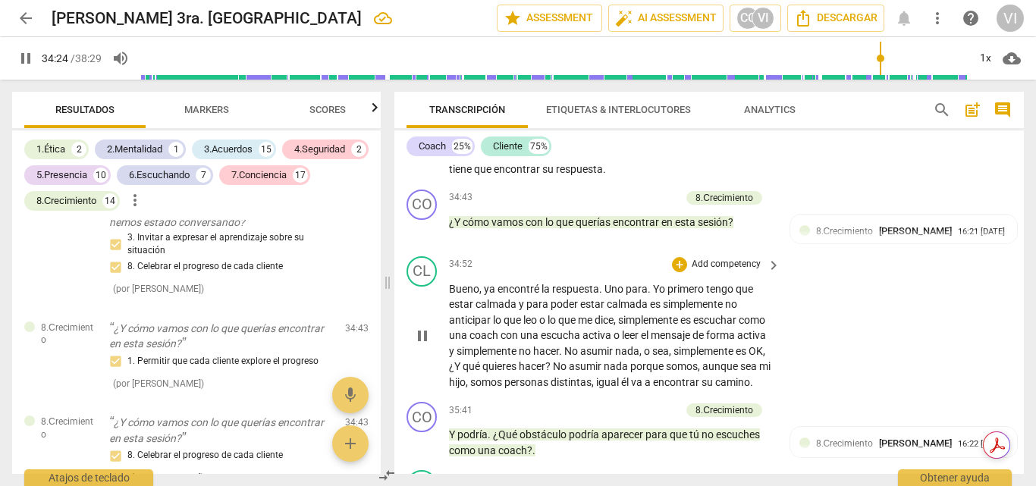
scroll to position [7935, 0]
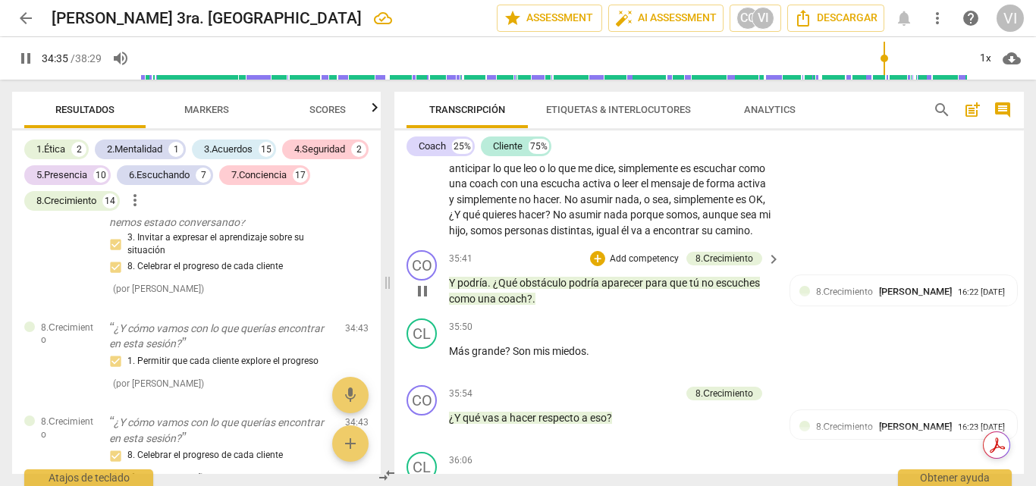
click at [665, 266] on p "Add competency" at bounding box center [644, 260] width 72 height 14
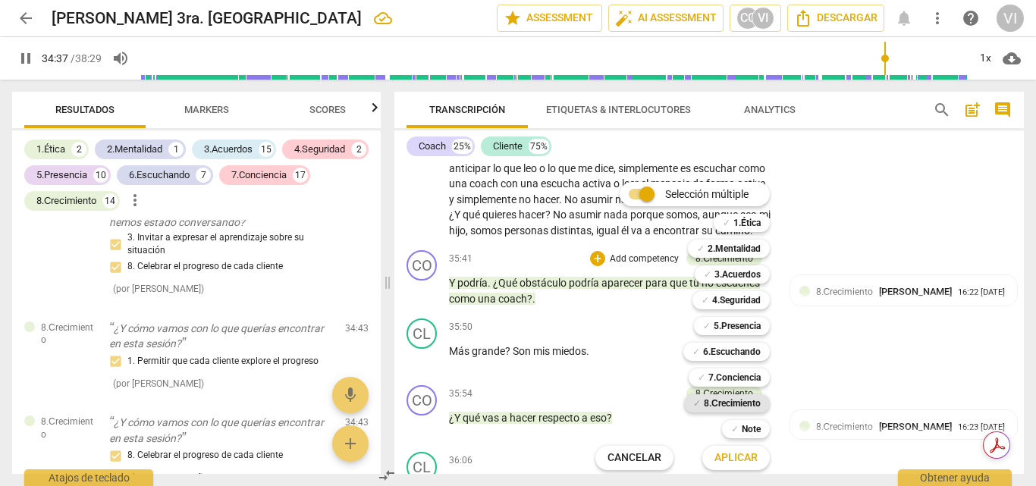
click at [727, 403] on b "8.Сrecimiento" at bounding box center [732, 403] width 57 height 18
click at [751, 455] on span "Aplicar" at bounding box center [735, 457] width 43 height 15
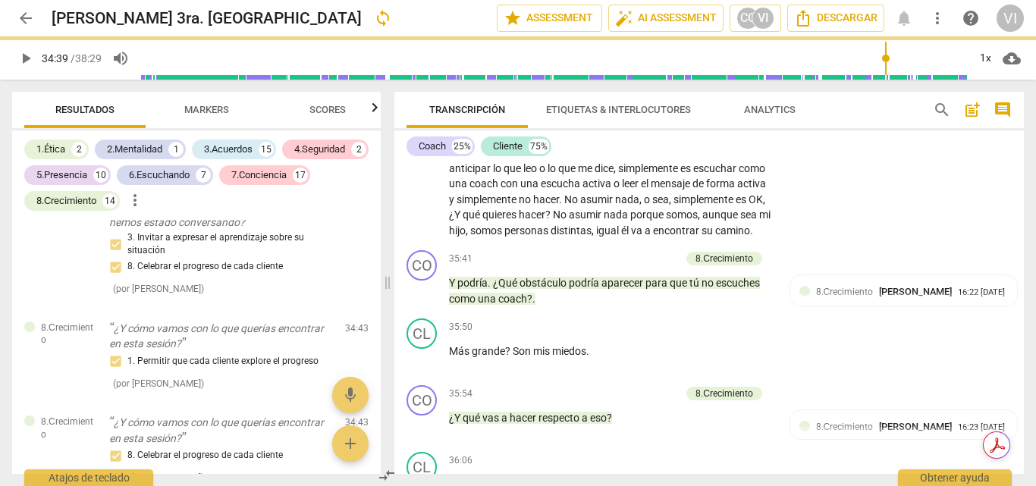
type input "2080"
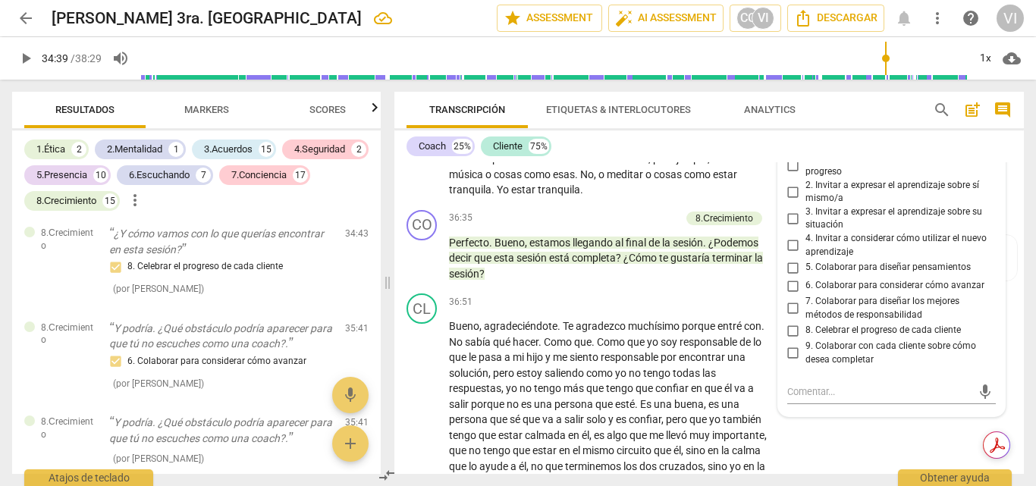
scroll to position [8401, 0]
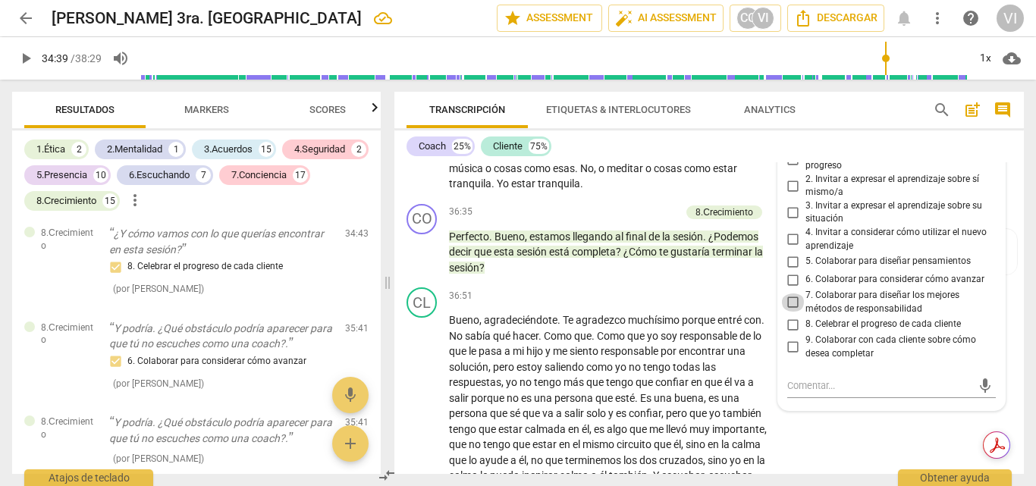
click at [786, 312] on input "7. Colaborar para diseñar los mejores métodos de responsabilidad" at bounding box center [793, 302] width 24 height 18
checkbox input "true"
click at [579, 94] on p "Con la copa de vino ." at bounding box center [611, 86] width 324 height 16
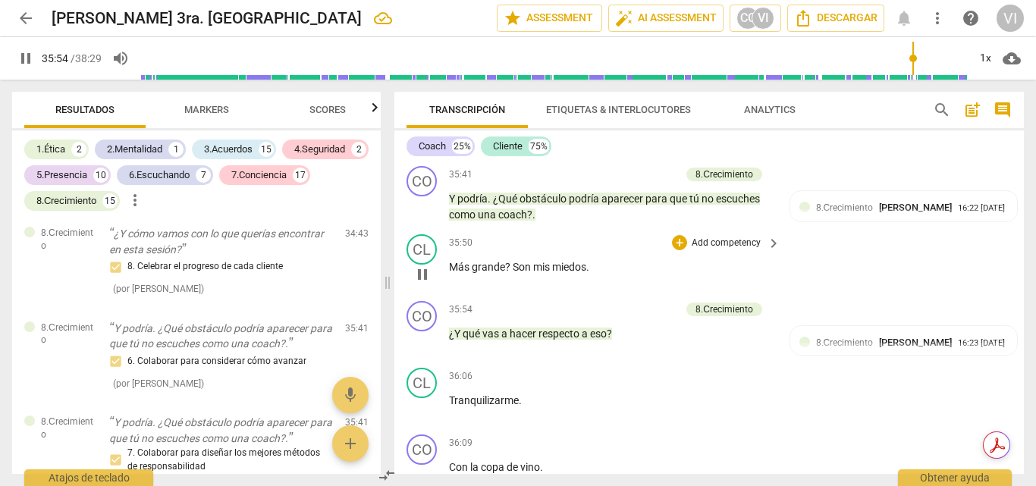
scroll to position [8117, 0]
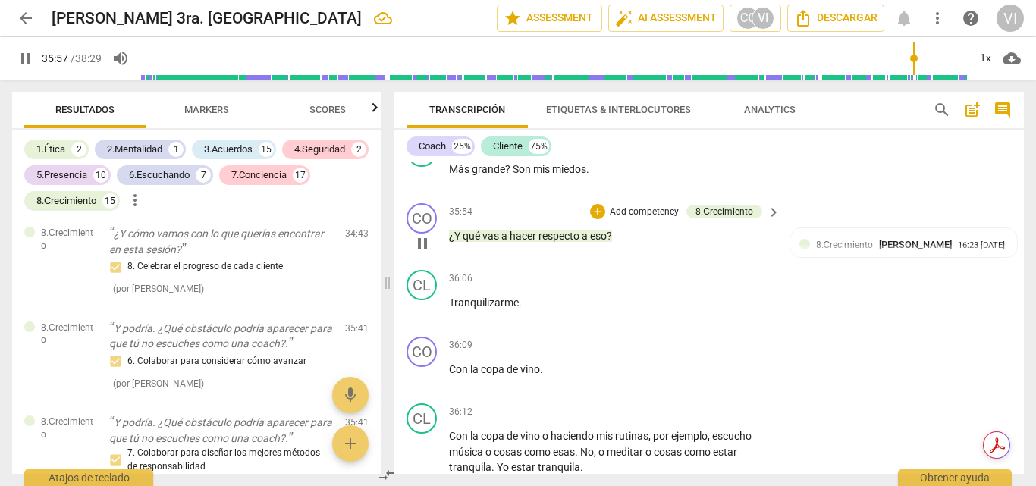
click at [663, 219] on p "Add competency" at bounding box center [644, 212] width 72 height 14
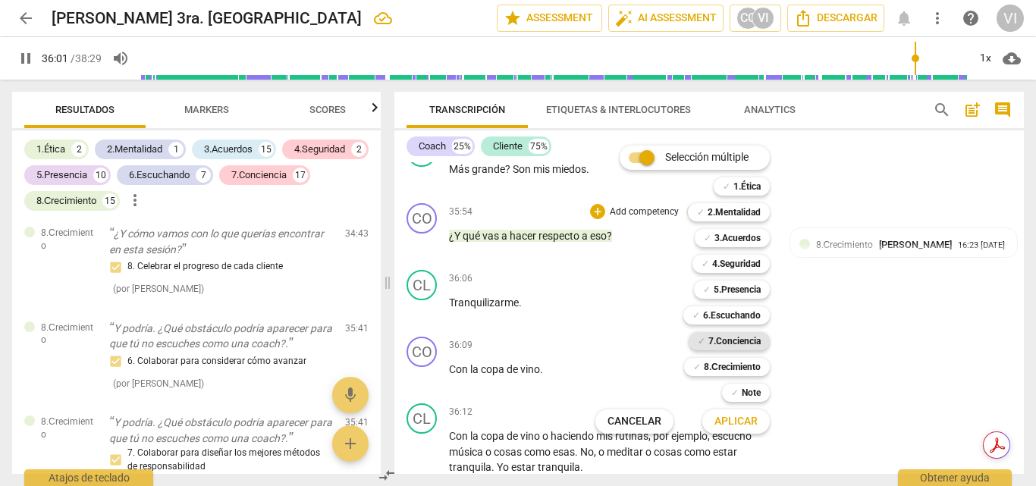
click at [724, 340] on b "7.Conciencia" at bounding box center [734, 341] width 52 height 18
click at [726, 430] on button "Aplicar" at bounding box center [735, 421] width 67 height 27
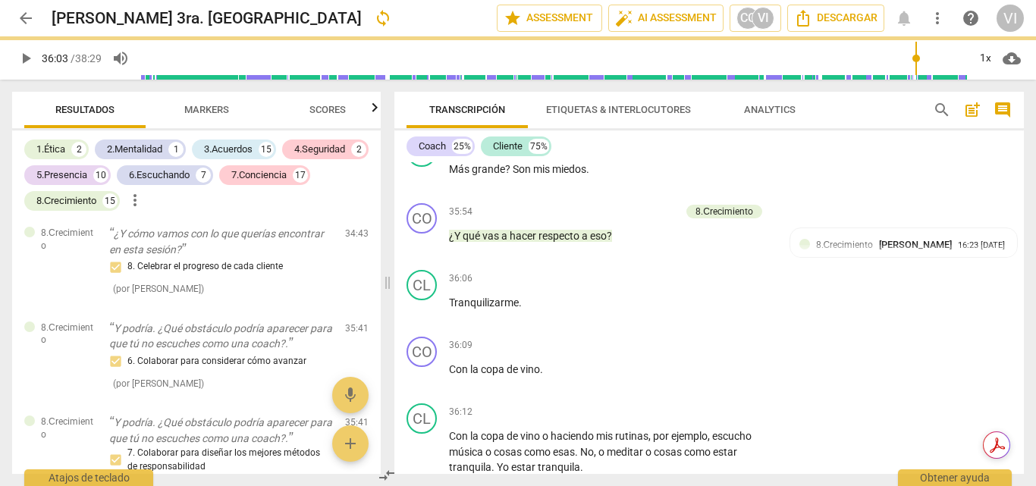
type input "2164"
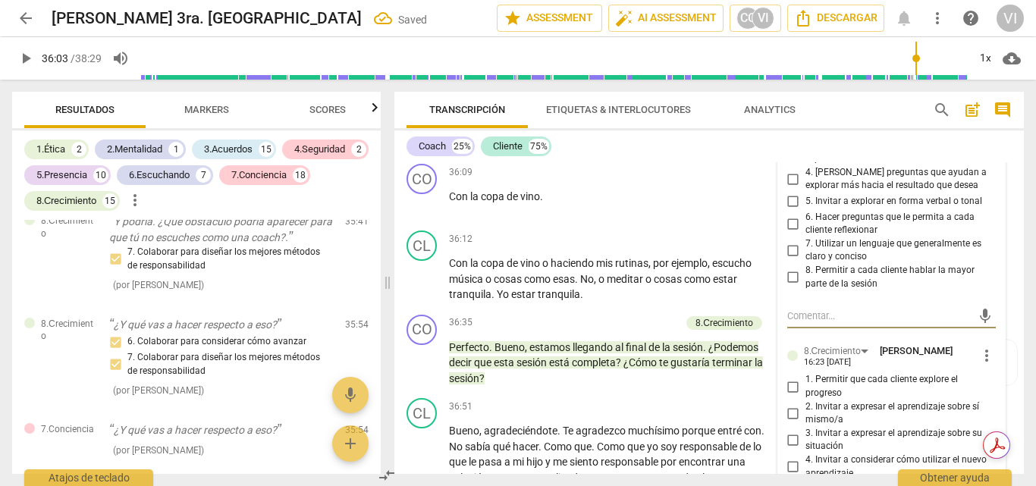
scroll to position [8214, 0]
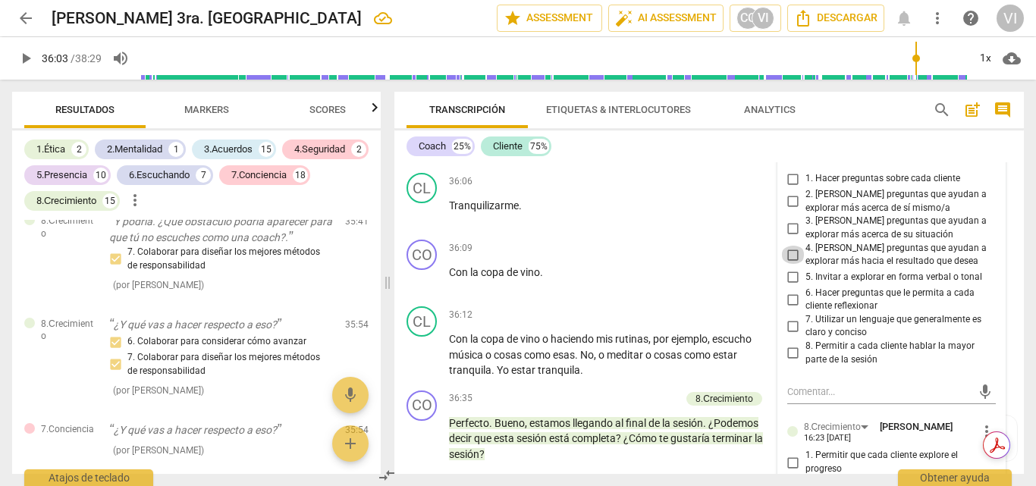
click at [788, 264] on input "4. [PERSON_NAME] preguntas que ayudan a explorar más hacia el resultado que des…" at bounding box center [793, 255] width 24 height 18
checkbox input "true"
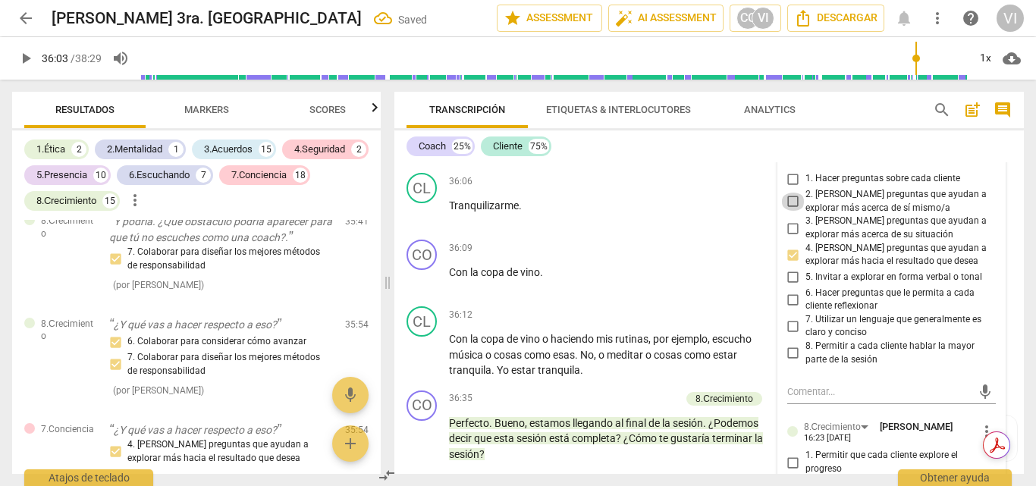
click at [796, 211] on input "2. [PERSON_NAME] preguntas que ayudan a explorar más acerca de sí mismo/a" at bounding box center [793, 202] width 24 height 18
checkbox input "true"
click at [23, 59] on span "play_arrow" at bounding box center [26, 58] width 18 height 18
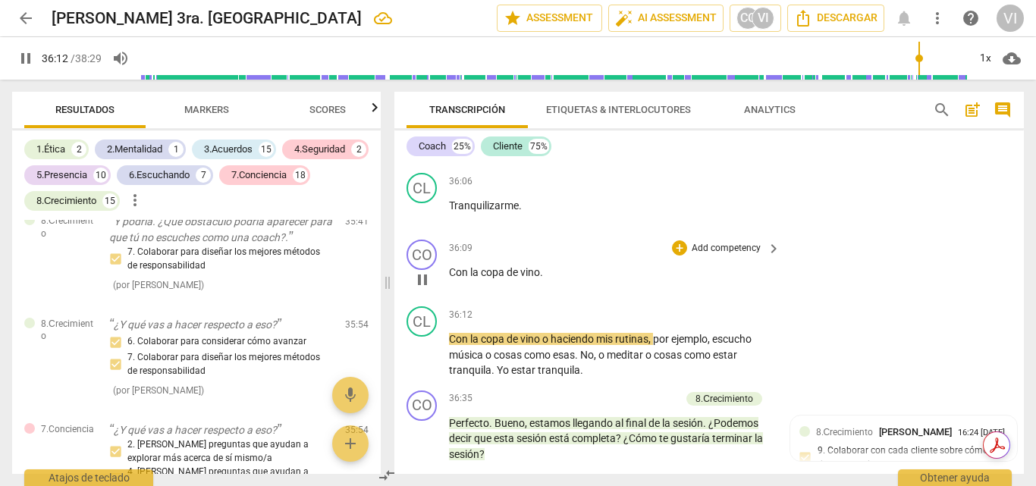
scroll to position [8366, 0]
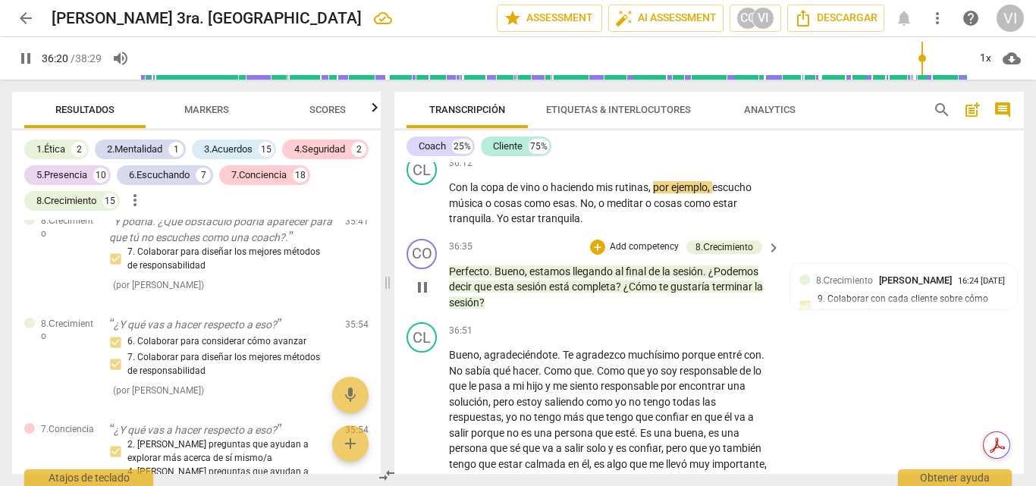
click at [642, 254] on p "Add competency" at bounding box center [644, 247] width 72 height 14
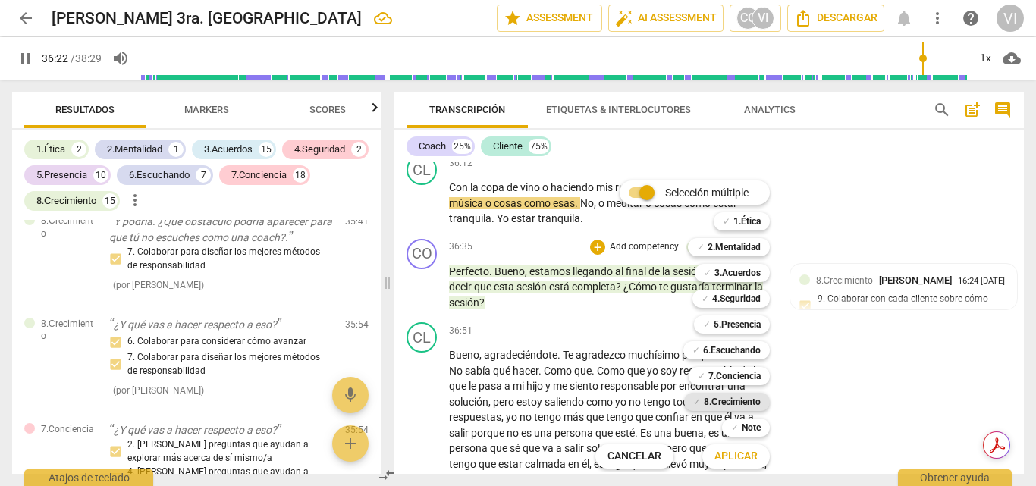
click at [722, 406] on b "8.Сrecimiento" at bounding box center [732, 402] width 57 height 18
click at [723, 456] on span "Aplicar" at bounding box center [735, 456] width 43 height 15
type input "2185"
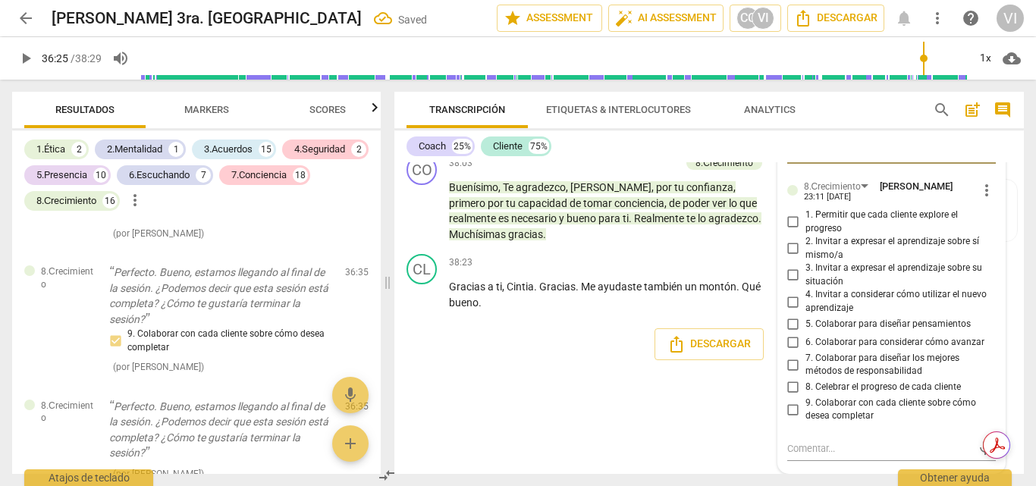
scroll to position [8820, 0]
click at [791, 419] on input "9. Colaborar con cada cliente sobre cómo desea completar" at bounding box center [793, 409] width 24 height 18
checkbox input "true"
click at [571, 267] on div "CL play_arrow pause 38:23 + Add competency keyboard_arrow_right Gracias a ti , …" at bounding box center [708, 282] width 629 height 68
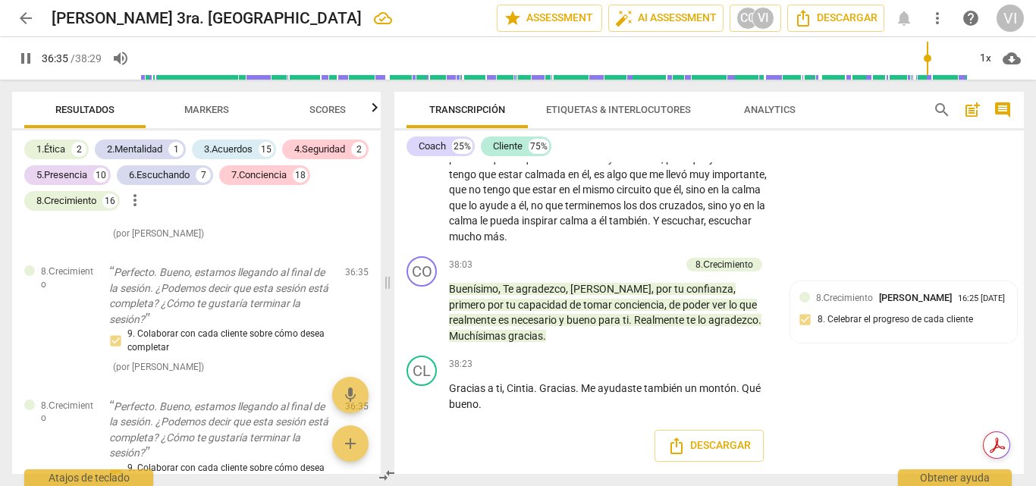
scroll to position [8546, 0]
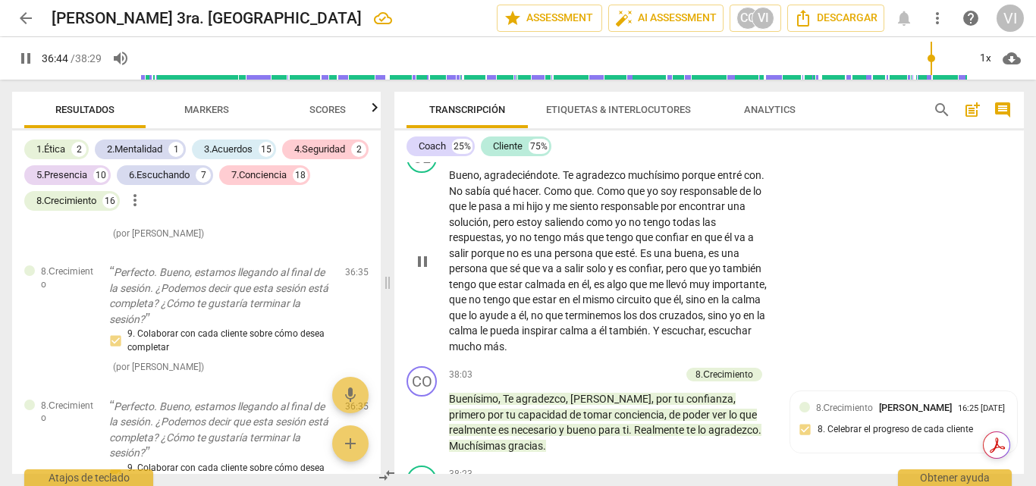
click at [923, 287] on div "CL play_arrow pause 36:51 + Add competency keyboard_arrow_right Bueno , agradec…" at bounding box center [708, 248] width 629 height 224
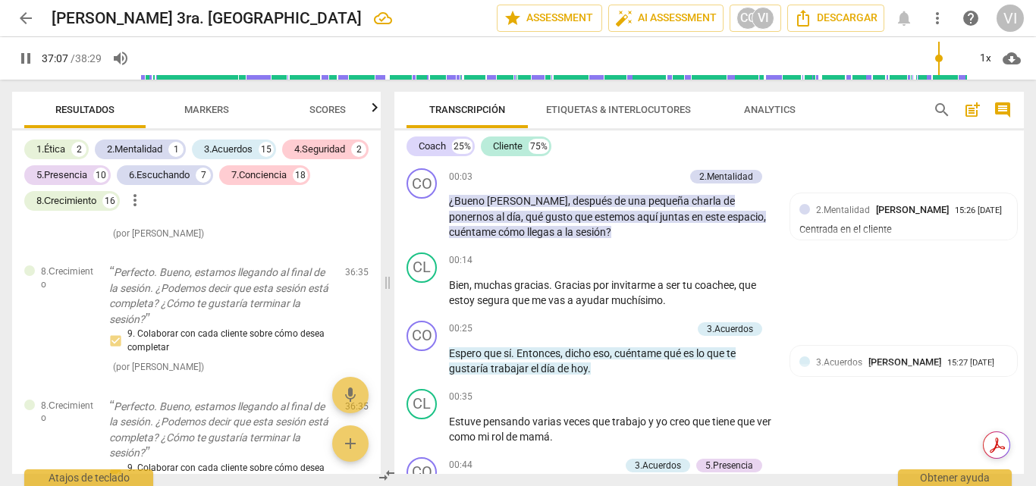
scroll to position [8645, 0]
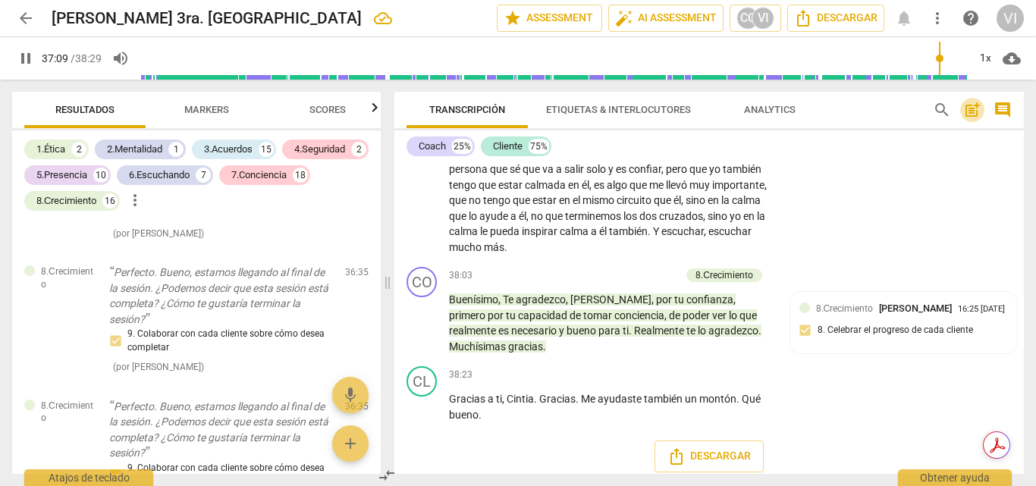
click at [972, 110] on span "post_add" at bounding box center [972, 110] width 18 height 18
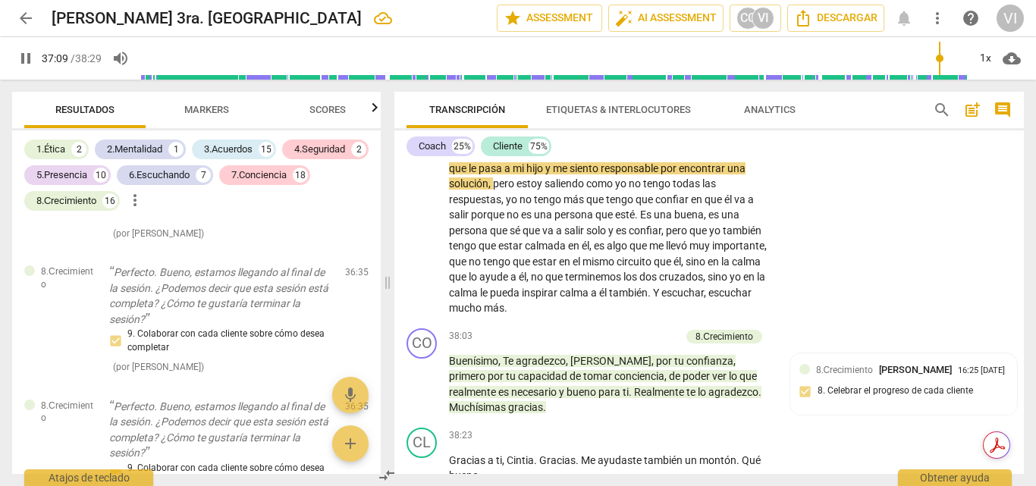
scroll to position [33, 0]
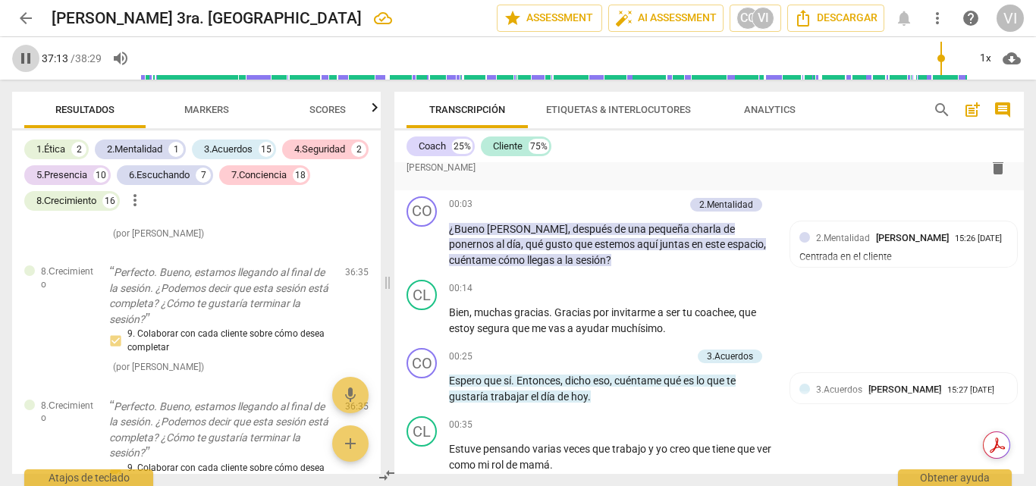
click at [24, 60] on span "pause" at bounding box center [26, 58] width 18 height 18
type input "2233"
click at [974, 111] on span "post_add" at bounding box center [972, 110] width 18 height 18
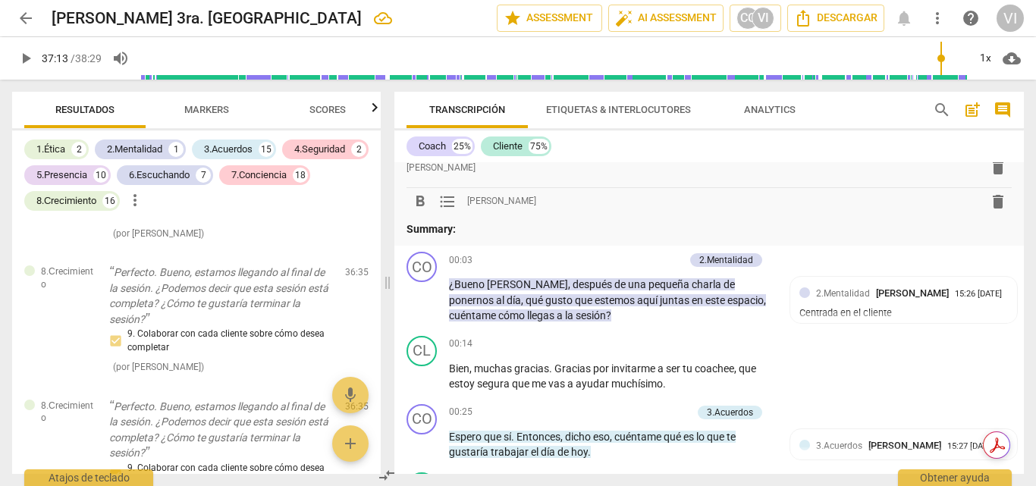
scroll to position [0, 0]
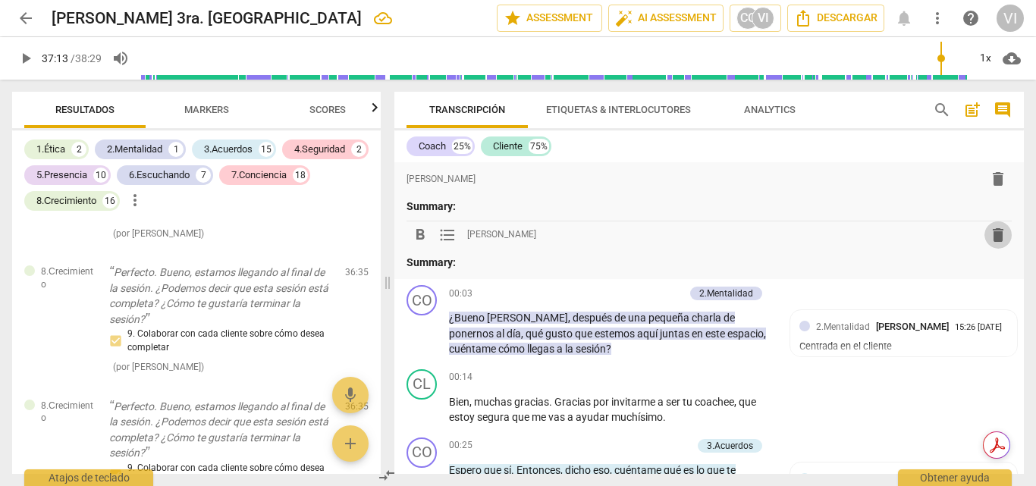
click at [993, 240] on span "delete" at bounding box center [998, 235] width 18 height 18
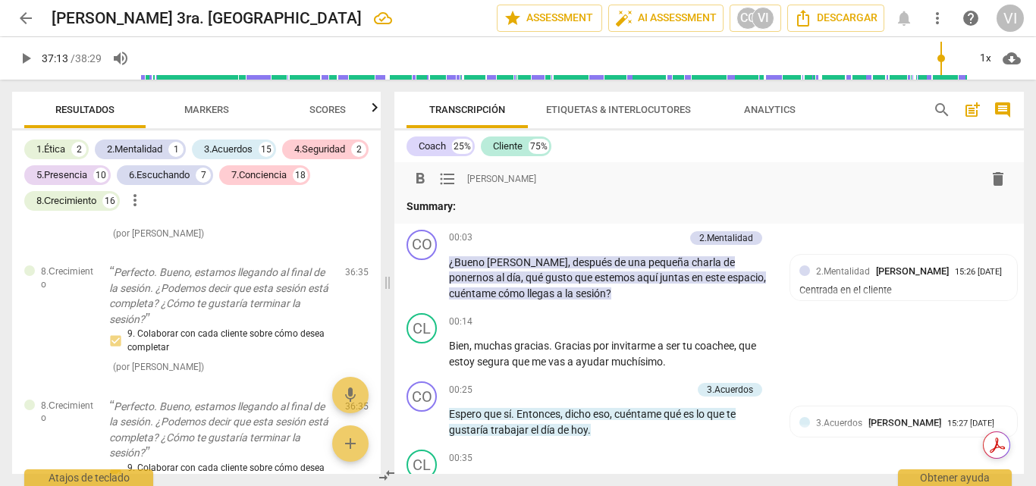
click at [618, 190] on div "format_bold format_list_bulleted Viviana Irene Gurruchaga delete" at bounding box center [708, 178] width 605 height 27
click at [927, 199] on p "Summary:" at bounding box center [708, 207] width 605 height 16
